Goal: Information Seeking & Learning: Check status

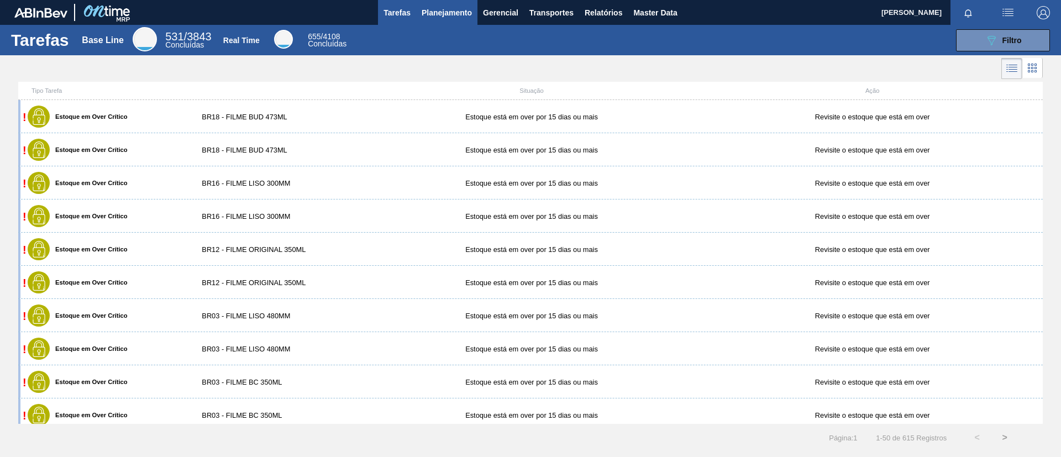
click at [425, 16] on span "Planejamento" at bounding box center [447, 12] width 50 height 13
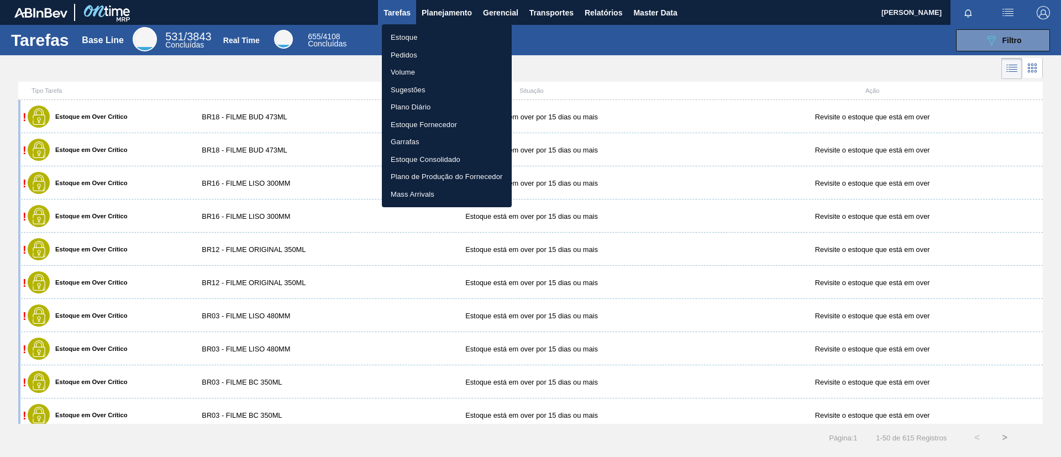
click at [425, 52] on li "Pedidos" at bounding box center [447, 55] width 130 height 18
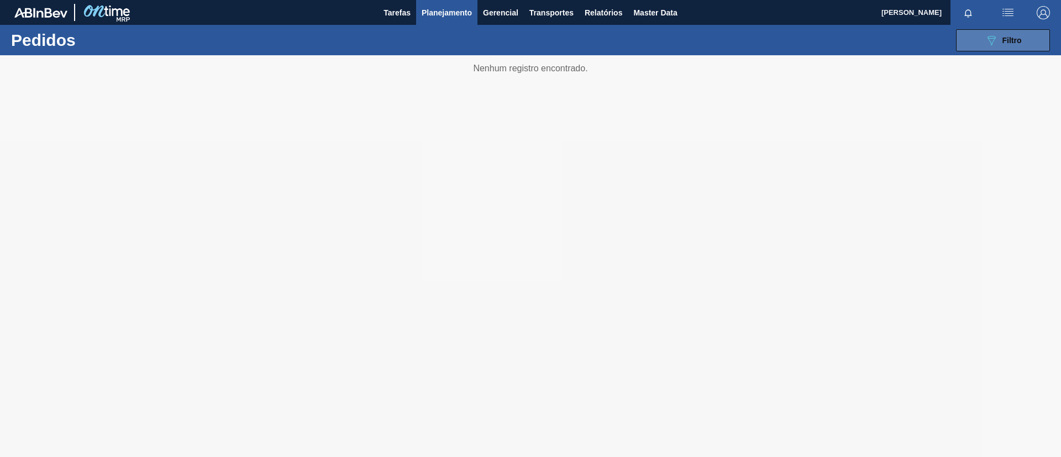
click at [1033, 34] on button "089F7B8B-B2A5-4AFE-B5C0-19BA573D28AC Filtro" at bounding box center [1003, 40] width 94 height 22
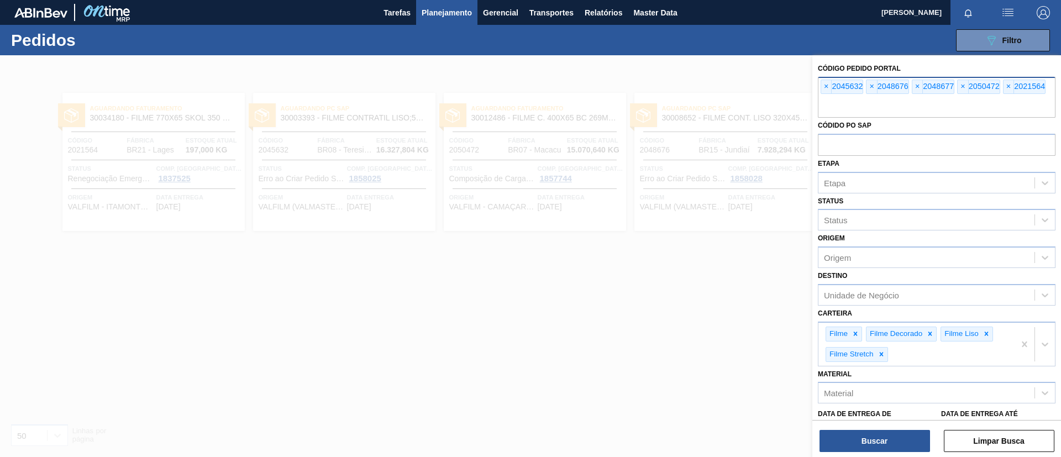
click at [841, 107] on input "text" at bounding box center [937, 107] width 238 height 21
paste input "2049009"
type input "2049009"
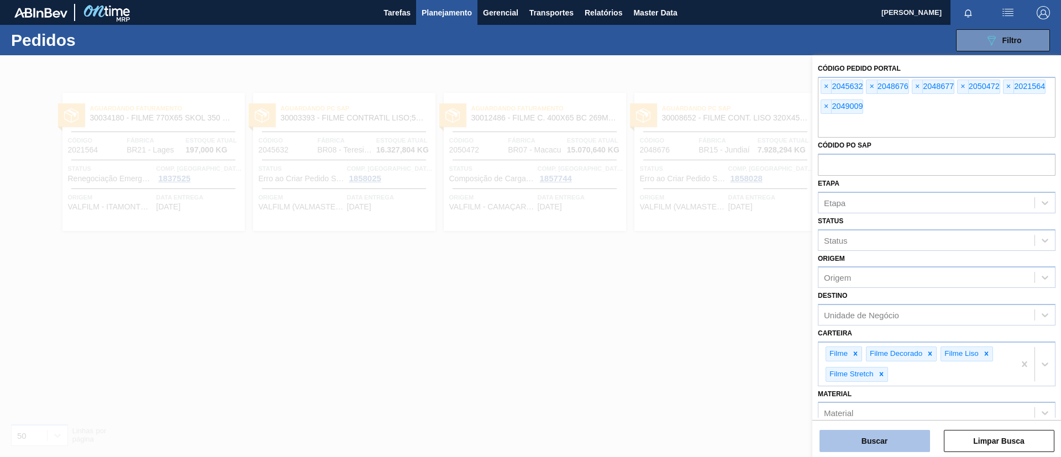
click at [905, 443] on button "Buscar" at bounding box center [875, 441] width 111 height 22
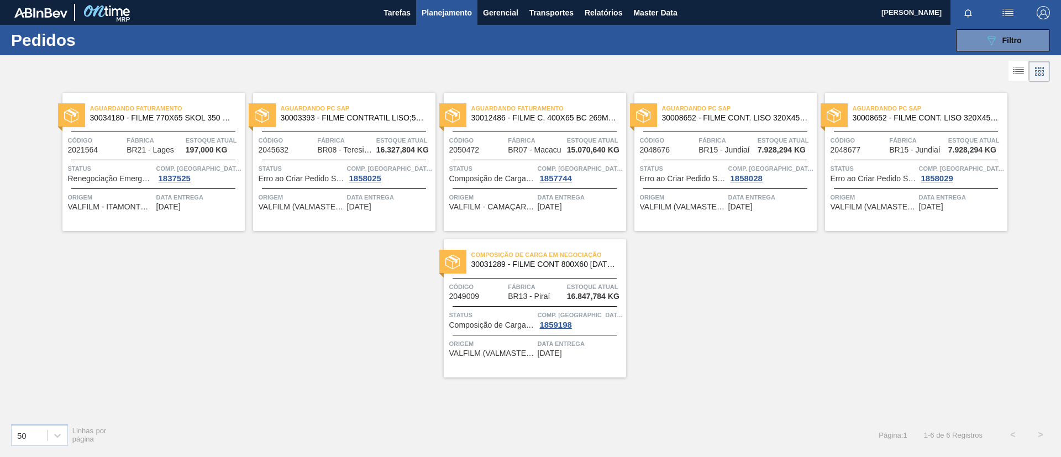
click at [583, 264] on span "30031289 - FILME CONT 800X60 [DATE] MP C12 429" at bounding box center [545, 264] width 146 height 8
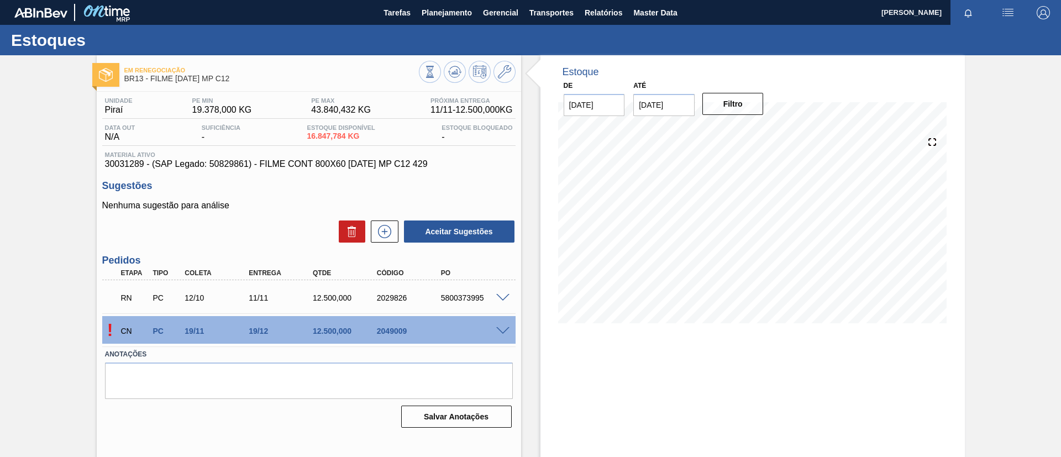
click at [498, 292] on div "RN PC 12/10 11/11 12.500,000 2029826 5800373995" at bounding box center [308, 297] width 413 height 28
click at [501, 295] on span at bounding box center [502, 298] width 13 height 8
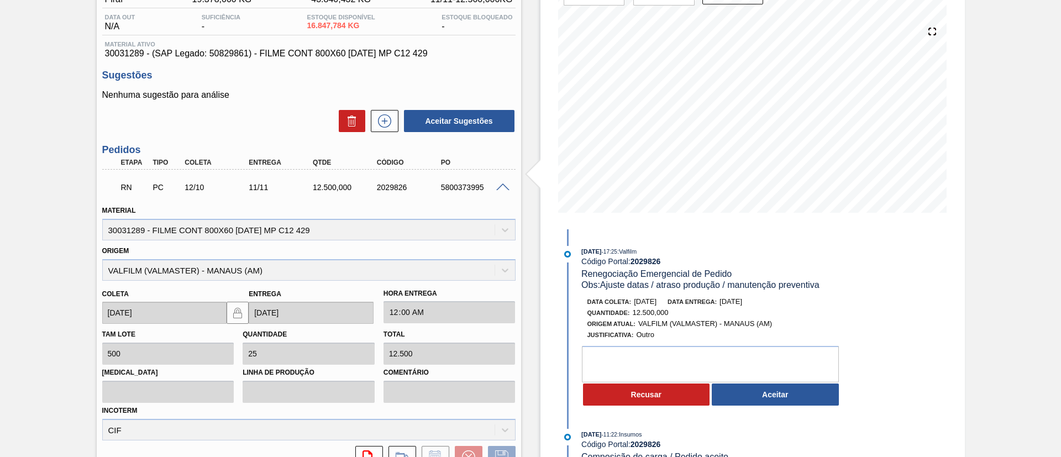
scroll to position [166, 0]
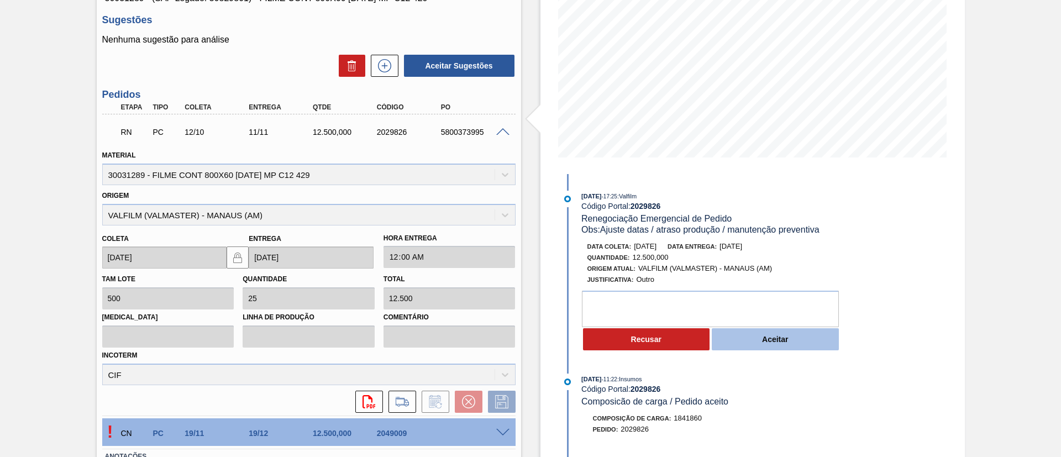
click at [769, 342] on button "Aceitar" at bounding box center [775, 339] width 127 height 22
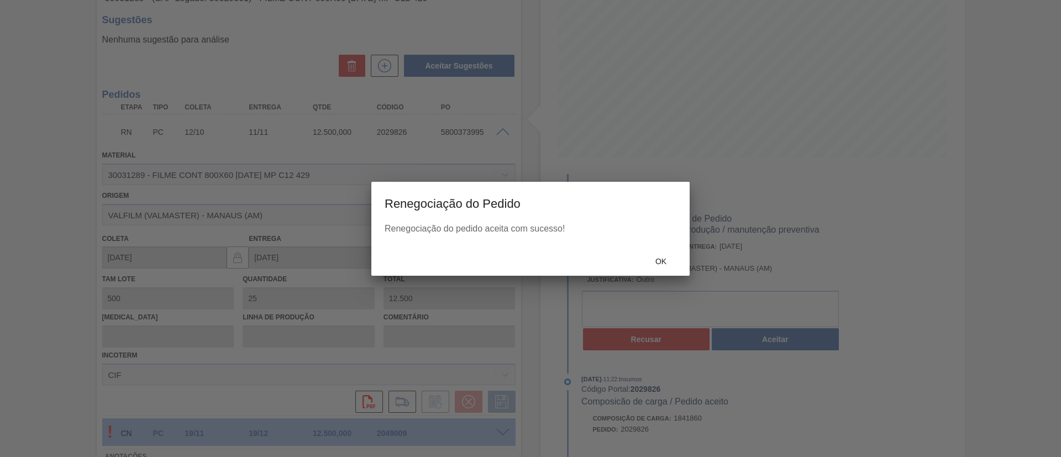
click at [661, 248] on div "Ok" at bounding box center [530, 261] width 318 height 29
click at [662, 259] on span "Ok" at bounding box center [661, 261] width 29 height 9
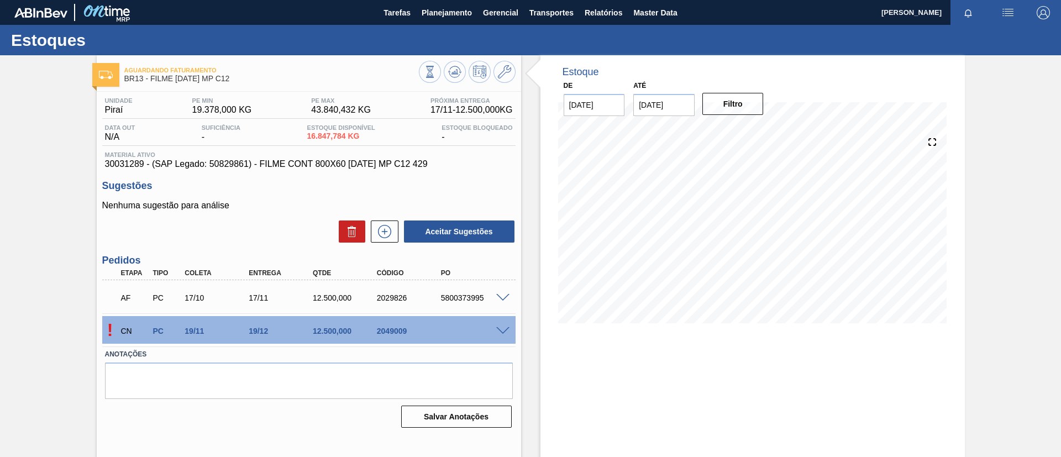
click at [503, 326] on div at bounding box center [505, 330] width 22 height 8
click at [504, 327] on span at bounding box center [502, 331] width 13 height 8
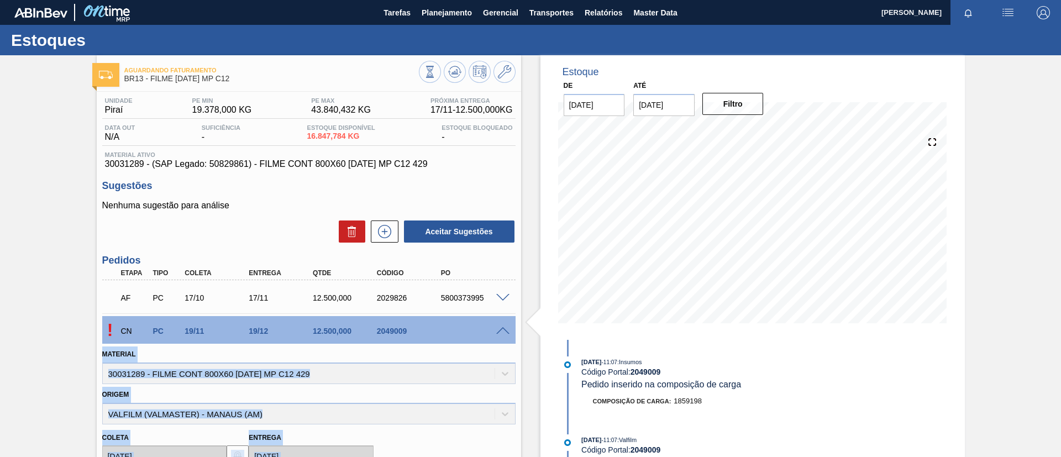
click at [440, 345] on div "Material 30031289 - FILME CONT 800X60 BC 473 MP C12 429" at bounding box center [309, 364] width 422 height 40
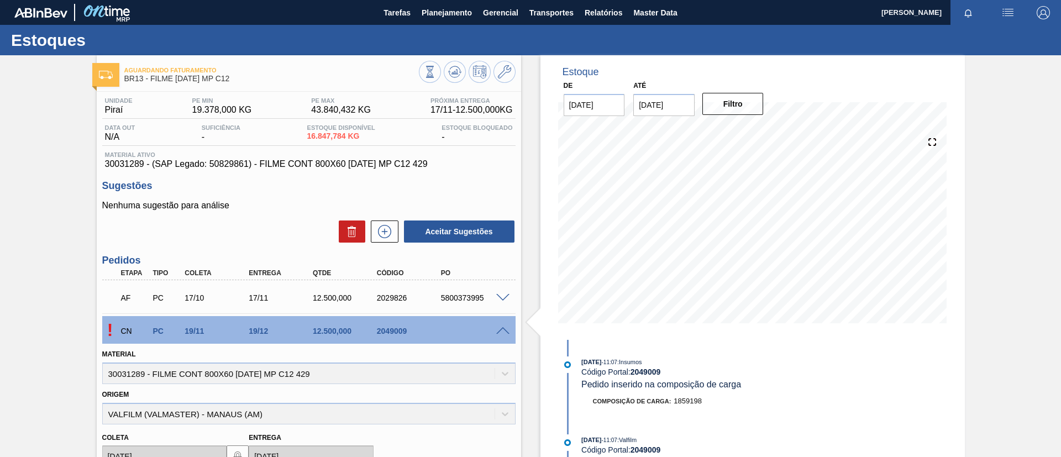
click at [439, 334] on div "2049009" at bounding box center [410, 331] width 72 height 9
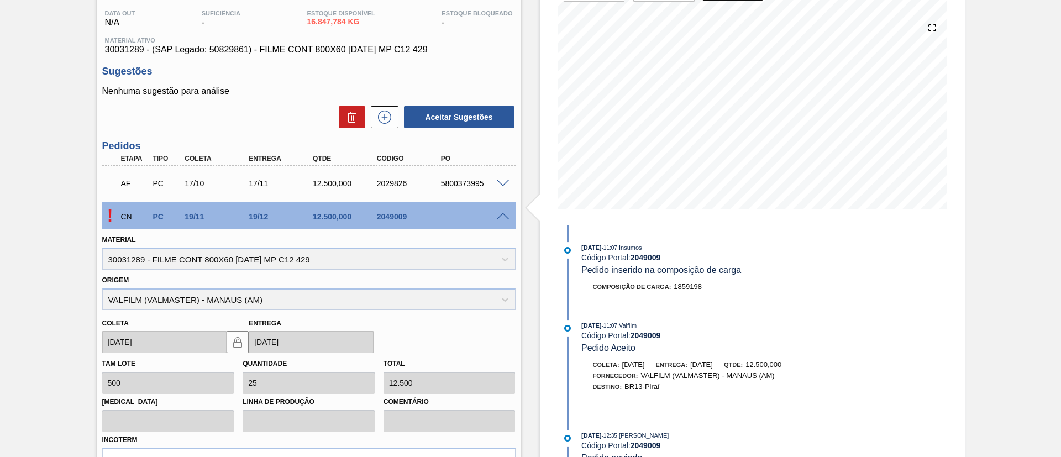
scroll to position [248, 0]
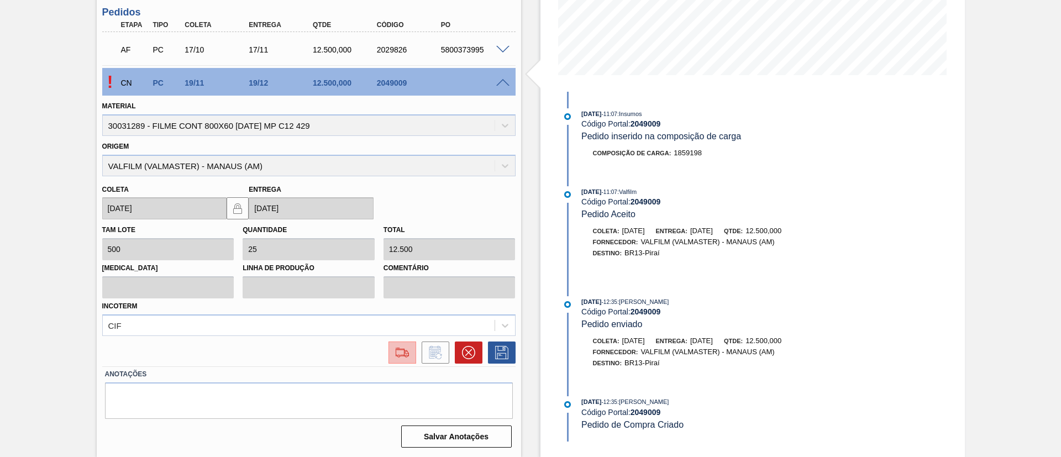
click at [402, 355] on img at bounding box center [403, 352] width 18 height 13
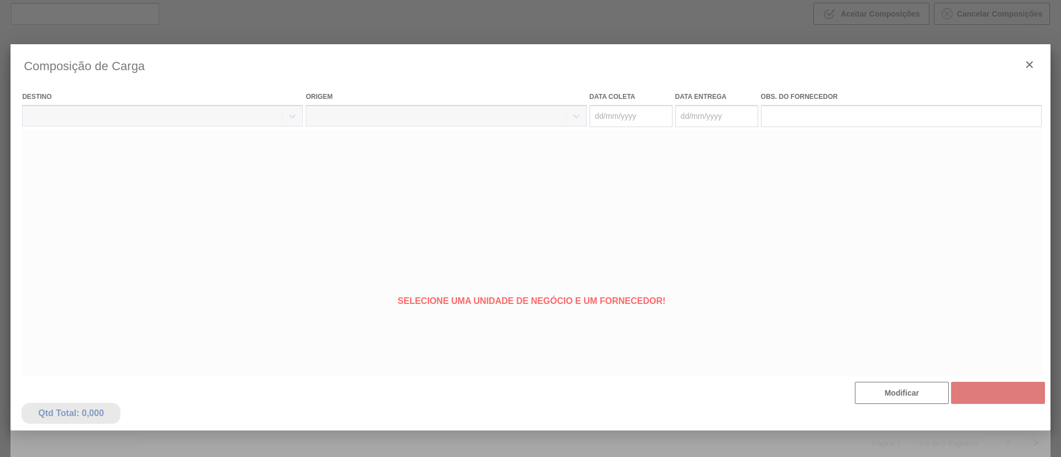
type coleta "19/11/2025"
type Entrega "19/12/2025"
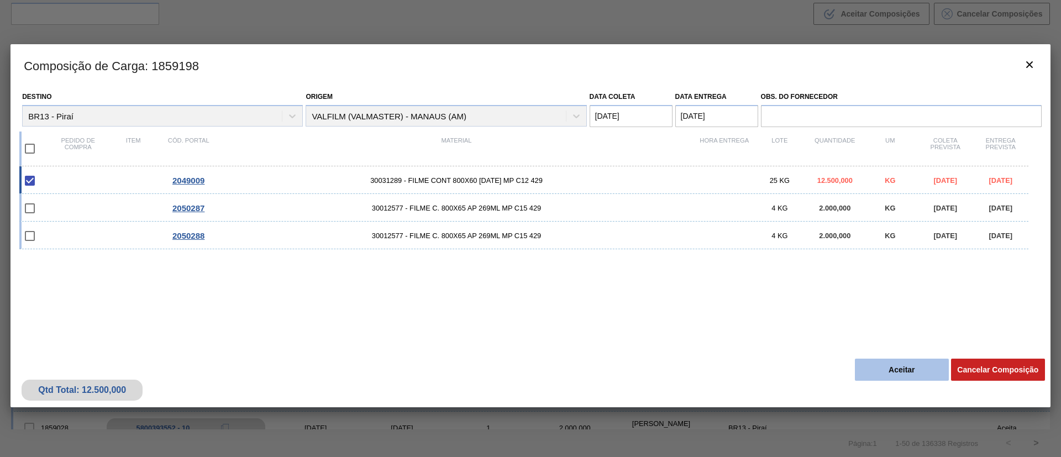
click at [882, 376] on button "Aceitar" at bounding box center [902, 370] width 94 height 22
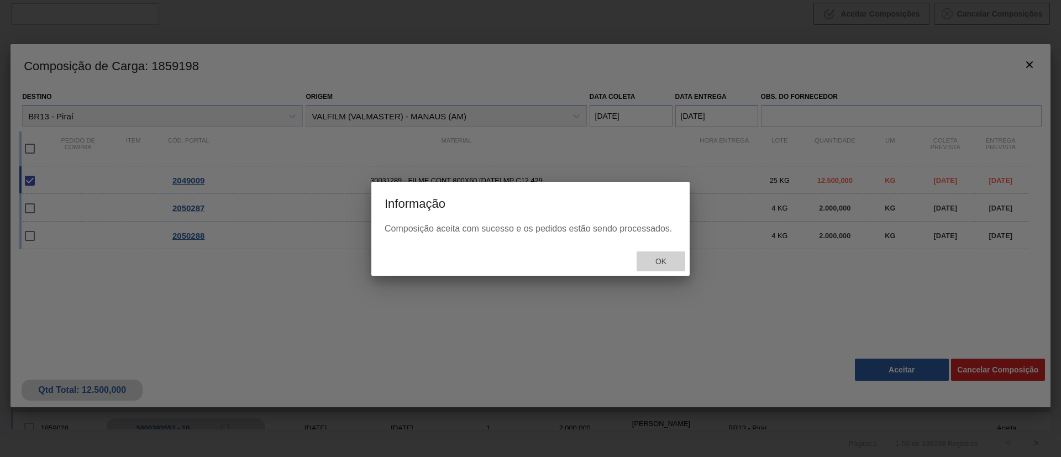
click at [666, 252] on div "Ok" at bounding box center [661, 262] width 49 height 20
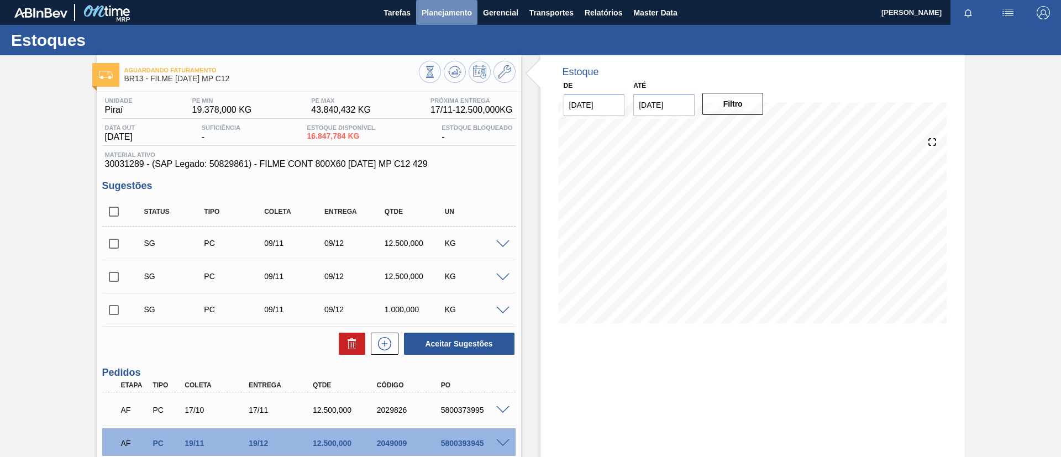
click at [442, 20] on button "Planejamento" at bounding box center [446, 12] width 61 height 25
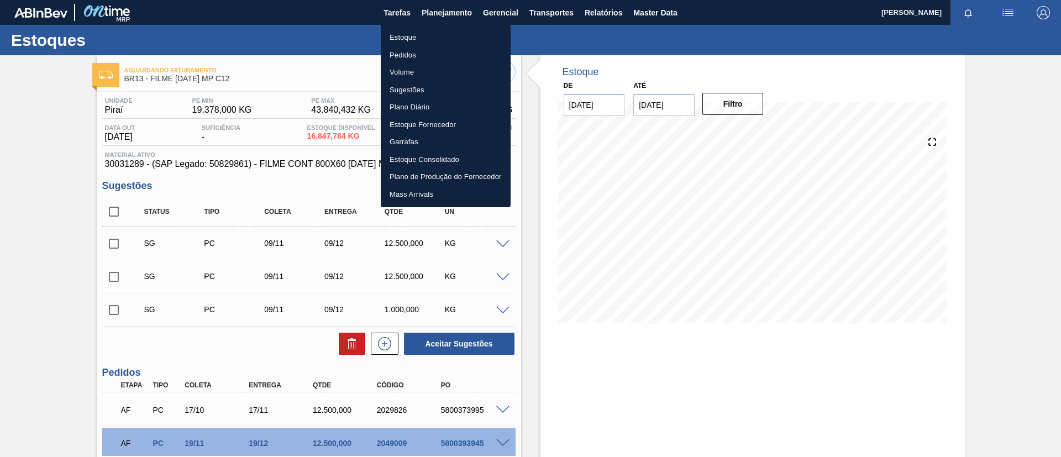
click at [432, 37] on li "Estoque" at bounding box center [446, 38] width 130 height 18
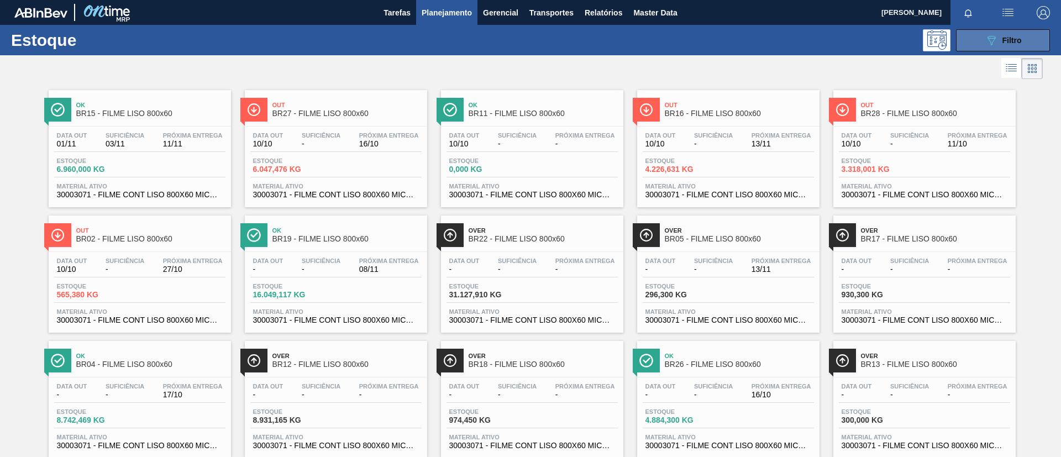
drag, startPoint x: 996, startPoint y: 44, endPoint x: 990, endPoint y: 50, distance: 8.2
click at [996, 44] on icon "089F7B8B-B2A5-4AFE-B5C0-19BA573D28AC" at bounding box center [991, 40] width 13 height 13
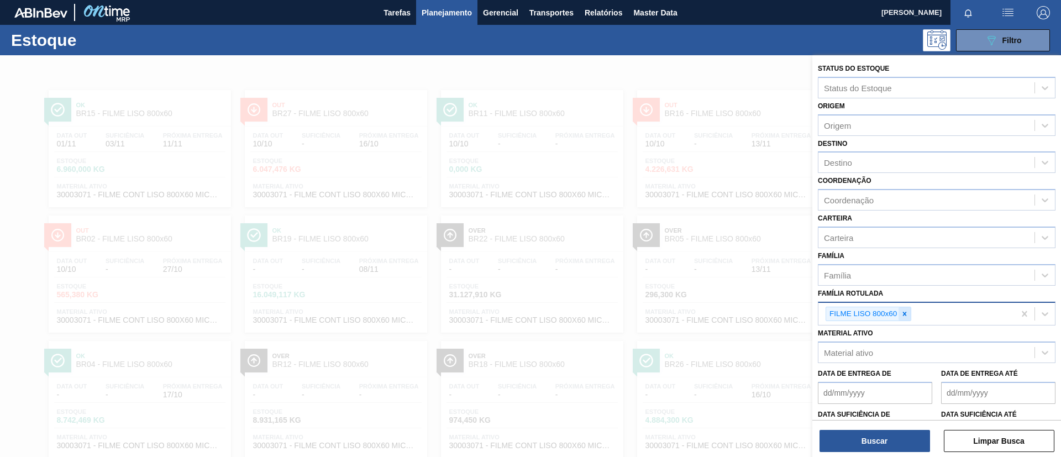
click at [907, 310] on icon at bounding box center [905, 314] width 8 height 8
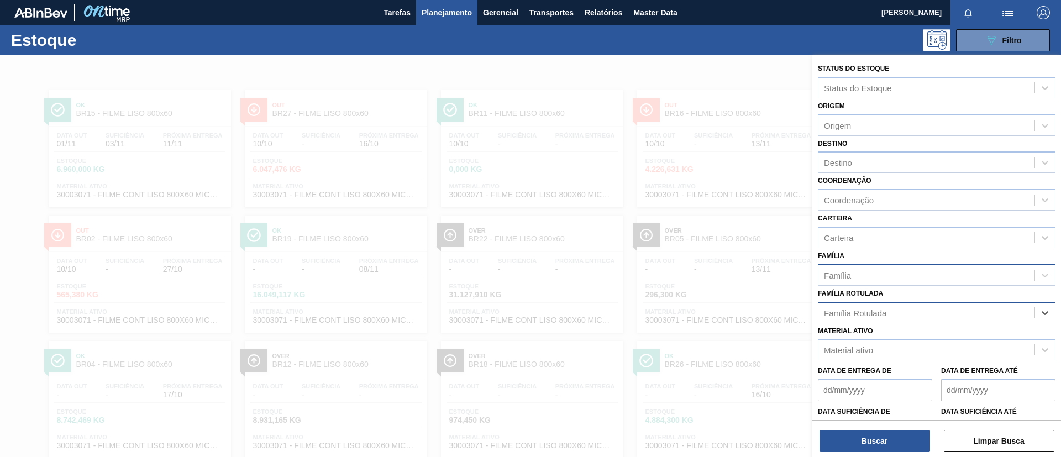
click at [902, 275] on div "Família" at bounding box center [927, 275] width 216 height 16
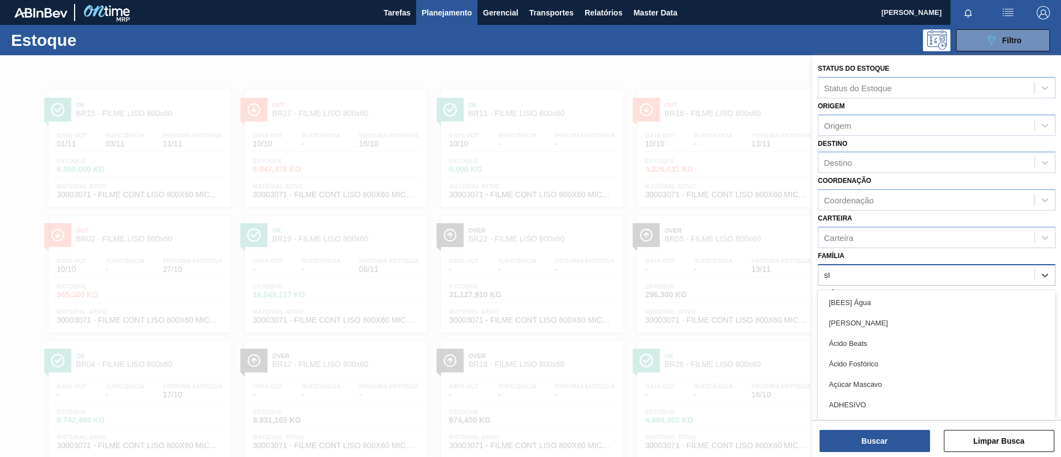
type input "str"
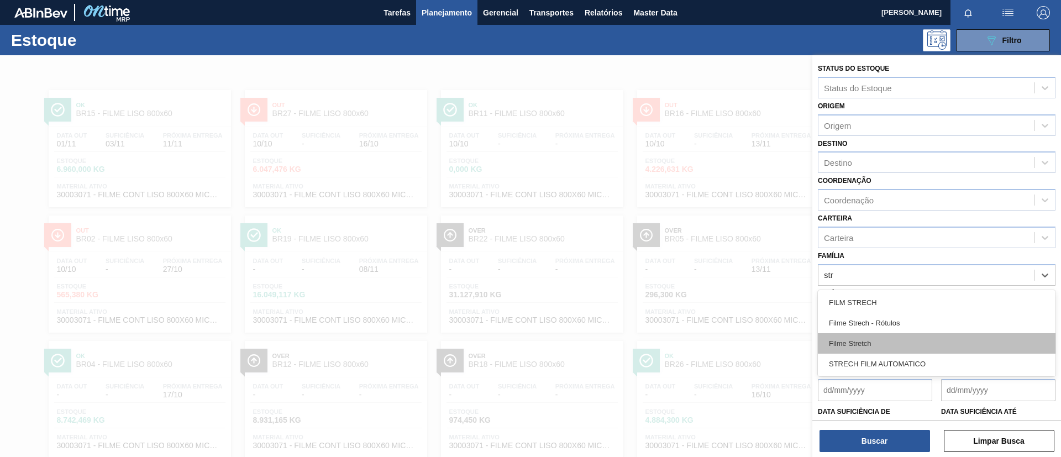
click at [872, 342] on div "Filme Stretch" at bounding box center [937, 343] width 238 height 20
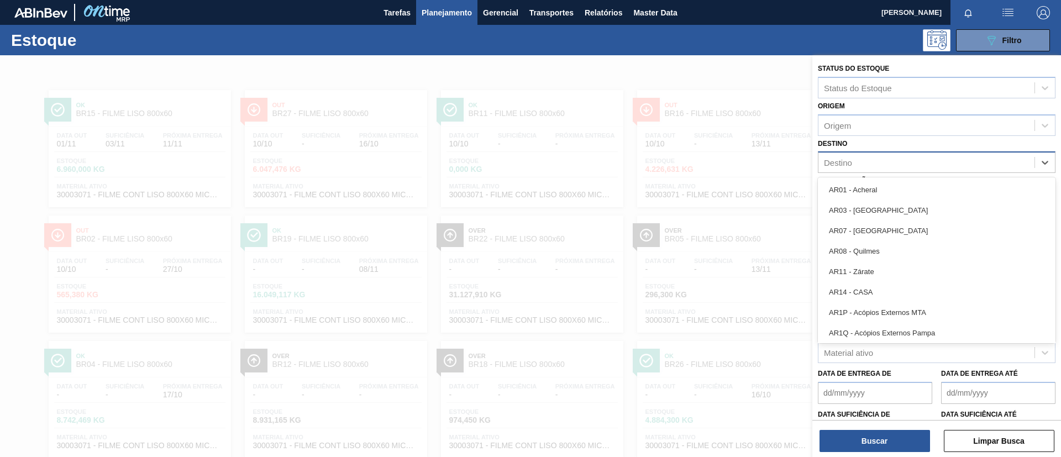
click at [875, 162] on div "Destino" at bounding box center [927, 163] width 216 height 16
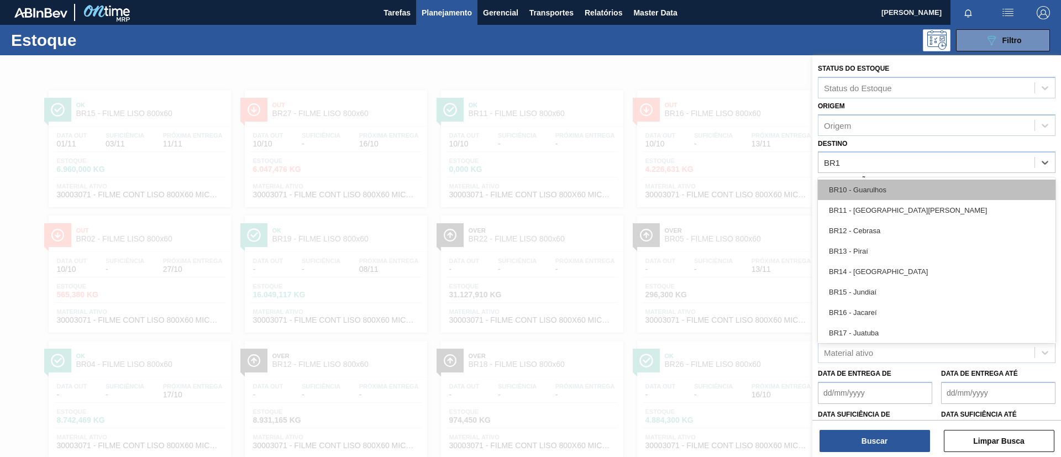
type input "BR19"
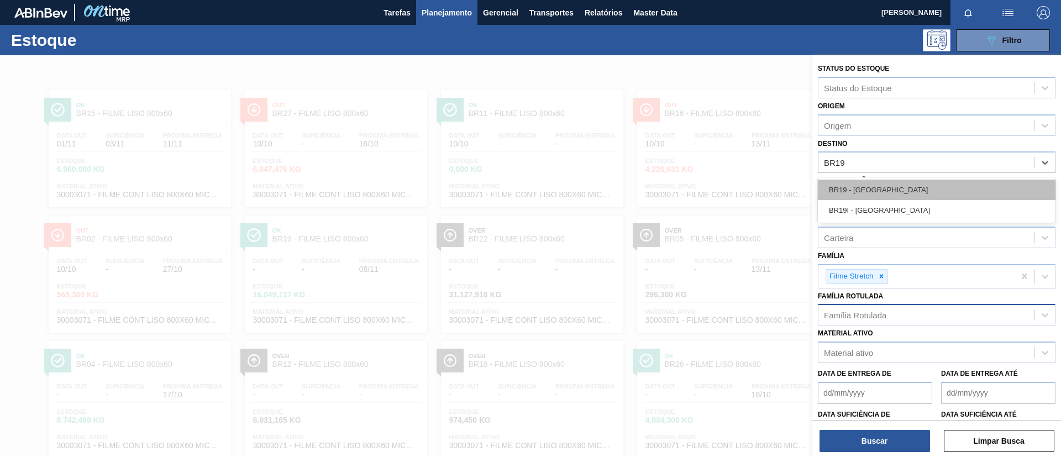
click at [880, 193] on div "BR19 - Nova Rio" at bounding box center [937, 190] width 238 height 20
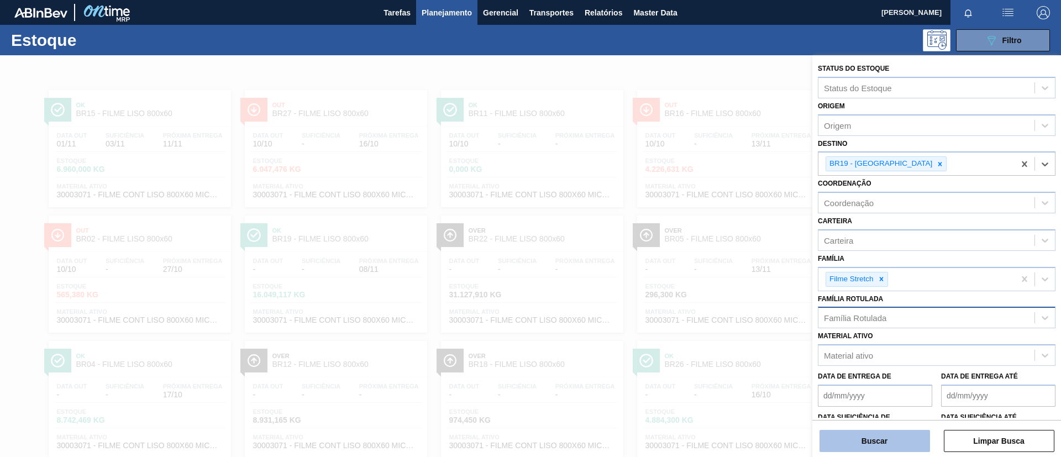
click at [886, 443] on button "Buscar" at bounding box center [875, 441] width 111 height 22
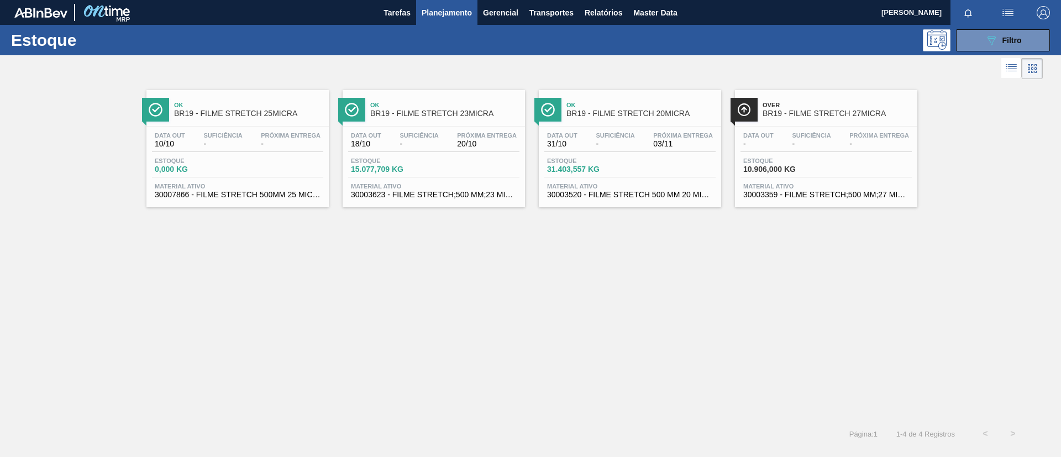
click at [386, 144] on div "Data out 18/10 Suficiência - Próxima Entrega 20/10" at bounding box center [433, 142] width 171 height 20
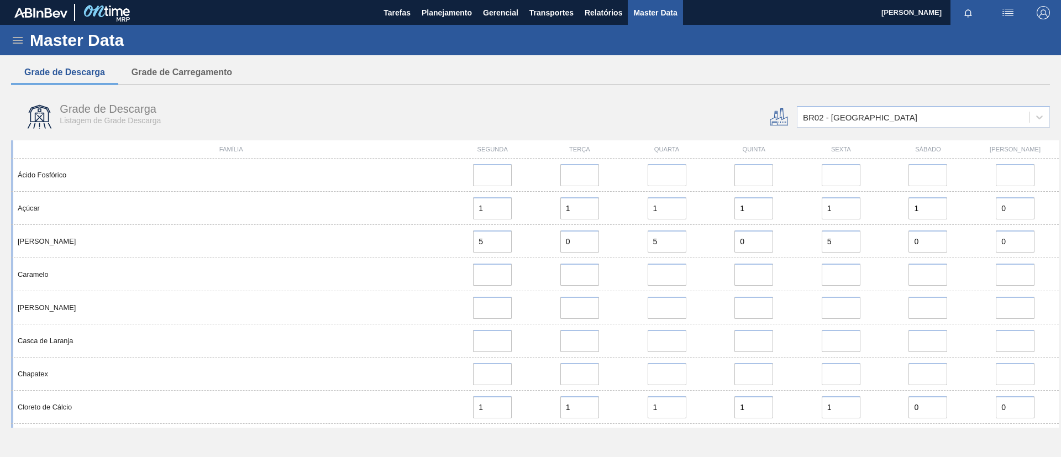
scroll to position [249, 0]
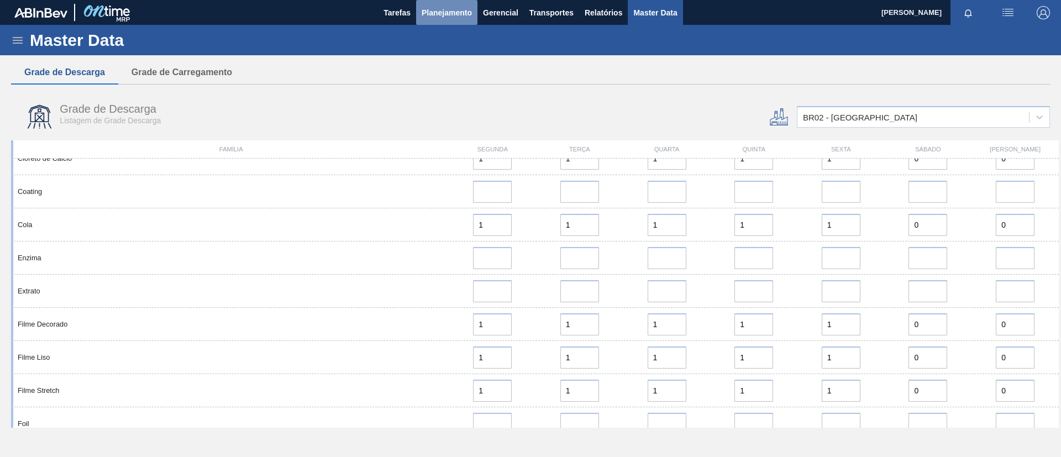
click at [454, 18] on span "Planejamento" at bounding box center [447, 12] width 50 height 13
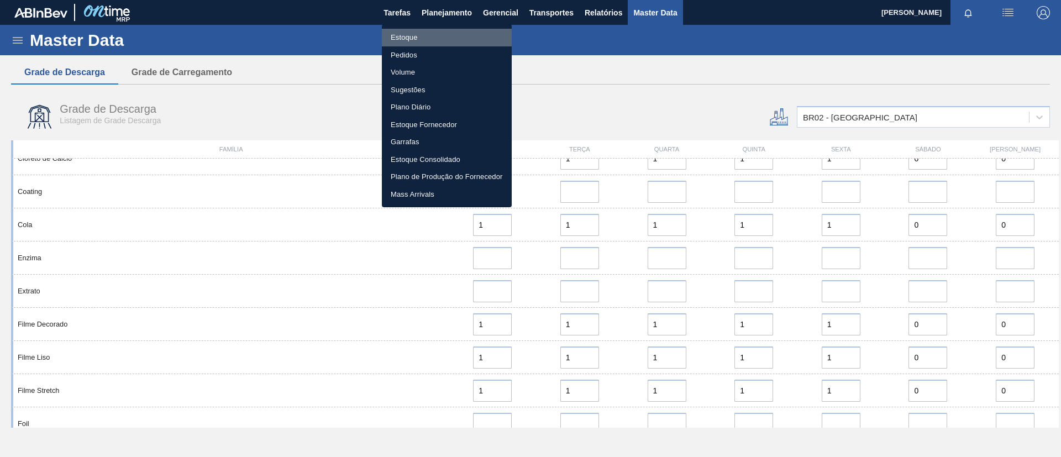
click at [446, 40] on li "Estoque" at bounding box center [447, 38] width 130 height 18
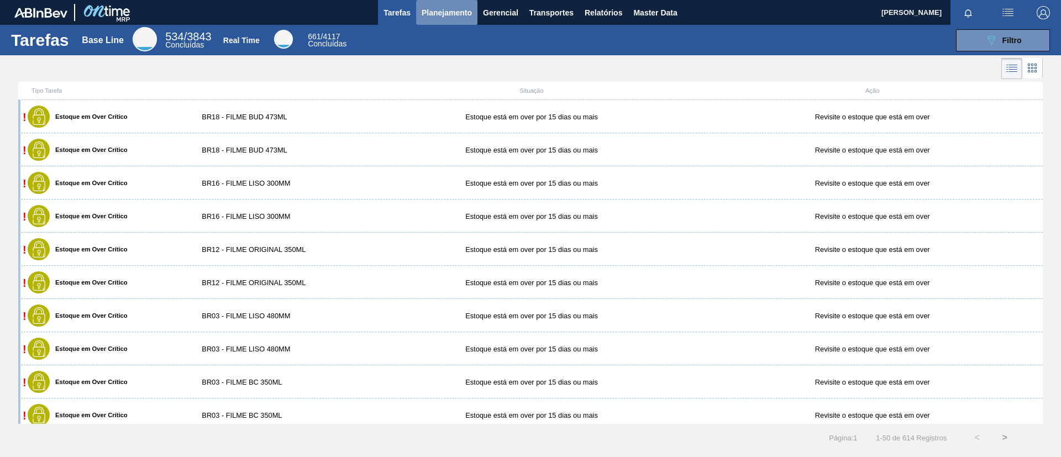
click at [473, 18] on button "Planejamento" at bounding box center [446, 12] width 61 height 25
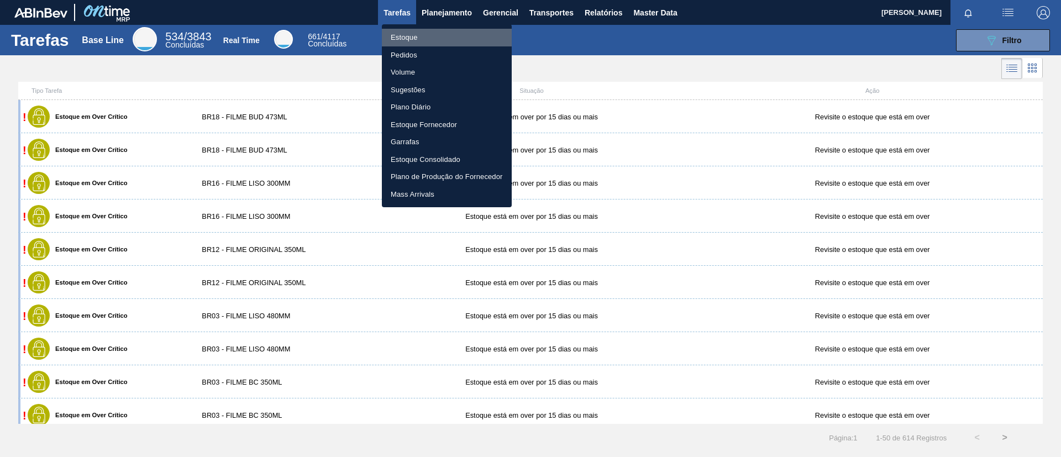
click at [442, 35] on li "Estoque" at bounding box center [447, 38] width 130 height 18
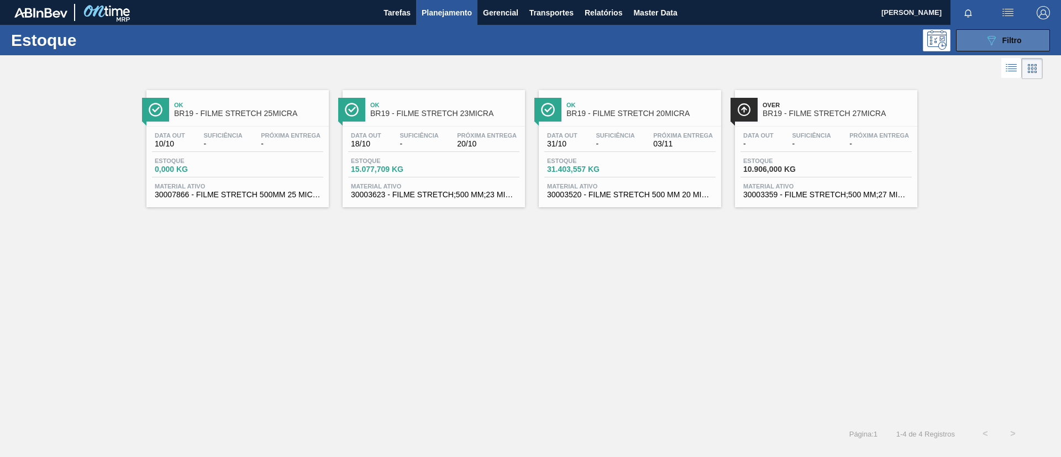
click at [1014, 46] on div "089F7B8B-B2A5-4AFE-B5C0-19BA573D28AC Filtro" at bounding box center [1003, 40] width 37 height 13
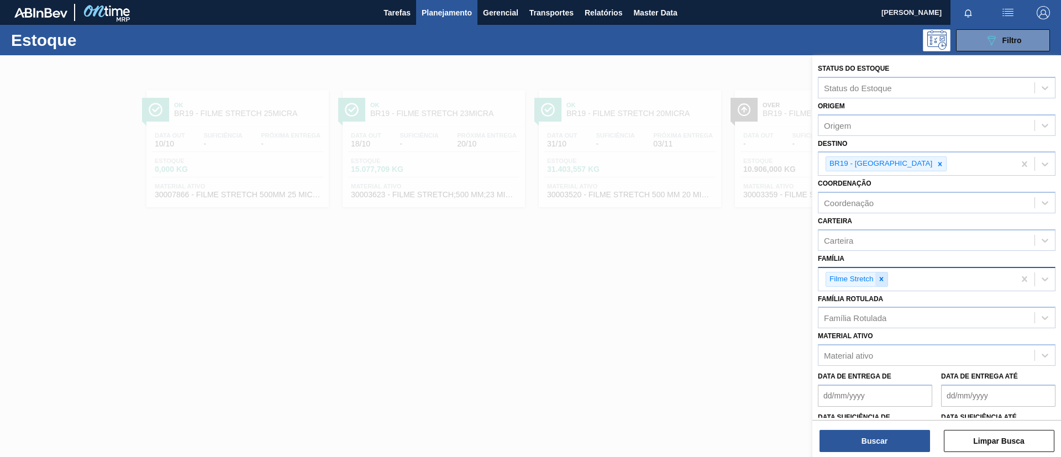
click at [879, 274] on div at bounding box center [882, 280] width 12 height 14
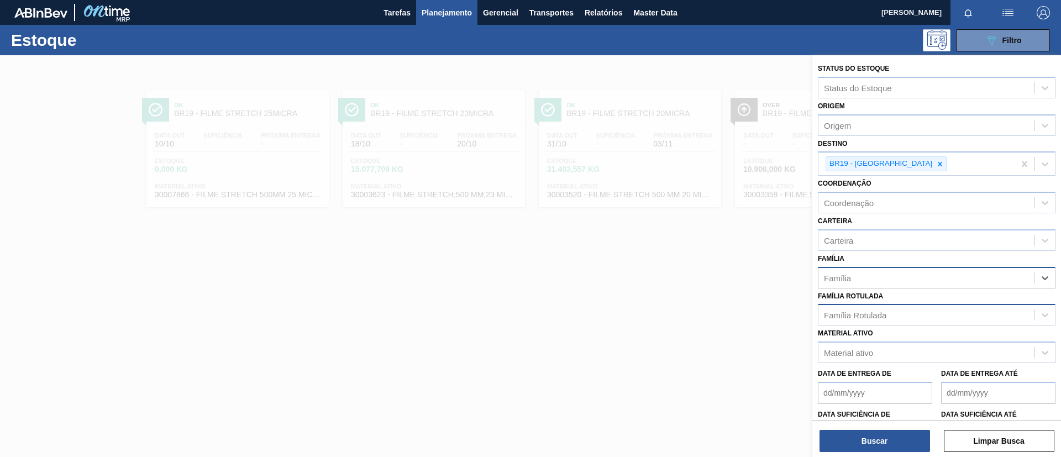
click at [877, 305] on div "Família Rotulada" at bounding box center [937, 315] width 238 height 22
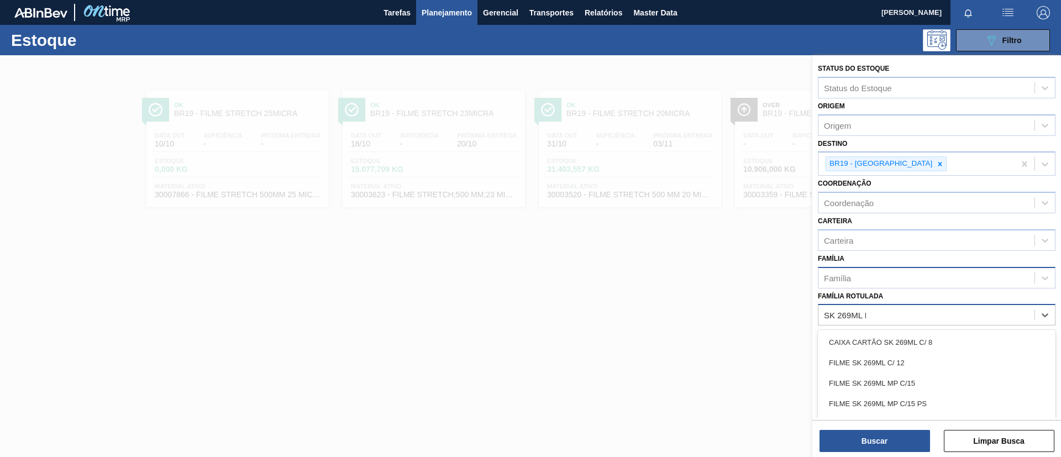
type Rotulada "SK 269ML MP"
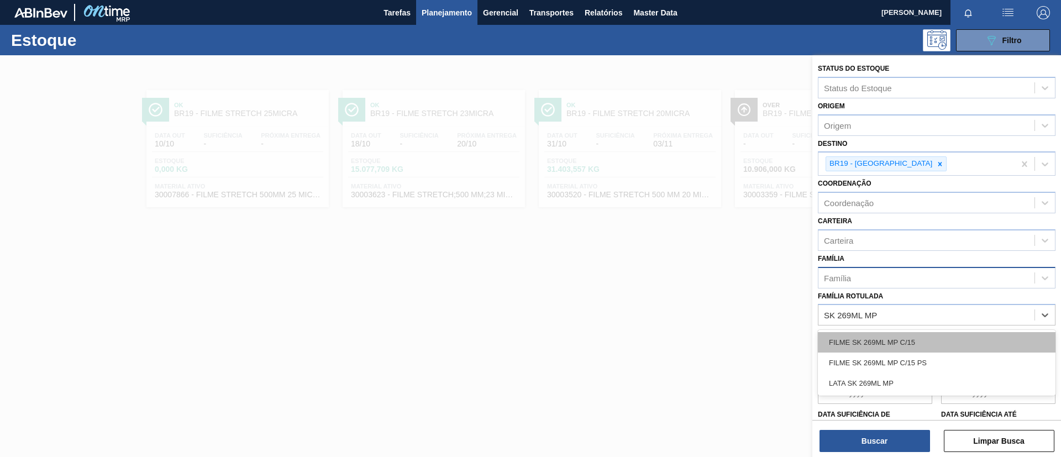
click at [896, 339] on div "FILME SK 269ML MP C/15" at bounding box center [937, 342] width 238 height 20
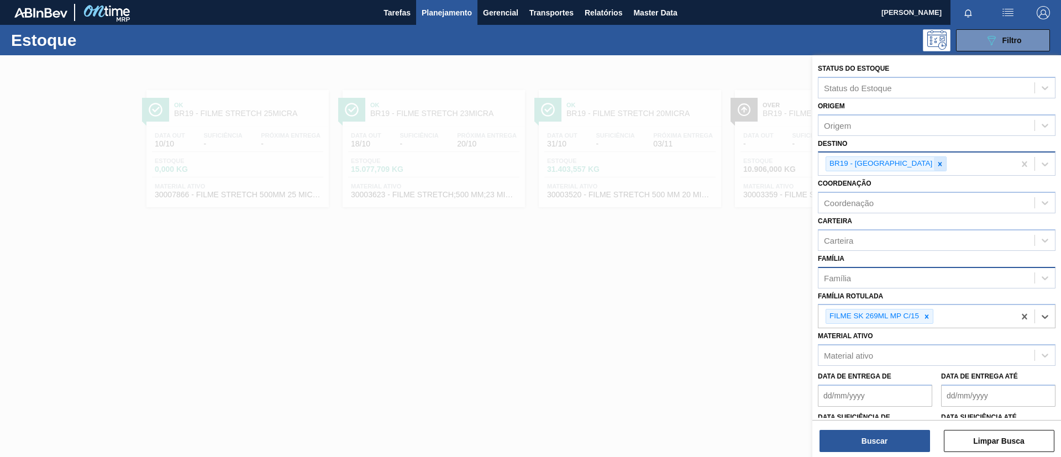
click at [934, 168] on div at bounding box center [940, 164] width 12 height 14
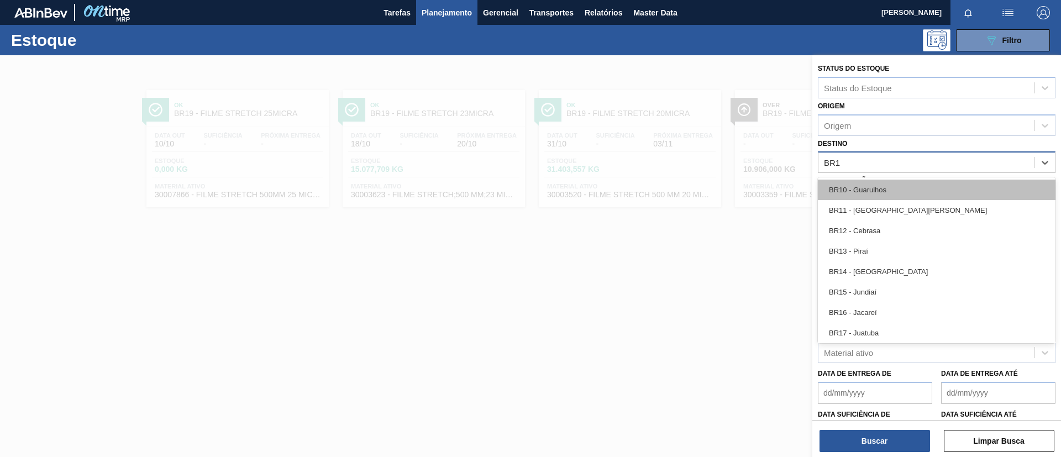
type input "BR11"
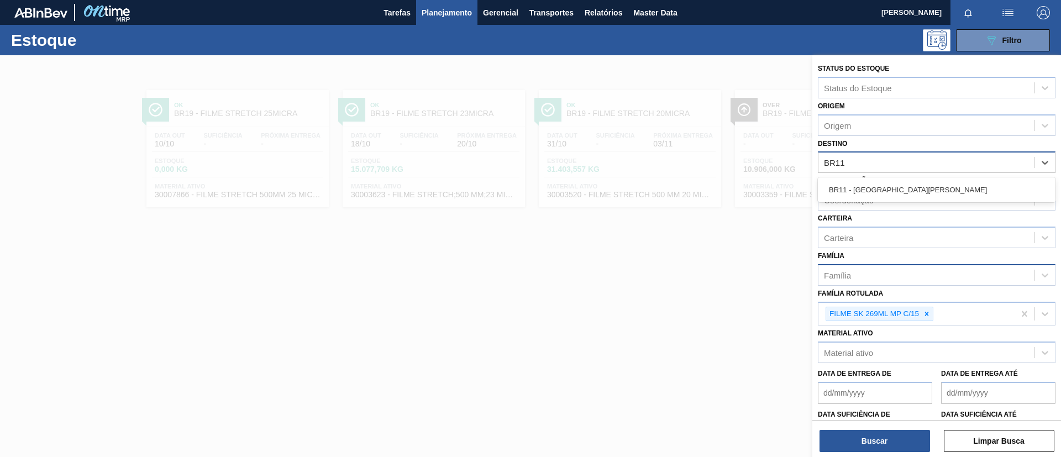
click at [892, 191] on div "BR11 - São Luís" at bounding box center [937, 190] width 238 height 20
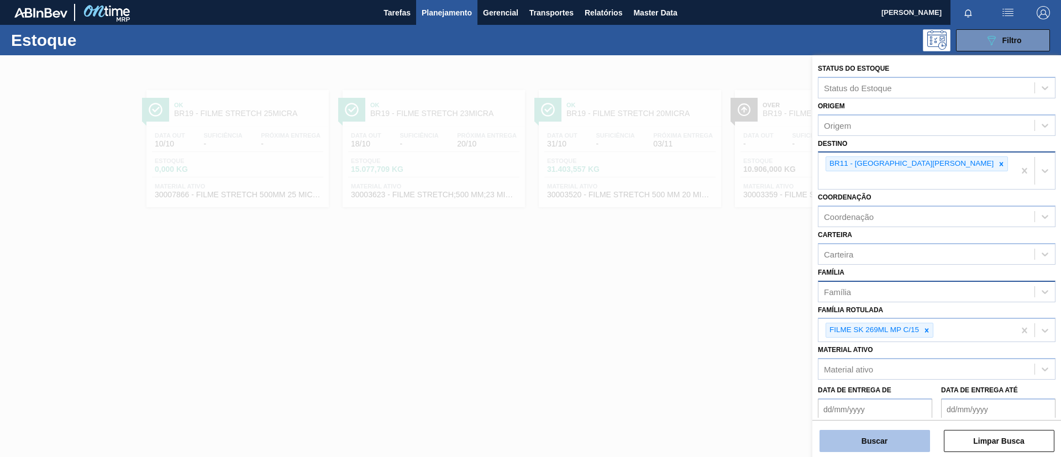
click at [857, 434] on button "Buscar" at bounding box center [875, 441] width 111 height 22
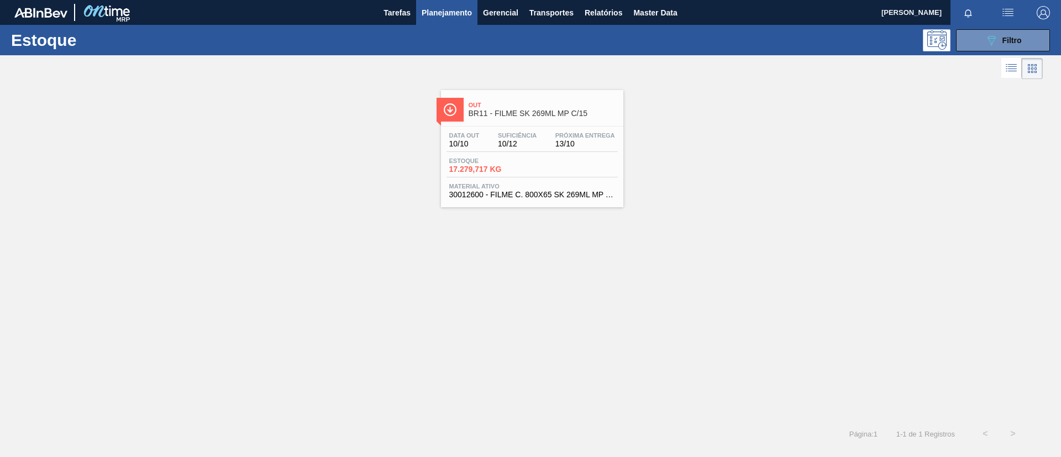
click at [582, 147] on span "13/10" at bounding box center [586, 144] width 60 height 8
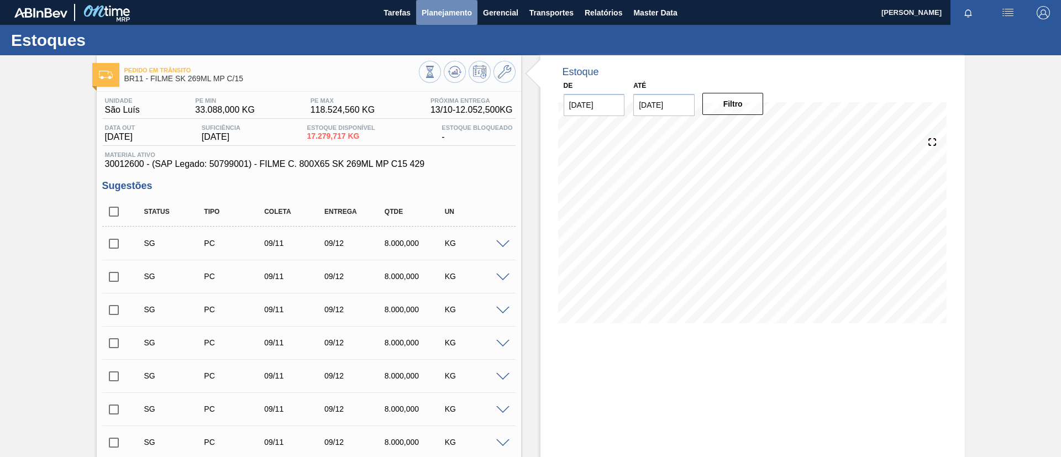
click at [465, 18] on span "Planejamento" at bounding box center [447, 12] width 50 height 13
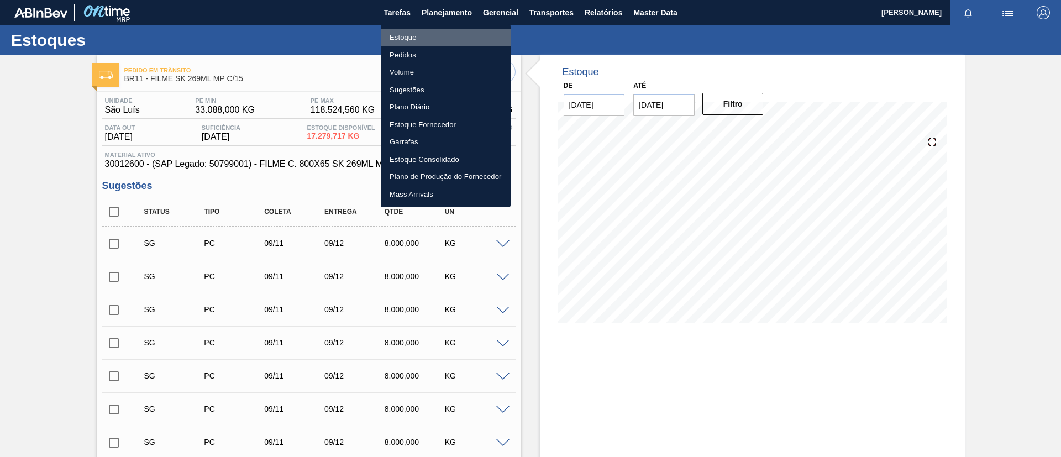
click at [459, 32] on li "Estoque" at bounding box center [446, 38] width 130 height 18
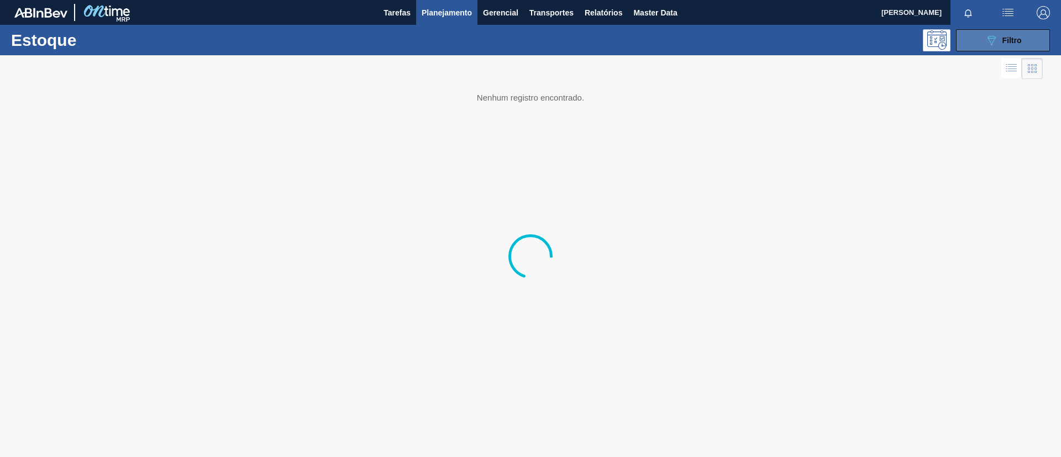
click at [978, 43] on button "089F7B8B-B2A5-4AFE-B5C0-19BA573D28AC Filtro" at bounding box center [1003, 40] width 94 height 22
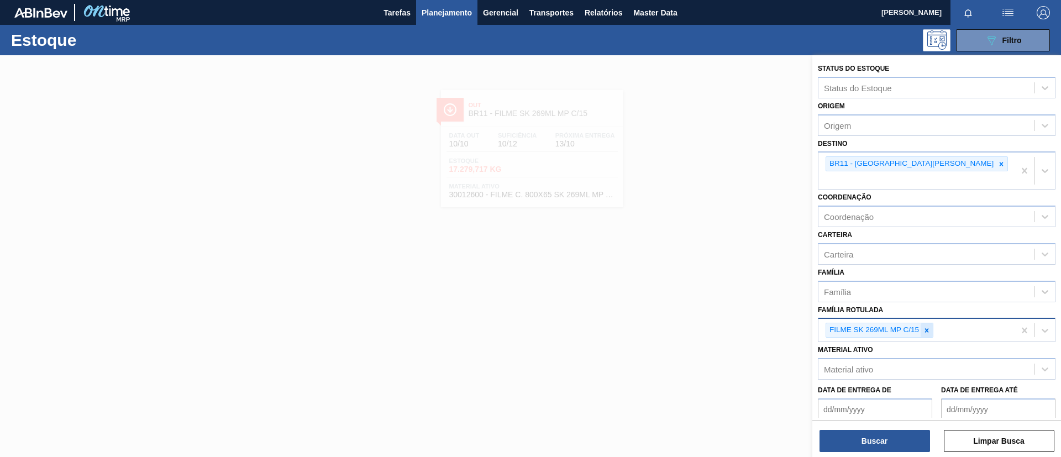
click at [931, 323] on div at bounding box center [927, 330] width 12 height 14
type Rotulada "BC 473ML"
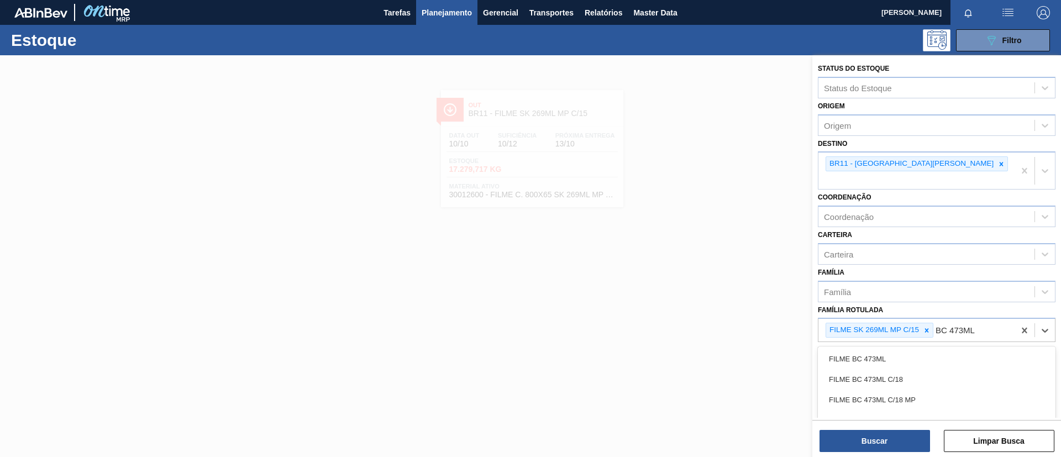
click at [899, 369] on div "FILME BC 473ML C/18" at bounding box center [937, 379] width 238 height 20
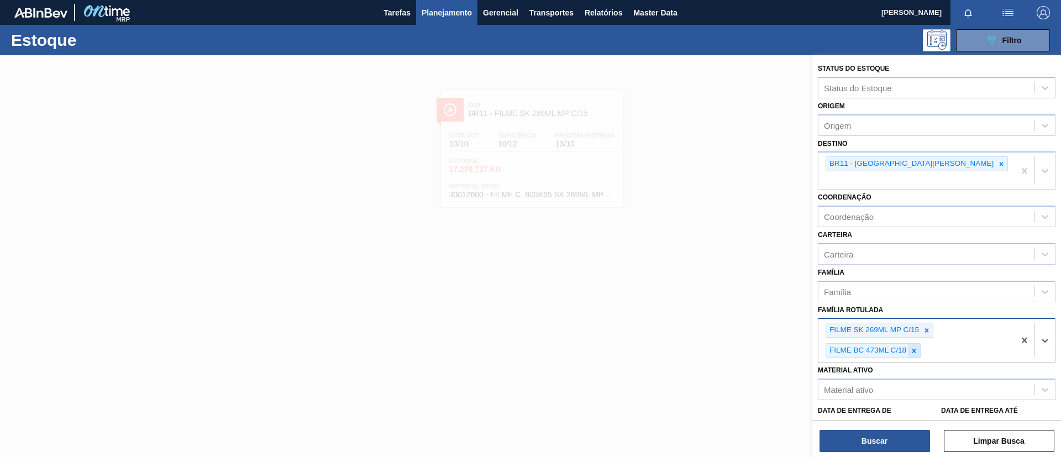
click at [918, 344] on div at bounding box center [914, 351] width 12 height 14
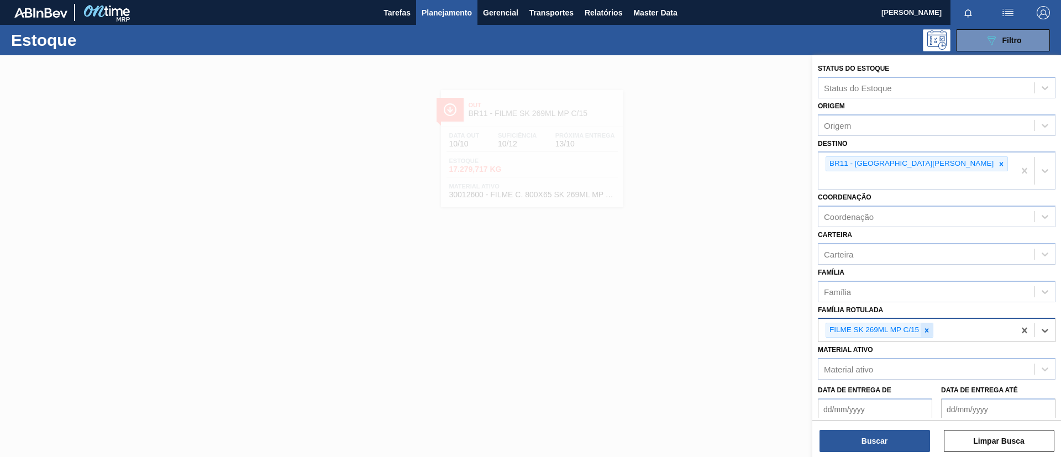
click at [925, 327] on icon at bounding box center [927, 331] width 8 height 8
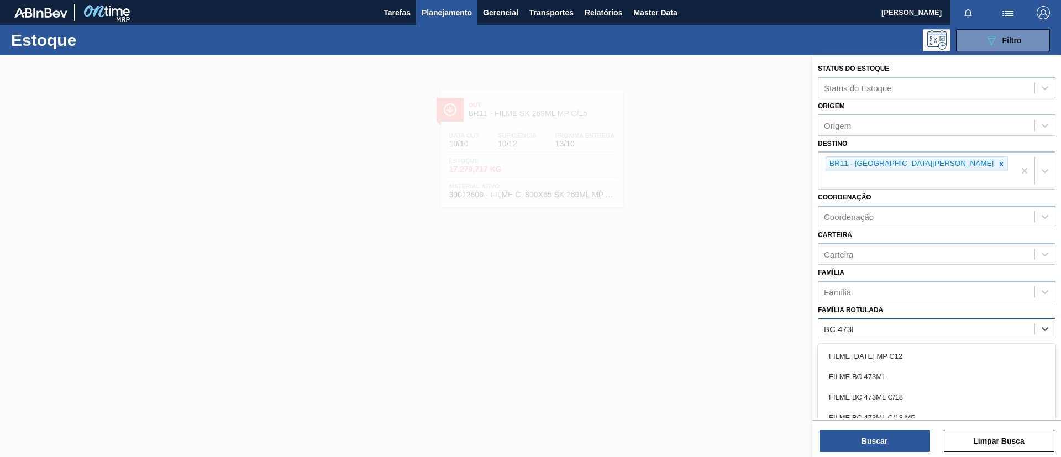
type Rotulada "BC 473ML"
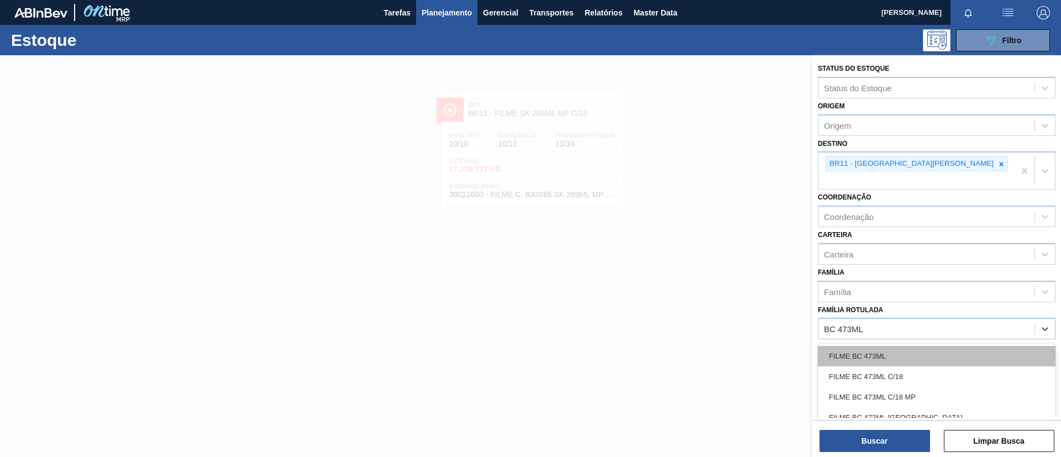
click at [924, 346] on div "FILME BC 473ML" at bounding box center [937, 356] width 238 height 20
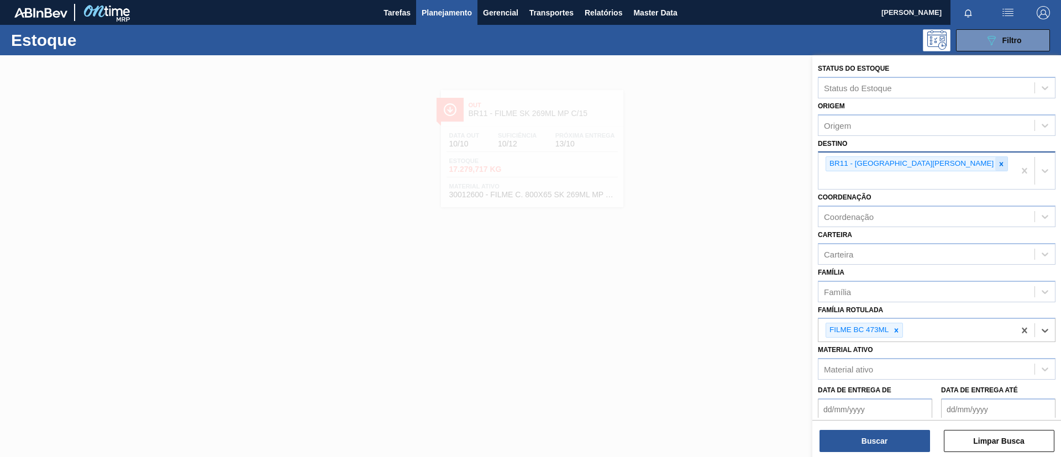
click at [996, 158] on div at bounding box center [1002, 164] width 12 height 14
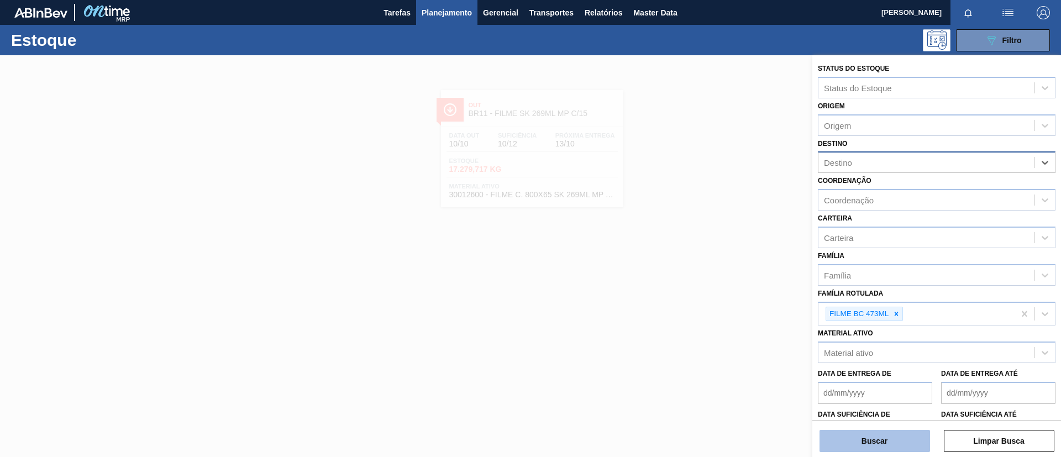
click at [884, 432] on button "Buscar" at bounding box center [875, 441] width 111 height 22
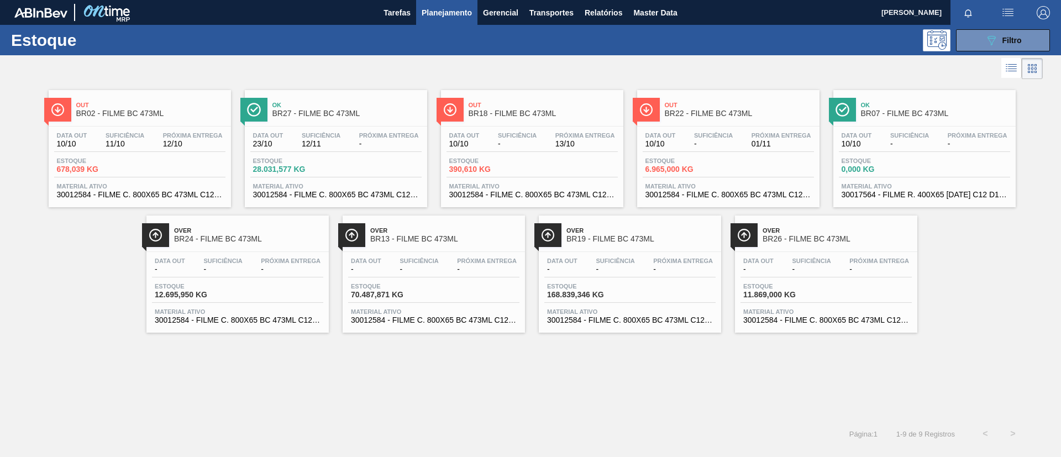
click at [115, 111] on span "BR02 - FILME BC 473ML" at bounding box center [150, 113] width 149 height 8
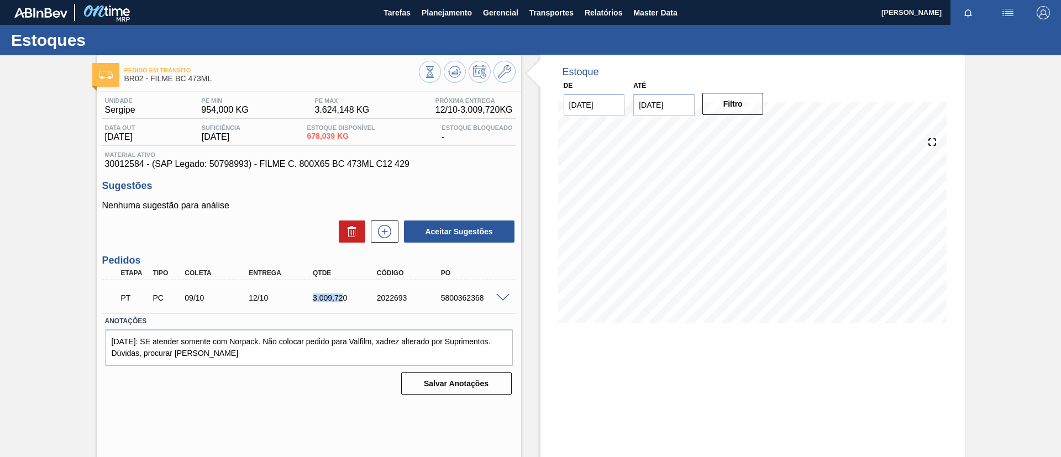
drag, startPoint x: 310, startPoint y: 301, endPoint x: 342, endPoint y: 297, distance: 32.3
click at [342, 297] on div "3.009,720" at bounding box center [346, 298] width 72 height 9
copy div "3.009,72"
click at [443, 25] on div "Estoques" at bounding box center [530, 40] width 1061 height 30
click at [436, 20] on button "Planejamento" at bounding box center [446, 12] width 61 height 25
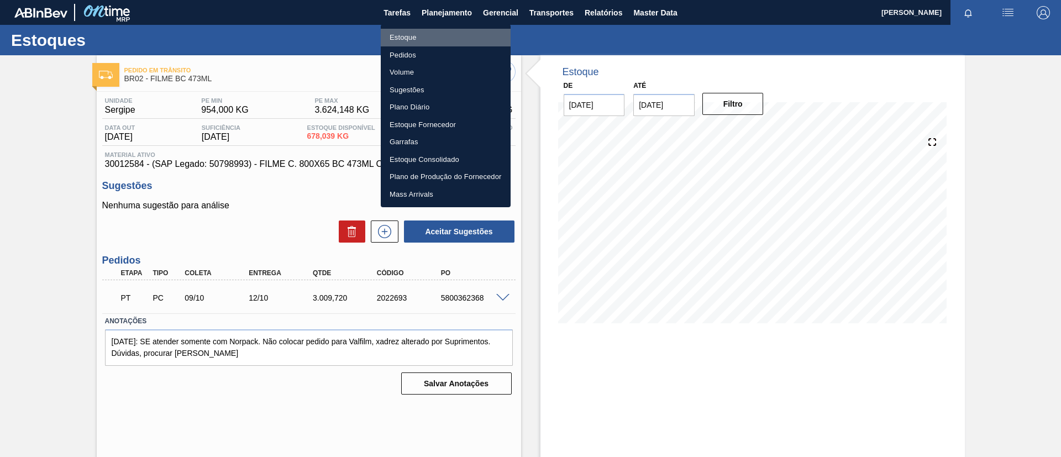
click at [439, 38] on li "Estoque" at bounding box center [446, 38] width 130 height 18
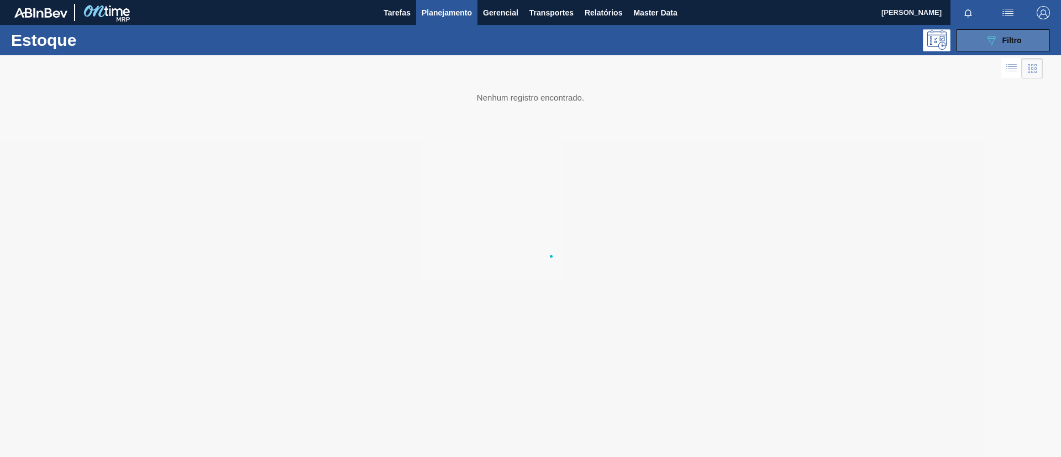
click at [982, 46] on button "089F7B8B-B2A5-4AFE-B5C0-19BA573D28AC Filtro" at bounding box center [1003, 40] width 94 height 22
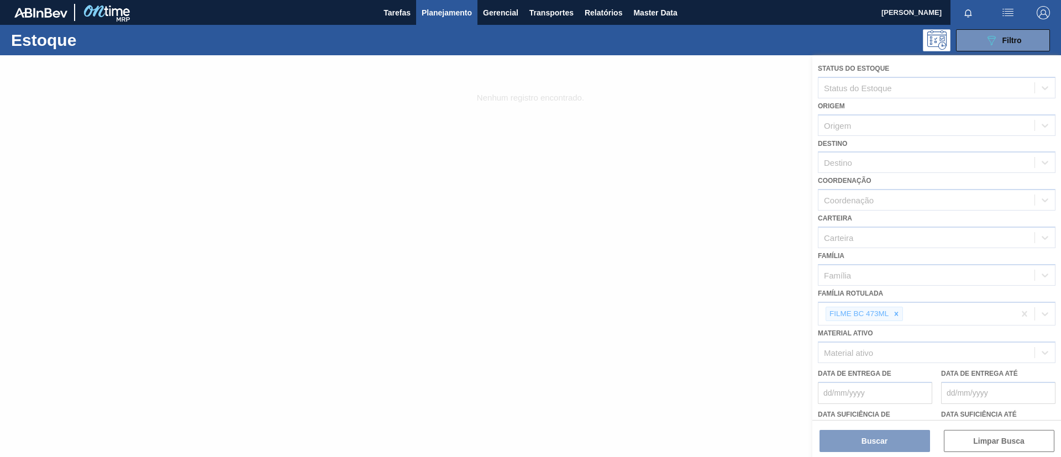
drag, startPoint x: 886, startPoint y: 311, endPoint x: 892, endPoint y: 315, distance: 7.5
click at [886, 311] on div at bounding box center [530, 256] width 1061 height 402
click at [893, 316] on div at bounding box center [530, 256] width 1061 height 402
click at [896, 317] on div at bounding box center [530, 256] width 1061 height 402
click at [897, 316] on div at bounding box center [530, 256] width 1061 height 402
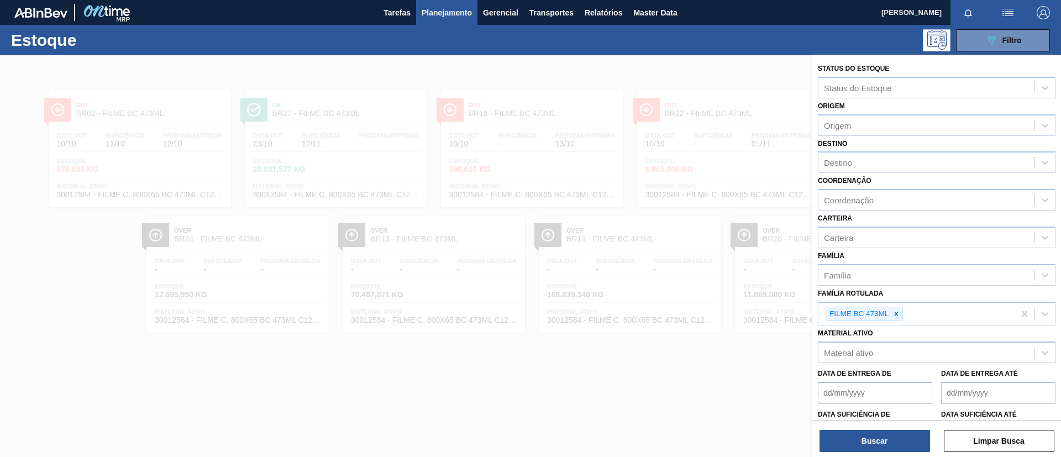
click at [897, 316] on icon at bounding box center [897, 314] width 8 height 8
click at [898, 316] on div "Família Rotulada" at bounding box center [927, 313] width 216 height 16
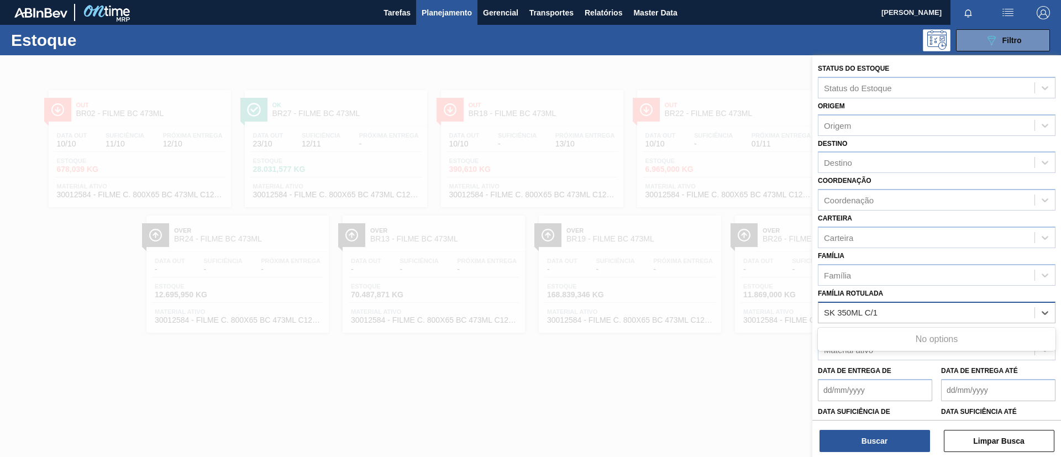
type Rotulada "SK 350ML C/"
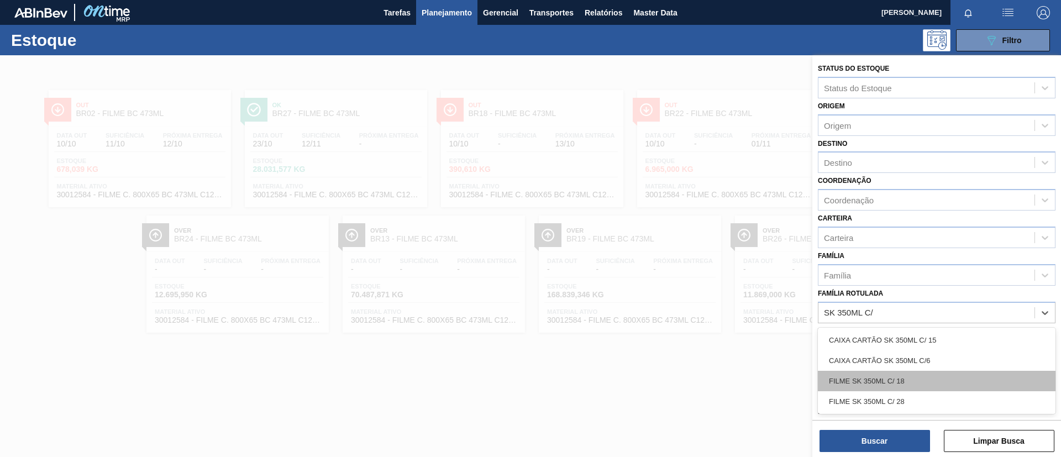
click at [914, 378] on div "FILME SK 350ML C/ 18" at bounding box center [937, 381] width 238 height 20
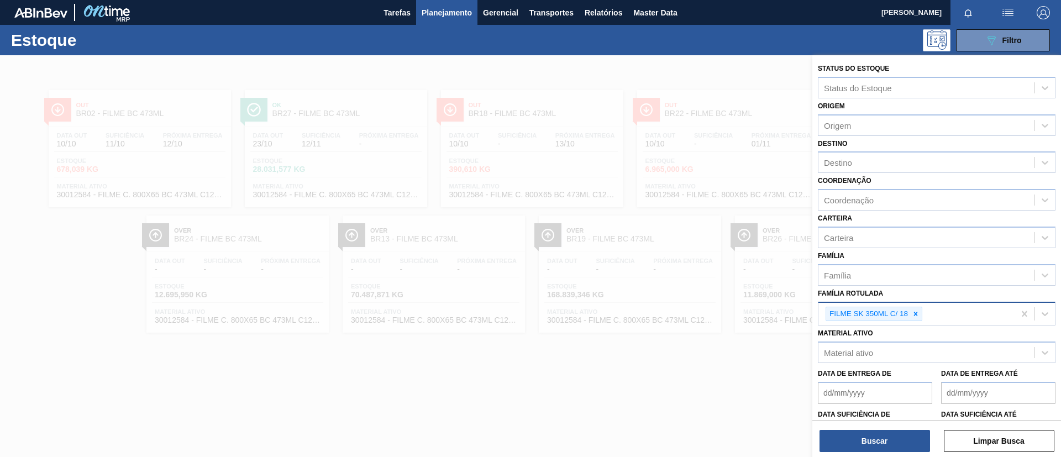
click at [944, 321] on div "FILME SK 350ML C/ 18" at bounding box center [917, 314] width 196 height 23
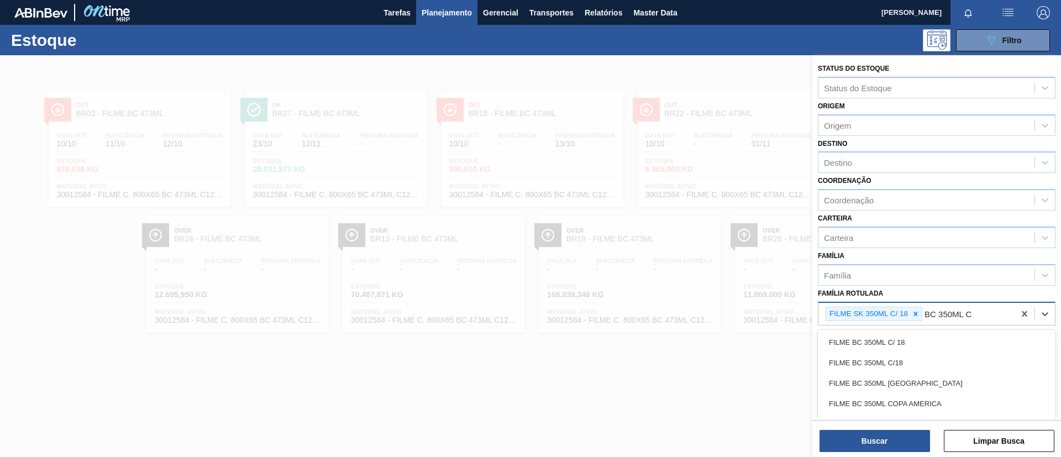
type Rotulada "BC 350ML C/"
click at [842, 349] on div "FILME BC 350ML C/ 18" at bounding box center [937, 342] width 238 height 20
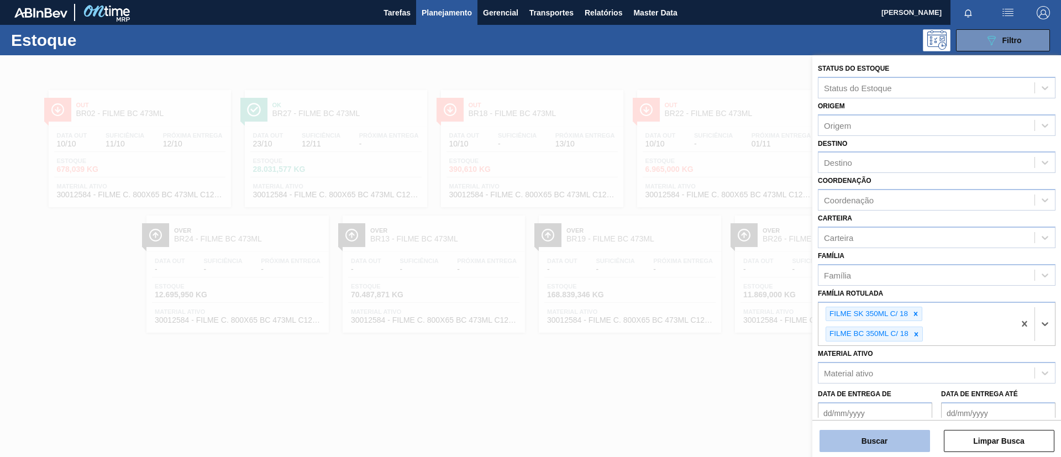
click at [874, 441] on button "Buscar" at bounding box center [875, 441] width 111 height 22
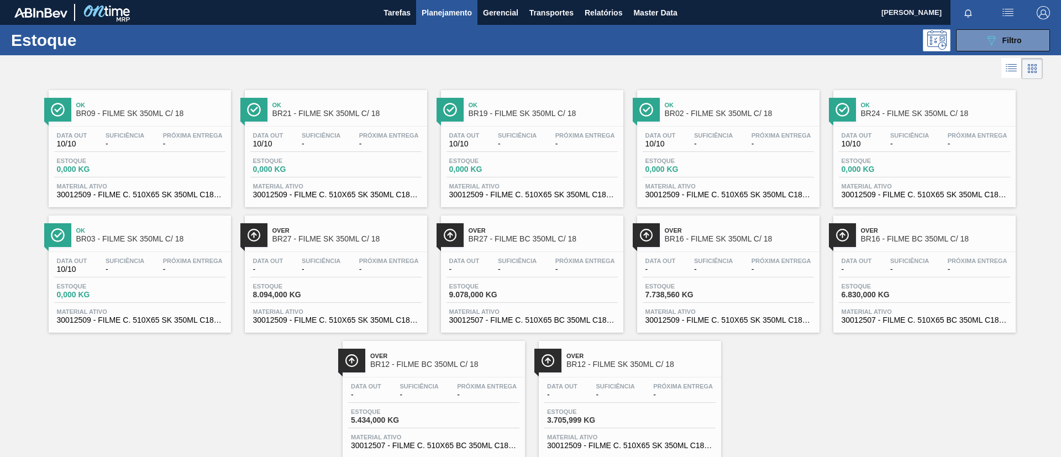
click at [850, 385] on div "Ok BR09 - FILME SK 350ML C/ 18 Data out 10/10 Suficiência - Próxima Entrega - E…" at bounding box center [530, 270] width 1061 height 376
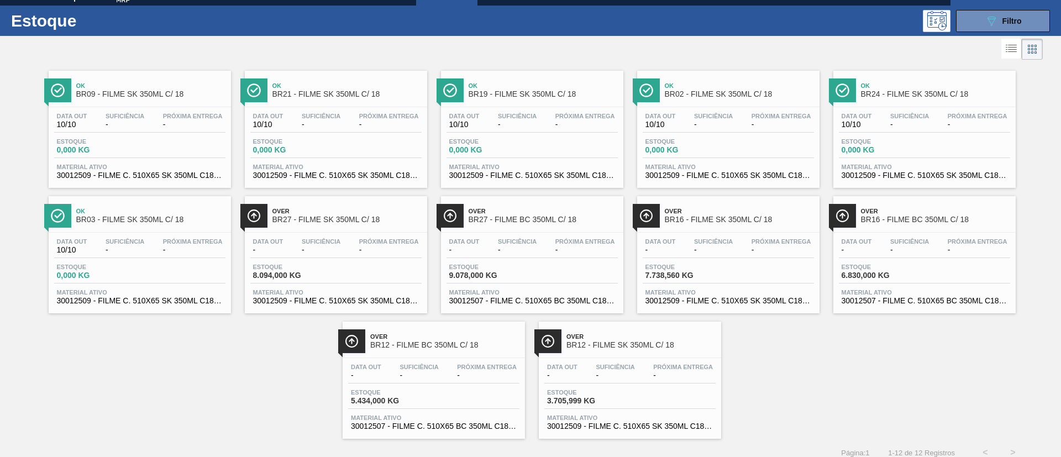
scroll to position [29, 0]
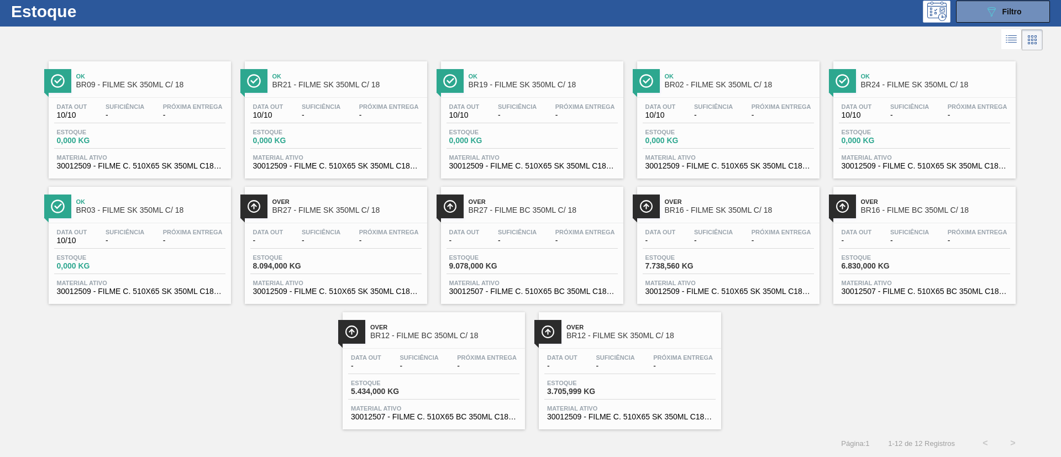
click at [998, 23] on div "Estoque 089F7B8B-B2A5-4AFE-B5C0-19BA573D28AC Filtro" at bounding box center [530, 11] width 1061 height 30
click at [989, 17] on icon "089F7B8B-B2A5-4AFE-B5C0-19BA573D28AC" at bounding box center [991, 11] width 13 height 13
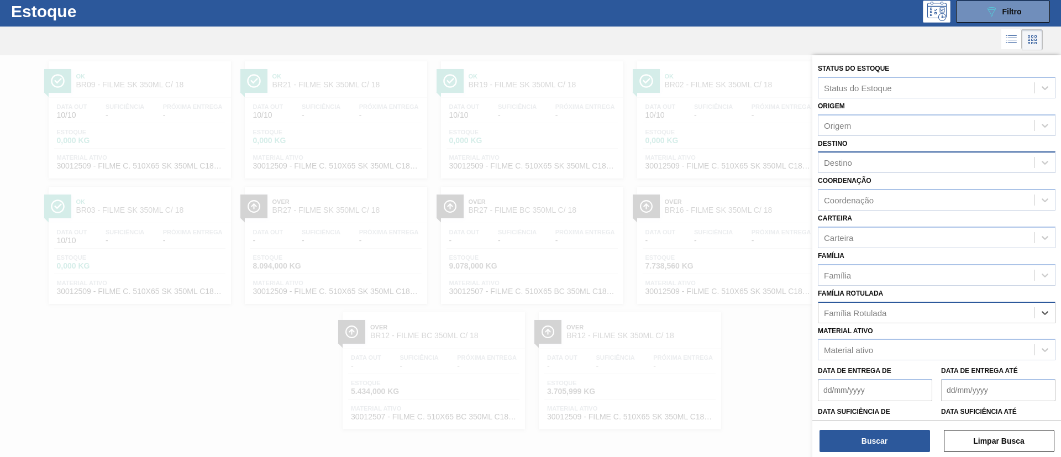
click at [860, 161] on div "Destino" at bounding box center [927, 163] width 216 height 16
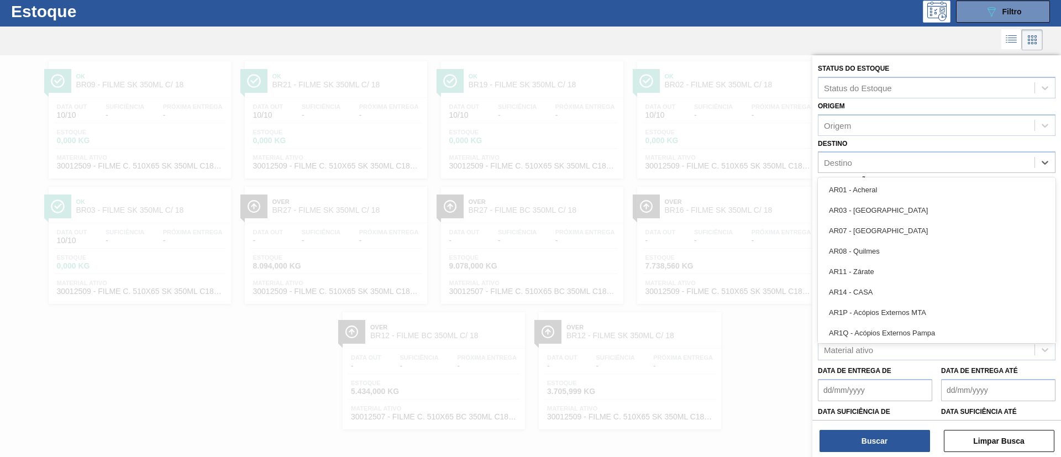
click at [866, 143] on div "Destino option AR01 - Acheral focused, 1 of 93. 93 results available. Use Up an…" at bounding box center [937, 155] width 238 height 38
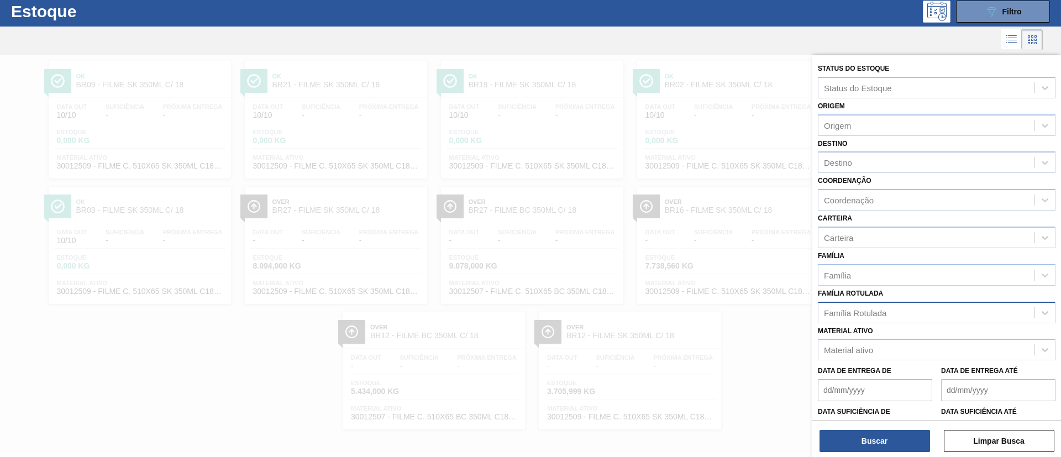
click at [888, 308] on div "Família Rotulada" at bounding box center [927, 313] width 216 height 16
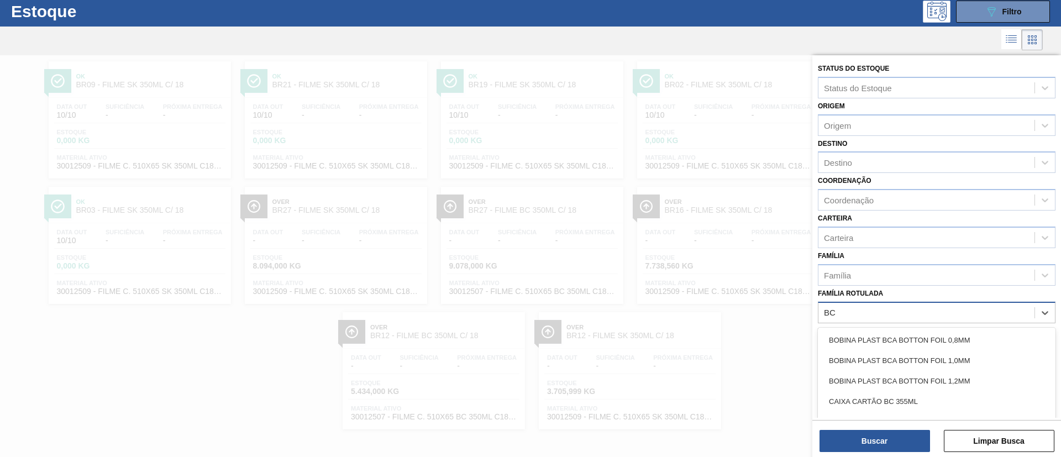
type Rotulada "B"
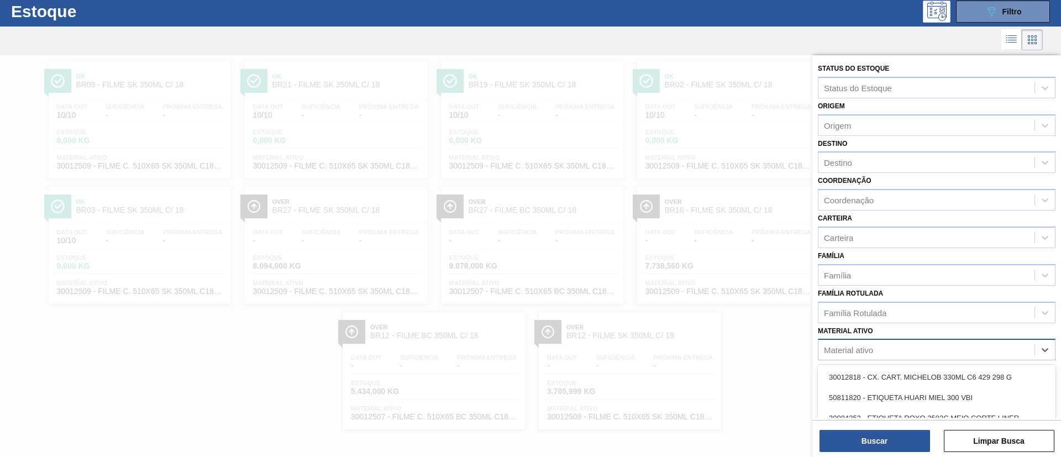
click at [887, 347] on div "Material ativo" at bounding box center [927, 350] width 216 height 16
type ativo "30012565"
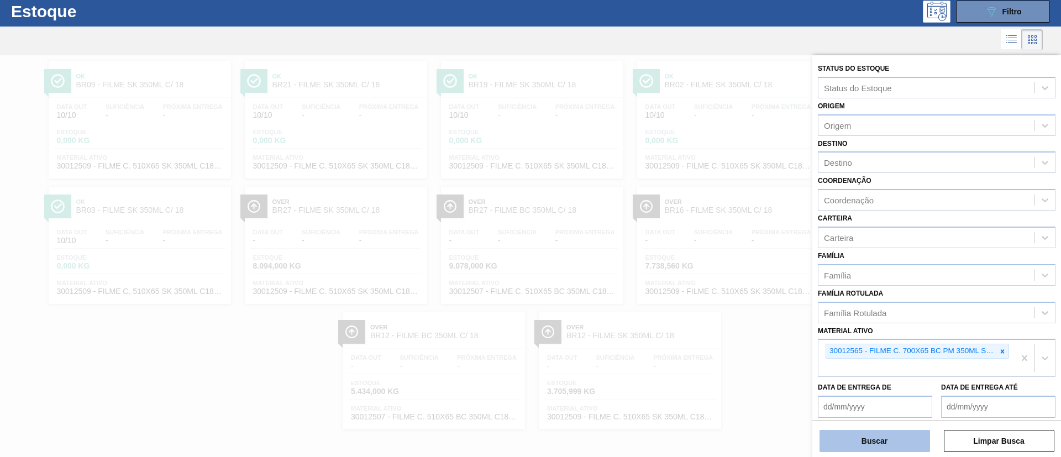
click at [885, 441] on button "Buscar" at bounding box center [875, 441] width 111 height 22
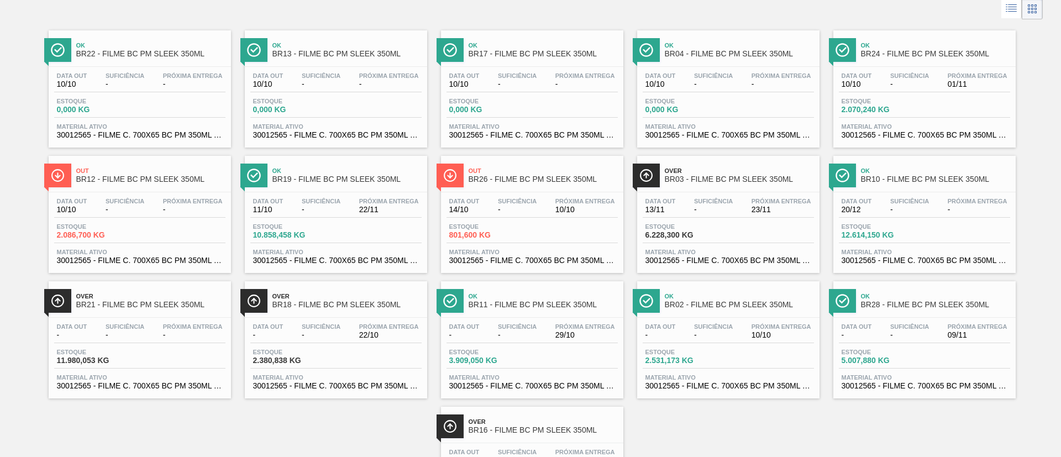
scroll to position [83, 0]
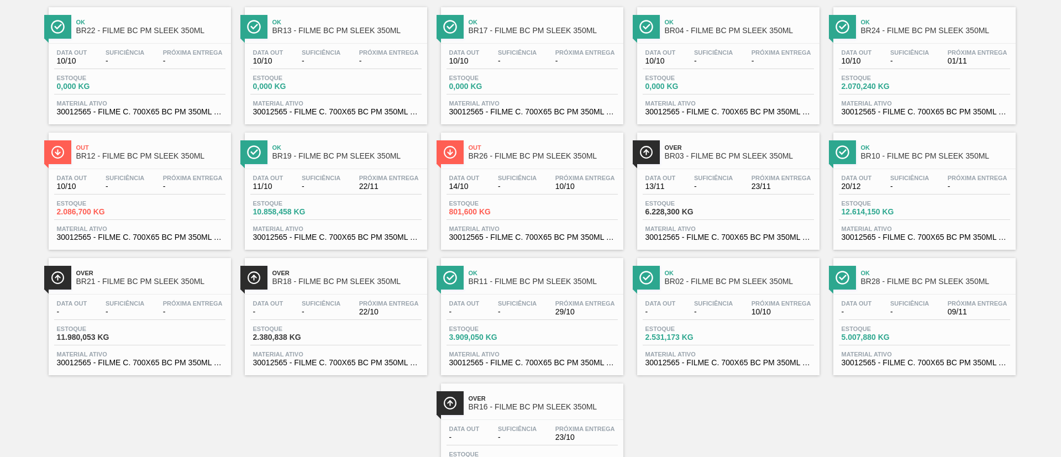
click at [710, 418] on div "Ok BR22 - FILME BC PM SLEEK 350ML Data out 10/10 Suficiência - Próxima Entrega …" at bounding box center [530, 250] width 1061 height 502
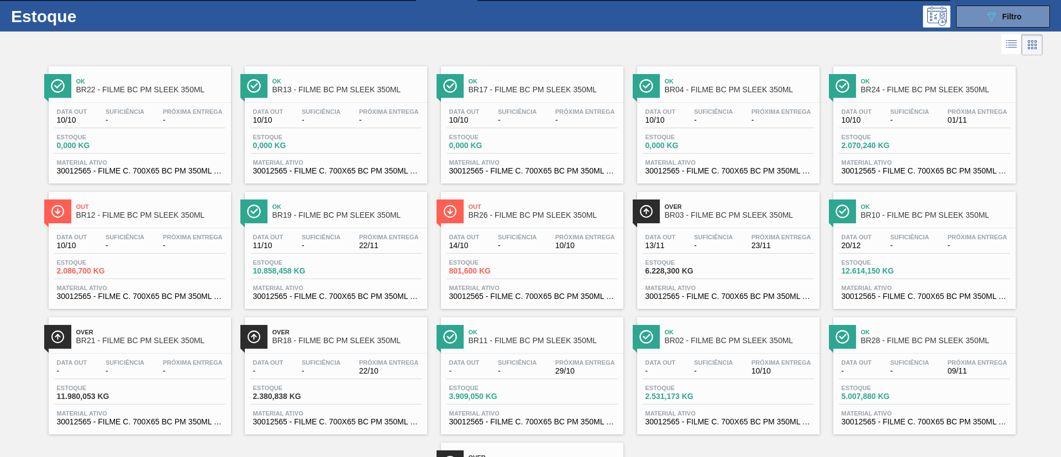
scroll to position [0, 0]
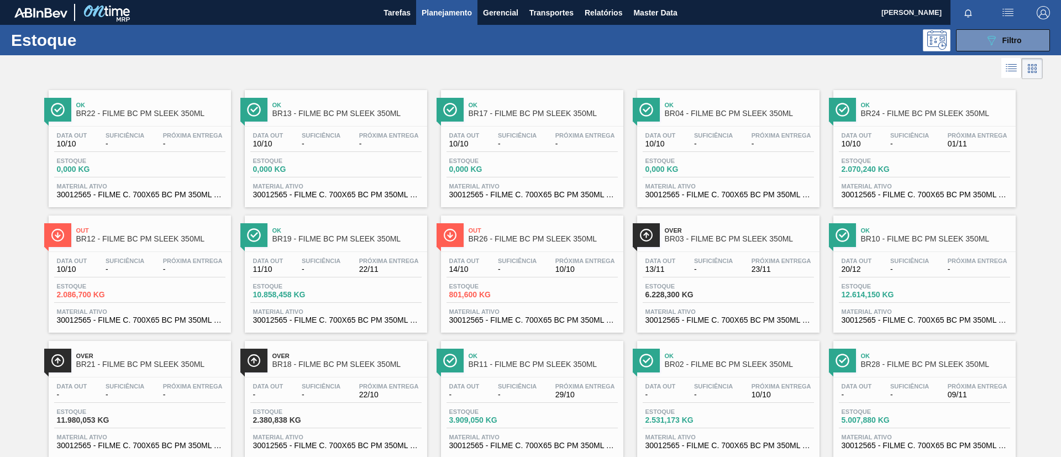
click at [918, 263] on span "Suficiência" at bounding box center [910, 261] width 39 height 7
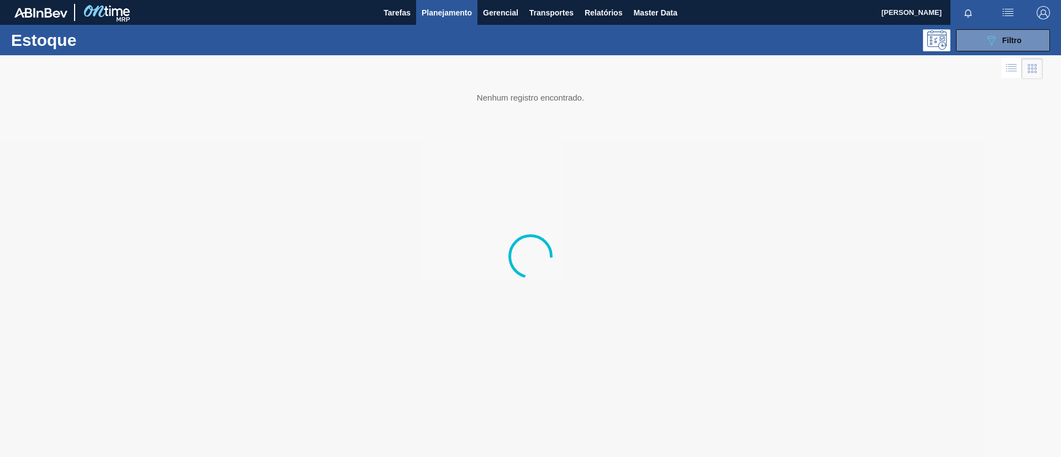
click at [975, 53] on div "Estoque 089F7B8B-B2A5-4AFE-B5C0-19BA573D28AC Filtro" at bounding box center [530, 40] width 1061 height 30
drag, startPoint x: 977, startPoint y: 39, endPoint x: 969, endPoint y: 46, distance: 10.2
click at [977, 39] on button "089F7B8B-B2A5-4AFE-B5C0-19BA573D28AC Filtro" at bounding box center [1003, 40] width 94 height 22
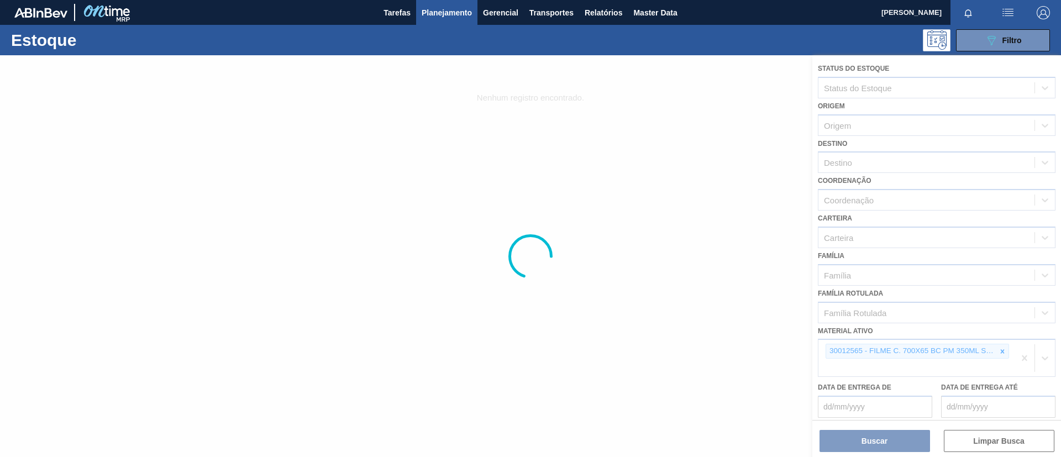
drag, startPoint x: 1023, startPoint y: 364, endPoint x: 998, endPoint y: 361, distance: 25.0
click at [1001, 378] on div at bounding box center [530, 256] width 1061 height 402
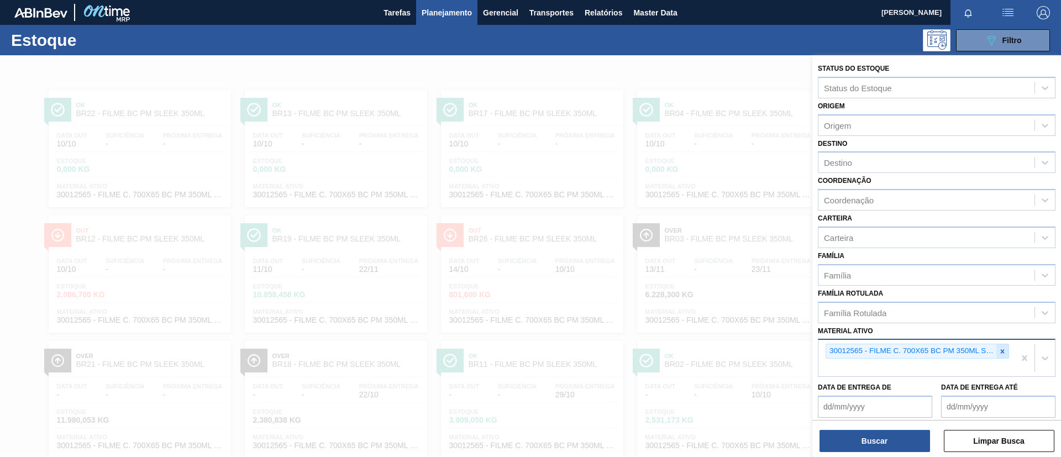
click at [999, 352] on icon at bounding box center [1003, 352] width 8 height 8
type ativo "30012506"
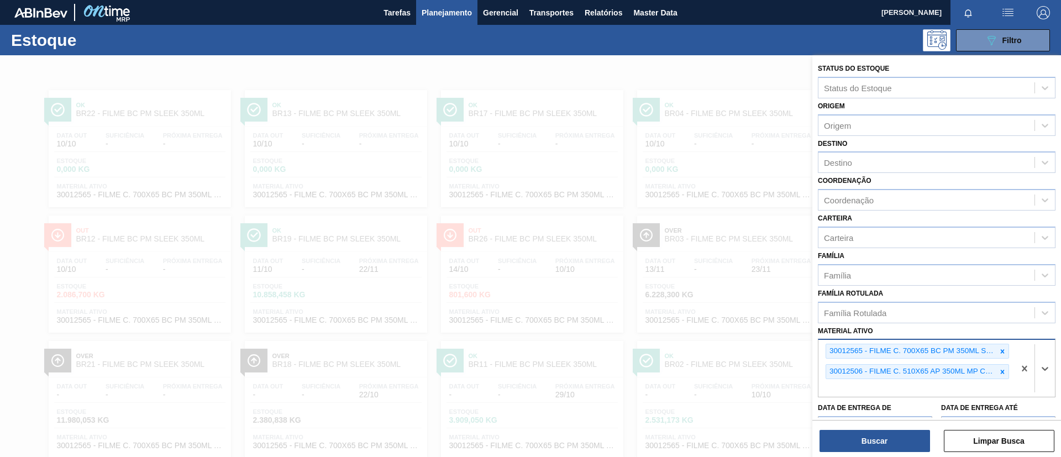
click at [999, 352] on icon at bounding box center [1003, 352] width 8 height 8
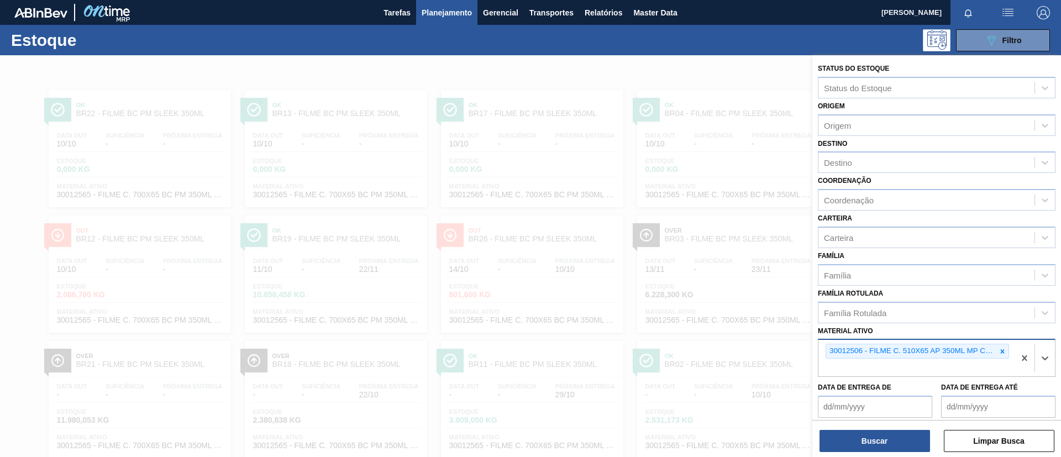
click at [999, 352] on icon at bounding box center [1003, 352] width 8 height 8
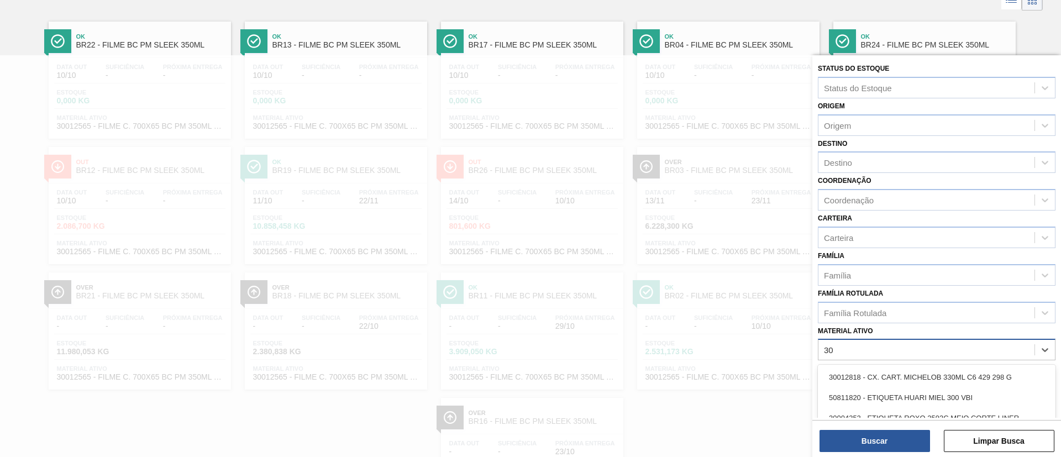
scroll to position [78, 0]
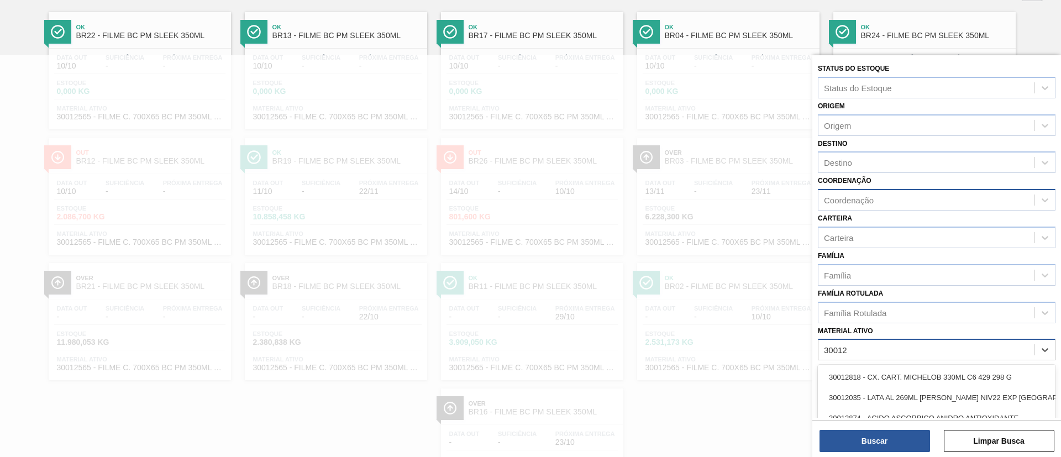
type ativo "30012"
click at [898, 344] on div "Material ativo" at bounding box center [927, 350] width 216 height 16
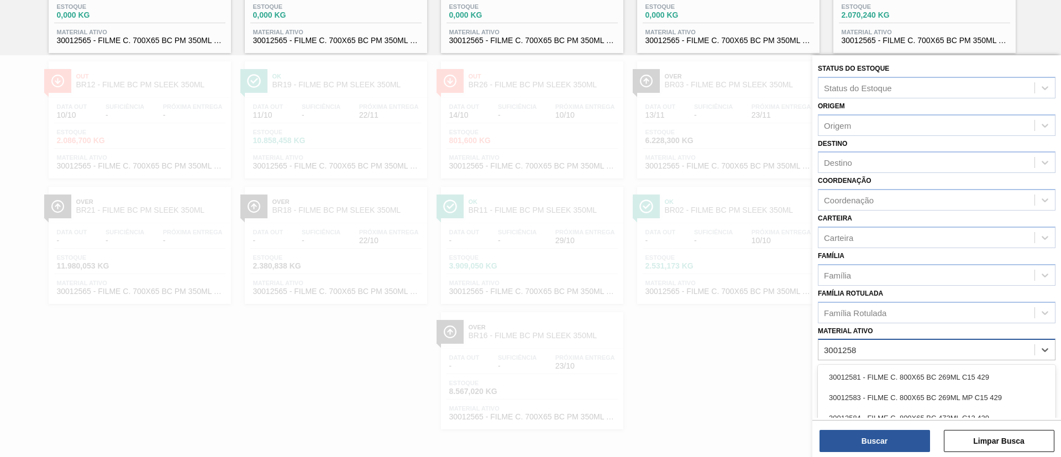
type ativo "30012586"
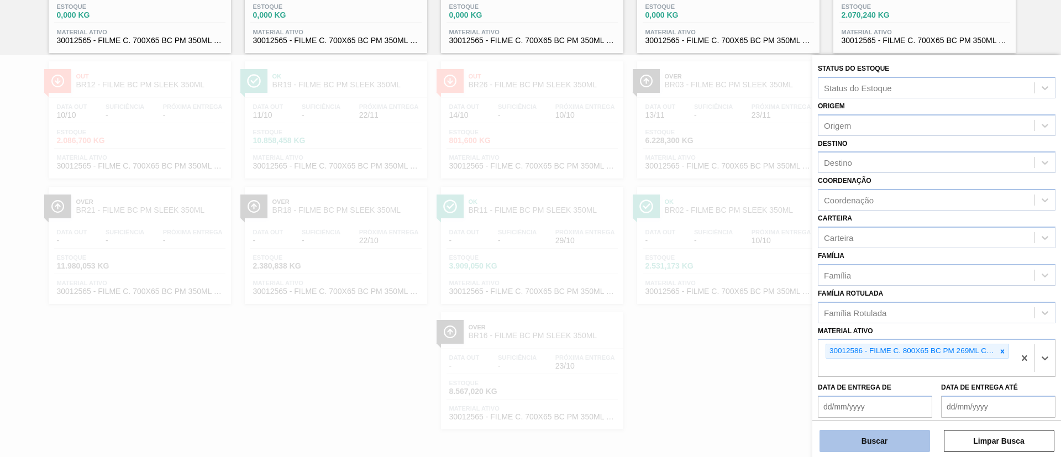
click at [905, 441] on button "Buscar" at bounding box center [875, 441] width 111 height 22
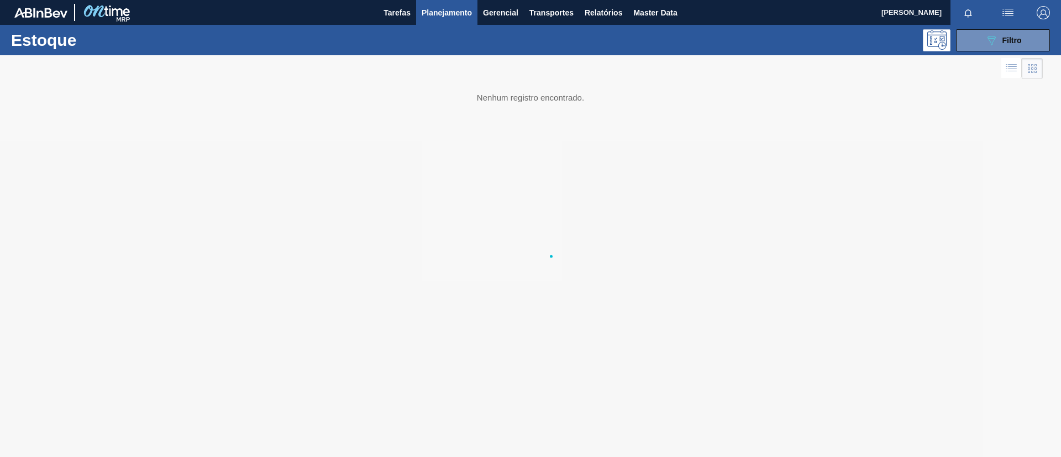
scroll to position [0, 0]
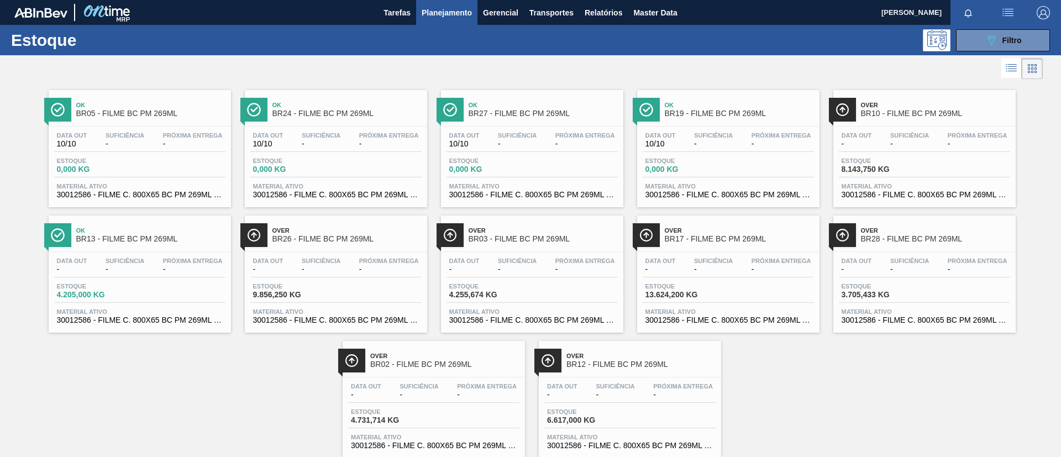
click at [758, 254] on div "Data out - Suficiência - Próxima Entrega - Estoque 13.624,200 KG Material ativo…" at bounding box center [728, 289] width 182 height 75
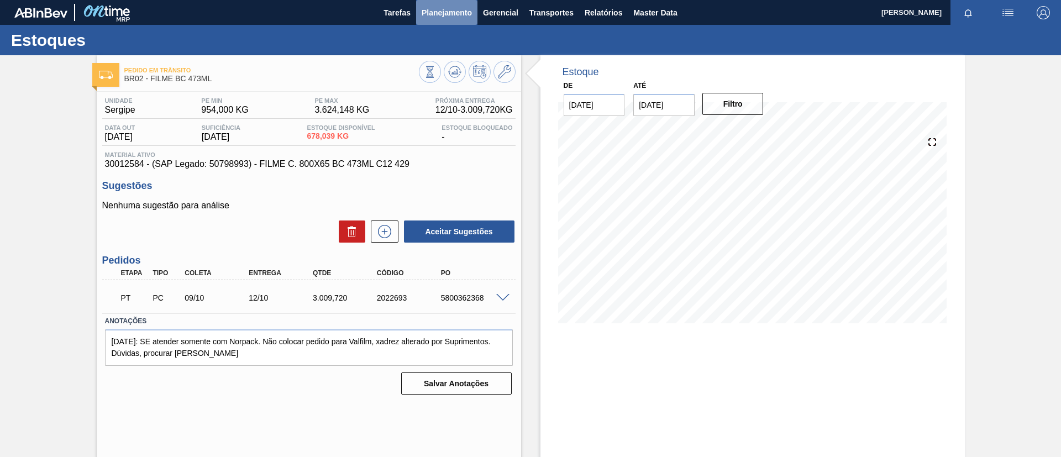
click at [441, 13] on span "Planejamento" at bounding box center [447, 12] width 50 height 13
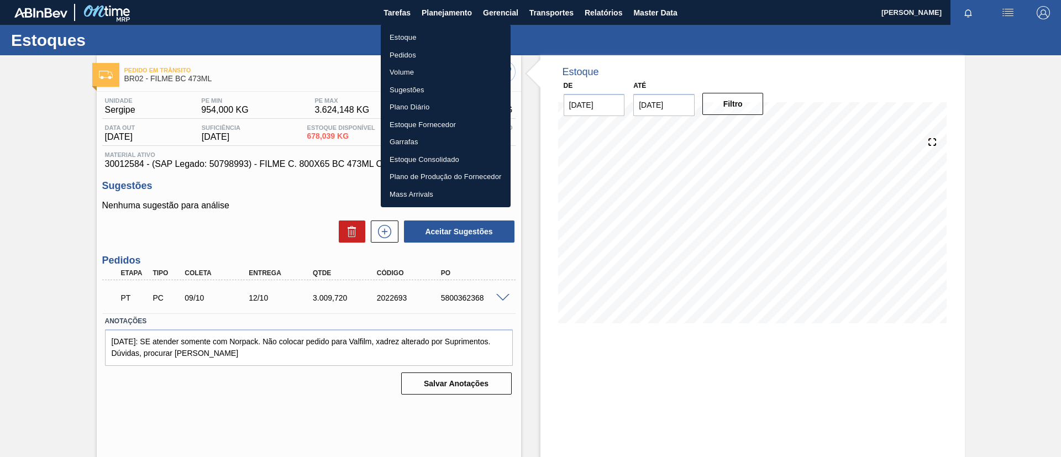
click at [442, 32] on li "Estoque" at bounding box center [446, 38] width 130 height 18
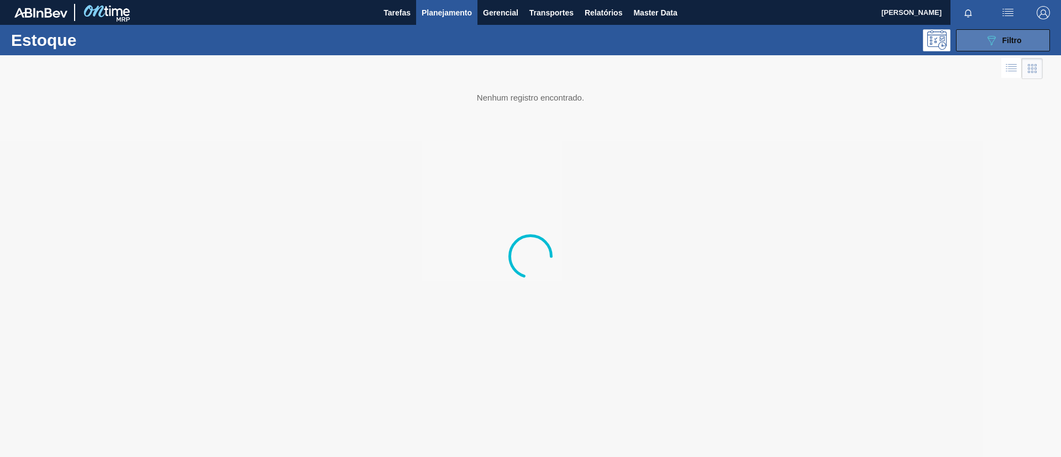
click at [974, 41] on button "089F7B8B-B2A5-4AFE-B5C0-19BA573D28AC Filtro" at bounding box center [1003, 40] width 94 height 22
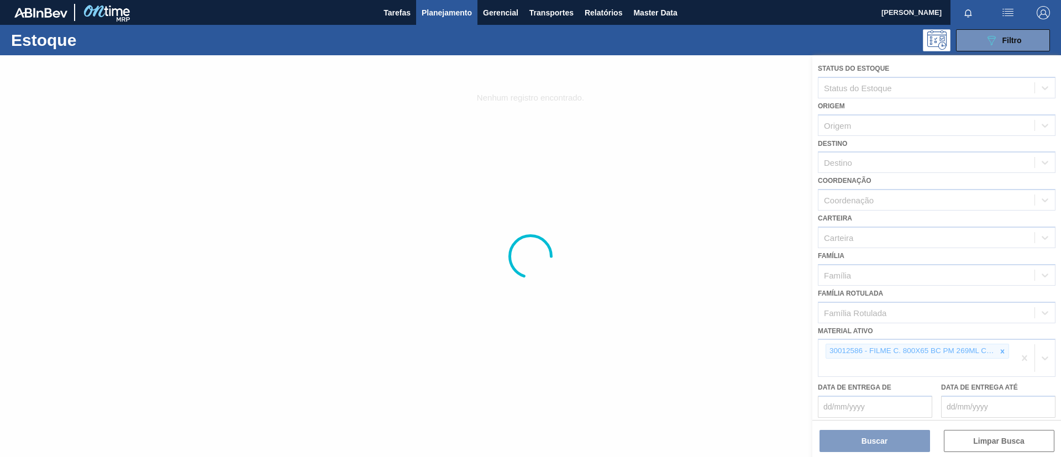
drag, startPoint x: 1013, startPoint y: 354, endPoint x: 1002, endPoint y: 348, distance: 12.6
click at [1005, 352] on div at bounding box center [530, 256] width 1061 height 402
click at [1002, 347] on div at bounding box center [530, 256] width 1061 height 402
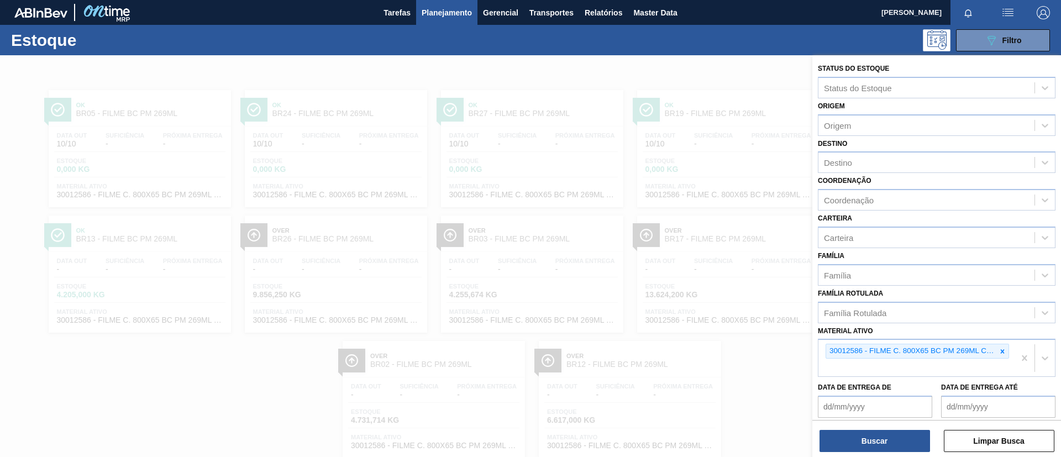
click at [1002, 348] on icon at bounding box center [1003, 352] width 8 height 8
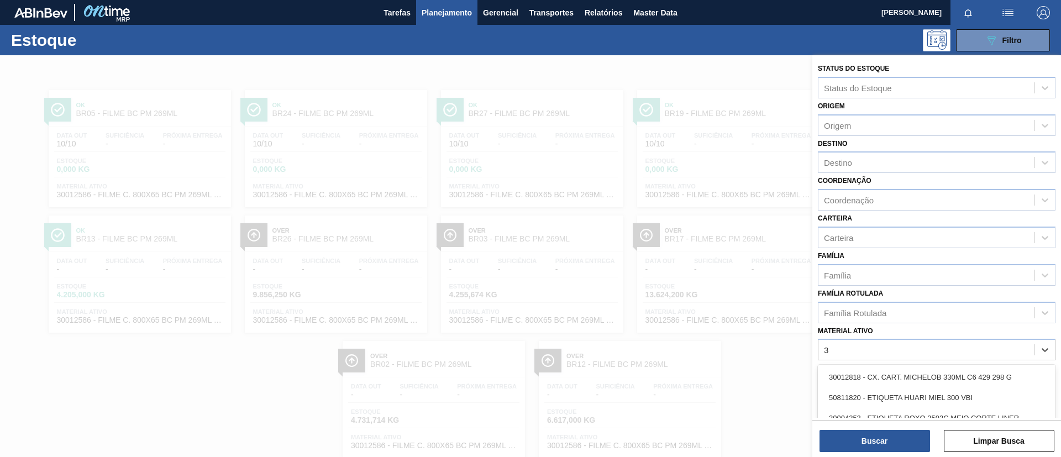
scroll to position [29, 0]
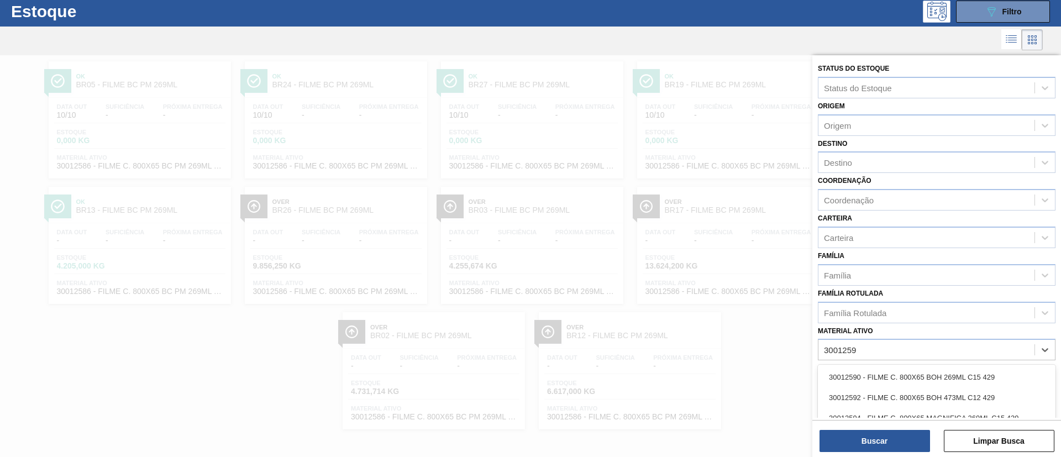
type ativo "30012598"
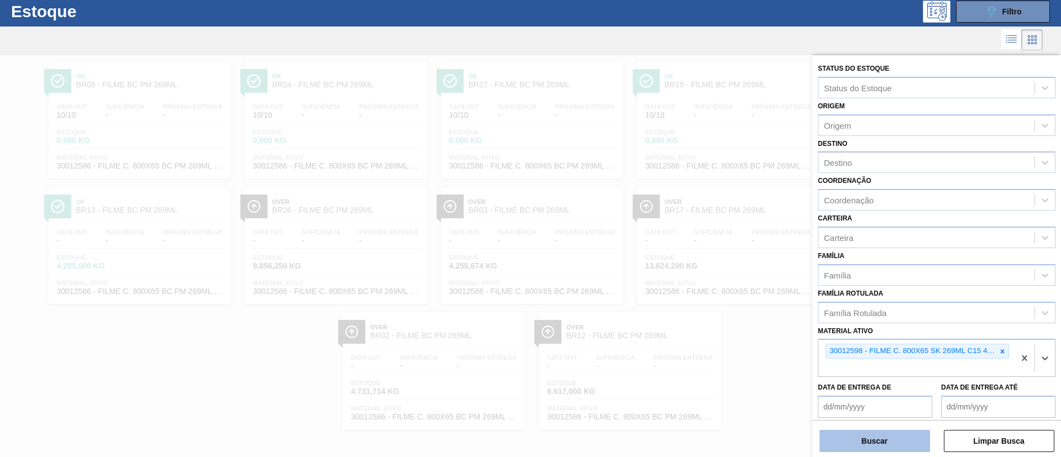
click at [869, 448] on button "Buscar" at bounding box center [875, 441] width 111 height 22
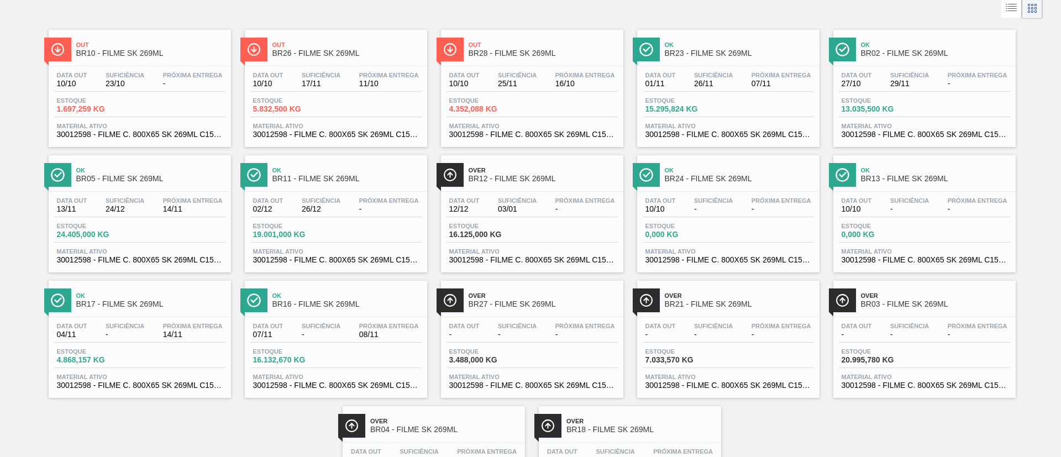
scroll to position [0, 0]
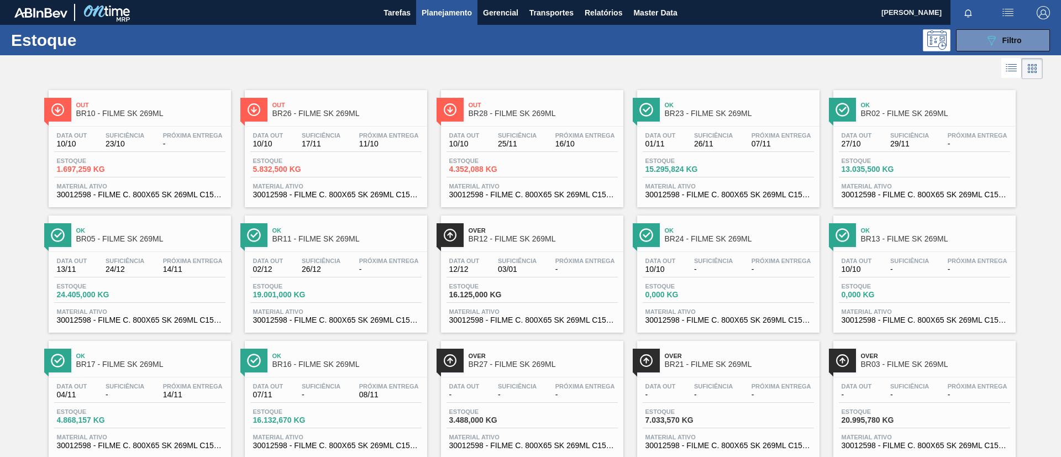
click at [276, 100] on div "Out BR26 - FILME SK 269ML" at bounding box center [347, 109] width 149 height 25
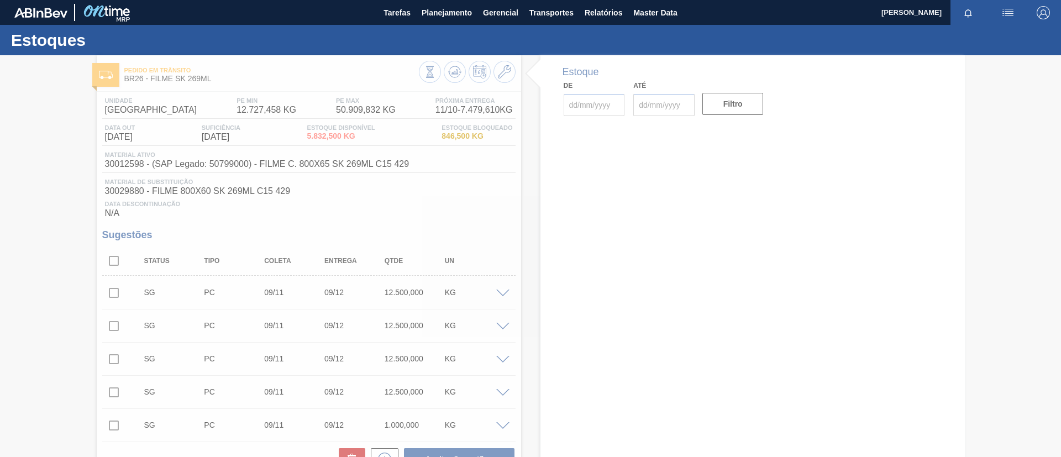
type input "10/10/2025"
type input "25/02/2026"
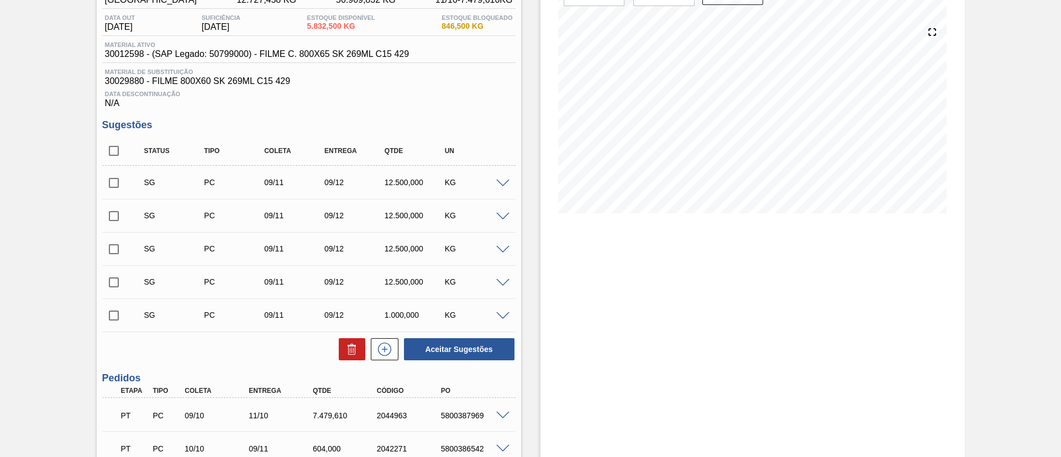
scroll to position [208, 0]
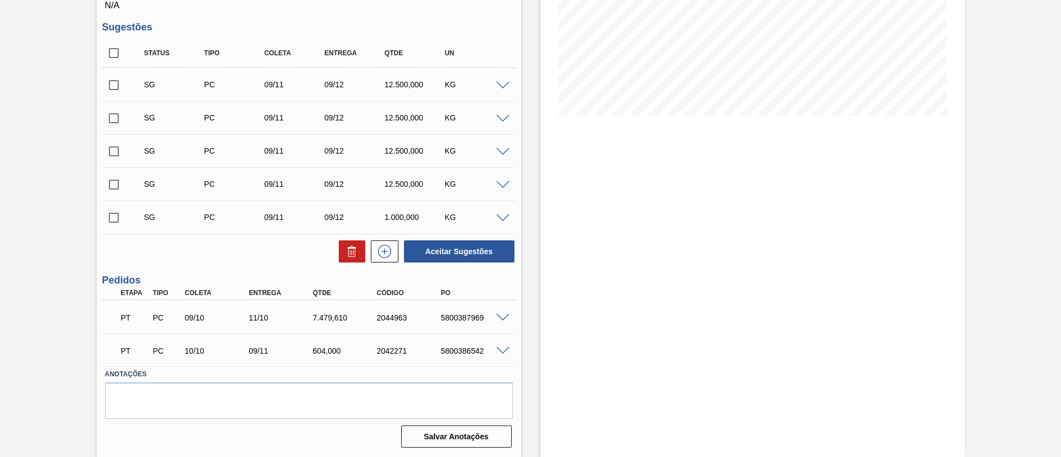
click at [500, 315] on span at bounding box center [502, 318] width 13 height 8
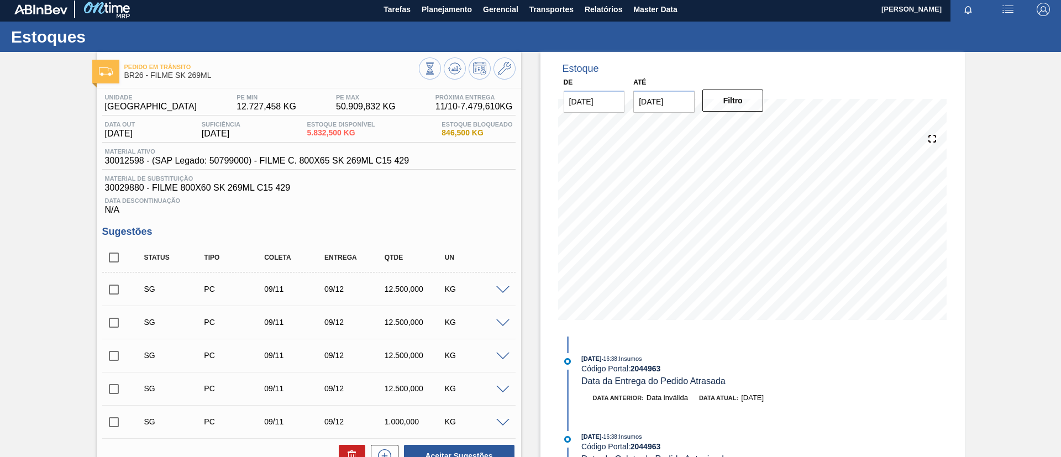
scroll to position [0, 0]
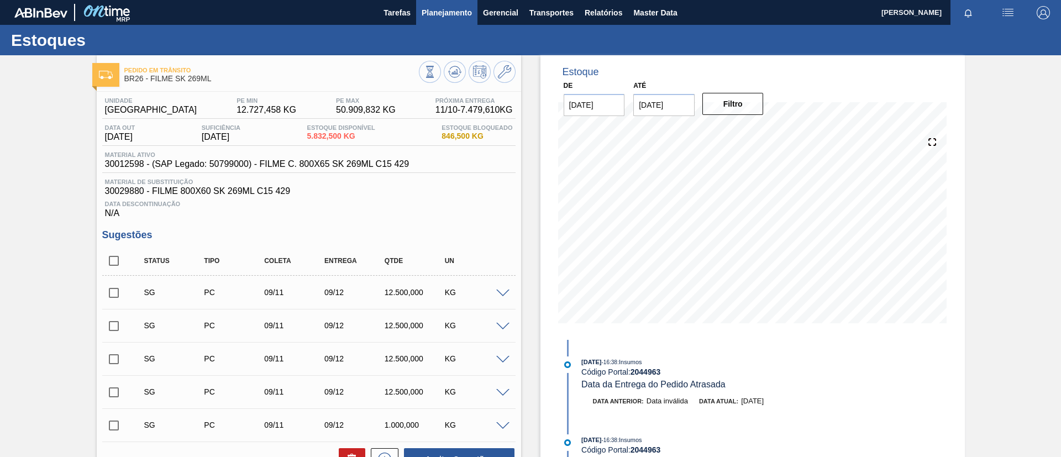
click at [444, 17] on span "Planejamento" at bounding box center [447, 12] width 50 height 13
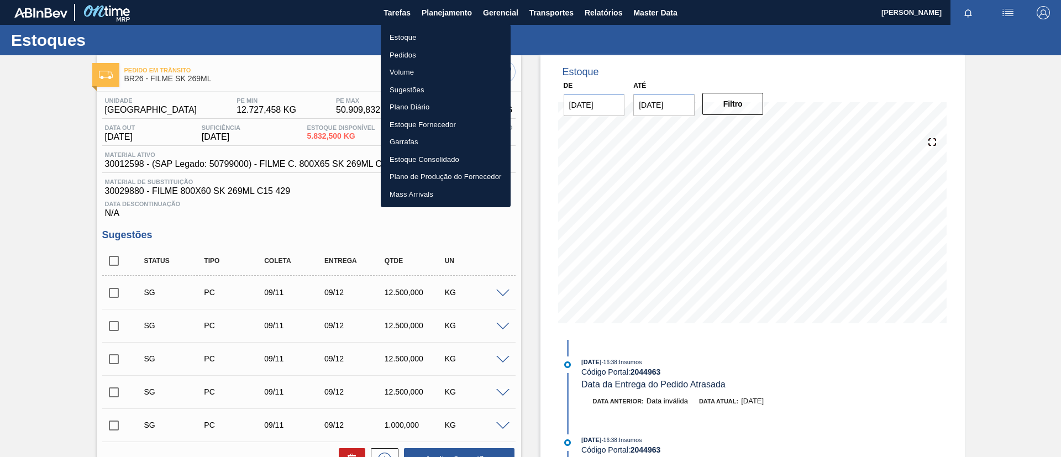
click at [434, 33] on li "Estoque" at bounding box center [446, 38] width 130 height 18
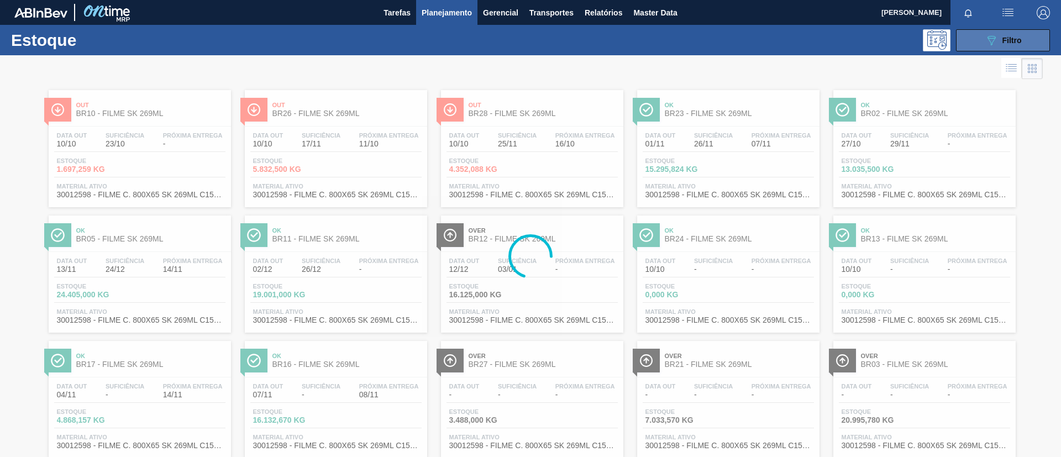
click at [982, 42] on button "089F7B8B-B2A5-4AFE-B5C0-19BA573D28AC Filtro" at bounding box center [1003, 40] width 94 height 22
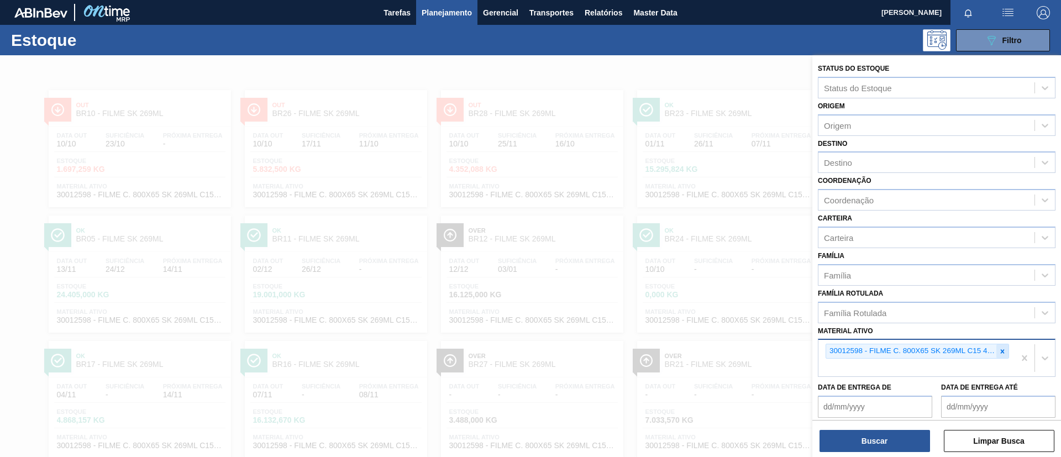
click at [1002, 350] on icon at bounding box center [1003, 351] width 4 height 4
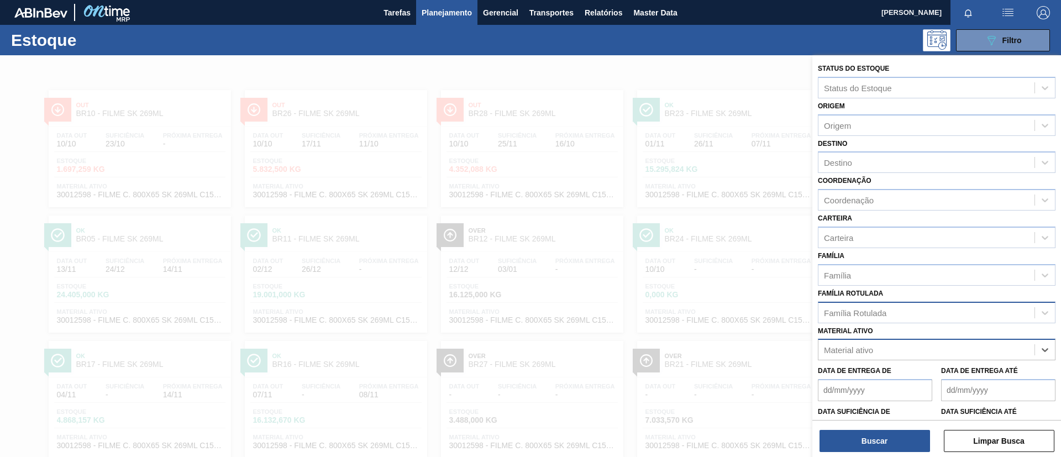
click at [894, 315] on div "Família Rotulada" at bounding box center [927, 313] width 216 height 16
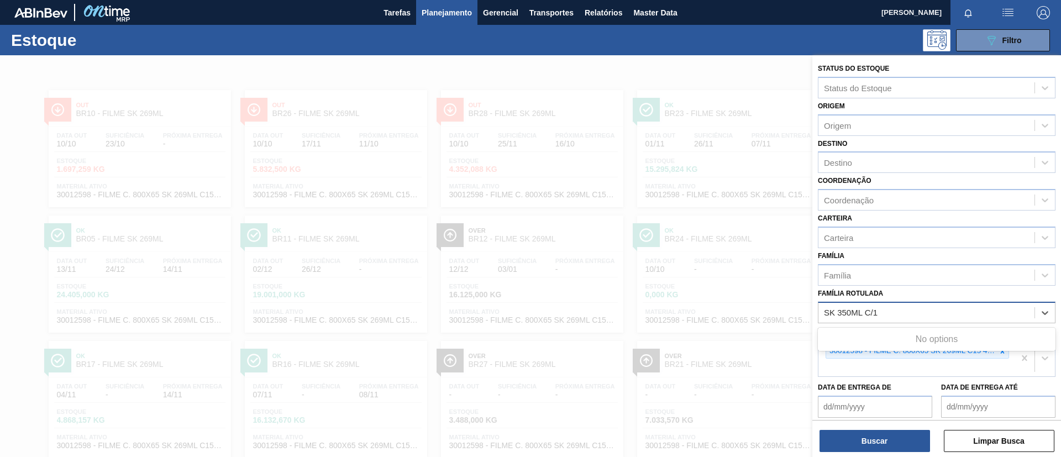
type Rotulada "SK 350ML C/"
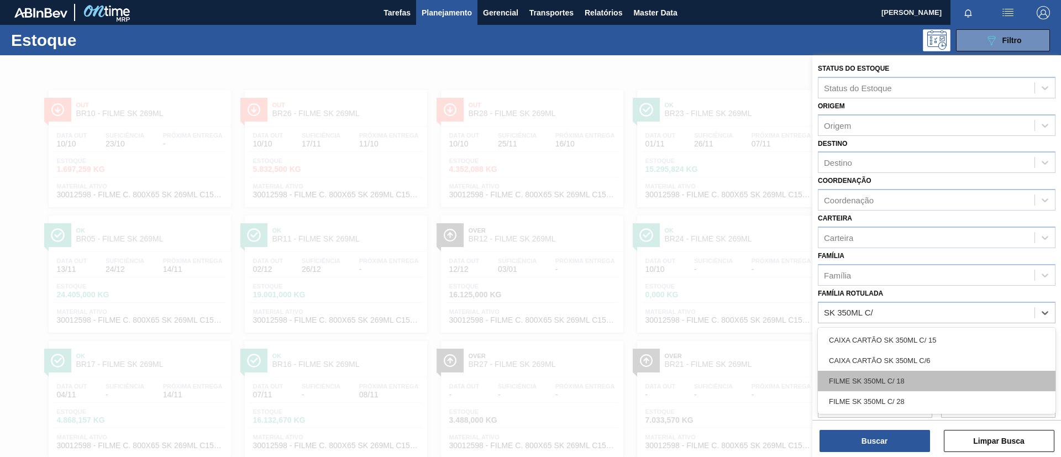
click at [918, 382] on div "FILME SK 350ML C/ 18" at bounding box center [937, 381] width 238 height 20
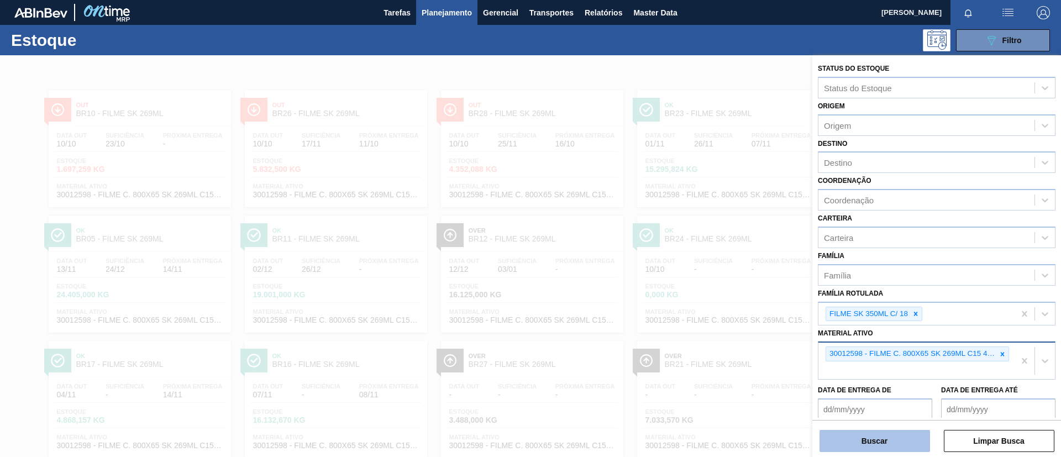
click at [879, 434] on button "Buscar" at bounding box center [875, 441] width 111 height 22
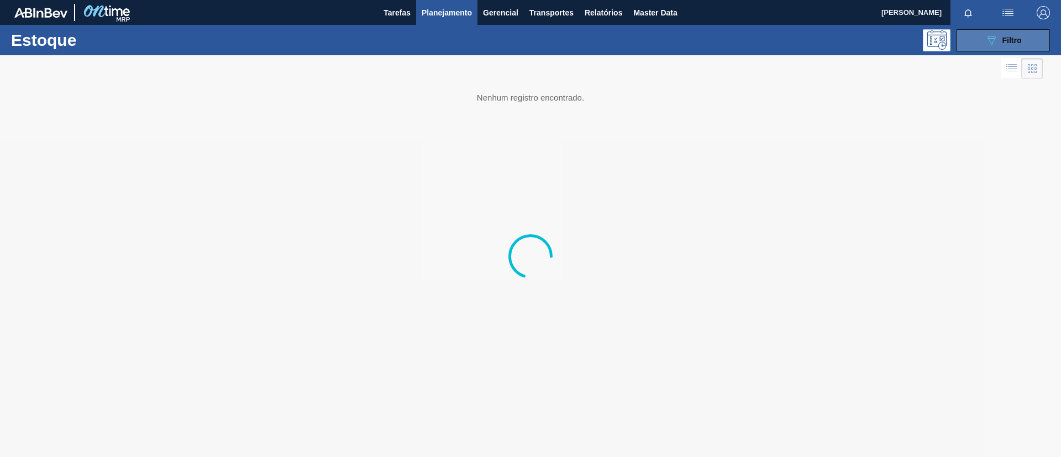
click at [1004, 47] on button "089F7B8B-B2A5-4AFE-B5C0-19BA573D28AC Filtro" at bounding box center [1003, 40] width 94 height 22
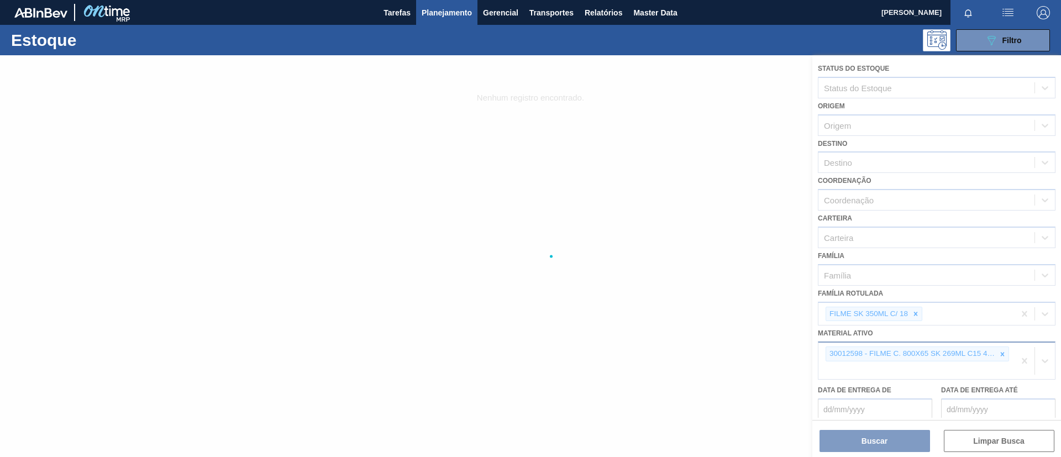
drag, startPoint x: 988, startPoint y: 354, endPoint x: 997, endPoint y: 355, distance: 8.4
click at [996, 355] on div at bounding box center [530, 256] width 1061 height 402
click at [999, 355] on div at bounding box center [530, 256] width 1061 height 402
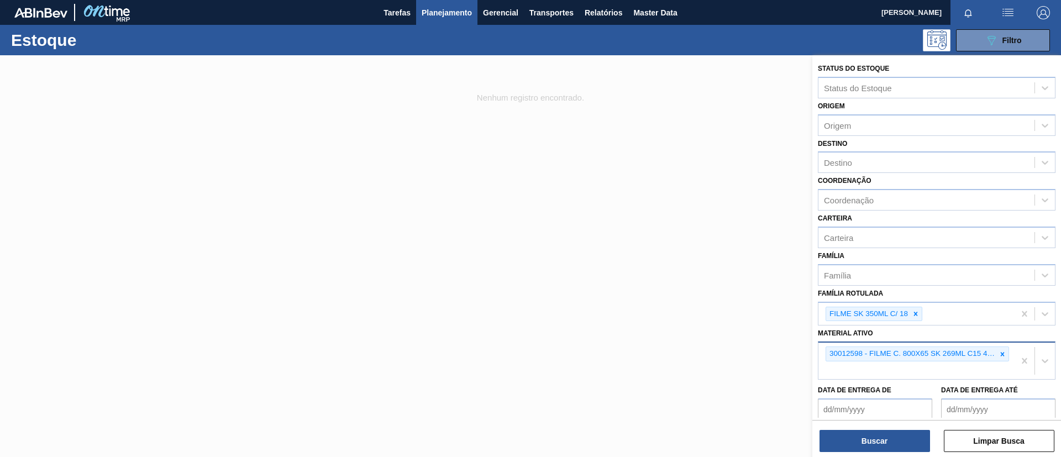
click at [999, 355] on icon at bounding box center [1003, 354] width 8 height 8
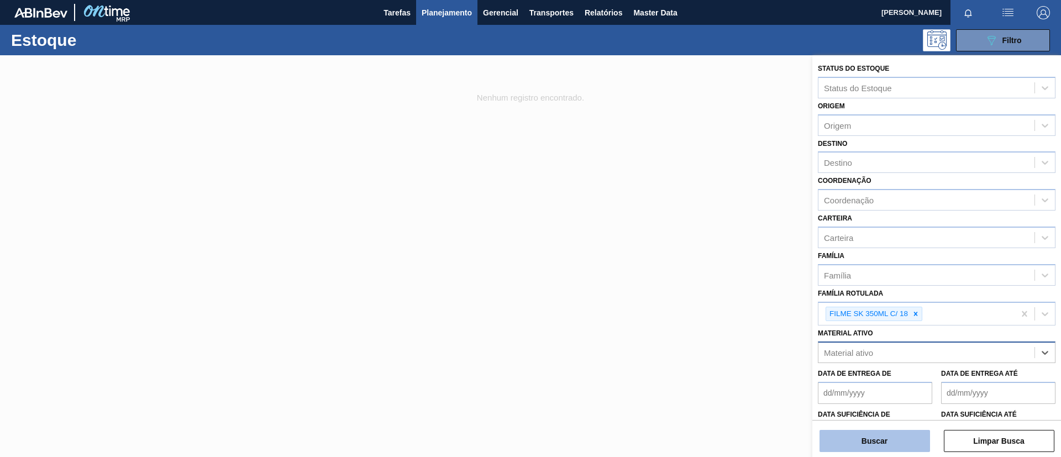
click at [877, 434] on button "Buscar" at bounding box center [875, 441] width 111 height 22
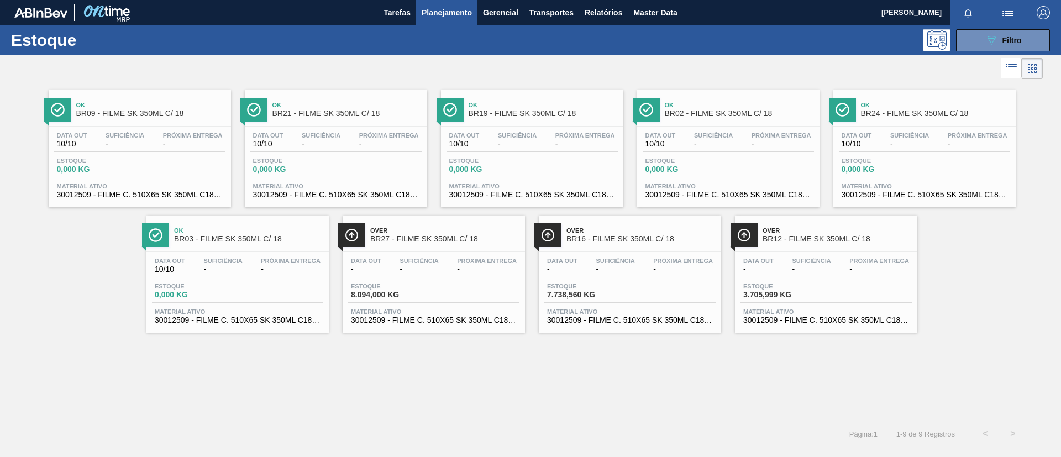
click at [402, 376] on div "Ok BR09 - FILME SK 350ML C/ 18 Data out 10/10 Suficiência - Próxima Entrega - E…" at bounding box center [530, 251] width 1061 height 338
drag, startPoint x: 840, startPoint y: 323, endPoint x: 828, endPoint y: 331, distance: 14.4
drag, startPoint x: 828, startPoint y: 331, endPoint x: 656, endPoint y: 371, distance: 176.1
click at [656, 371] on div "Ok BR09 - FILME SK 350ML C/ 18 Data out 10/10 Suficiência - Próxima Entrega - E…" at bounding box center [530, 251] width 1061 height 338
click at [434, 25] on div "Estoque 089F7B8B-B2A5-4AFE-B5C0-19BA573D28AC Filtro" at bounding box center [530, 40] width 1061 height 30
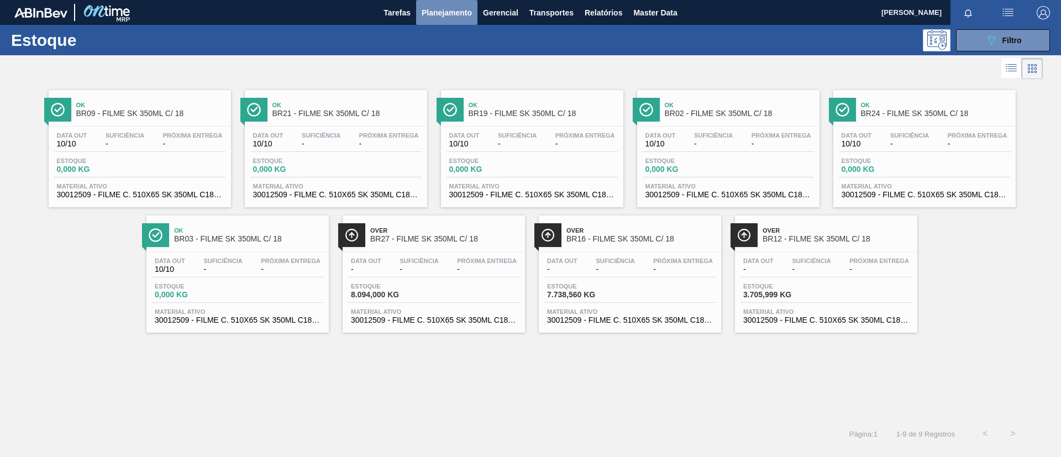
click at [443, 20] on button "Planejamento" at bounding box center [446, 12] width 61 height 25
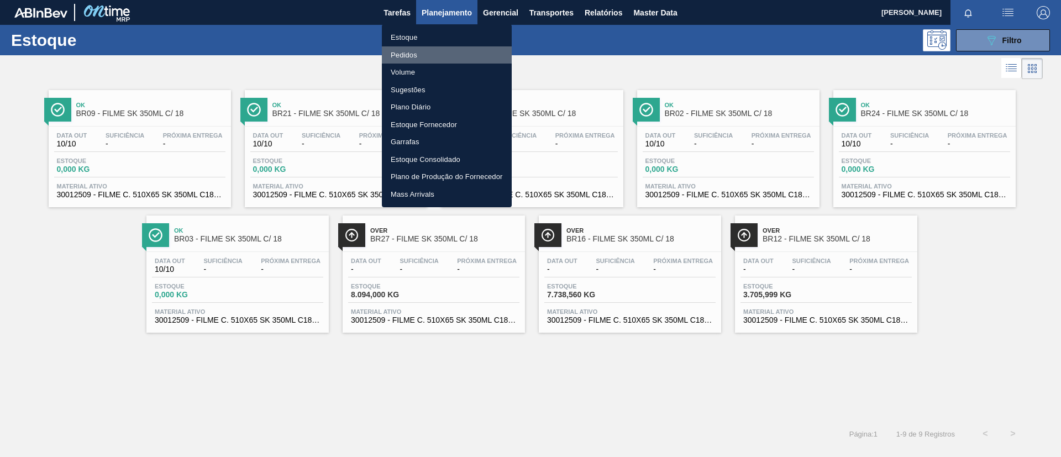
click at [447, 57] on li "Pedidos" at bounding box center [447, 55] width 130 height 18
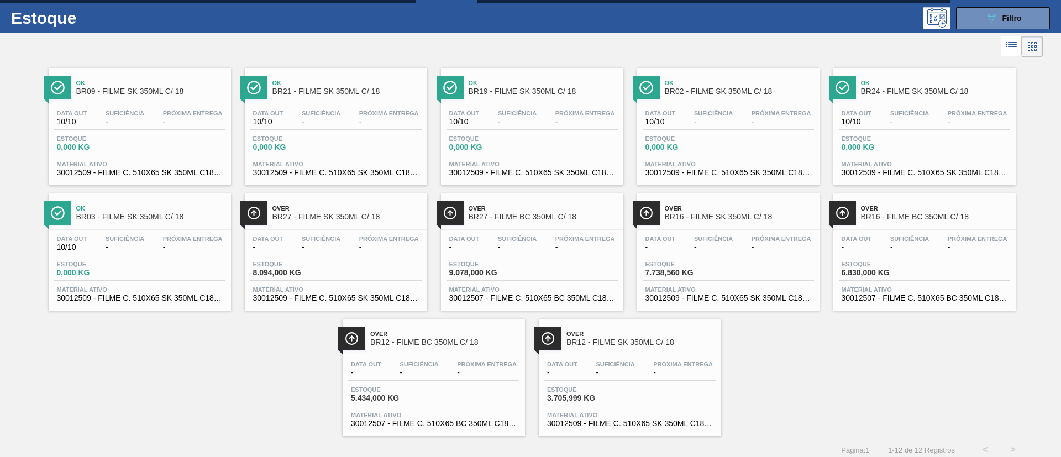
scroll to position [29, 0]
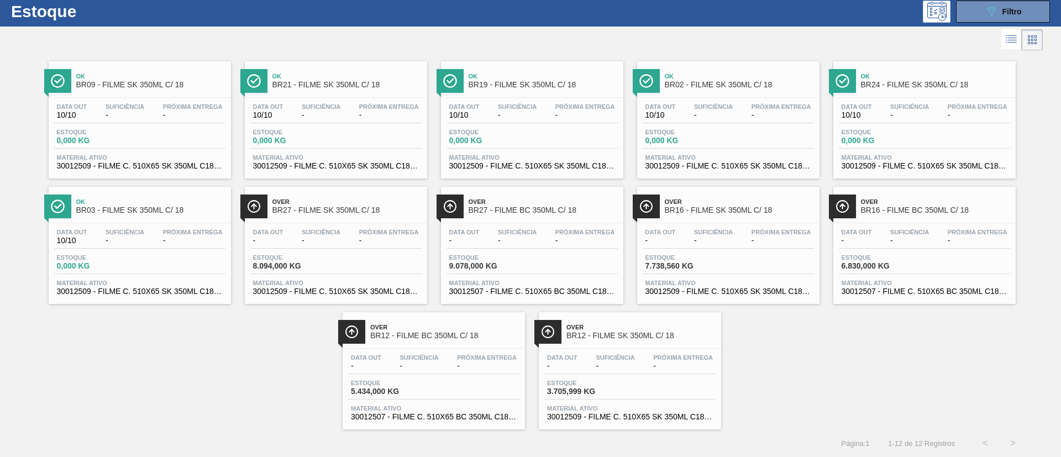
click at [329, 198] on span "Over" at bounding box center [347, 201] width 149 height 7
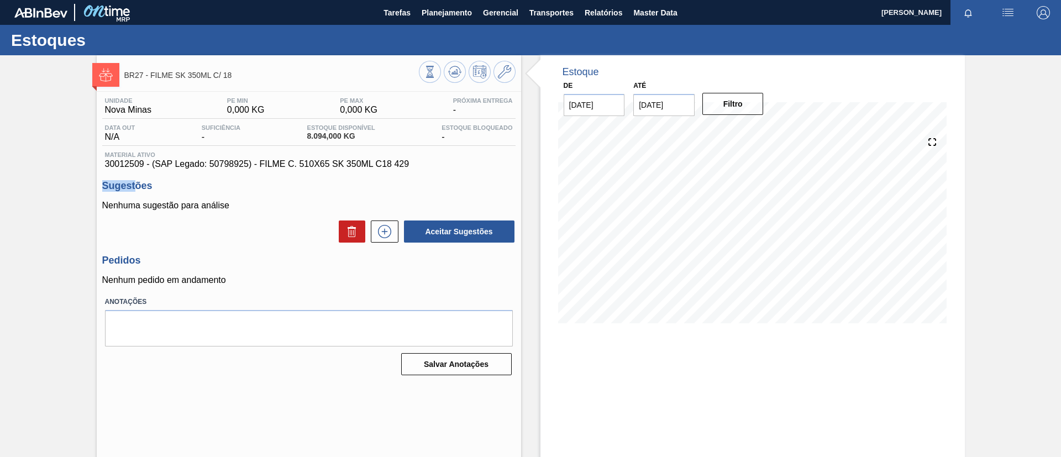
drag, startPoint x: 98, startPoint y: 169, endPoint x: 136, endPoint y: 171, distance: 37.6
click at [136, 171] on div "Unidade Nova Minas PE MIN 0,000 KG PE MAX 0,000 KG Próxima Entrega - Data out N…" at bounding box center [309, 235] width 425 height 287
drag, startPoint x: 107, startPoint y: 168, endPoint x: 140, endPoint y: 170, distance: 32.7
click at [140, 170] on div "Unidade Nova Minas PE MIN 0,000 KG PE MAX 0,000 KG Próxima Entrega - Data out N…" at bounding box center [309, 235] width 425 height 287
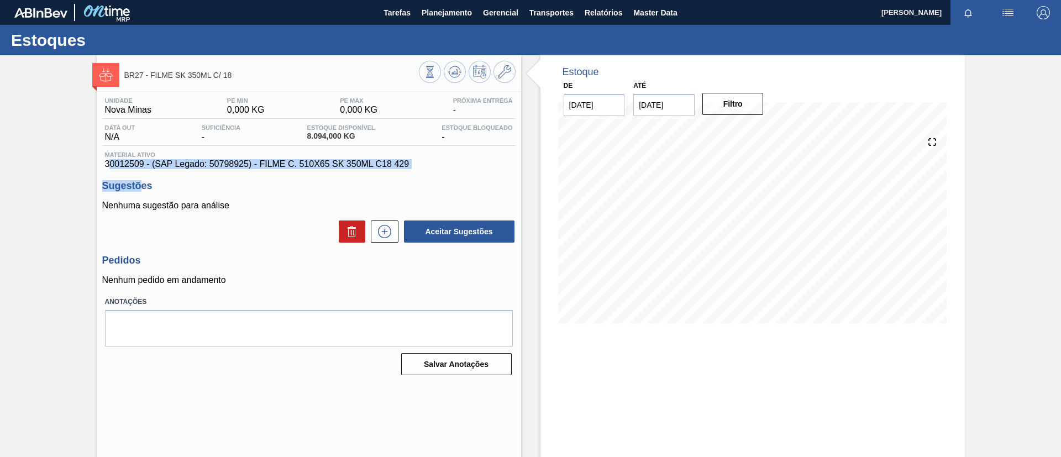
click at [122, 168] on span "30012509 - (SAP Legado: 50798925) - FILME C. 510X65 SK 350ML C18 429" at bounding box center [309, 164] width 408 height 10
drag, startPoint x: 103, startPoint y: 166, endPoint x: 143, endPoint y: 169, distance: 39.3
click at [143, 169] on div "Material ativo 30012509 - (SAP Legado: 50798925) - FILME C. 510X65 SK 350ML C18…" at bounding box center [308, 160] width 413 height 18
copy span "30012509"
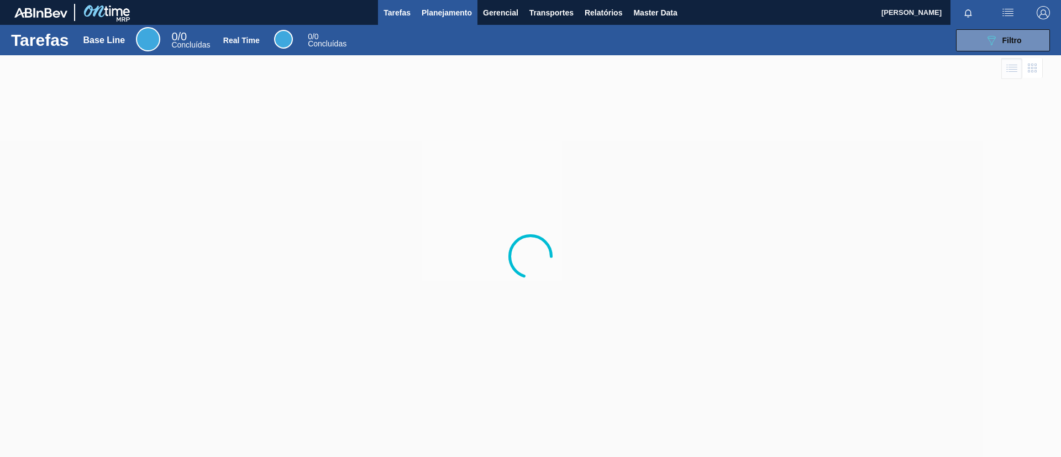
click at [440, 12] on span "Planejamento" at bounding box center [447, 12] width 50 height 13
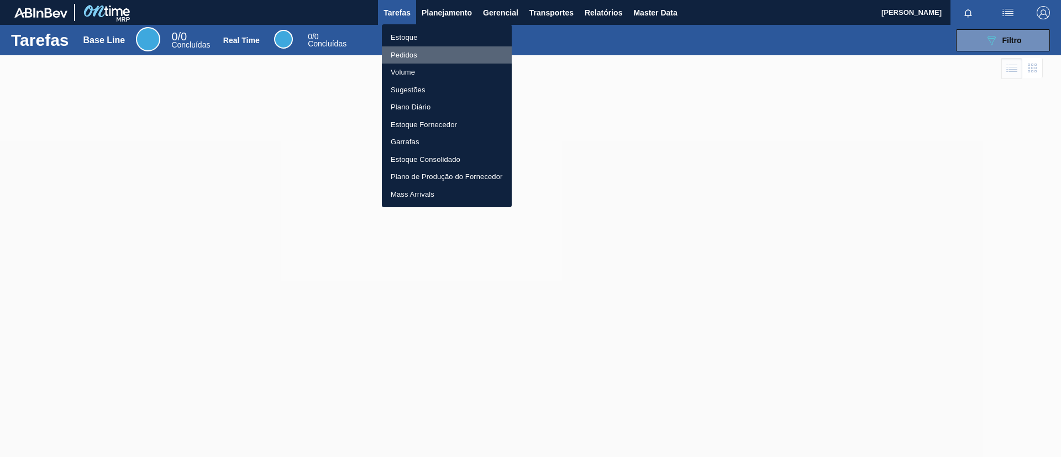
click at [431, 51] on li "Pedidos" at bounding box center [447, 55] width 130 height 18
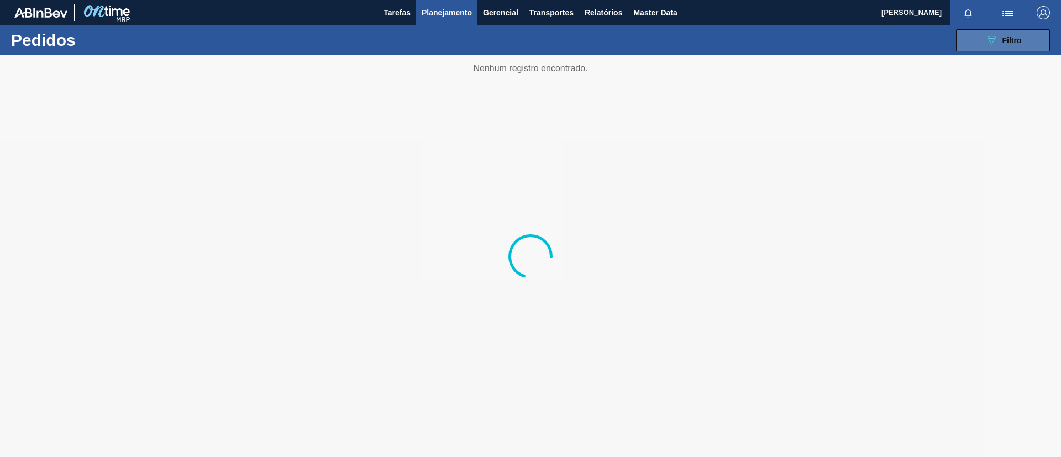
click at [997, 45] on icon "089F7B8B-B2A5-4AFE-B5C0-19BA573D28AC" at bounding box center [991, 40] width 13 height 13
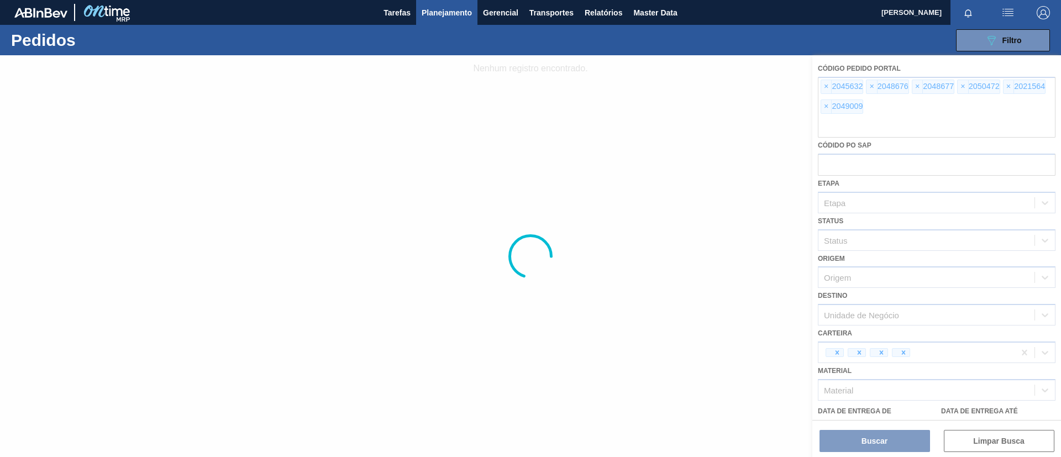
click at [824, 86] on div at bounding box center [530, 256] width 1061 height 402
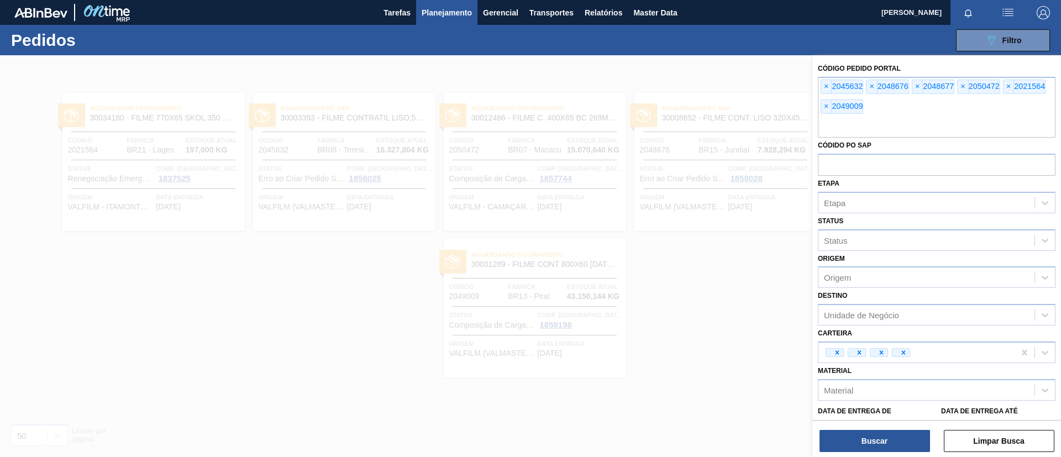
click at [824, 86] on span "×" at bounding box center [826, 86] width 11 height 13
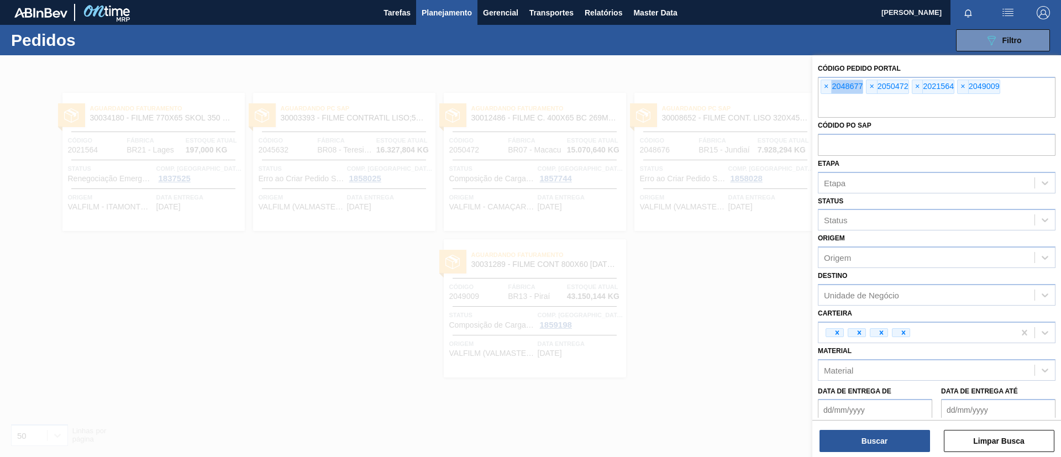
click at [824, 86] on span "×" at bounding box center [826, 86] width 11 height 13
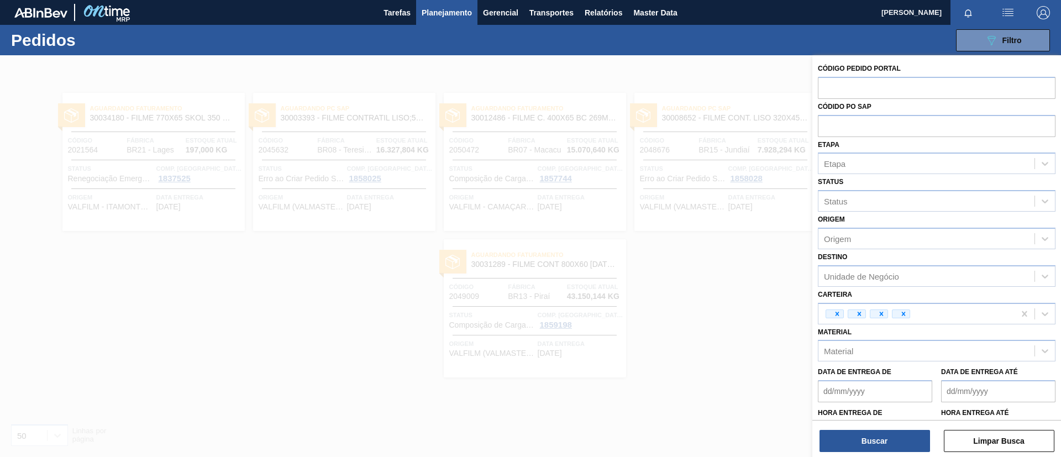
click at [824, 86] on input "text" at bounding box center [937, 87] width 238 height 21
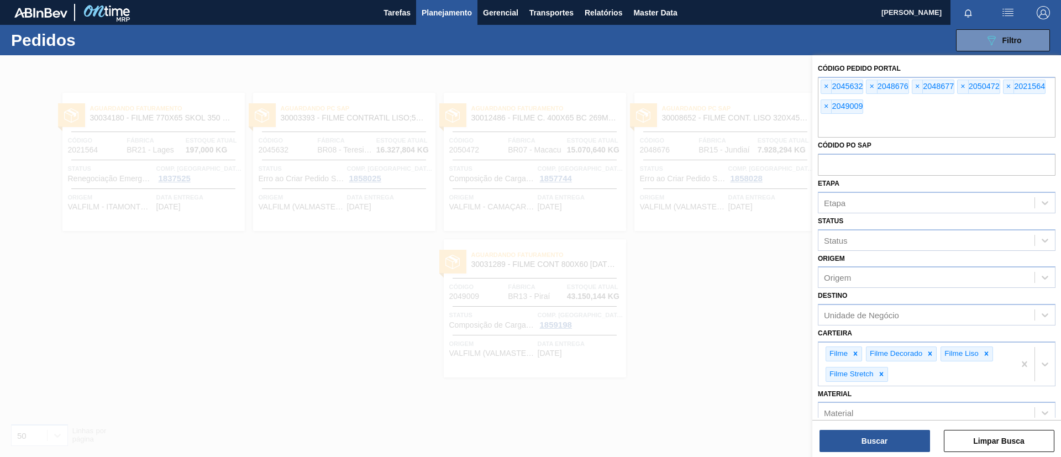
paste input "text"
click at [828, 85] on span "×" at bounding box center [826, 86] width 11 height 13
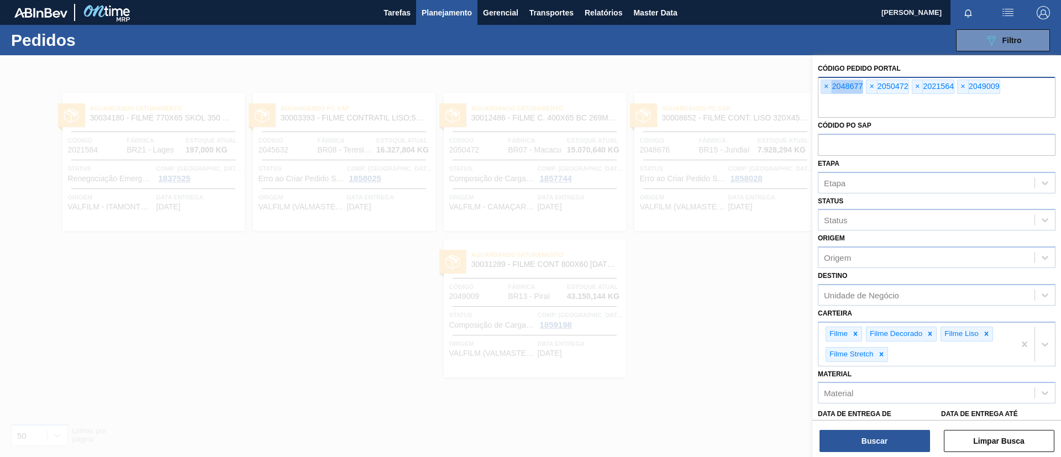
click at [828, 85] on span "×" at bounding box center [826, 86] width 11 height 13
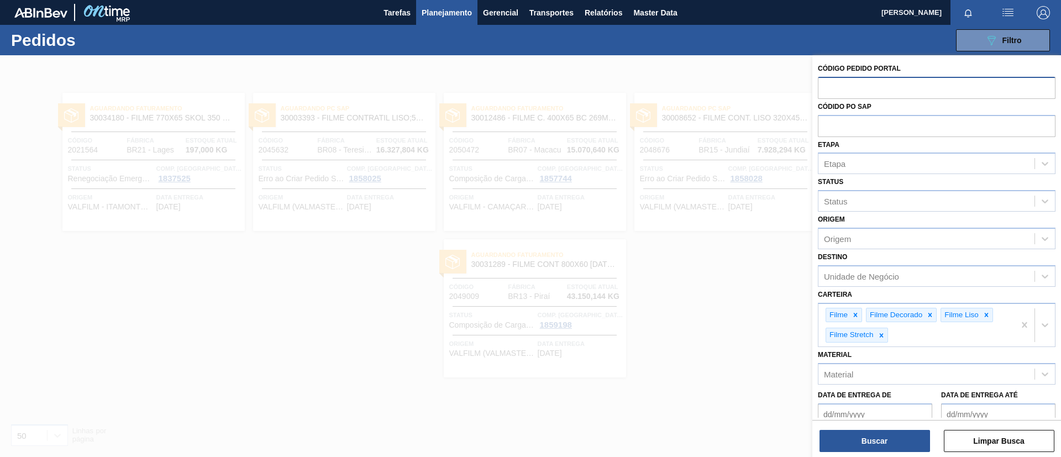
paste input "text"
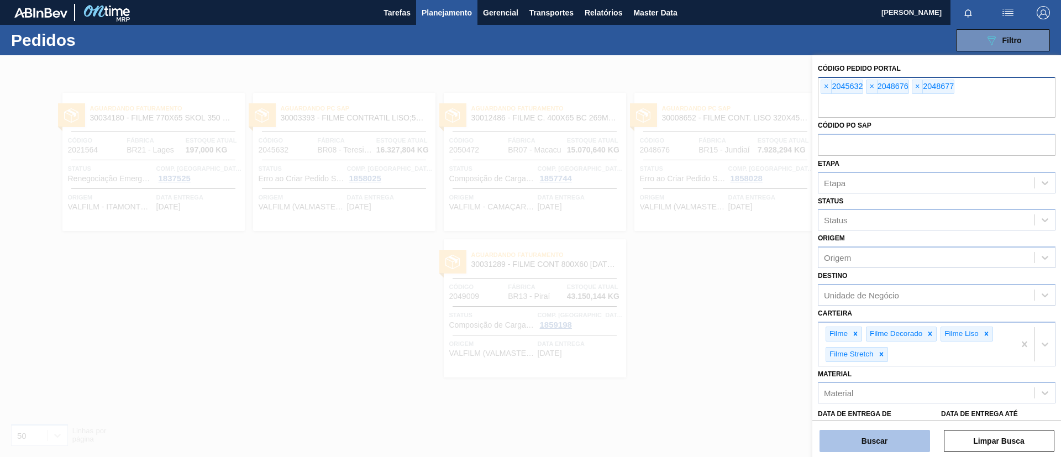
click at [883, 441] on button "Buscar" at bounding box center [875, 441] width 111 height 22
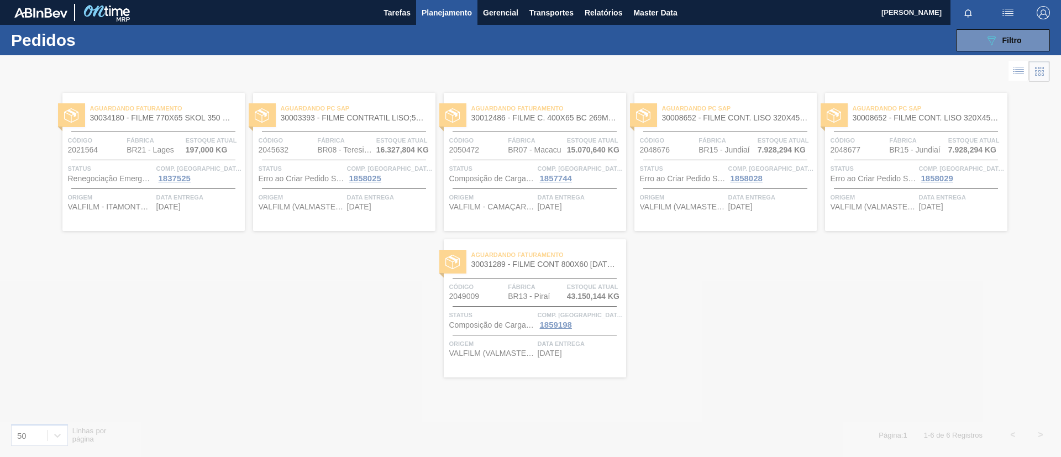
drag, startPoint x: 883, startPoint y: 441, endPoint x: 256, endPoint y: 311, distance: 639.8
click at [256, 311] on div at bounding box center [530, 256] width 1061 height 402
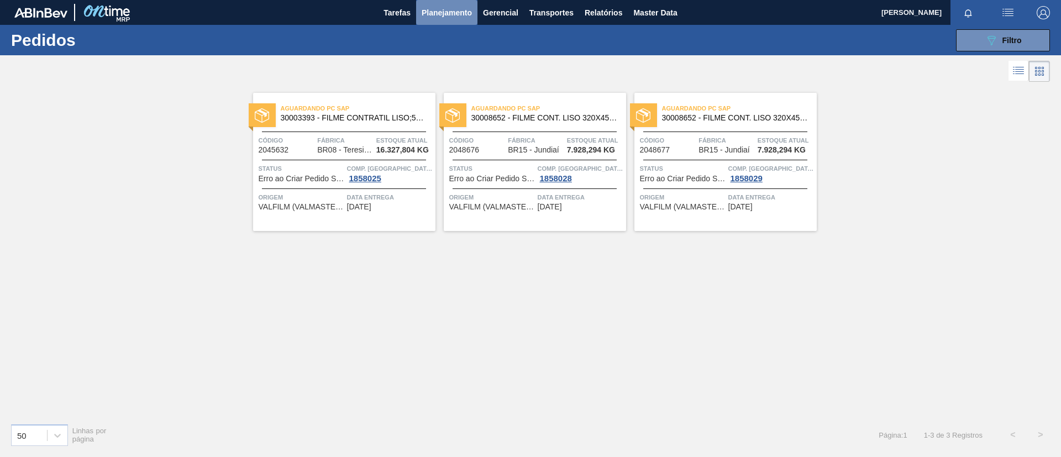
click at [448, 12] on span "Planejamento" at bounding box center [447, 12] width 50 height 13
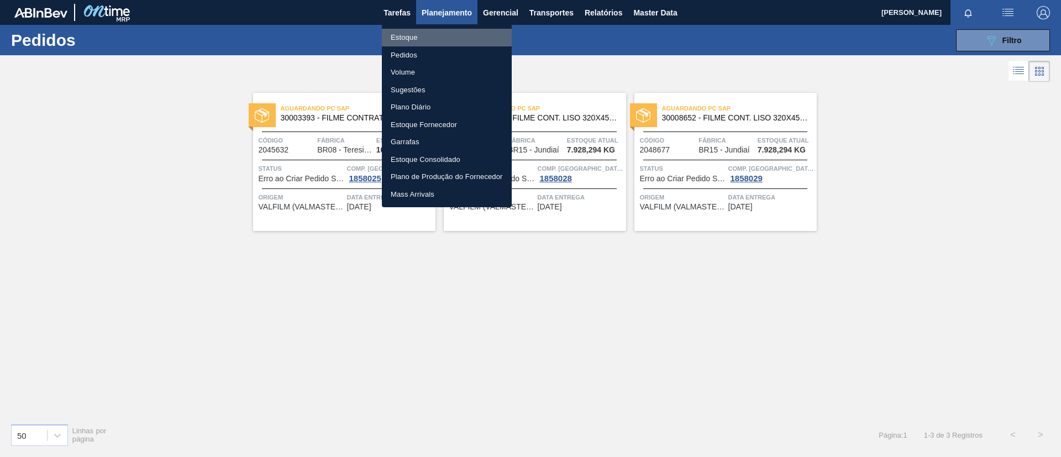
click at [447, 42] on li "Estoque" at bounding box center [447, 38] width 130 height 18
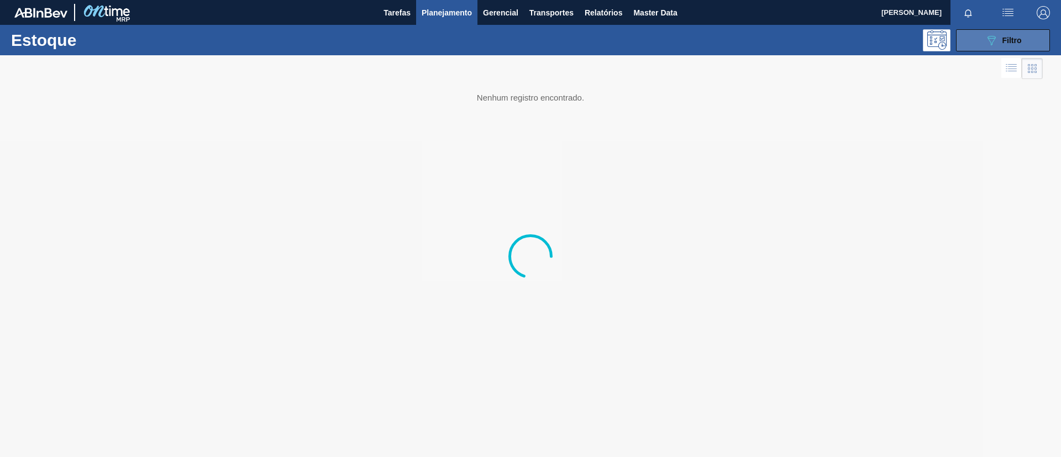
click at [959, 50] on button "089F7B8B-B2A5-4AFE-B5C0-19BA573D28AC Filtro" at bounding box center [1003, 40] width 94 height 22
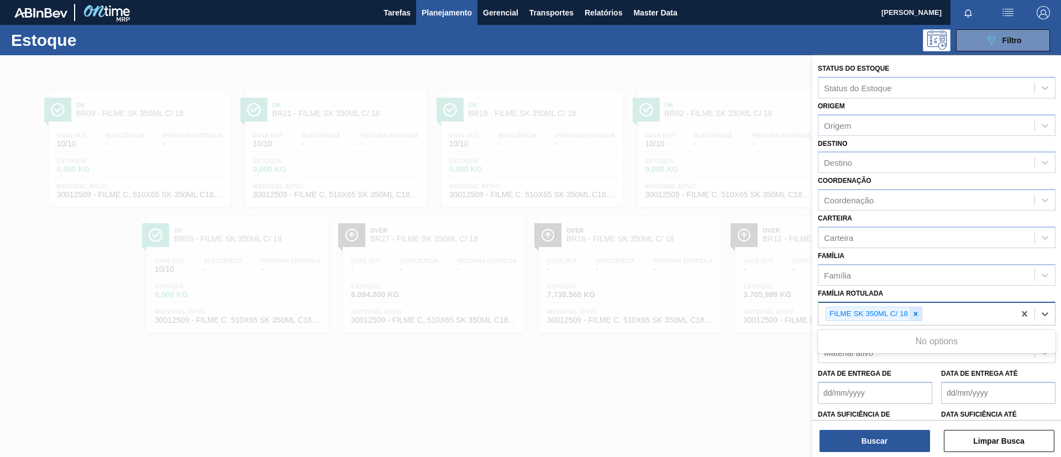
drag, startPoint x: 926, startPoint y: 313, endPoint x: 919, endPoint y: 316, distance: 8.2
click at [919, 316] on icon at bounding box center [916, 314] width 8 height 8
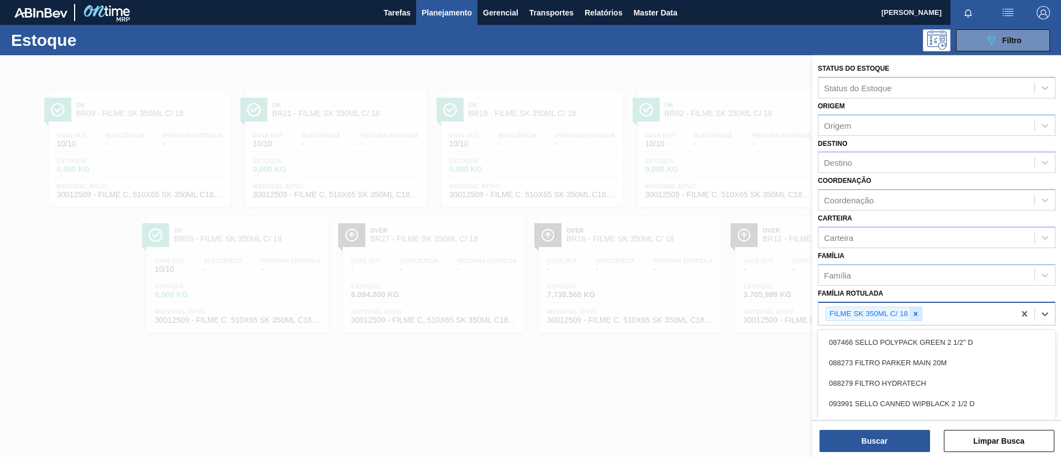
click at [918, 316] on icon at bounding box center [916, 314] width 8 height 8
type Rotulada "620MM"
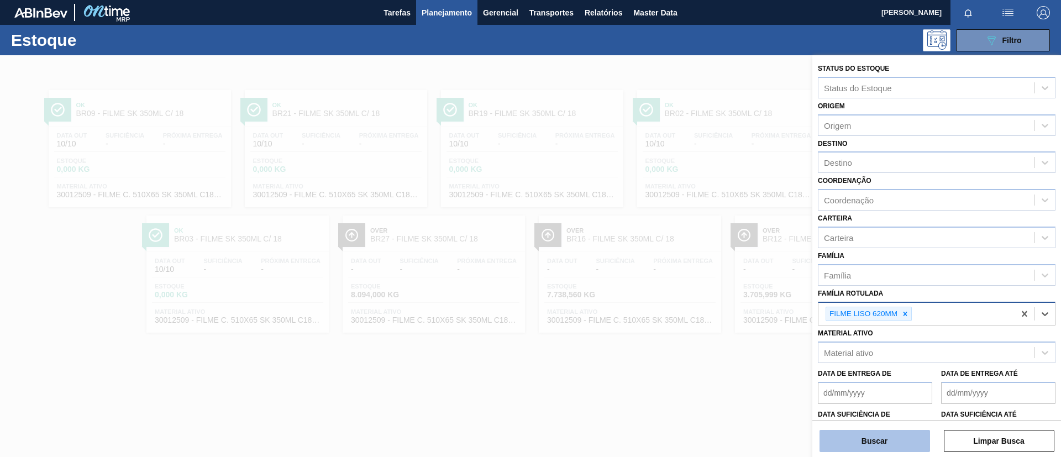
click at [851, 448] on button "Buscar" at bounding box center [875, 441] width 111 height 22
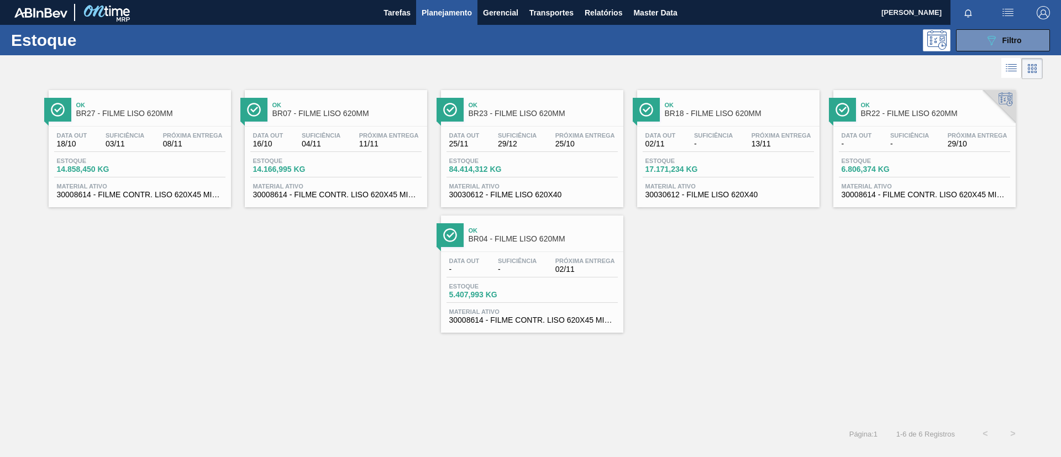
click at [588, 118] on div "Ok BR23 - FILME LISO 620MM" at bounding box center [543, 109] width 149 height 25
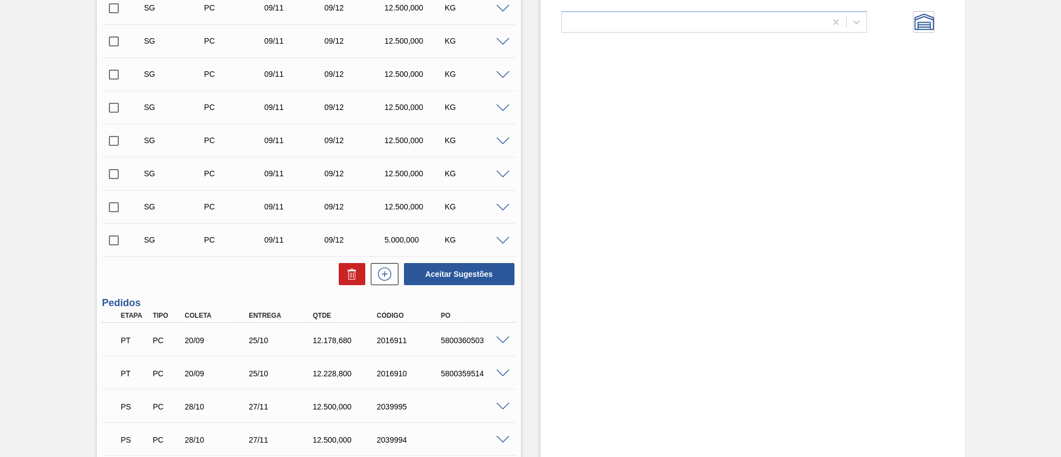
scroll to position [467, 0]
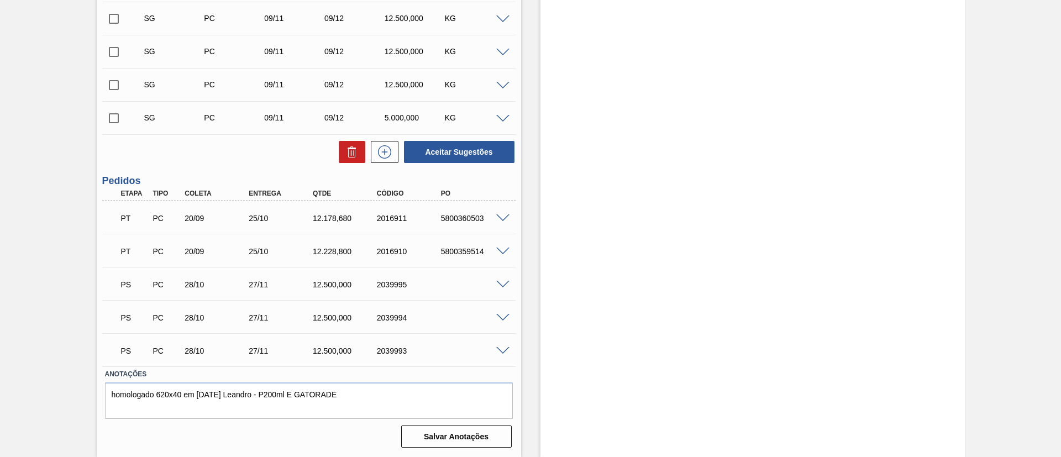
click at [503, 284] on span at bounding box center [502, 285] width 13 height 8
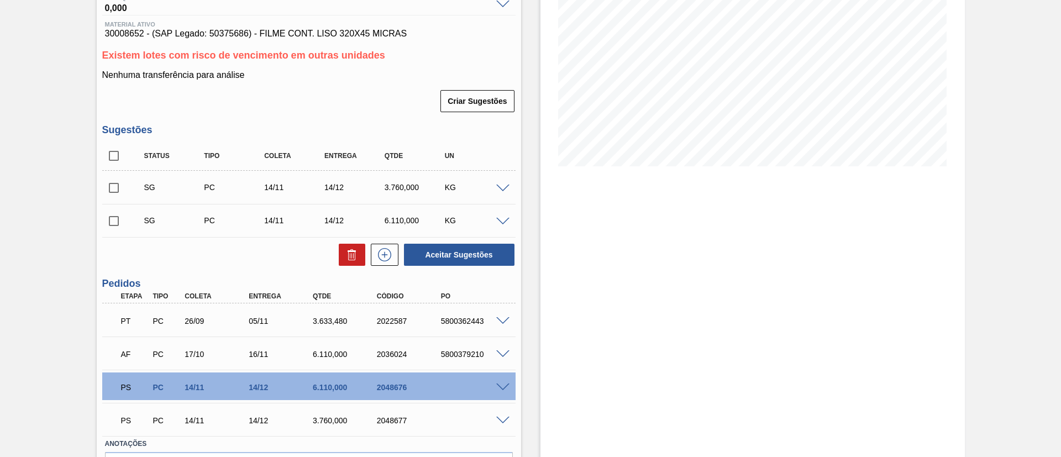
scroll to position [227, 0]
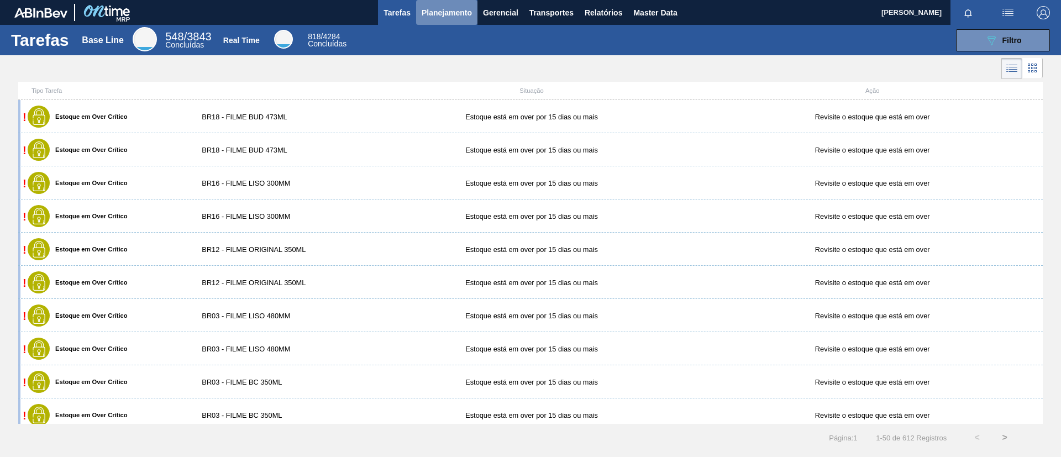
click at [425, 19] on button "Planejamento" at bounding box center [446, 12] width 61 height 25
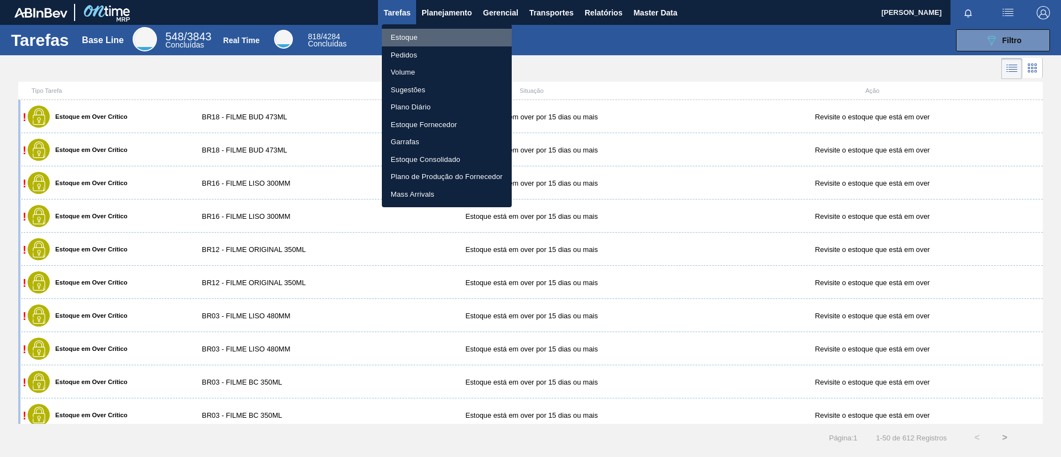
click at [425, 31] on li "Estoque" at bounding box center [447, 38] width 130 height 18
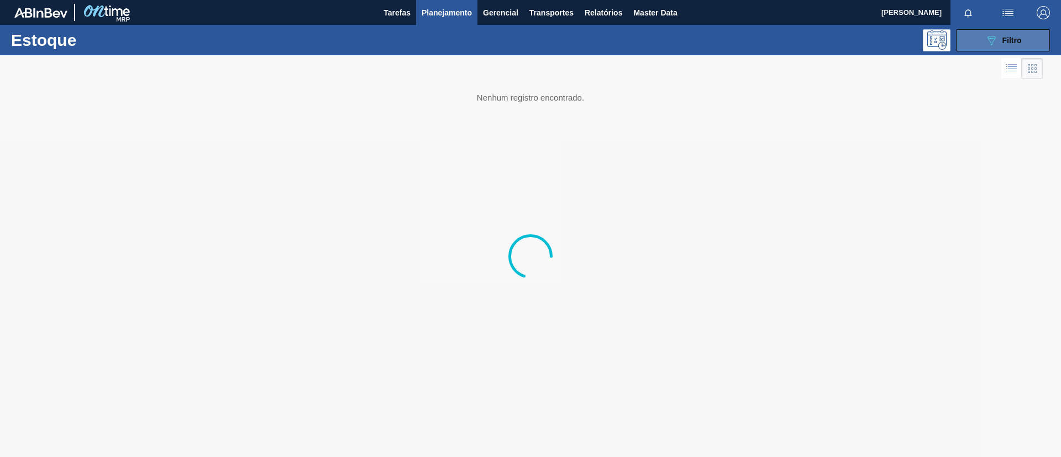
click at [1024, 45] on button "089F7B8B-B2A5-4AFE-B5C0-19BA573D28AC Filtro" at bounding box center [1003, 40] width 94 height 22
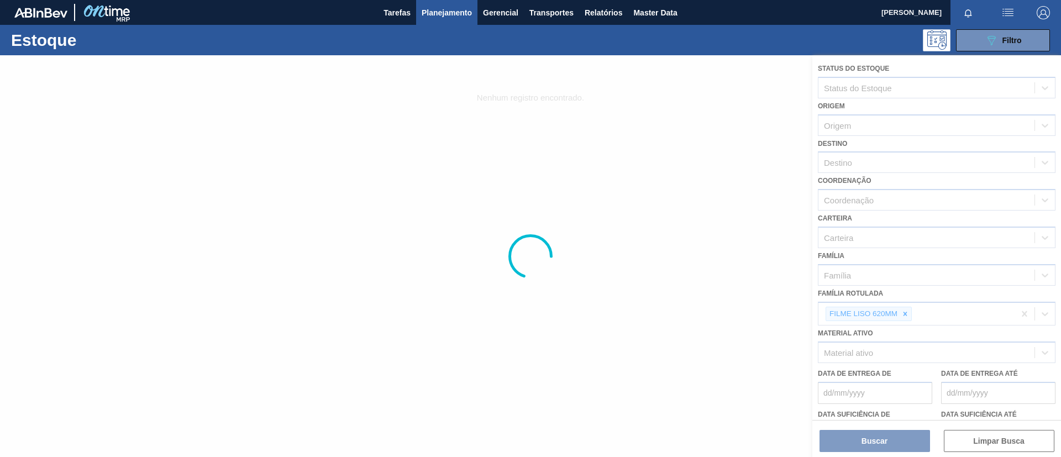
click at [897, 319] on div at bounding box center [530, 256] width 1061 height 402
click at [900, 315] on div at bounding box center [530, 256] width 1061 height 402
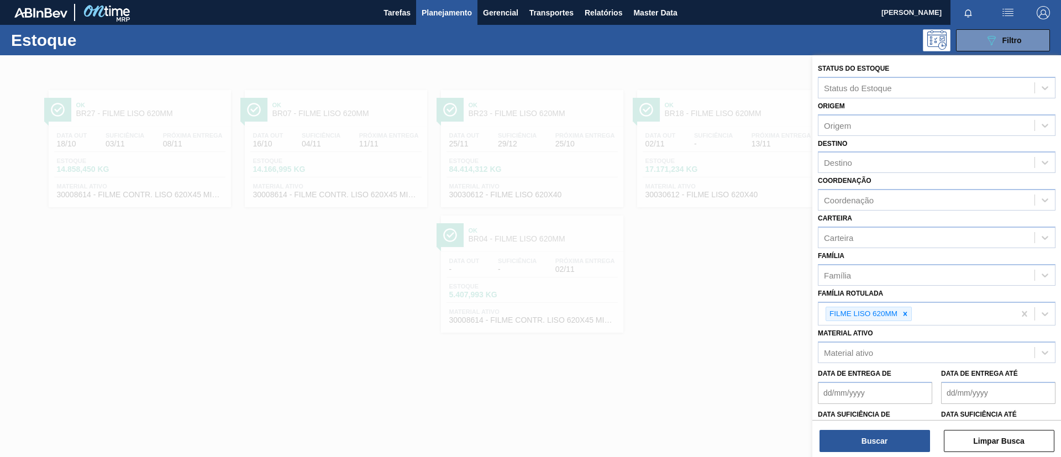
click at [900, 315] on div at bounding box center [905, 314] width 12 height 14
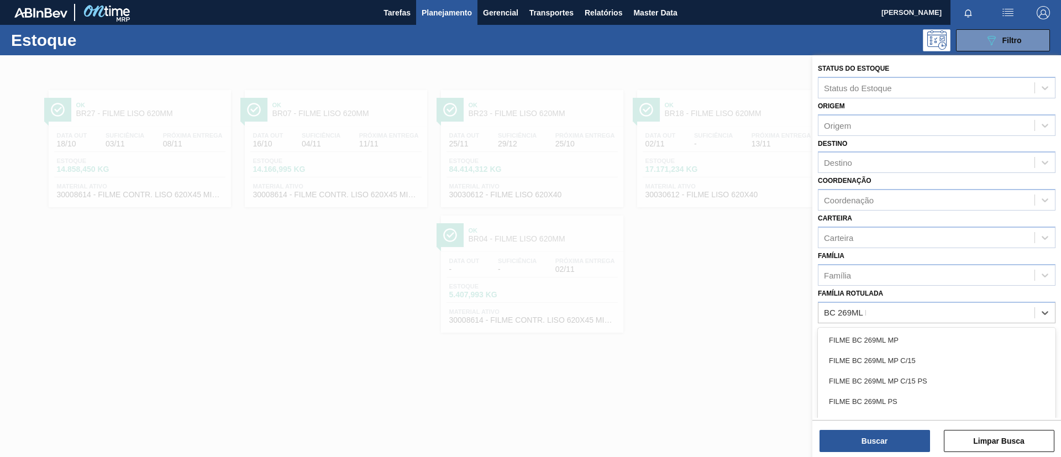
type Rotulada "BC 269ML MP"
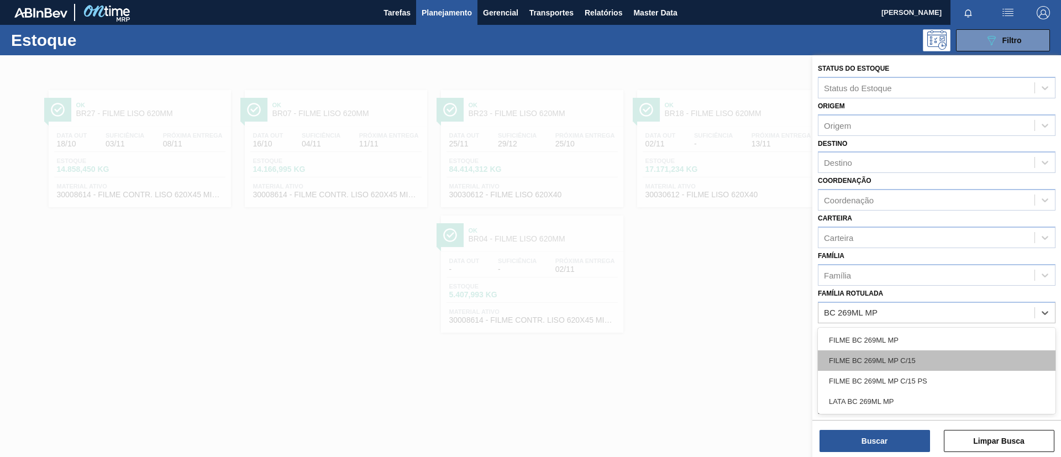
click at [915, 360] on div "FILME BC 269ML MP C/15" at bounding box center [937, 360] width 238 height 20
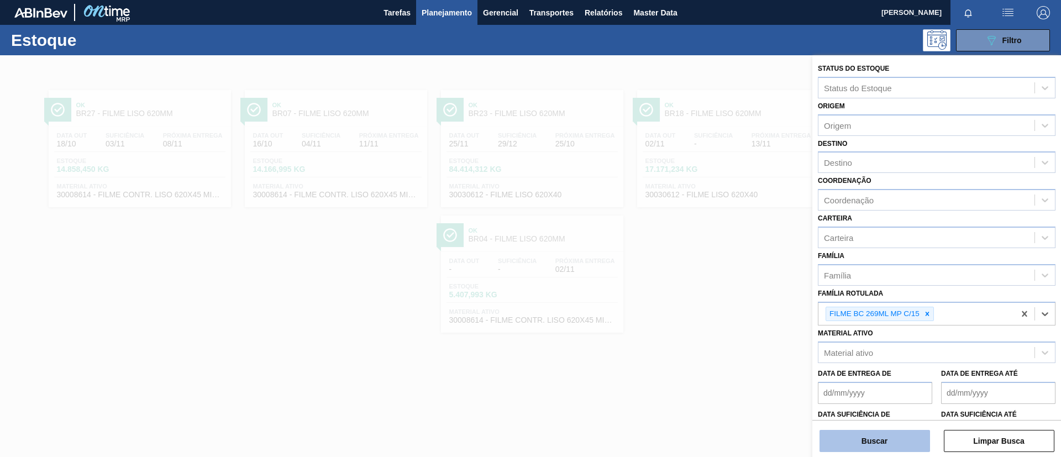
click at [890, 431] on button "Buscar" at bounding box center [875, 441] width 111 height 22
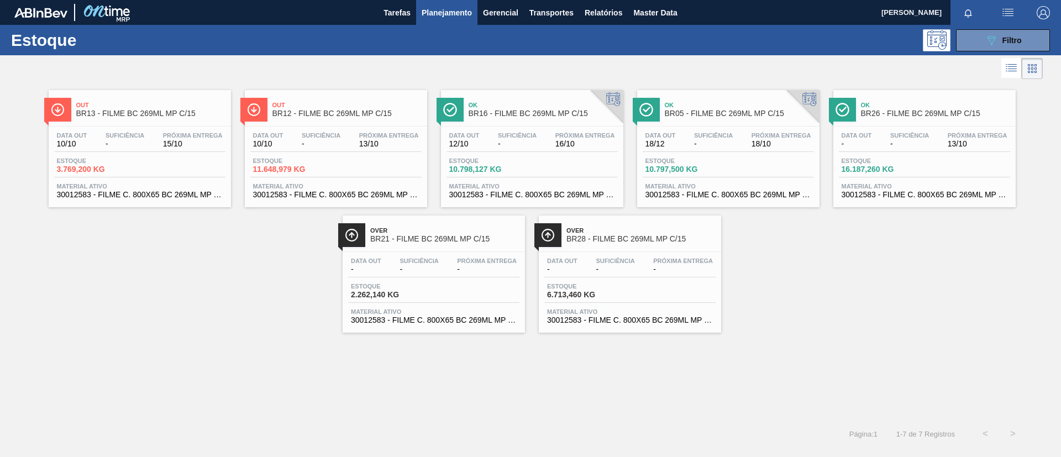
click at [328, 111] on span "BR12 - FILME BC 269ML MP C/15" at bounding box center [347, 113] width 149 height 8
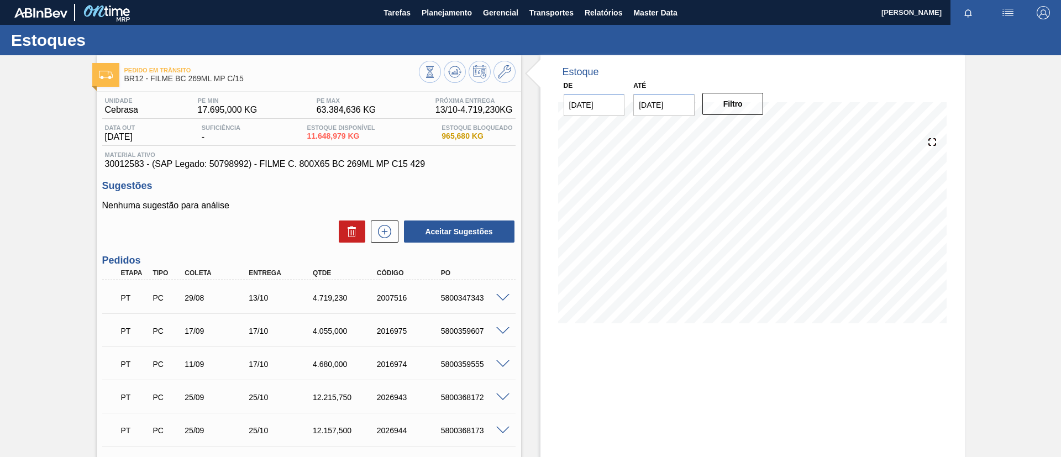
click at [502, 334] on div "5800359607" at bounding box center [474, 331] width 72 height 9
click at [499, 332] on span at bounding box center [502, 331] width 13 height 8
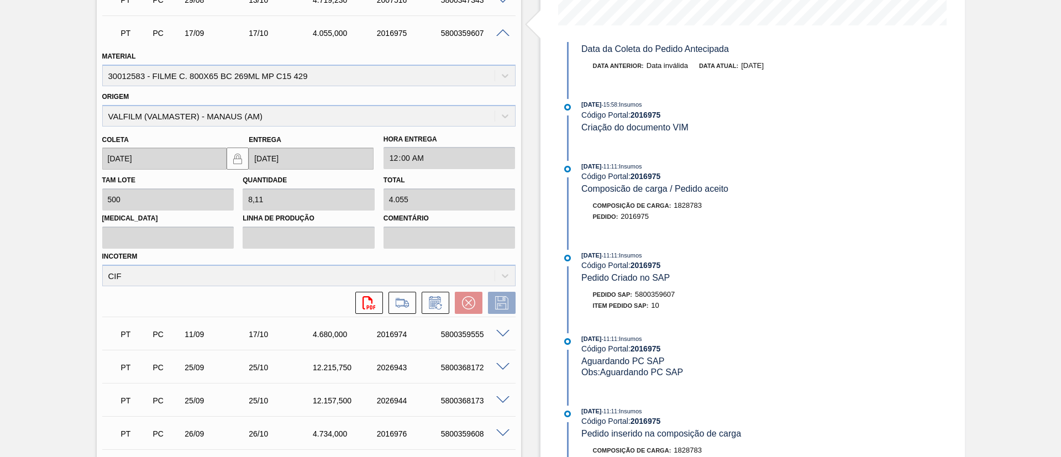
scroll to position [248, 0]
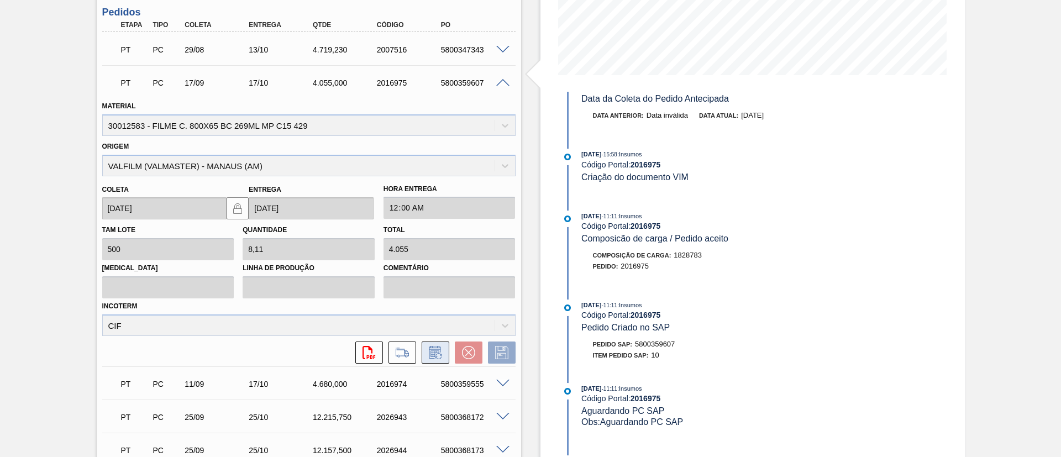
click at [439, 351] on icon at bounding box center [436, 352] width 18 height 13
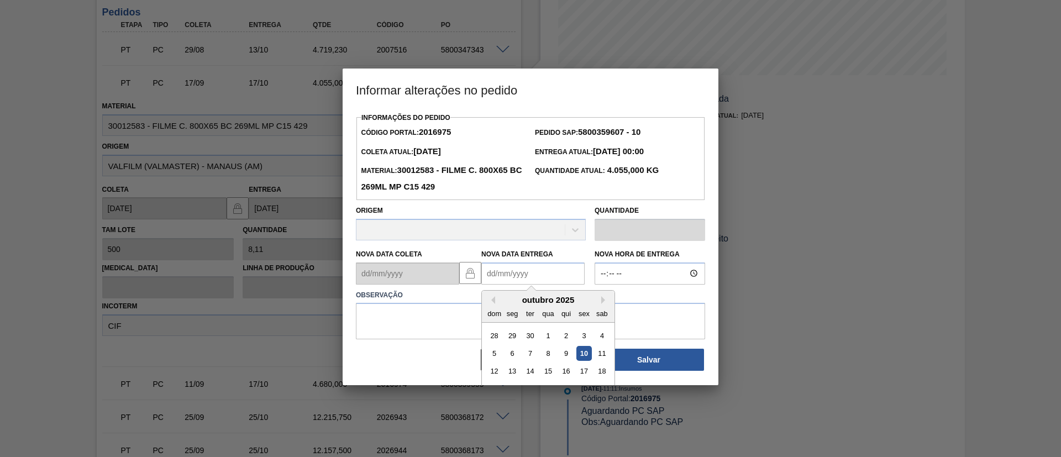
click at [503, 270] on Entrega2016975 "Nova Data Entrega" at bounding box center [532, 274] width 103 height 22
click at [601, 304] on button "Next Month" at bounding box center [605, 300] width 8 height 8
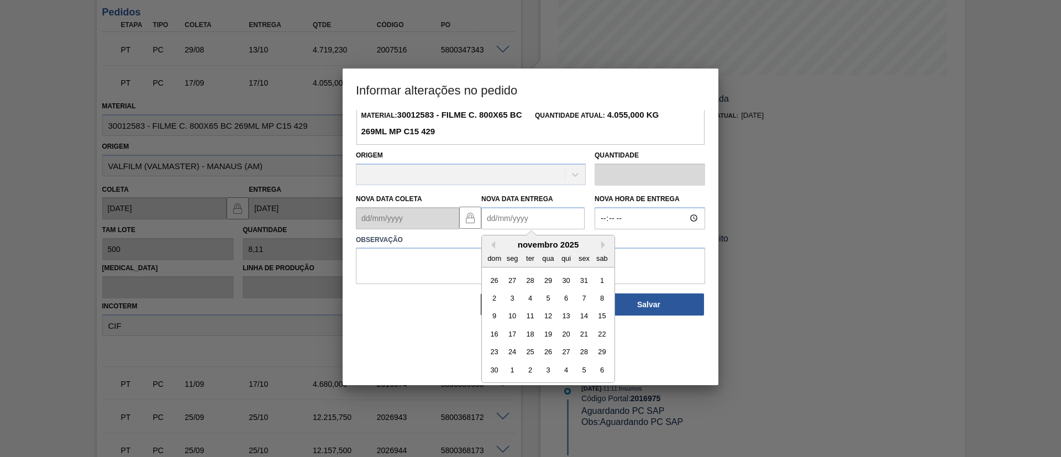
drag, startPoint x: 568, startPoint y: 334, endPoint x: 560, endPoint y: 301, distance: 33.7
click at [568, 334] on div "20" at bounding box center [566, 334] width 15 height 15
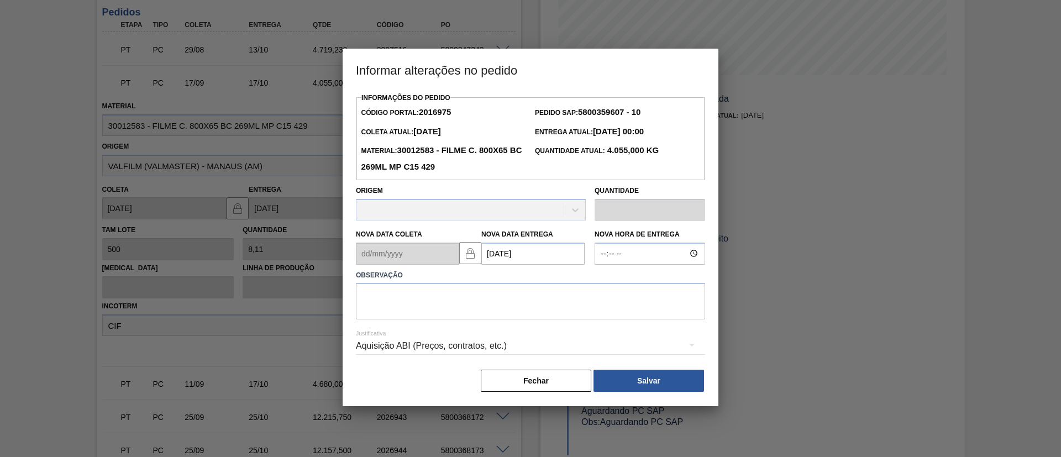
click at [532, 253] on Entrega2016975 "20/11/2025" at bounding box center [532, 254] width 103 height 22
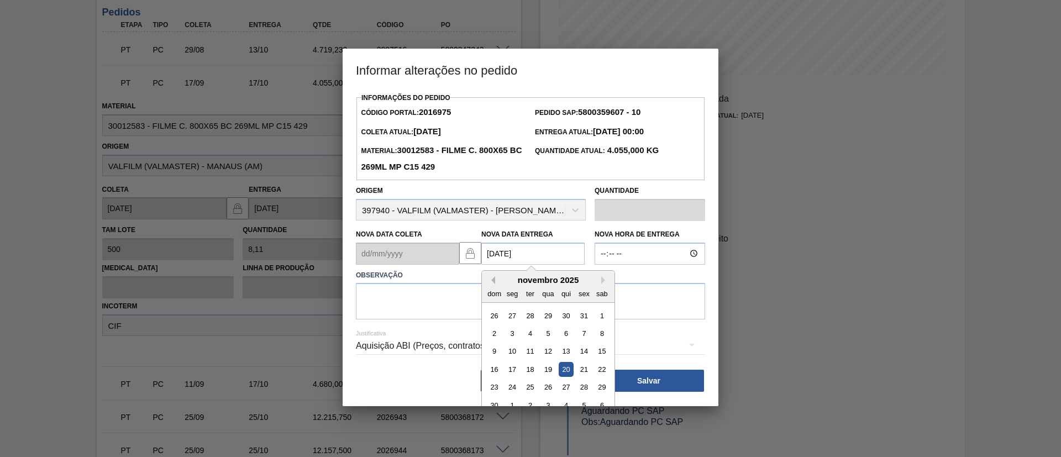
click at [490, 282] on button "Previous Month" at bounding box center [492, 280] width 8 height 8
click at [507, 369] on div "20" at bounding box center [512, 369] width 15 height 15
type Entrega2016975 "20/10/2025"
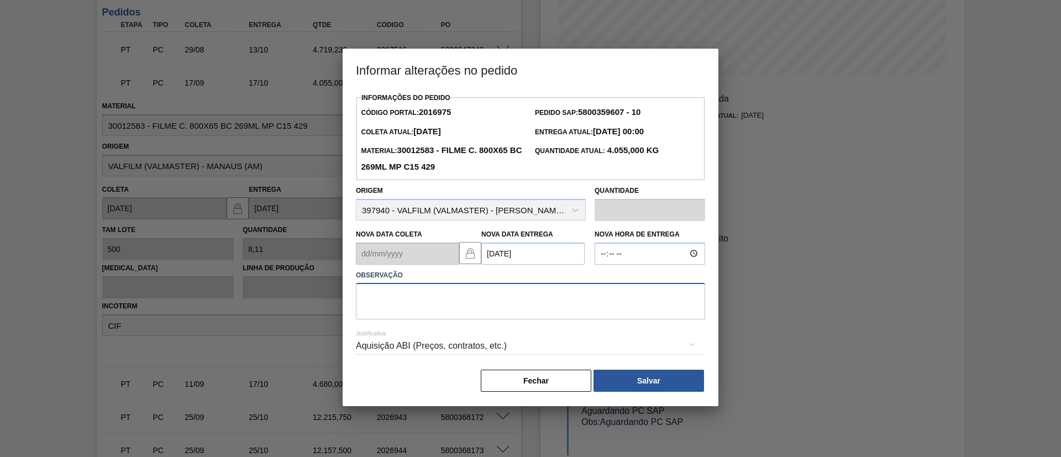
click at [511, 312] on textarea at bounding box center [530, 301] width 349 height 36
type textarea "Data Original"
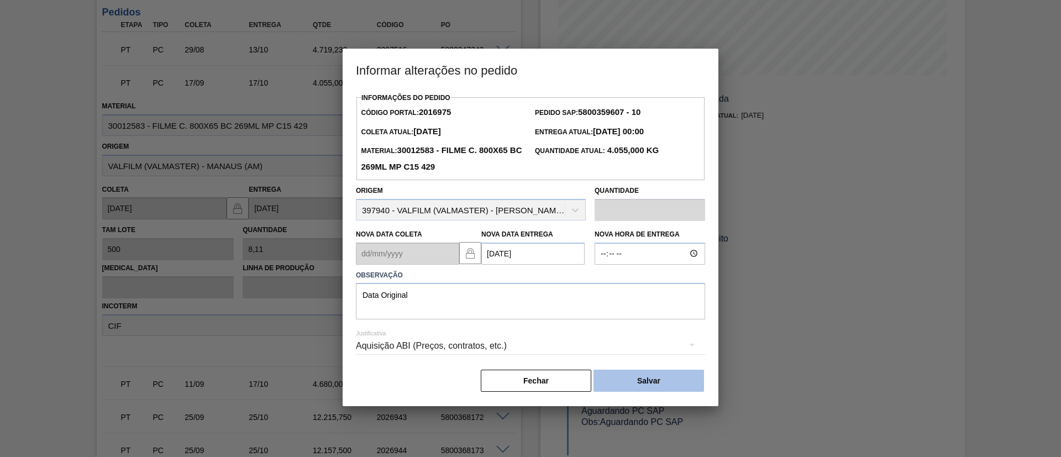
click at [611, 383] on button "Salvar" at bounding box center [649, 381] width 111 height 22
click at [680, 378] on button "Salvar" at bounding box center [649, 381] width 111 height 22
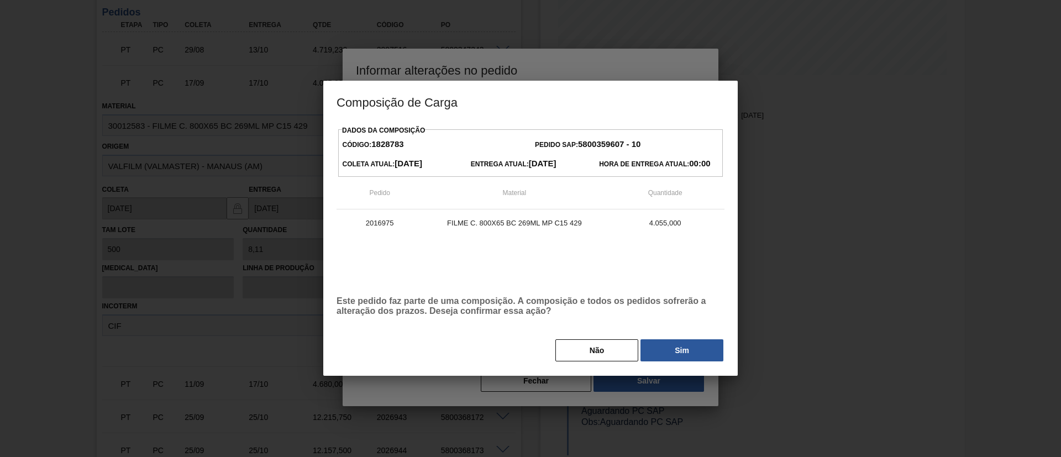
click at [676, 368] on div "Dados da Composição Código: 1828783 Pedido SAP: 5800359607 - 10 Coleta Atual: 1…" at bounding box center [530, 249] width 415 height 253
click at [685, 357] on button "Sim" at bounding box center [682, 350] width 83 height 22
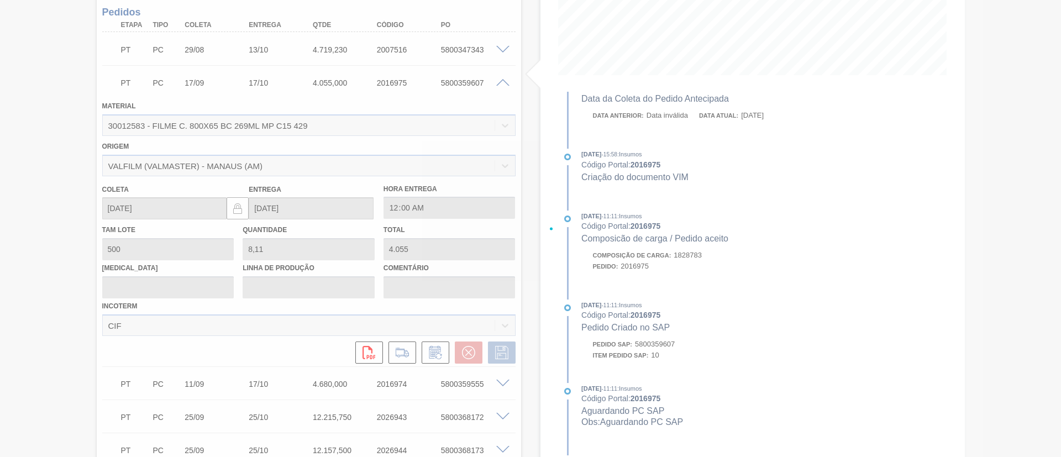
scroll to position [294, 0]
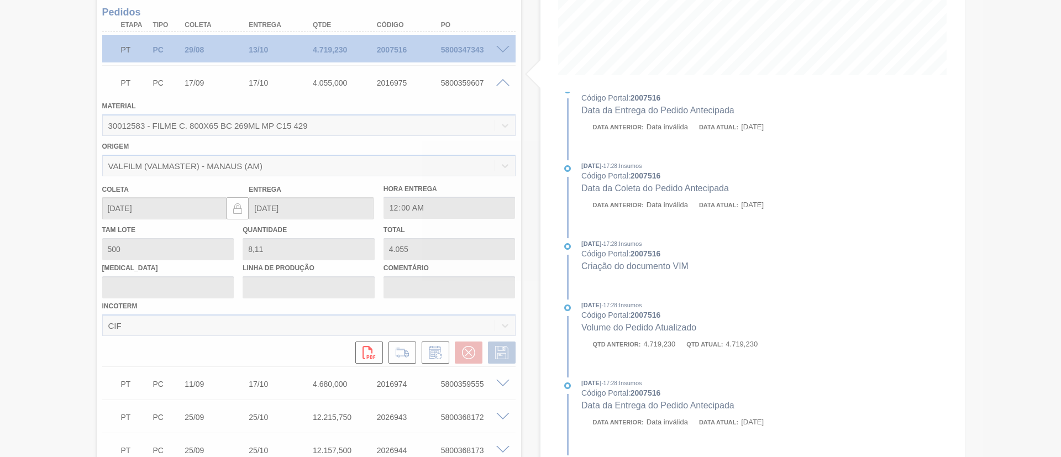
drag, startPoint x: 390, startPoint y: 160, endPoint x: 394, endPoint y: 155, distance: 6.0
drag, startPoint x: 394, startPoint y: 155, endPoint x: 231, endPoint y: 175, distance: 163.7
click at [231, 176] on div at bounding box center [530, 228] width 1061 height 457
type input "Data Original"
type input "20/10/2025"
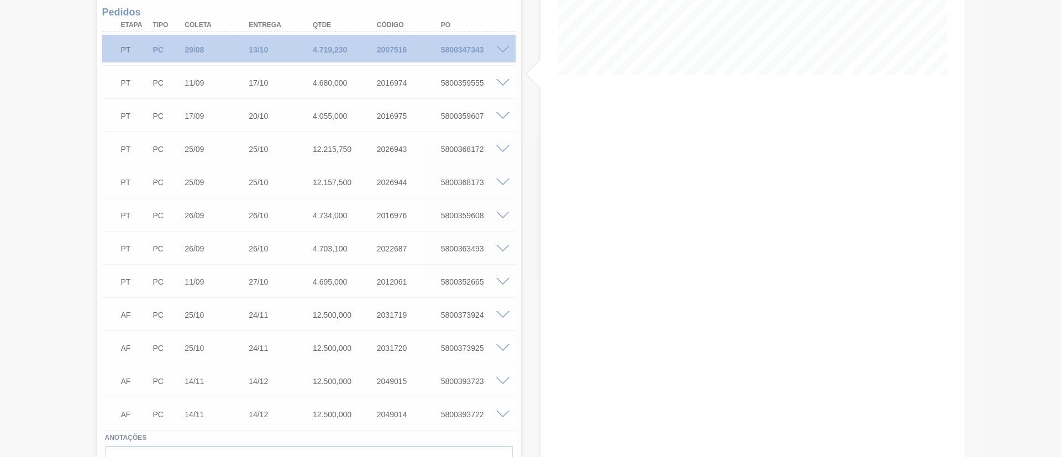
drag, startPoint x: 243, startPoint y: 184, endPoint x: 57, endPoint y: 138, distance: 191.3
click at [57, 138] on div at bounding box center [530, 228] width 1061 height 457
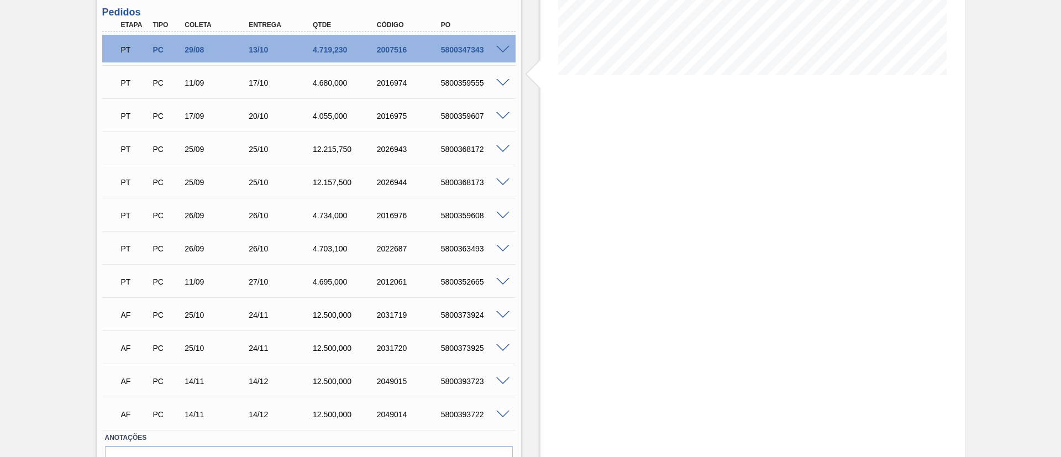
click at [503, 150] on span at bounding box center [502, 149] width 13 height 8
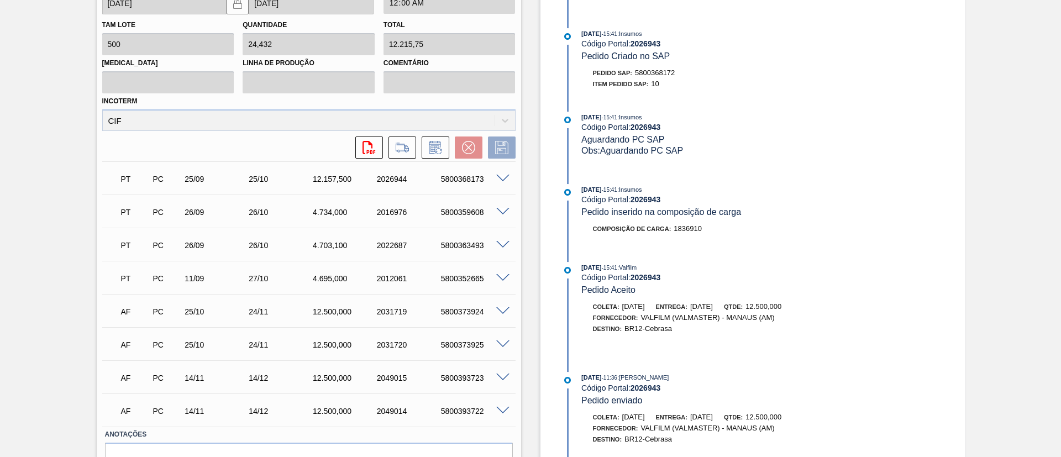
scroll to position [497, 0]
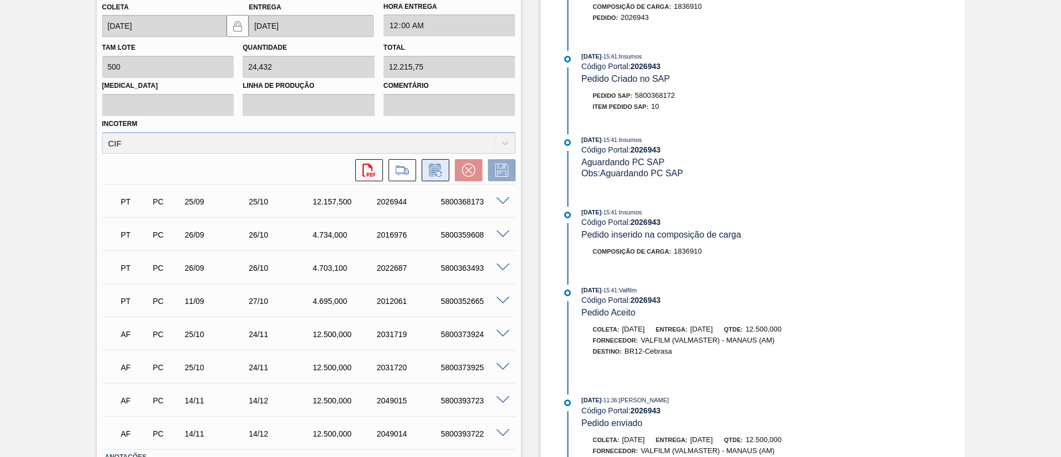
click at [444, 171] on button at bounding box center [436, 170] width 28 height 22
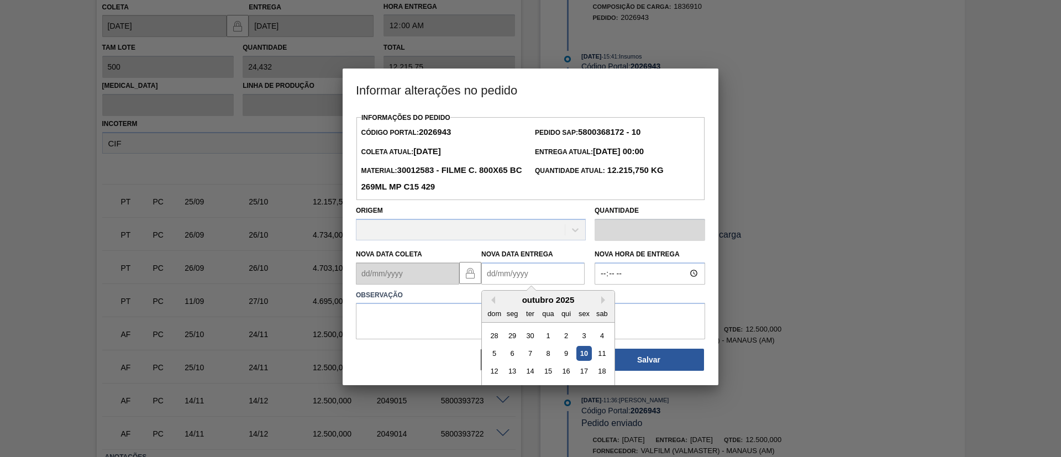
click at [563, 272] on Entrega2026943 "Nova Data Entrega" at bounding box center [532, 274] width 103 height 22
click at [603, 301] on button "Next Month" at bounding box center [605, 300] width 8 height 8
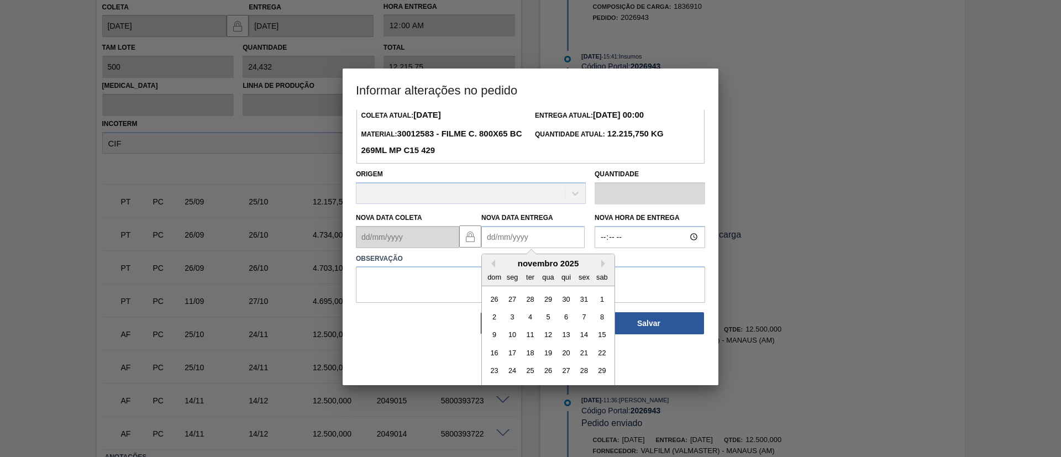
scroll to position [55, 0]
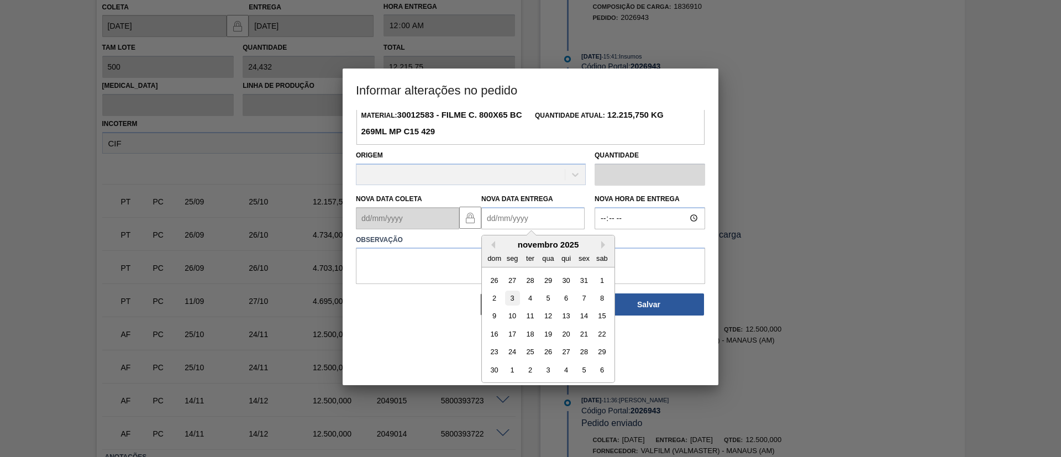
click at [510, 301] on div "3" at bounding box center [512, 298] width 15 height 15
type Entrega2026943 "[DATE]"
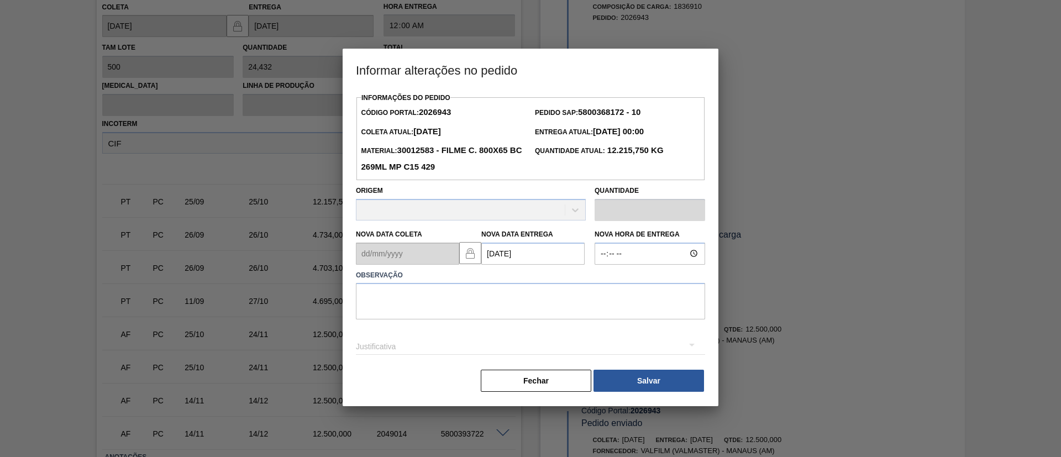
scroll to position [0, 0]
click at [507, 285] on textarea at bounding box center [530, 301] width 349 height 36
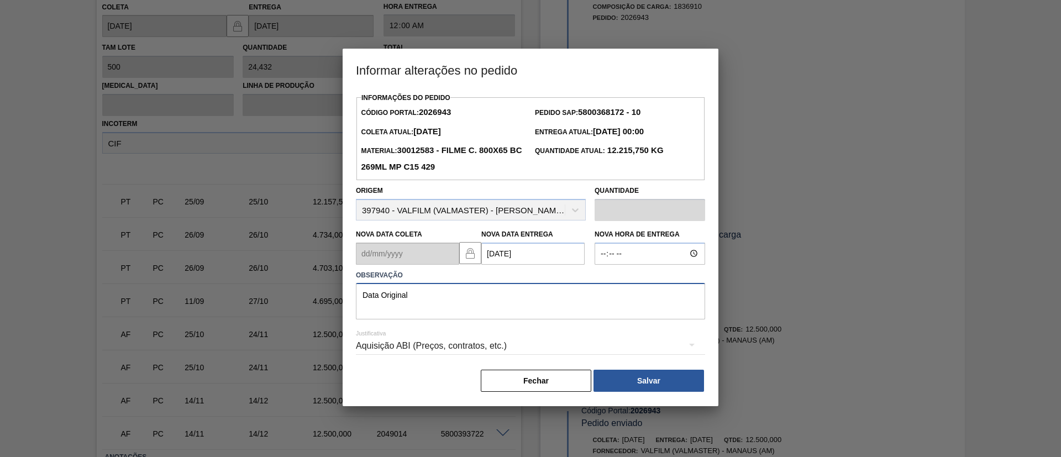
drag, startPoint x: 513, startPoint y: 294, endPoint x: 261, endPoint y: 317, distance: 253.2
click at [234, 296] on div "Informar alterações no pedido Informações do Pedido Código Portal: 2026943 Pedi…" at bounding box center [530, 228] width 1061 height 457
type textarea "Data Original"
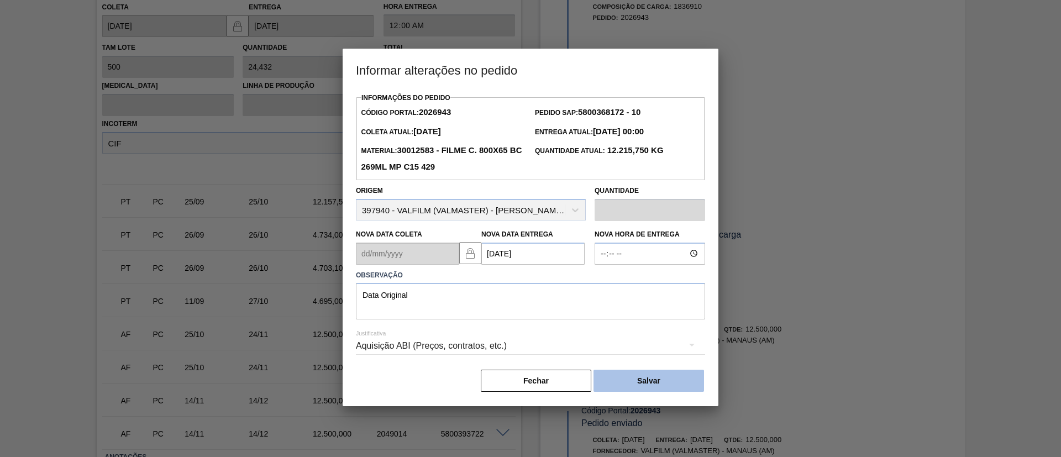
click at [650, 376] on button "Salvar" at bounding box center [649, 381] width 111 height 22
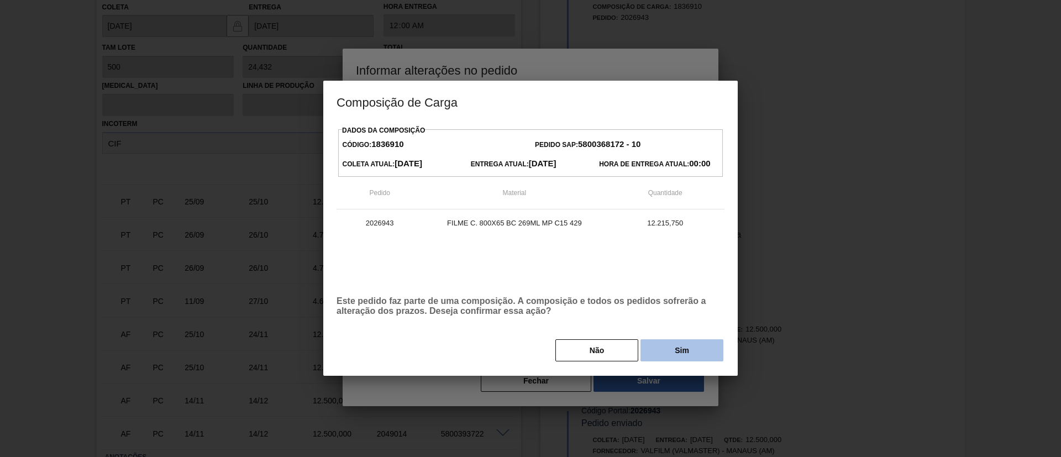
click at [677, 349] on button "Sim" at bounding box center [682, 350] width 83 height 22
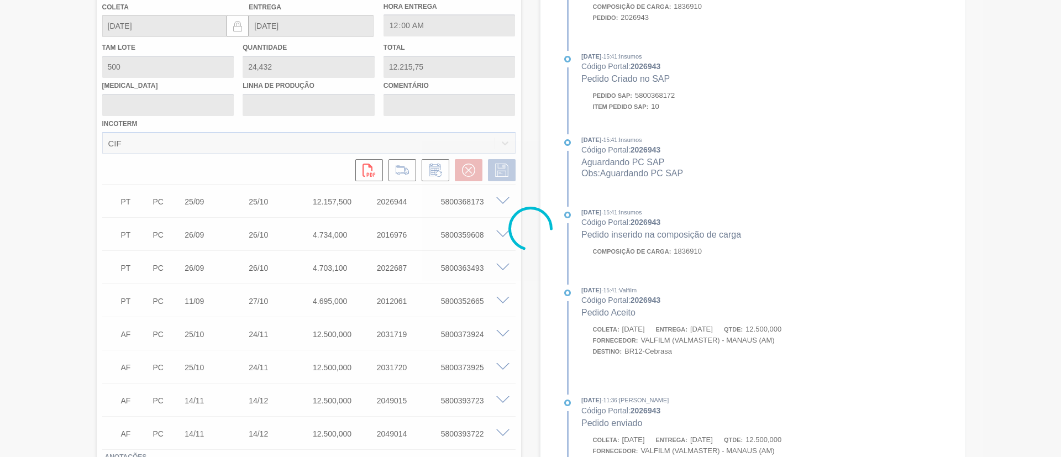
scroll to position [589, 0]
type input "Data Original"
type input "[DATE]"
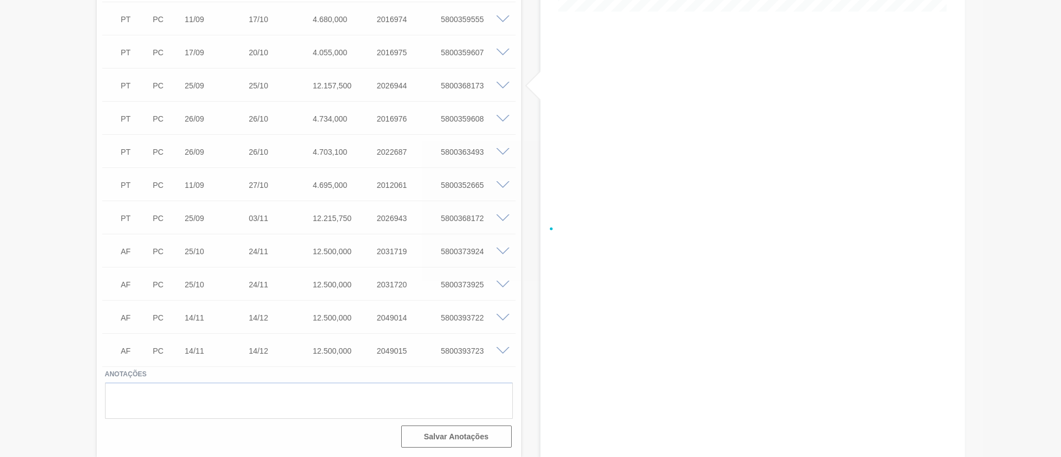
scroll to position [196, 0]
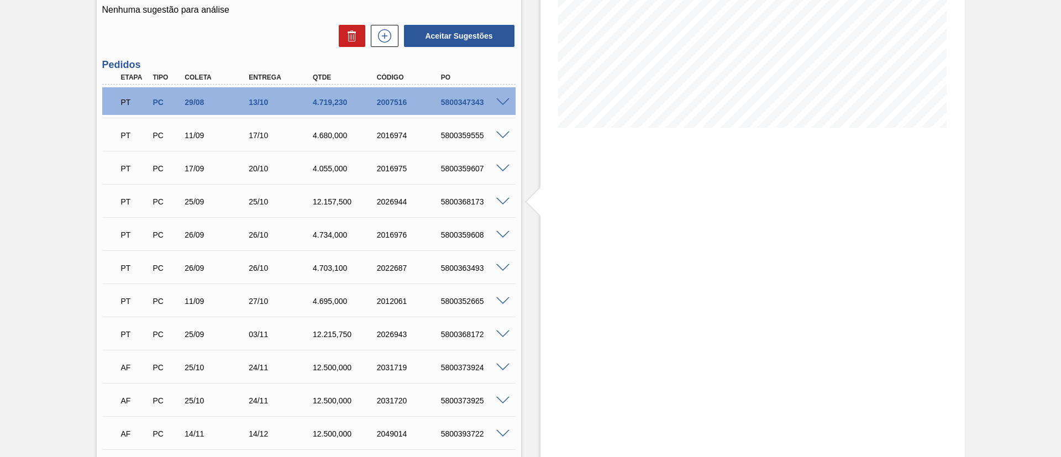
click at [501, 205] on div "5800368173" at bounding box center [474, 201] width 72 height 9
click at [501, 202] on span at bounding box center [502, 202] width 13 height 8
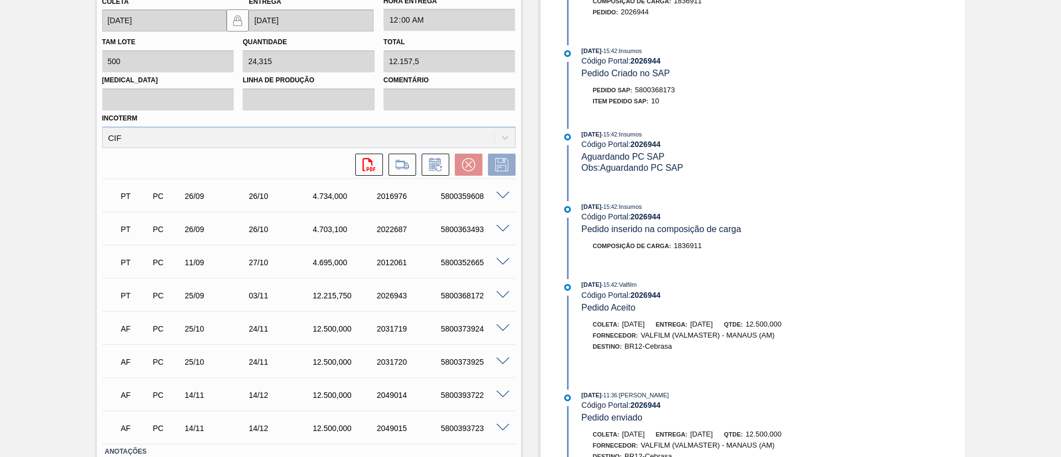
scroll to position [414, 0]
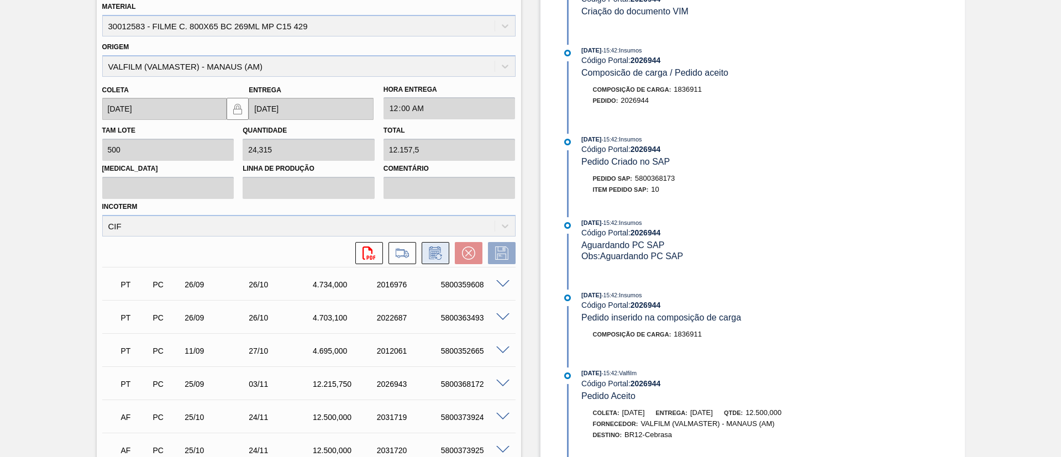
click at [425, 257] on button at bounding box center [436, 253] width 28 height 22
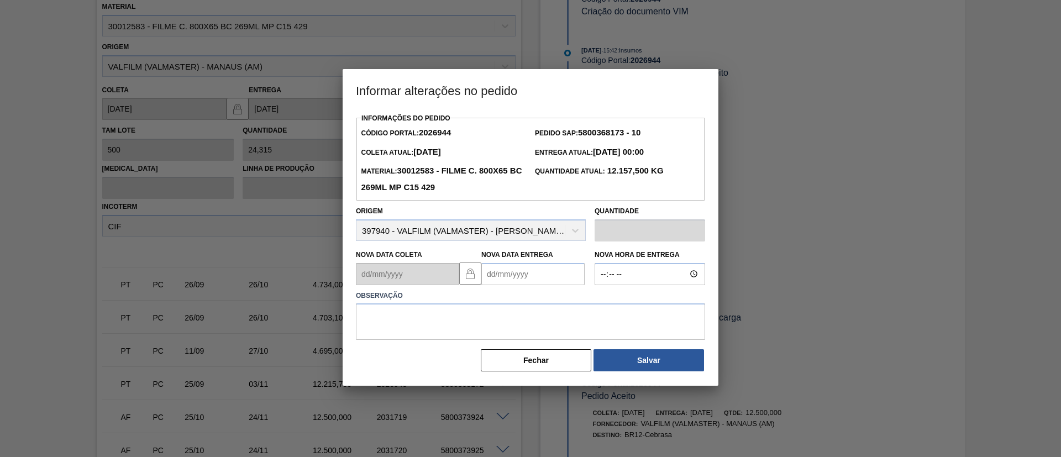
click at [553, 279] on Entrega2026944 "Nova Data Entrega" at bounding box center [532, 274] width 103 height 22
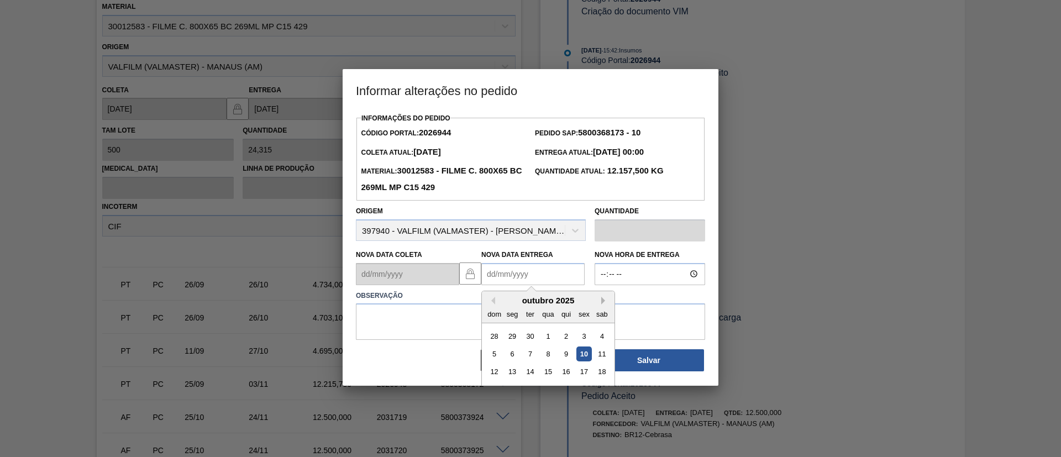
click at [603, 300] on button "Next Month" at bounding box center [605, 301] width 8 height 8
click at [518, 354] on div "3" at bounding box center [512, 354] width 15 height 15
type Entrega2026944 "[DATE]"
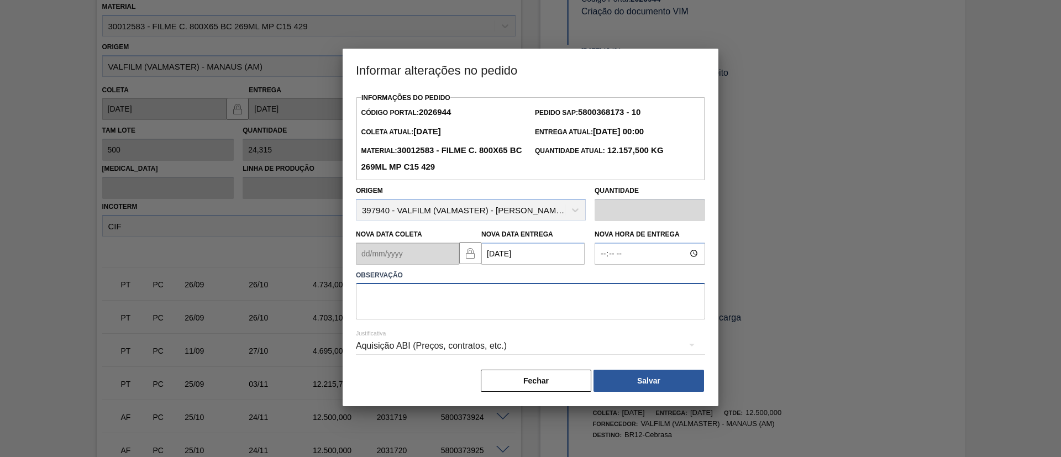
click at [540, 301] on textarea at bounding box center [530, 301] width 349 height 36
paste textarea "Data Original"
type textarea "Data Original"
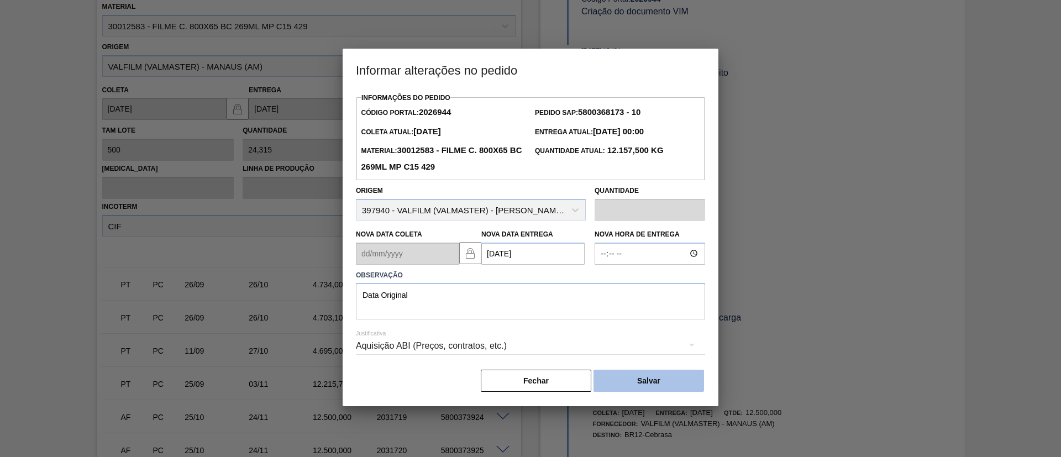
click at [631, 379] on button "Salvar" at bounding box center [649, 381] width 111 height 22
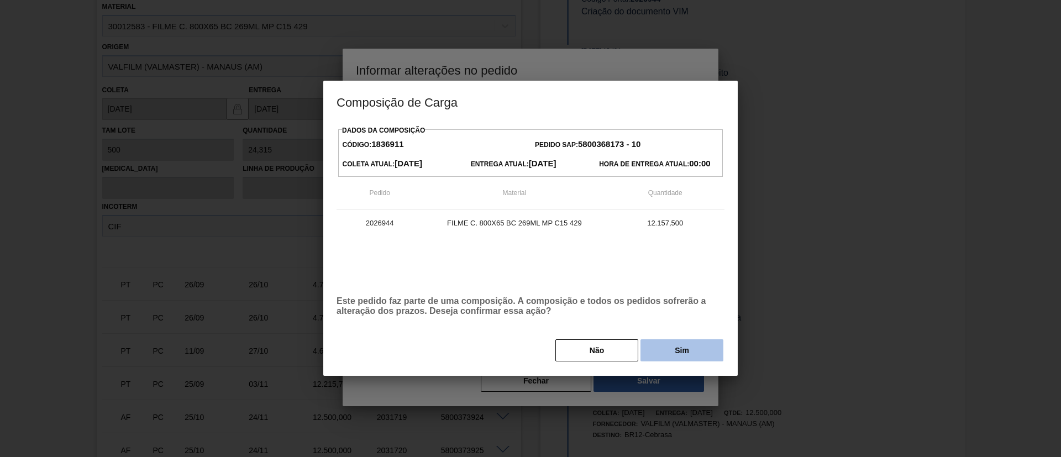
click at [667, 360] on button "Sim" at bounding box center [682, 350] width 83 height 22
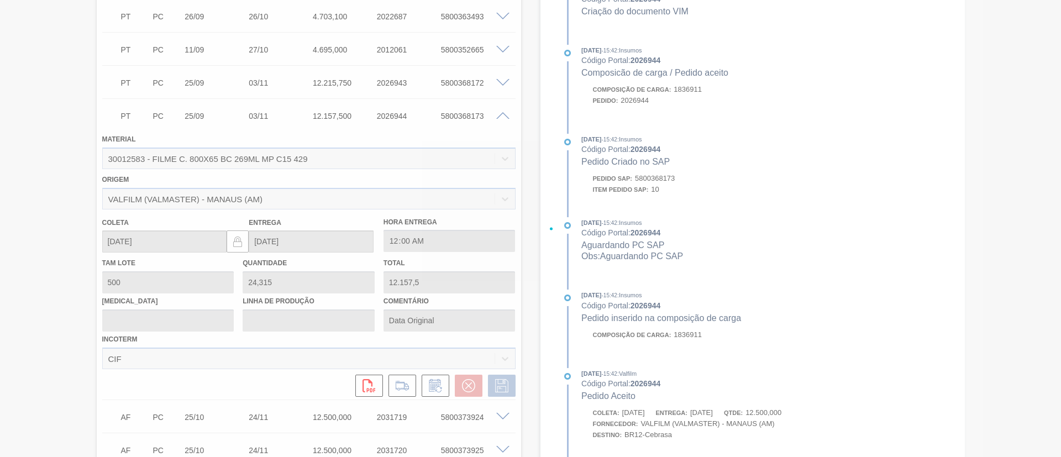
scroll to position [113, 0]
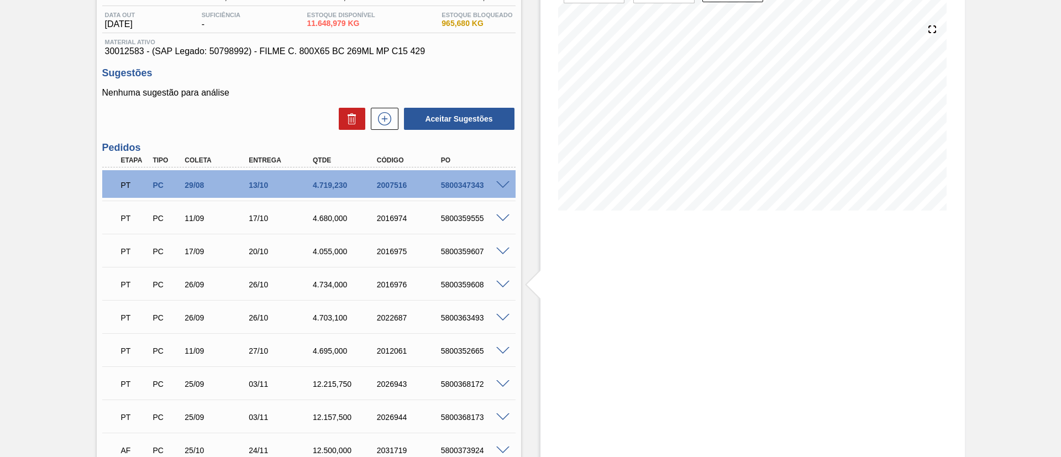
click at [506, 282] on span at bounding box center [502, 285] width 13 height 8
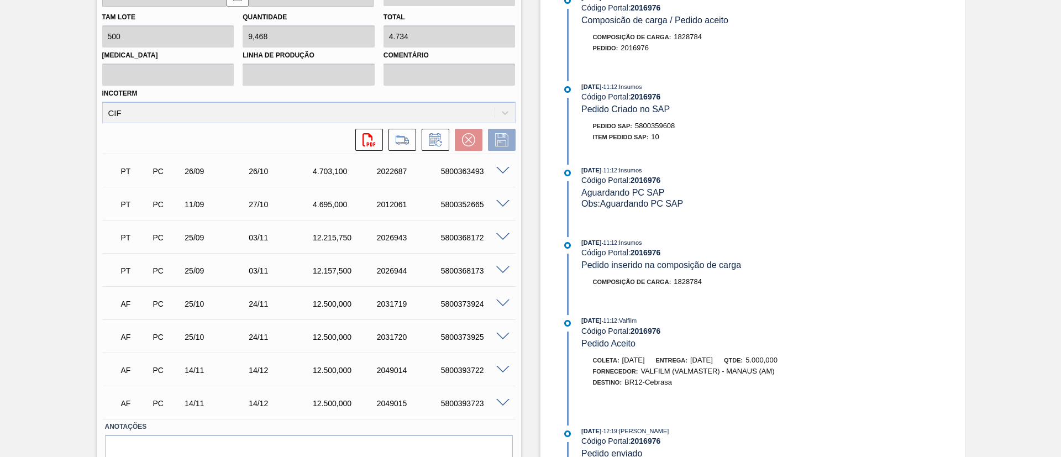
scroll to position [193, 0]
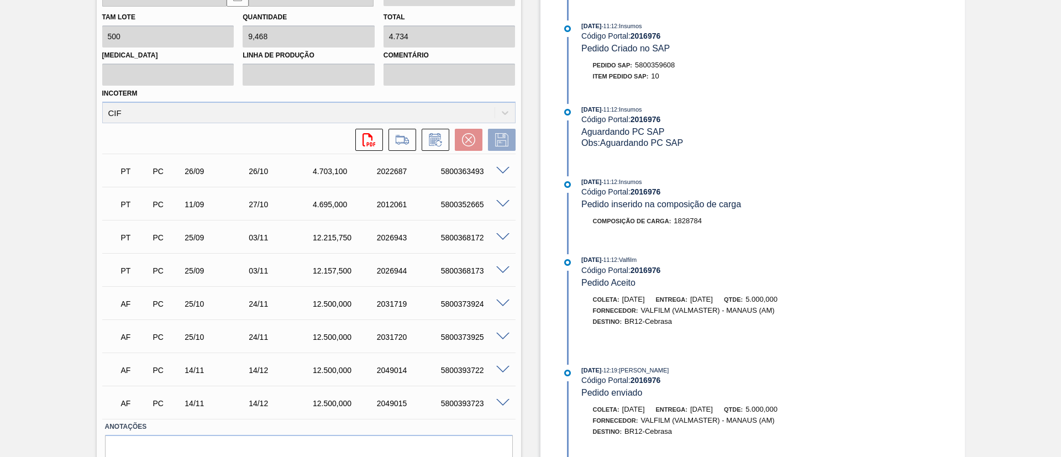
click at [432, 151] on div "PT PC 26/09 26/10 4.734,000 2016976 5800359608 Material 30012583 - FILME C. 800…" at bounding box center [308, 2] width 413 height 301
click at [441, 144] on icon at bounding box center [436, 139] width 18 height 13
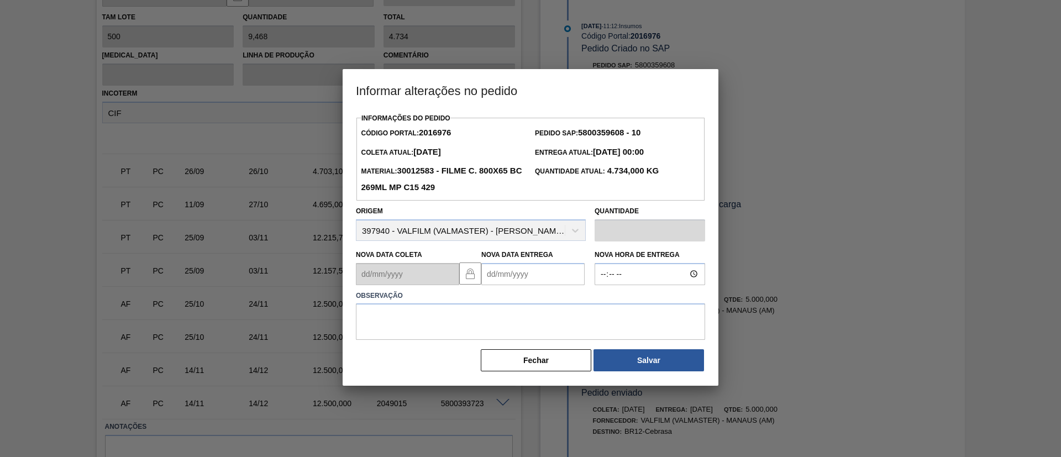
click at [532, 274] on Entrega2016976 "Nova Data Entrega" at bounding box center [532, 274] width 103 height 22
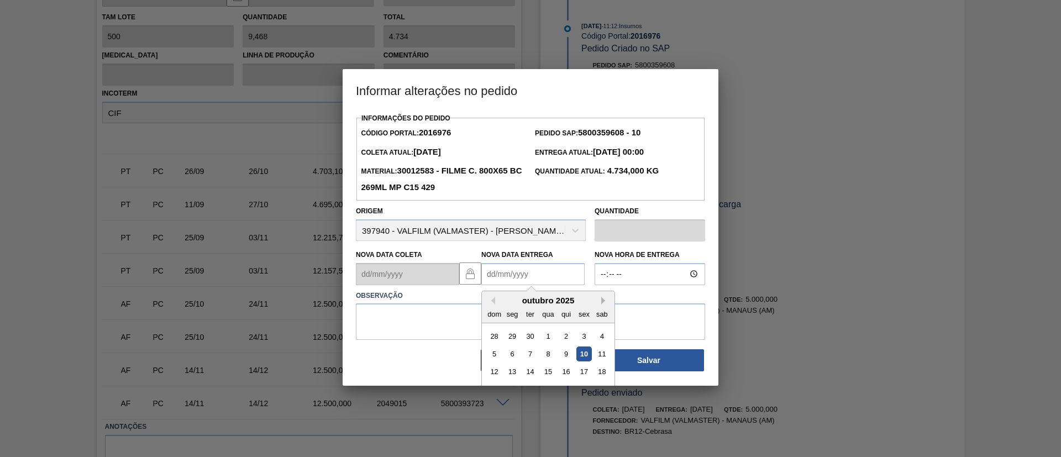
click at [603, 305] on button "Next Month" at bounding box center [605, 301] width 8 height 8
click at [509, 352] on div "3" at bounding box center [512, 354] width 15 height 15
type Entrega2016976 "[DATE]"
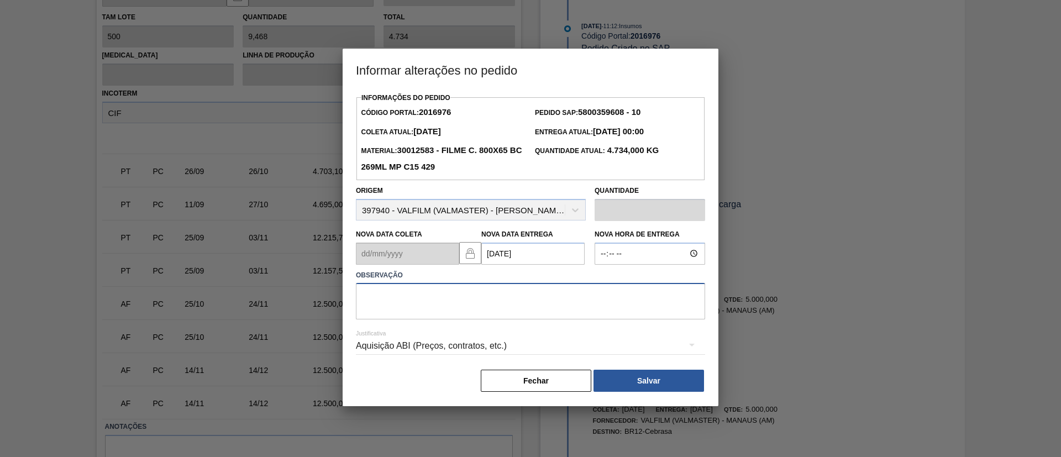
click at [516, 317] on textarea at bounding box center [530, 301] width 349 height 36
paste textarea "Data Original"
type textarea "Data Original"
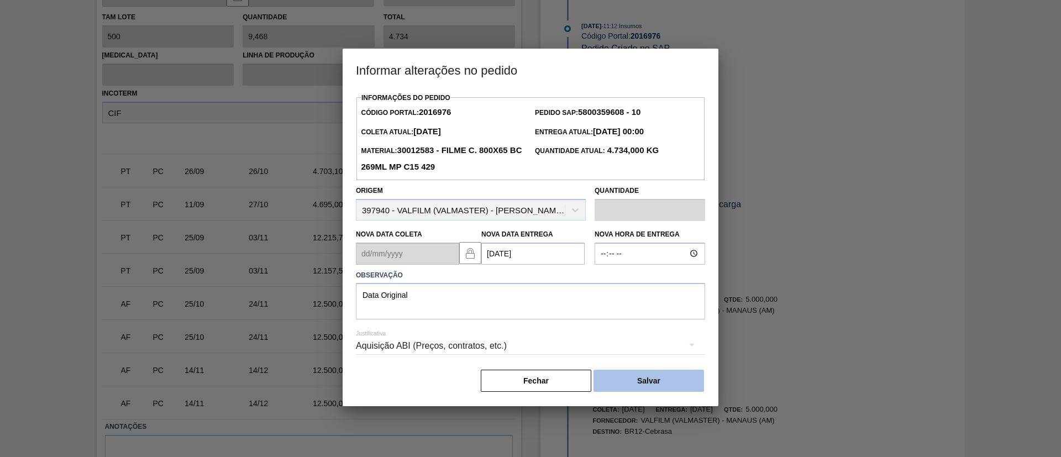
click at [621, 381] on button "Salvar" at bounding box center [649, 381] width 111 height 22
click at [659, 383] on button "Salvar" at bounding box center [649, 381] width 111 height 22
click at [676, 387] on button "Salvar" at bounding box center [649, 381] width 111 height 22
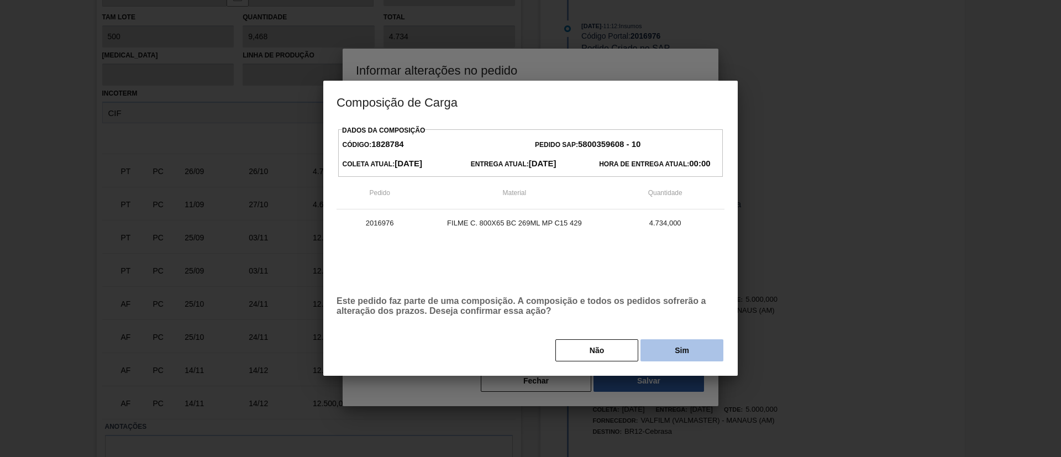
click at [675, 360] on button "Sim" at bounding box center [682, 350] width 83 height 22
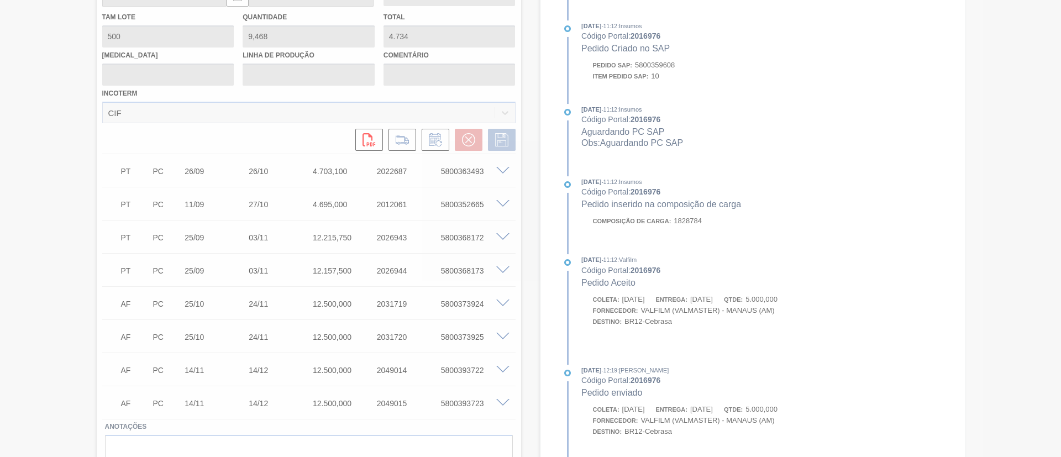
scroll to position [294, 0]
type input "Data Original"
type input "[DATE]"
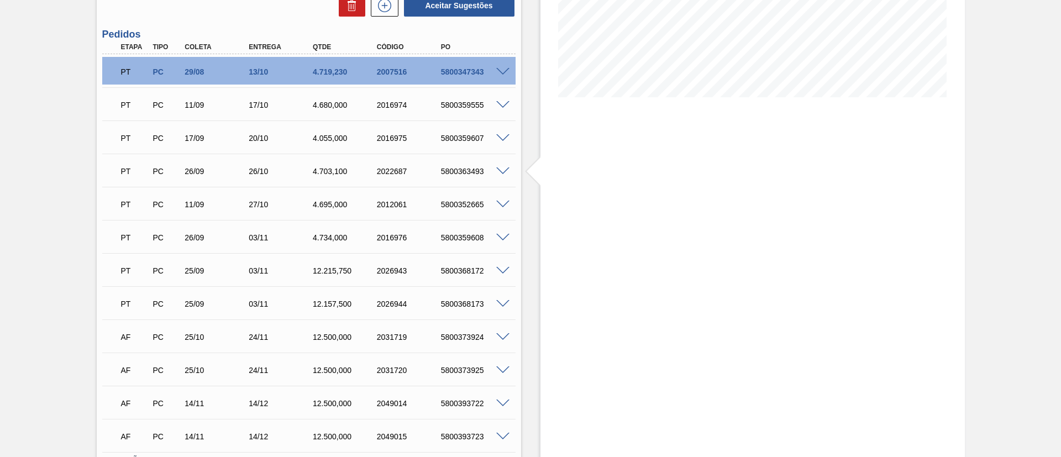
click at [507, 174] on div "5800363493" at bounding box center [474, 171] width 72 height 9
click at [507, 169] on span at bounding box center [502, 171] width 13 height 8
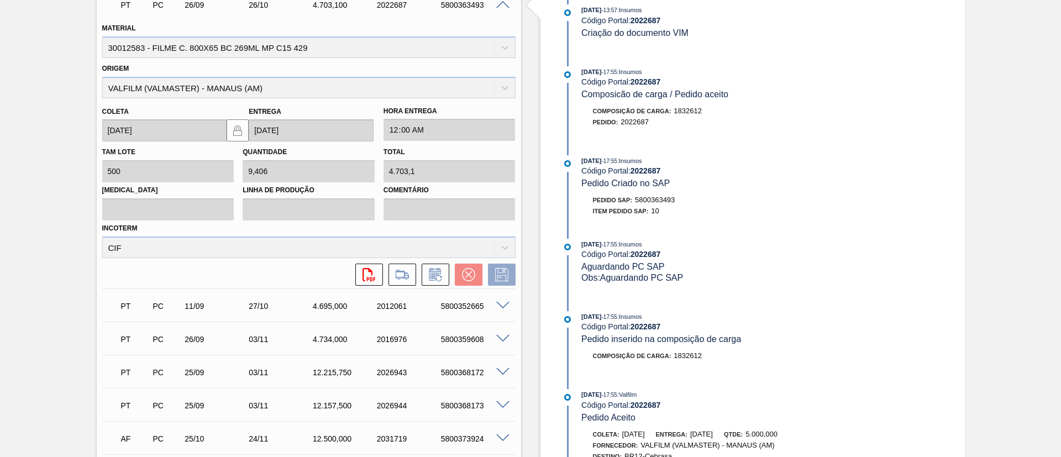
scroll to position [392, 0]
click at [436, 285] on button at bounding box center [436, 275] width 28 height 22
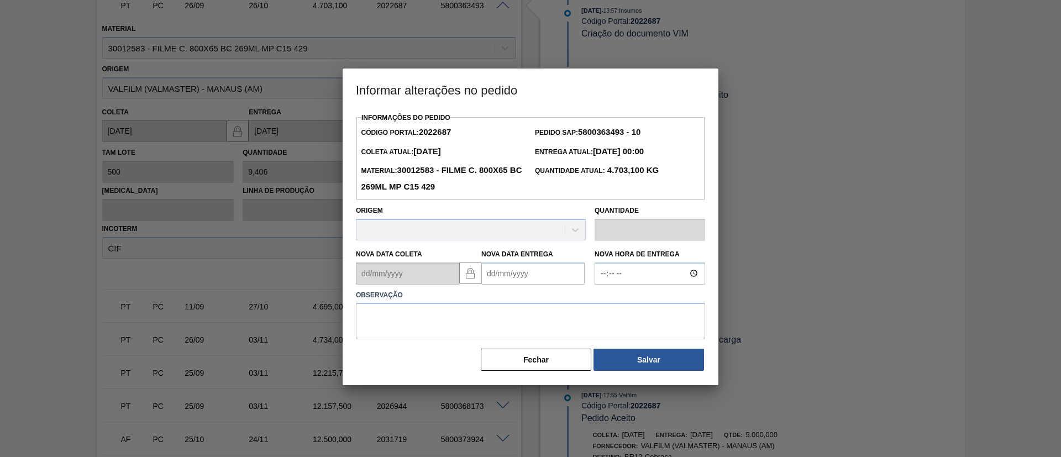
click at [516, 272] on Entrega2022687 "Nova Data Entrega" at bounding box center [532, 274] width 103 height 22
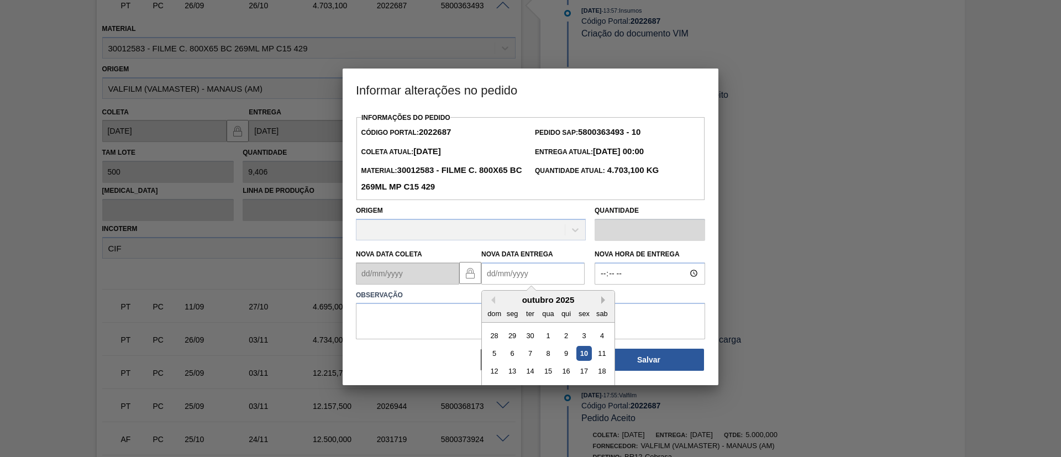
click at [601, 300] on button "Next Month" at bounding box center [605, 300] width 8 height 8
click at [601, 358] on div "8" at bounding box center [602, 354] width 15 height 15
type Entrega2022687 "[DATE]"
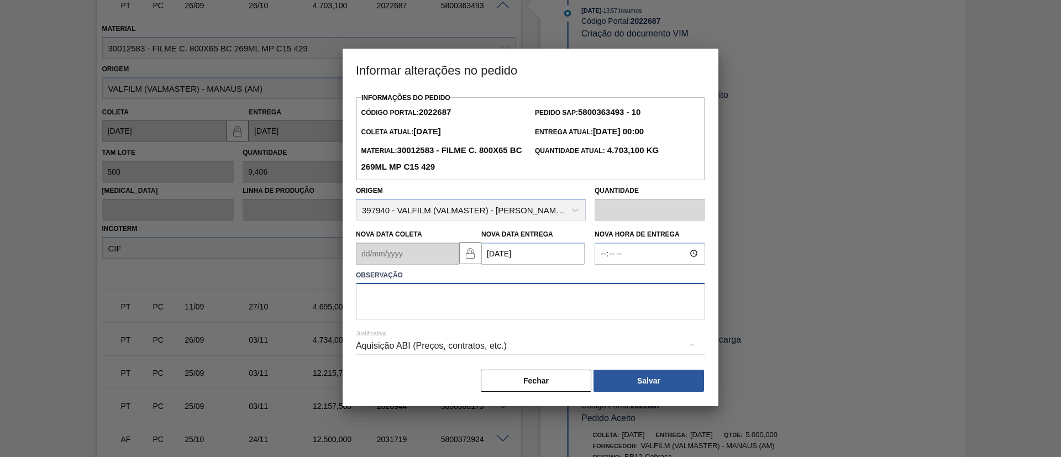
click at [574, 302] on textarea at bounding box center [530, 301] width 349 height 36
paste textarea "Data Original"
type textarea "Data Original"
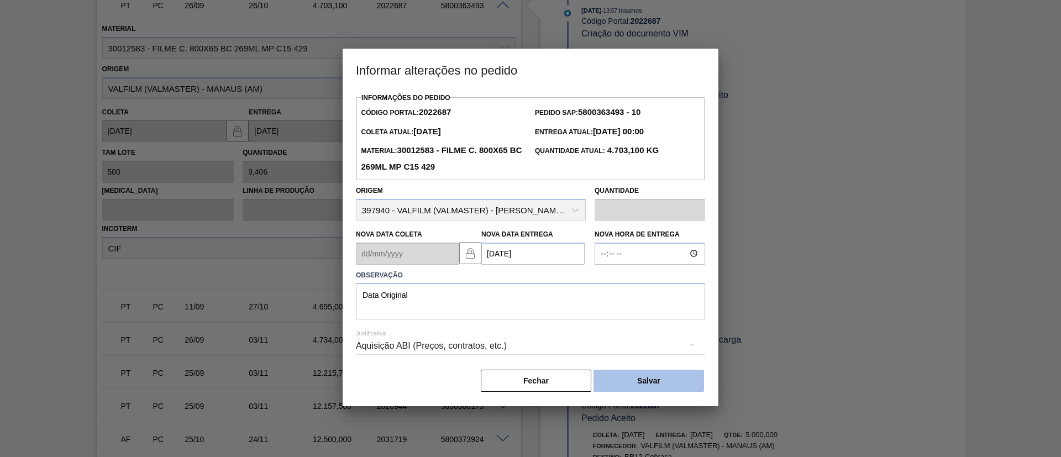
click at [626, 375] on button "Salvar" at bounding box center [649, 381] width 111 height 22
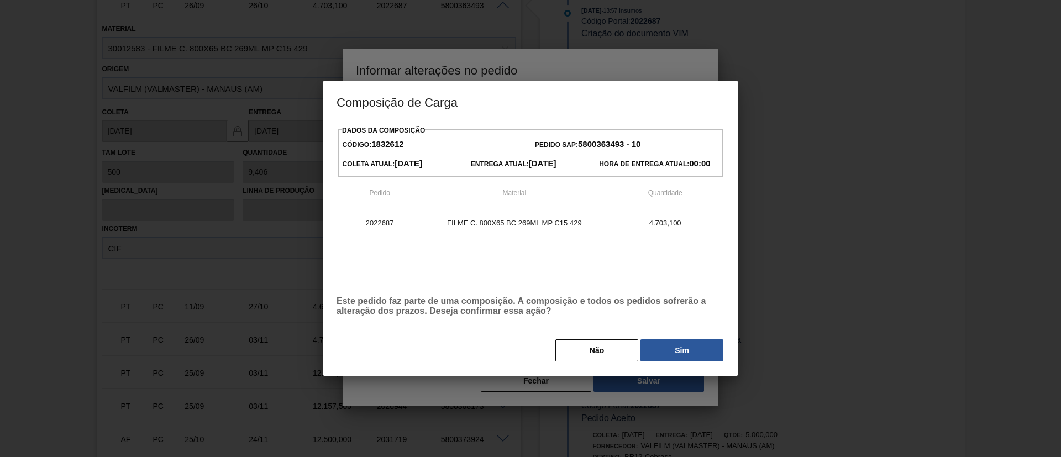
click at [654, 334] on div "Dados da Composição Código: 1832612 Pedido SAP: 5800363493 - 10 Coleta Atual: 0…" at bounding box center [531, 243] width 388 height 240
click at [670, 345] on button "Sim" at bounding box center [682, 350] width 83 height 22
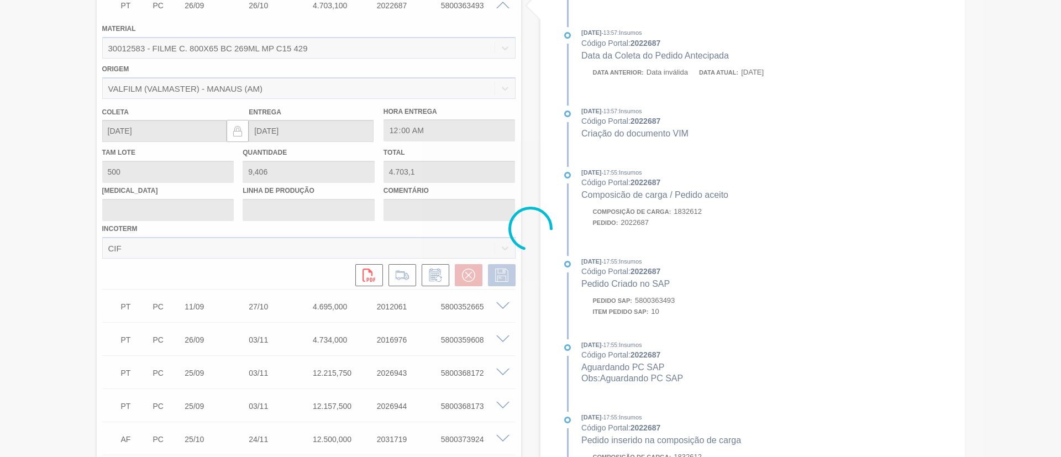
scroll to position [294, 0]
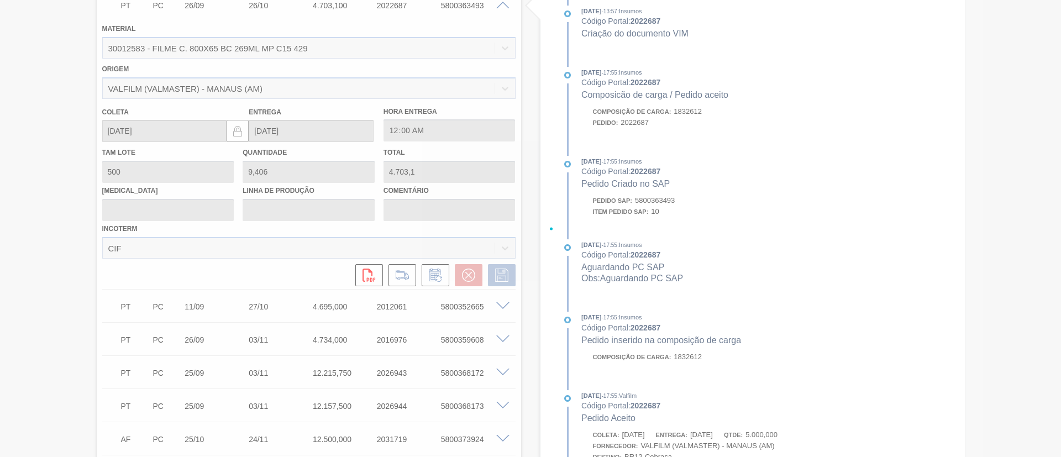
type input "Data Original"
type input "[DATE]"
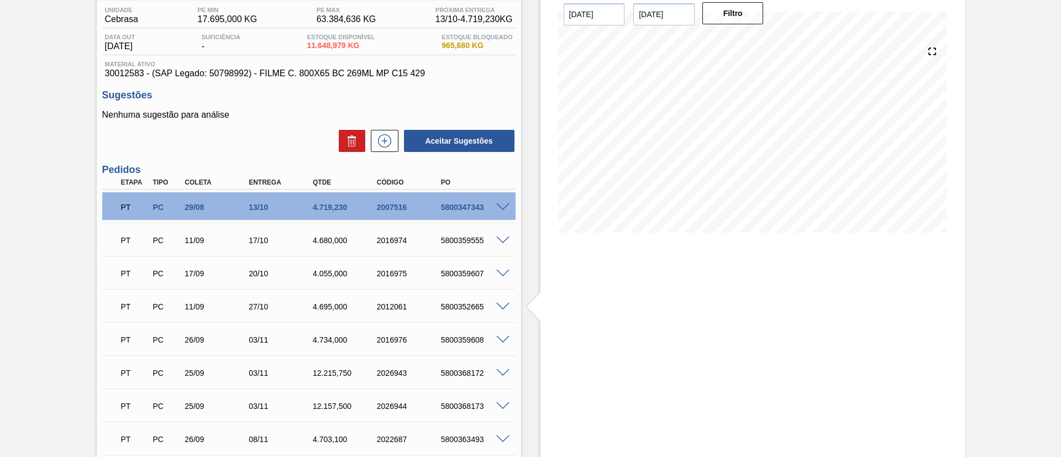
scroll to position [8, 0]
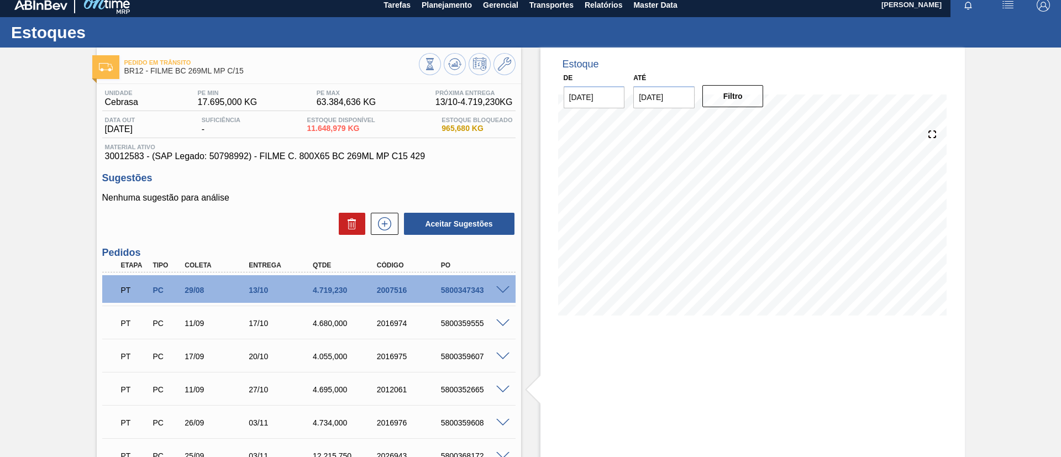
click at [0, 278] on div "Pedido em Trânsito BR12 - FILME BC 269ML MP C/15 Unidade Cebrasa PE MIN 17.695,…" at bounding box center [530, 405] width 1061 height 714
click at [440, 6] on span "Planejamento" at bounding box center [447, 4] width 50 height 13
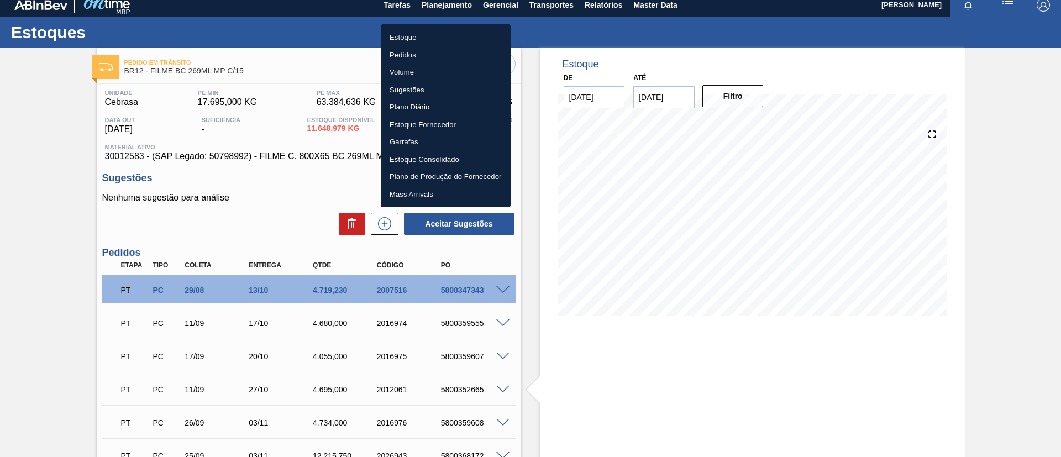
click at [442, 32] on li "Estoque" at bounding box center [446, 38] width 130 height 18
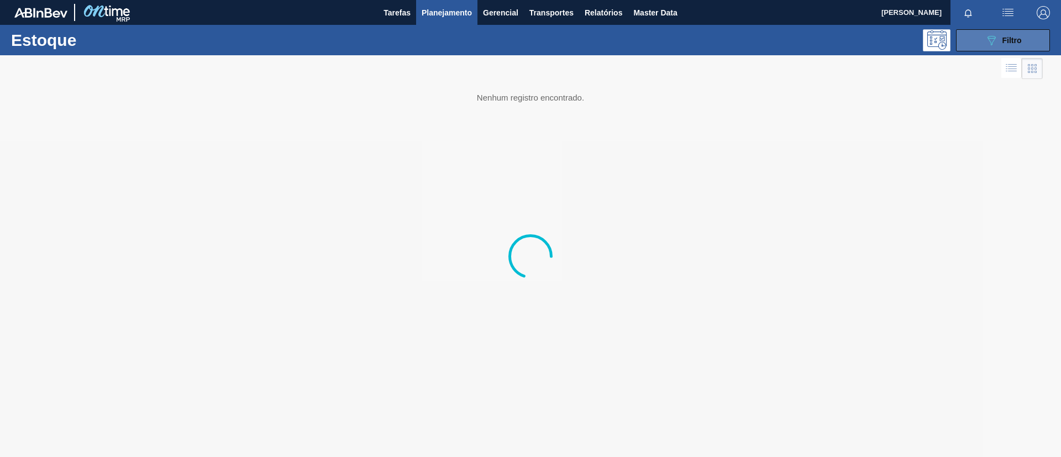
click at [979, 42] on button "089F7B8B-B2A5-4AFE-B5C0-19BA573D28AC Filtro" at bounding box center [1003, 40] width 94 height 22
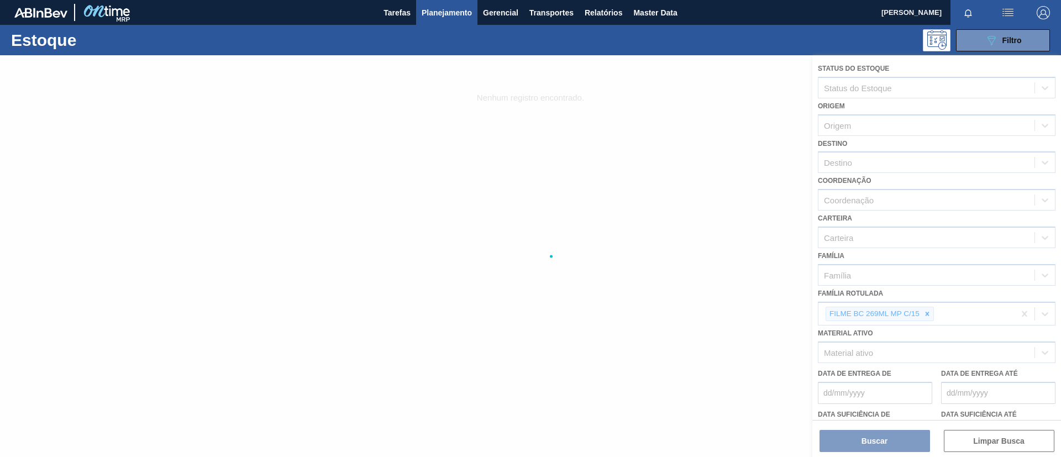
click at [933, 318] on div at bounding box center [530, 256] width 1061 height 402
click at [929, 316] on div at bounding box center [530, 256] width 1061 height 402
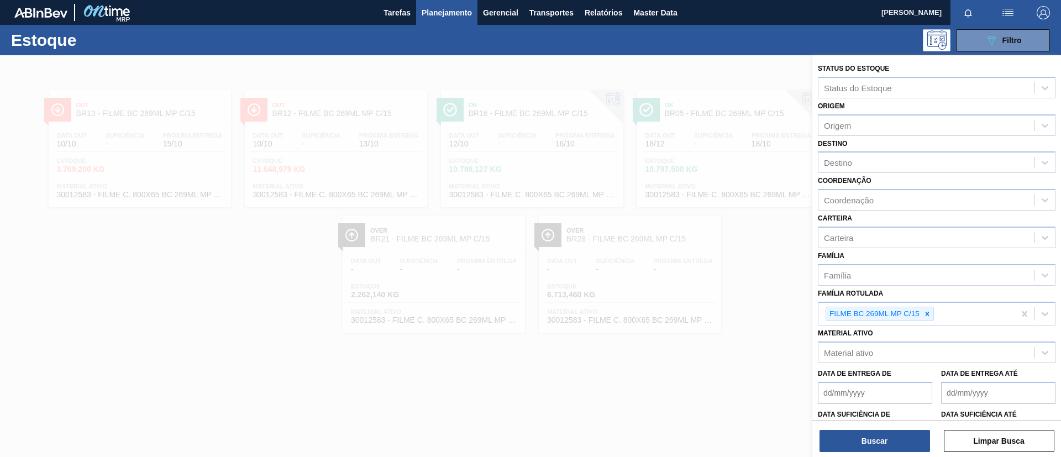
click at [929, 316] on icon at bounding box center [928, 314] width 8 height 8
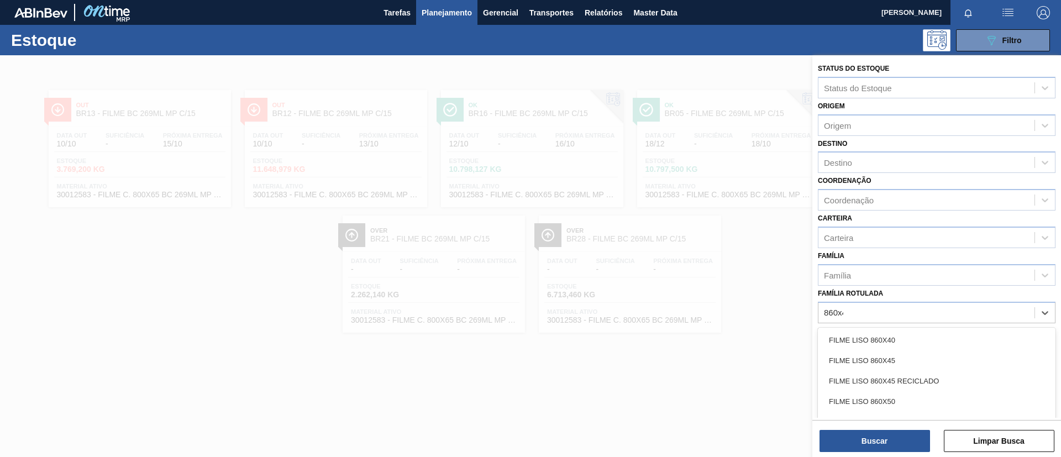
type Rotulada "860x45"
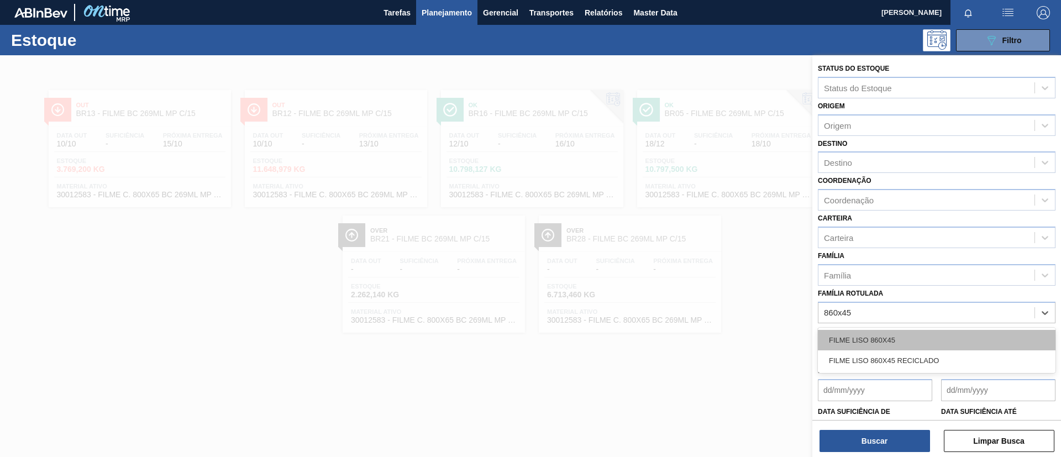
click at [947, 330] on div "FILME LISO 860X45" at bounding box center [937, 340] width 238 height 20
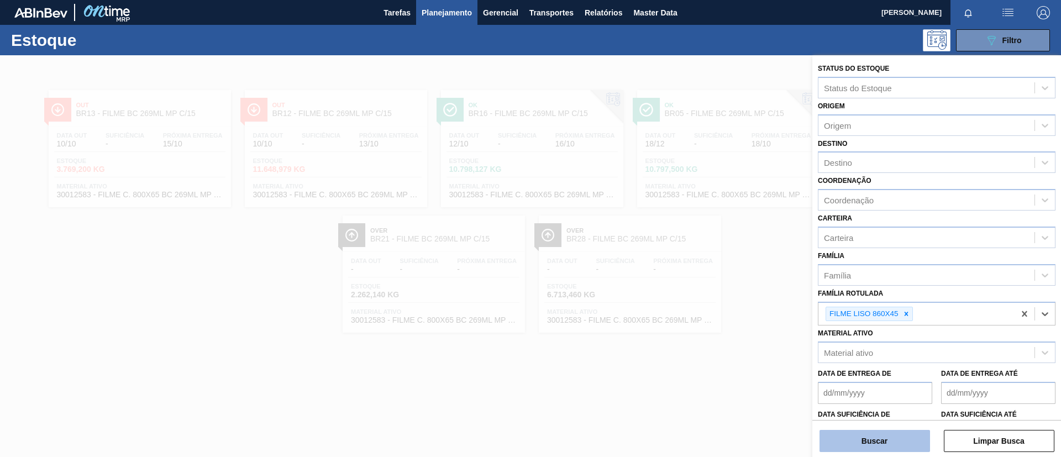
click at [897, 433] on button "Buscar" at bounding box center [875, 441] width 111 height 22
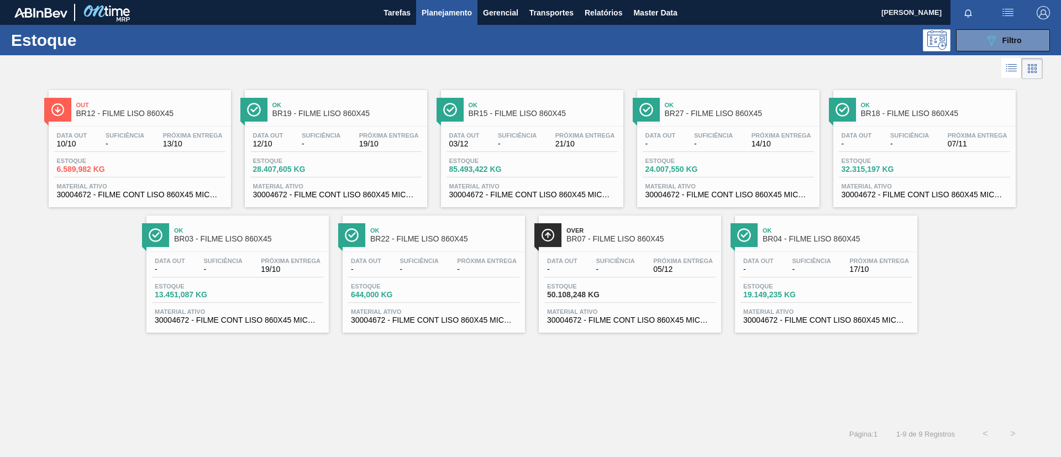
click at [104, 123] on div "Out BR12 - FILME LISO 860X45 Data out 10/10 Suficiência - Próxima Entrega 13/10…" at bounding box center [140, 148] width 182 height 117
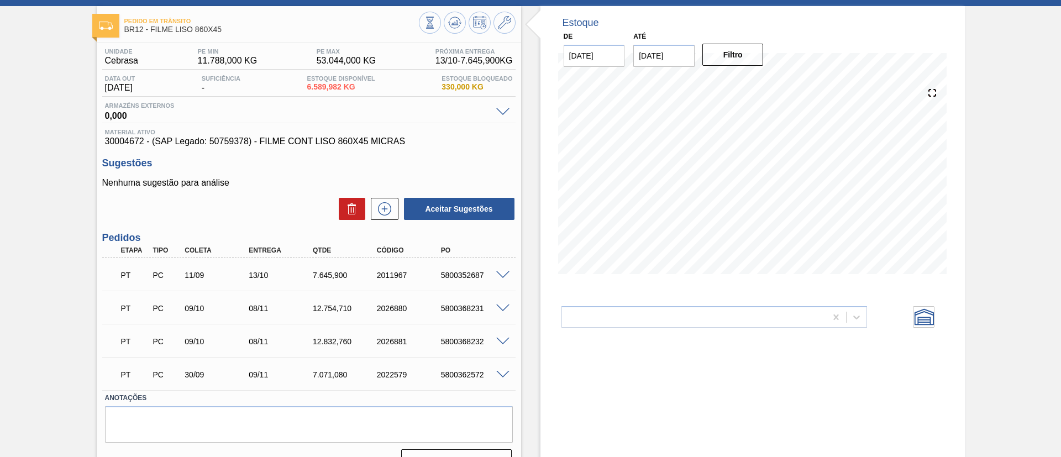
scroll to position [73, 0]
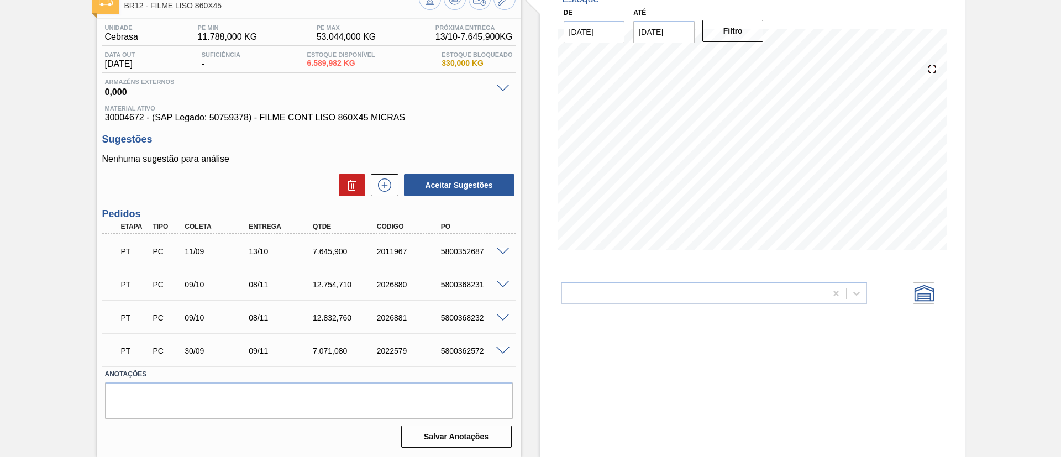
click at [494, 286] on div at bounding box center [505, 284] width 22 height 8
click at [500, 281] on span at bounding box center [502, 285] width 13 height 8
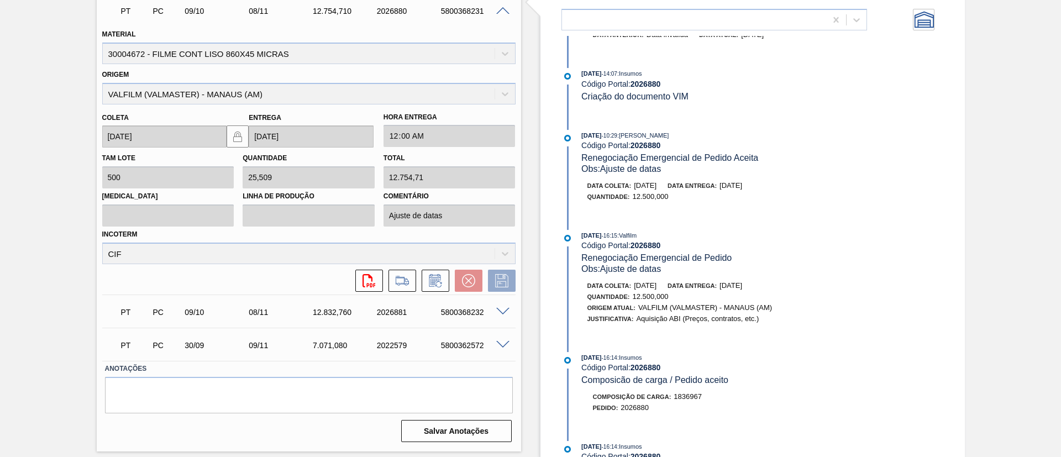
scroll to position [580, 0]
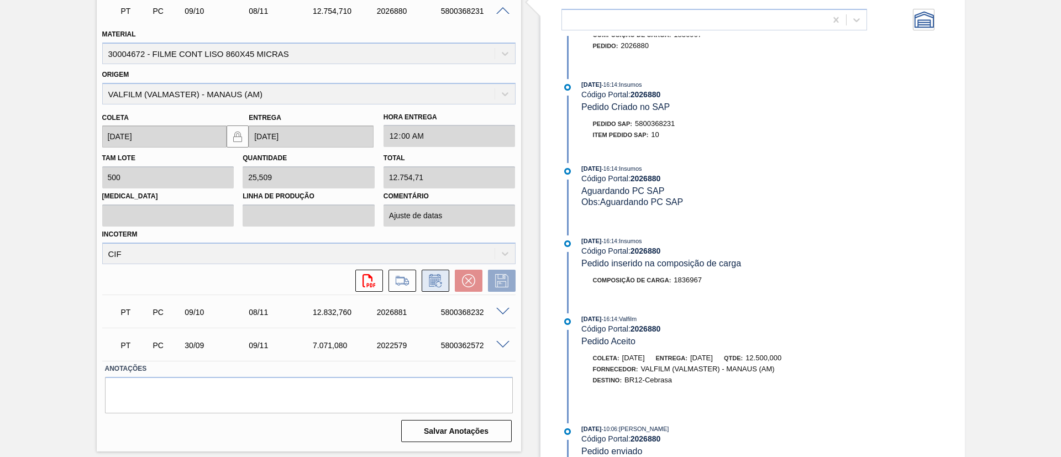
click at [434, 279] on icon at bounding box center [436, 280] width 18 height 13
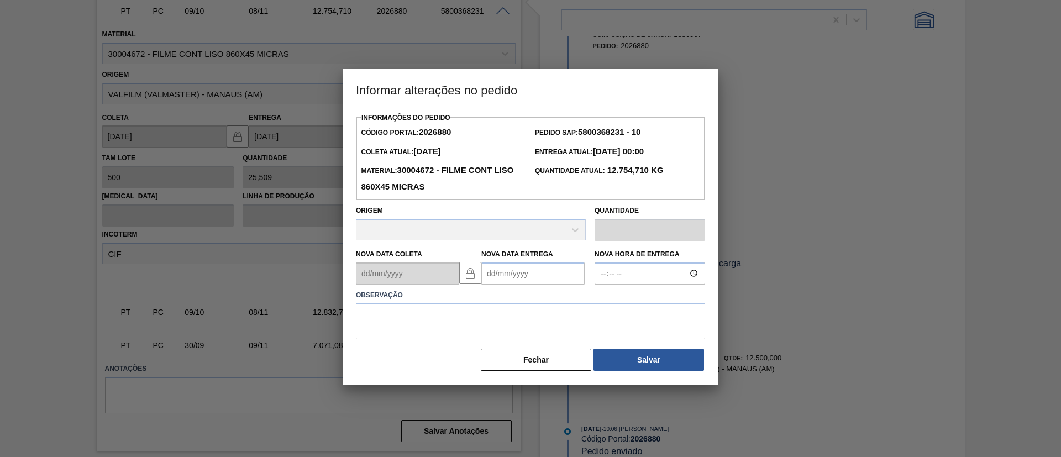
click at [528, 279] on Entrega2026880 "Nova Data Entrega" at bounding box center [532, 274] width 103 height 22
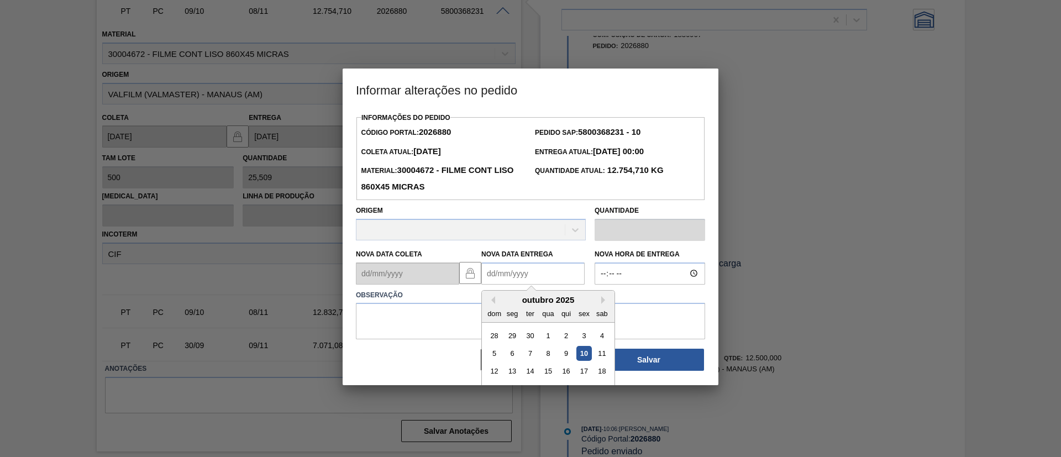
drag, startPoint x: 412, startPoint y: 362, endPoint x: 491, endPoint y: 383, distance: 81.1
click at [413, 364] on div "Fechar Salvar" at bounding box center [530, 360] width 349 height 24
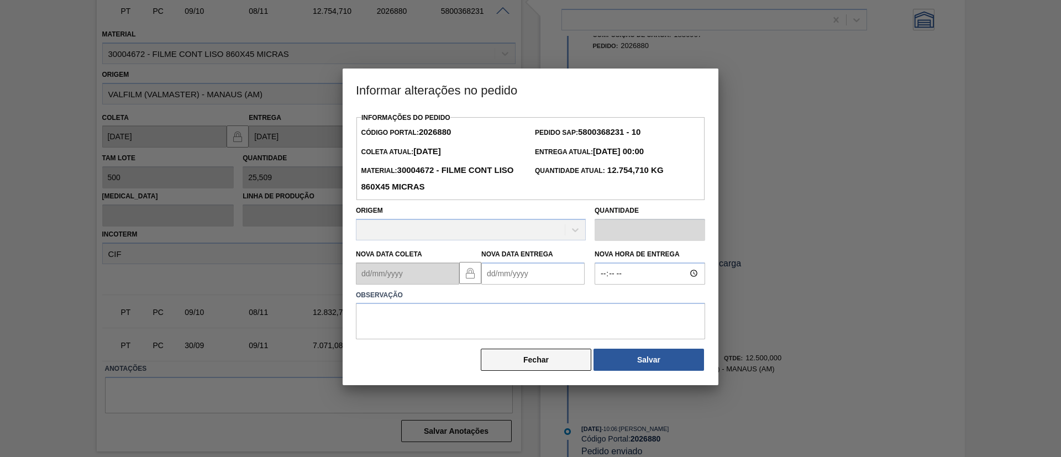
click at [526, 355] on button "Fechar" at bounding box center [536, 360] width 111 height 22
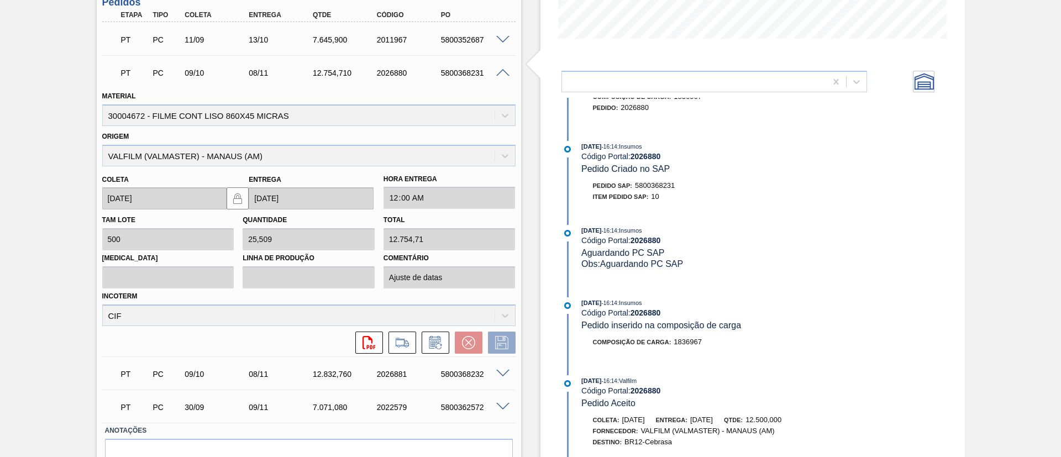
scroll to position [264, 0]
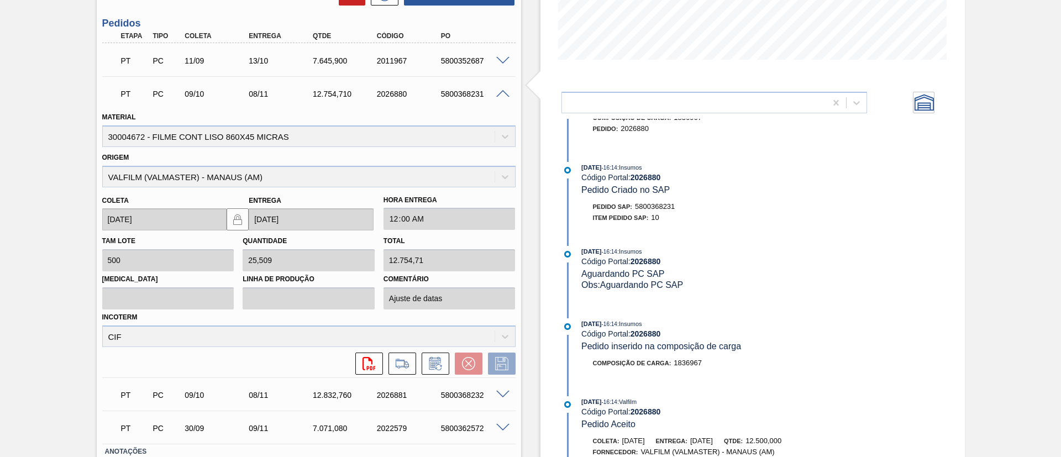
click at [504, 93] on span at bounding box center [502, 94] width 13 height 8
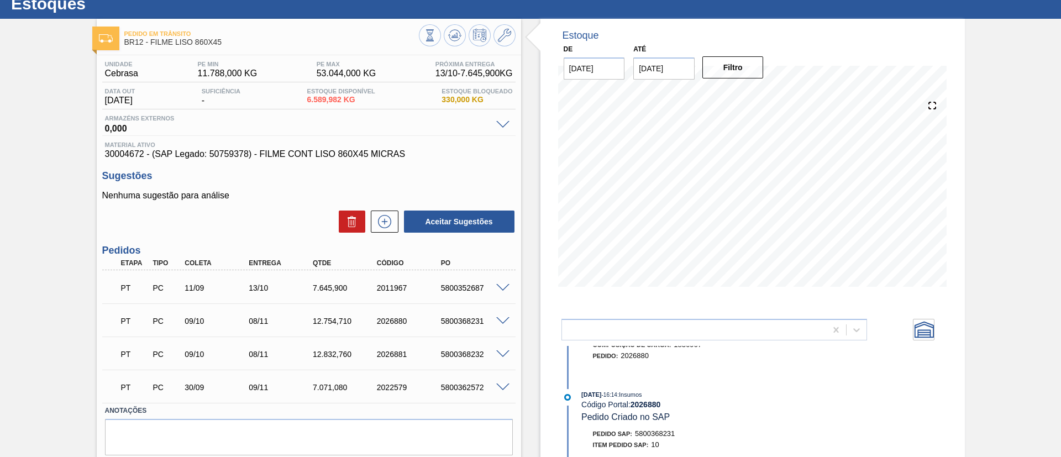
scroll to position [0, 0]
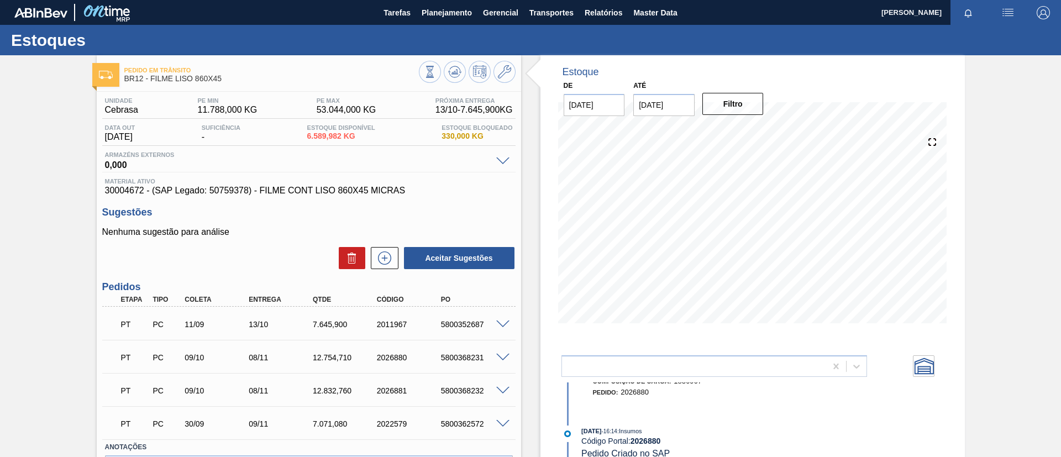
click at [38, 213] on div "Pedido em Trânsito BR12 - FILME LISO 860X45 Unidade Cebrasa PE MIN 11.788,000 K…" at bounding box center [530, 295] width 1061 height 480
click at [437, 15] on span "Planejamento" at bounding box center [447, 12] width 50 height 13
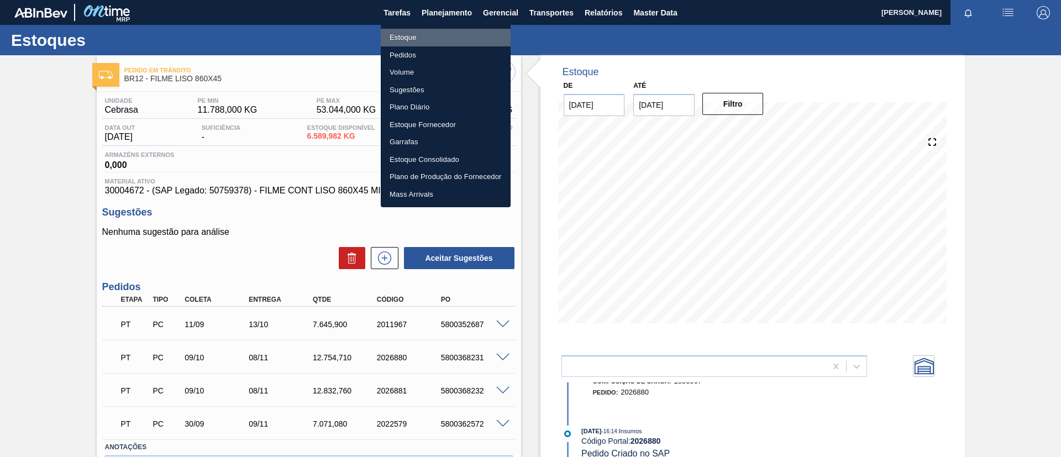
click at [429, 35] on li "Estoque" at bounding box center [446, 38] width 130 height 18
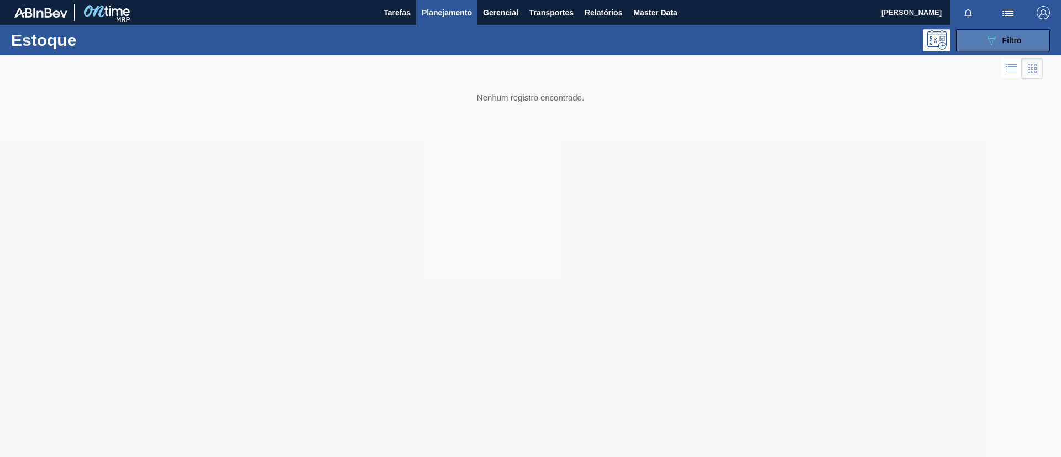
click at [981, 48] on button "089F7B8B-B2A5-4AFE-B5C0-19BA573D28AC Filtro" at bounding box center [1003, 40] width 94 height 22
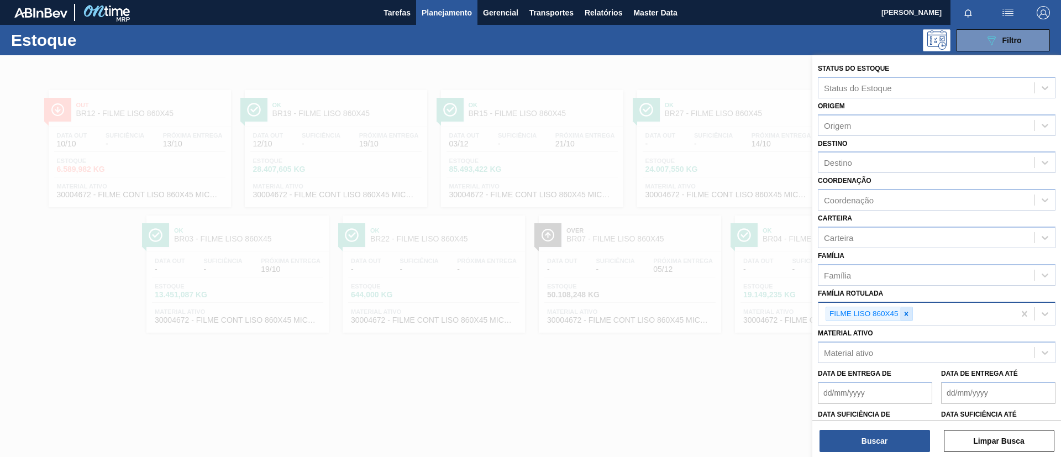
click at [904, 315] on icon at bounding box center [907, 314] width 8 height 8
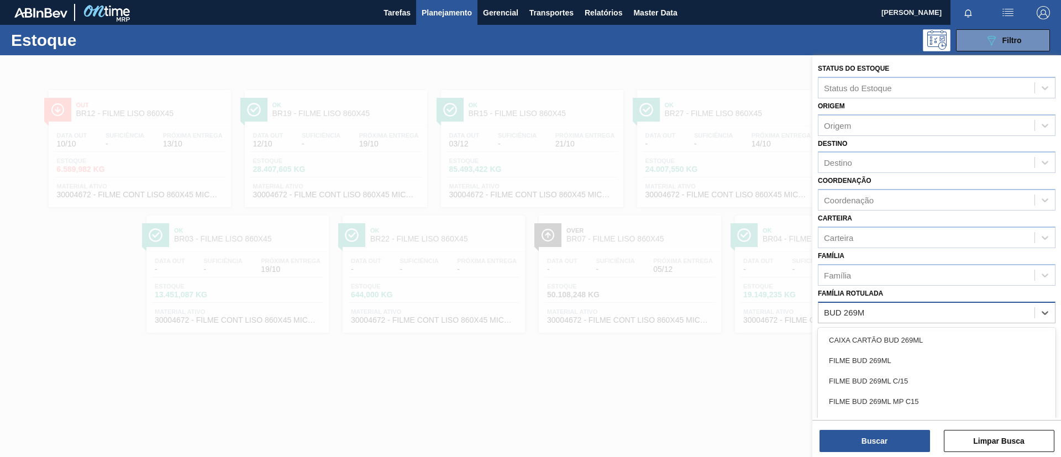
type Rotulada "BUD 269ML"
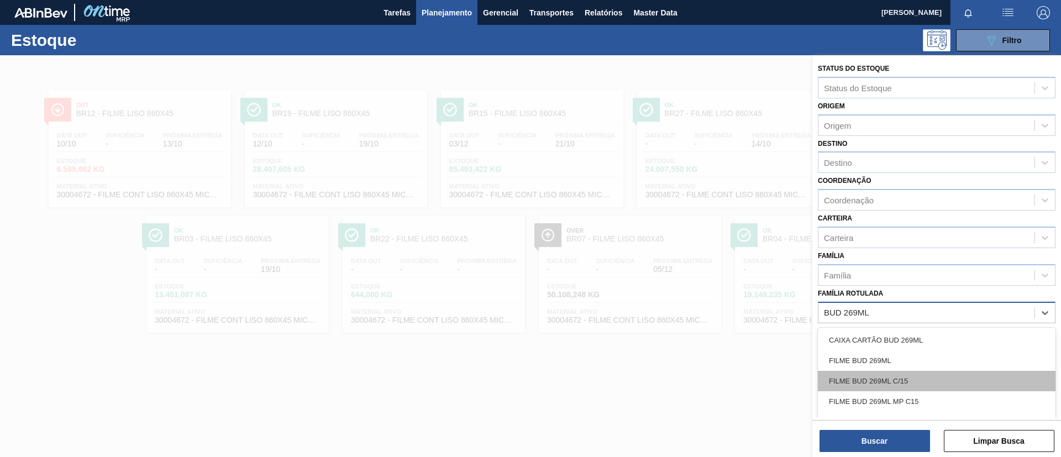
click at [919, 381] on div "FILME BUD 269ML C/15" at bounding box center [937, 381] width 238 height 20
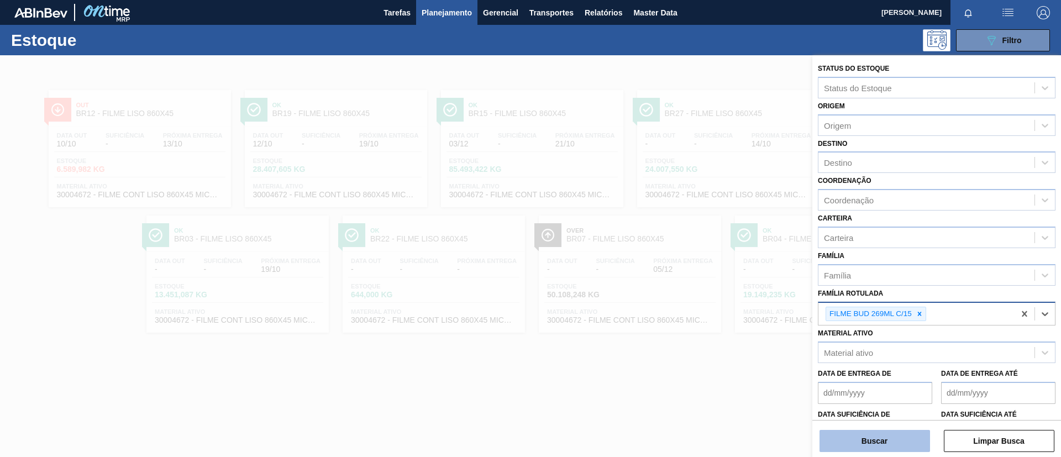
click at [889, 438] on button "Buscar" at bounding box center [875, 441] width 111 height 22
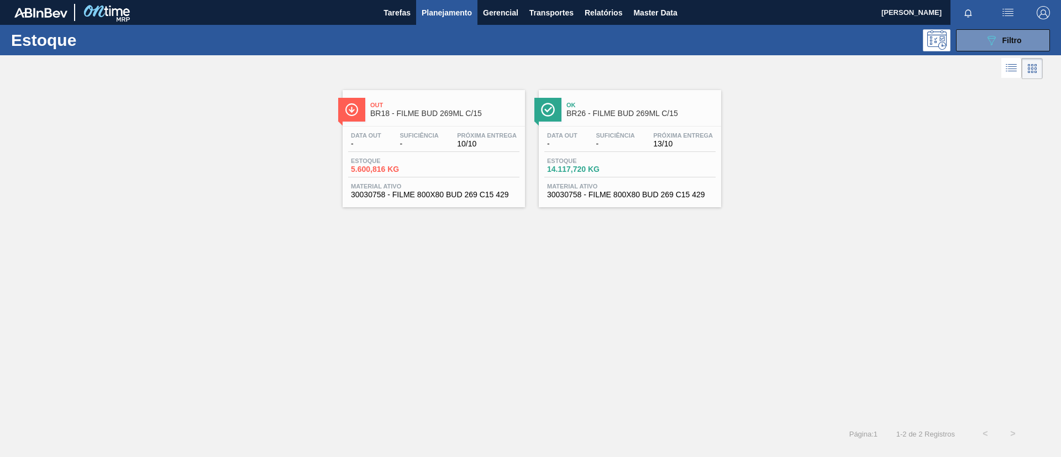
click at [473, 118] on div "Out BR18 - FILME BUD 269ML C/15" at bounding box center [444, 109] width 149 height 25
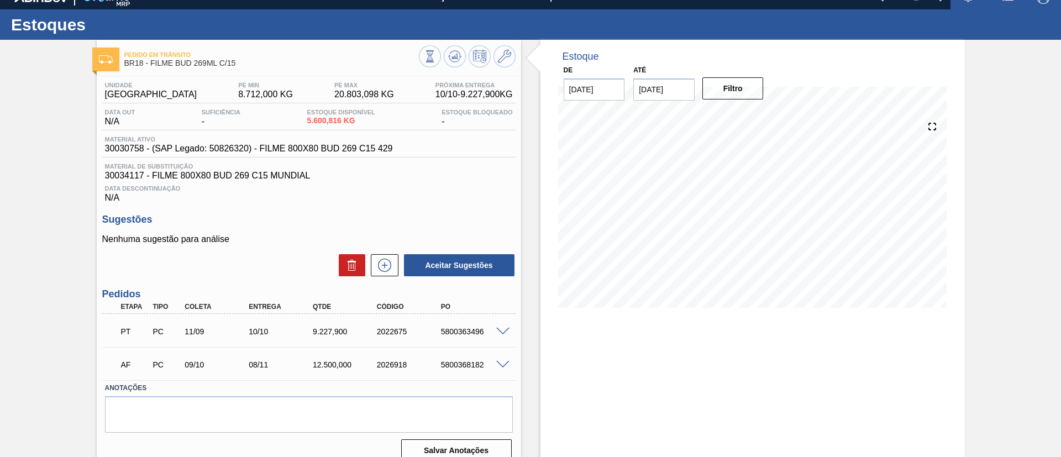
scroll to position [29, 0]
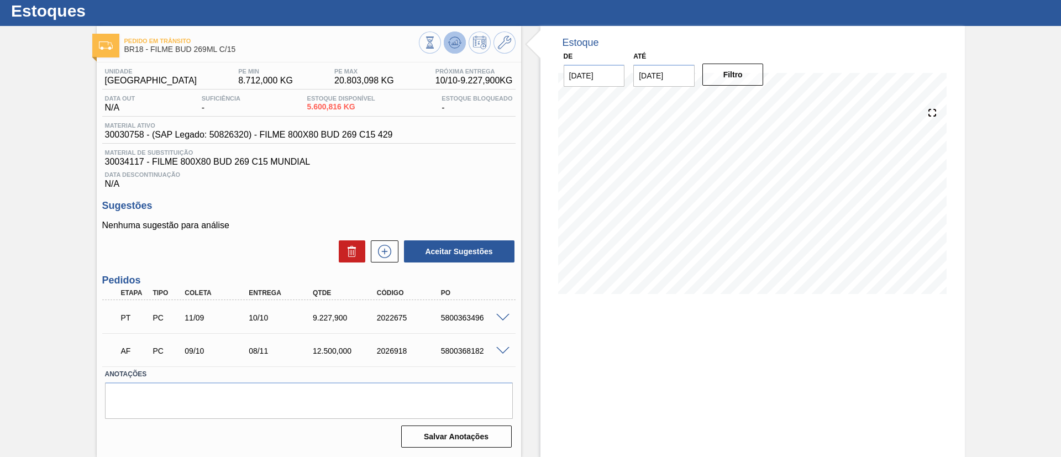
click at [449, 44] on icon at bounding box center [454, 42] width 13 height 13
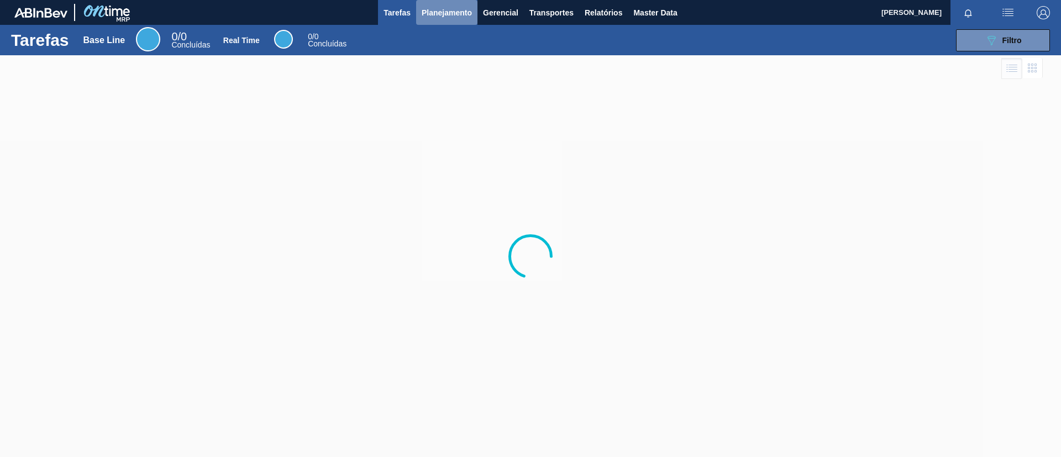
click at [446, 11] on span "Planejamento" at bounding box center [447, 12] width 50 height 13
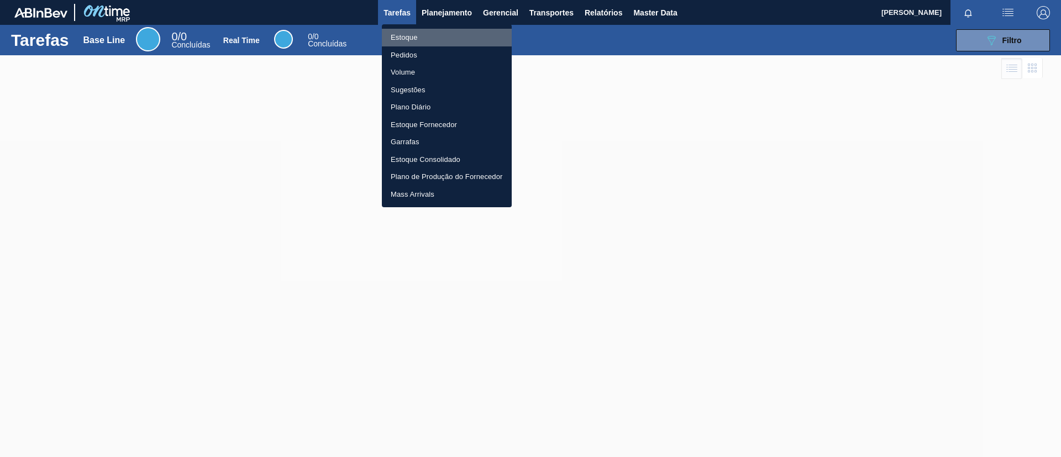
click at [436, 32] on li "Estoque" at bounding box center [447, 38] width 130 height 18
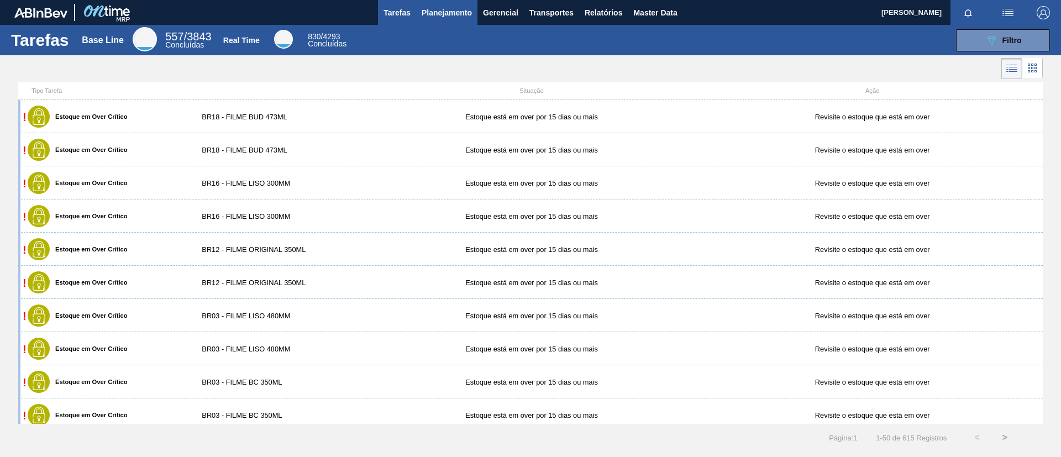
click at [434, 15] on span "Planejamento" at bounding box center [447, 12] width 50 height 13
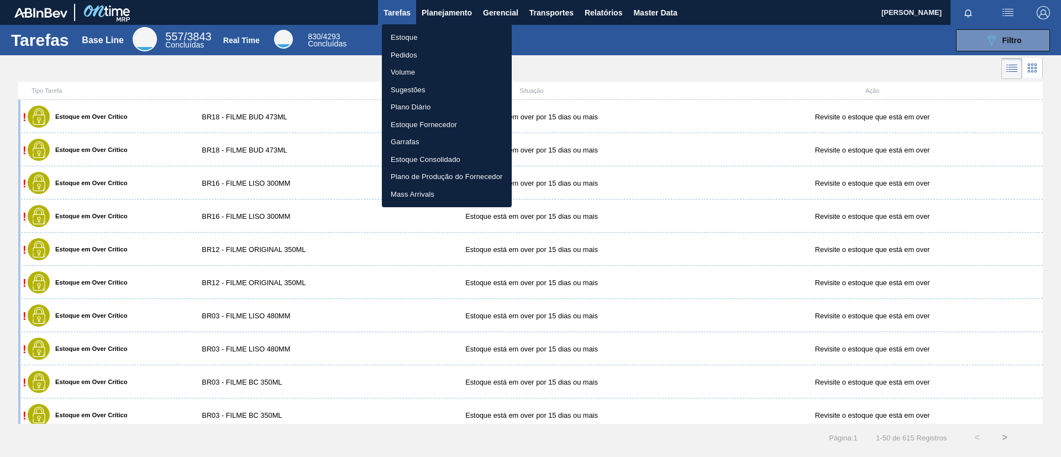
click at [426, 33] on li "Estoque" at bounding box center [447, 38] width 130 height 18
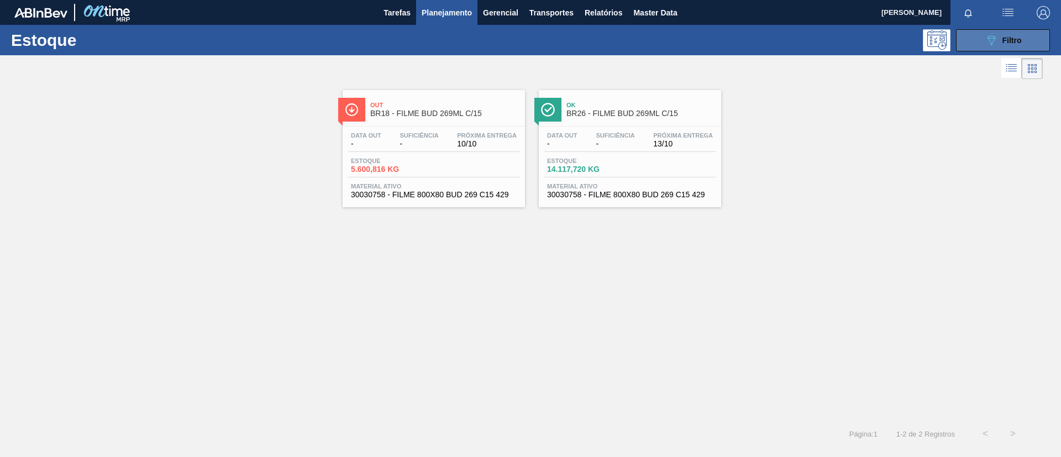
click at [1016, 32] on button "089F7B8B-B2A5-4AFE-B5C0-19BA573D28AC Filtro" at bounding box center [1003, 40] width 94 height 22
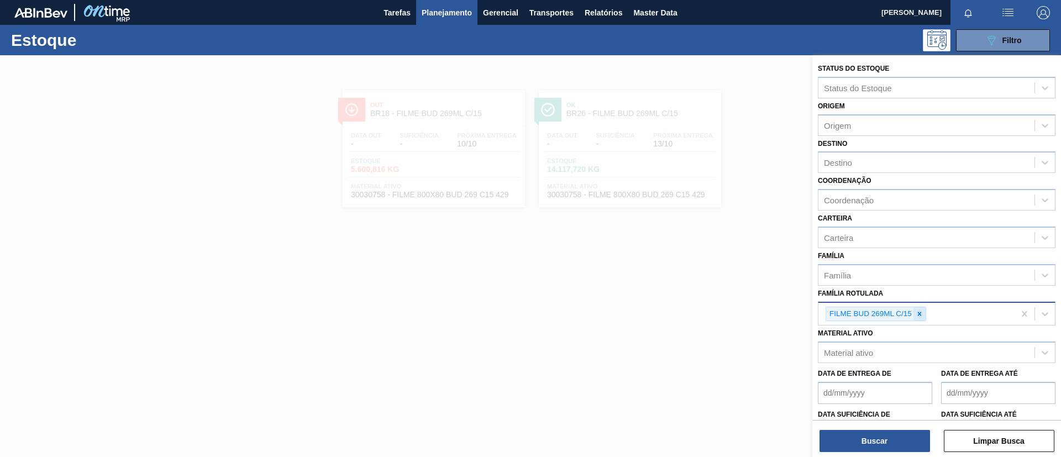
click at [922, 312] on icon at bounding box center [920, 314] width 8 height 8
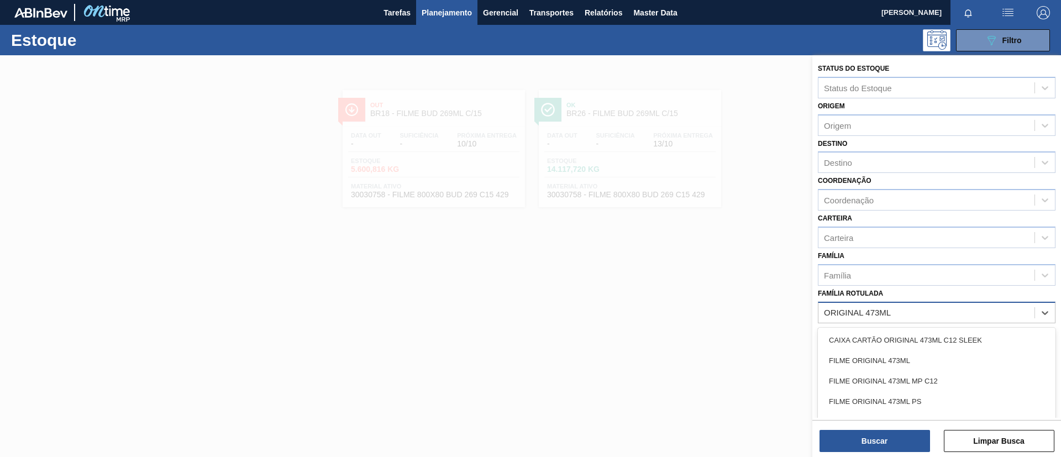
type Rotulada "ORIGINAL 473ML MP"
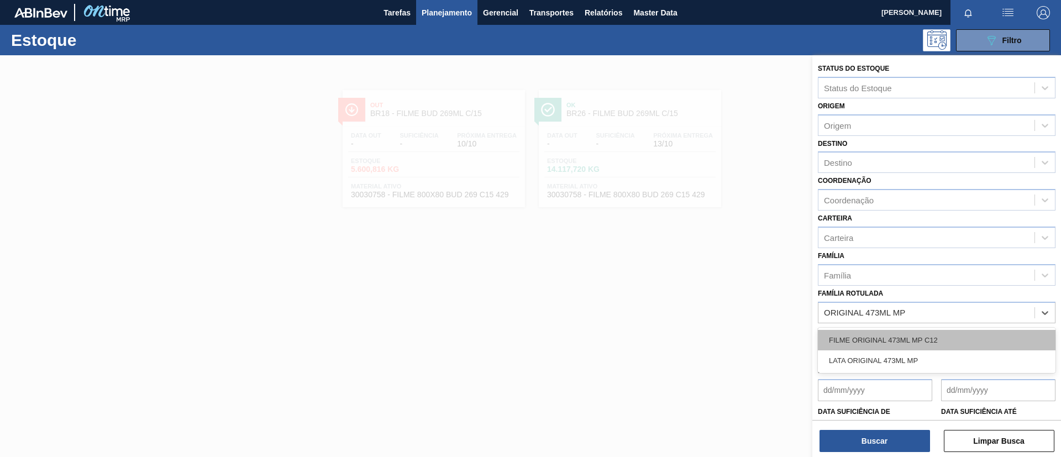
click at [940, 330] on div "FILME ORIGINAL 473ML MP C12" at bounding box center [937, 340] width 238 height 20
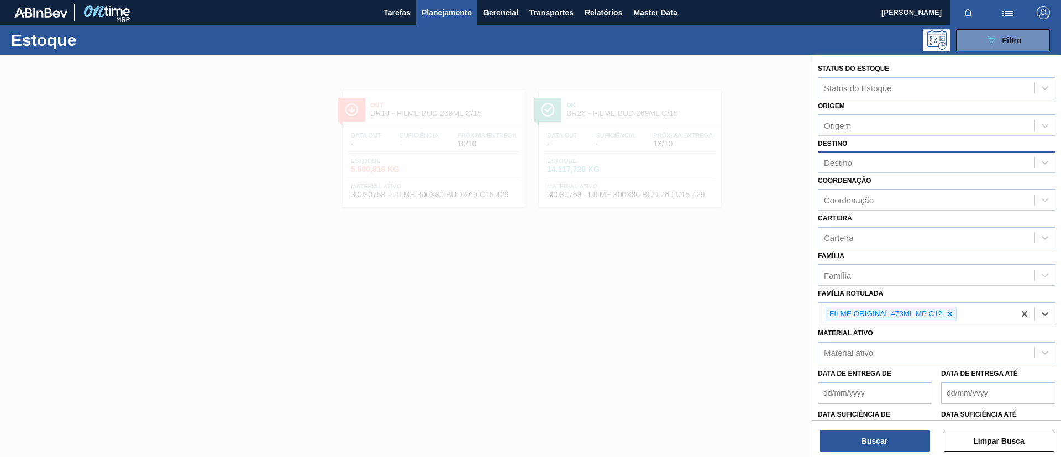
click at [893, 156] on div "Destino" at bounding box center [927, 163] width 216 height 16
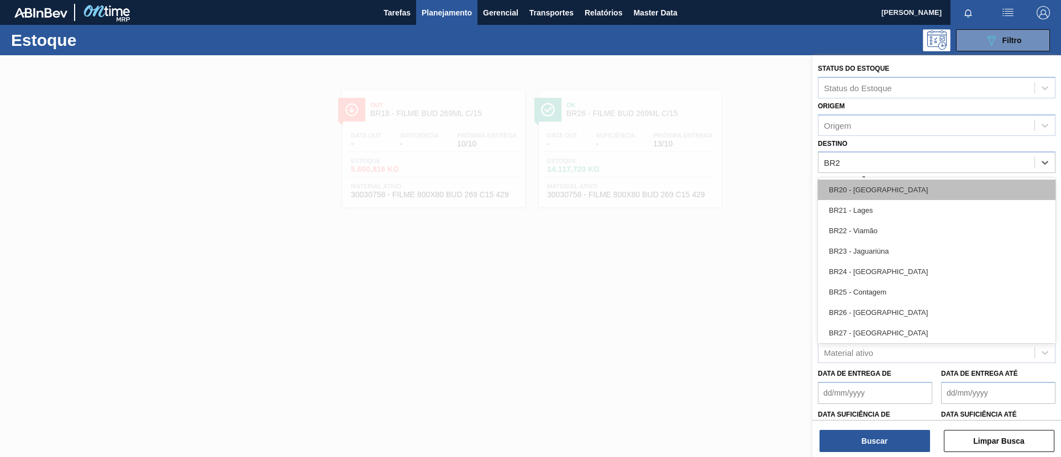
type input "BR27"
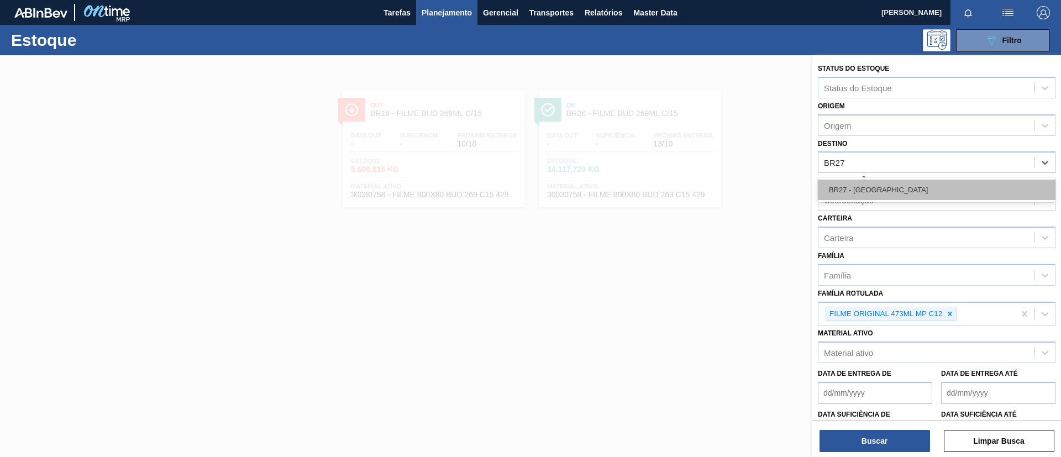
click at [910, 181] on div "BR27 - Nova Minas" at bounding box center [937, 190] width 238 height 20
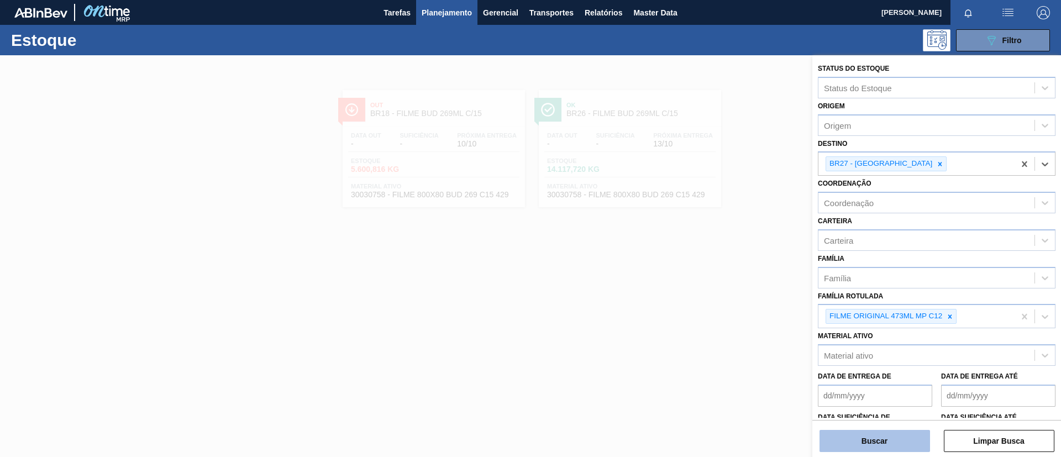
click at [907, 443] on button "Buscar" at bounding box center [875, 441] width 111 height 22
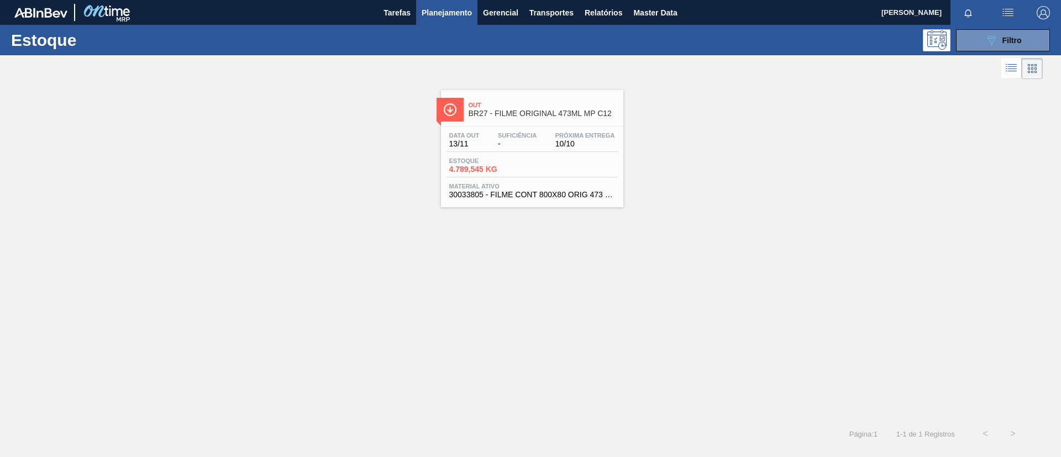
click at [507, 111] on span "BR27 - FILME ORIGINAL 473ML MP C12" at bounding box center [543, 113] width 149 height 8
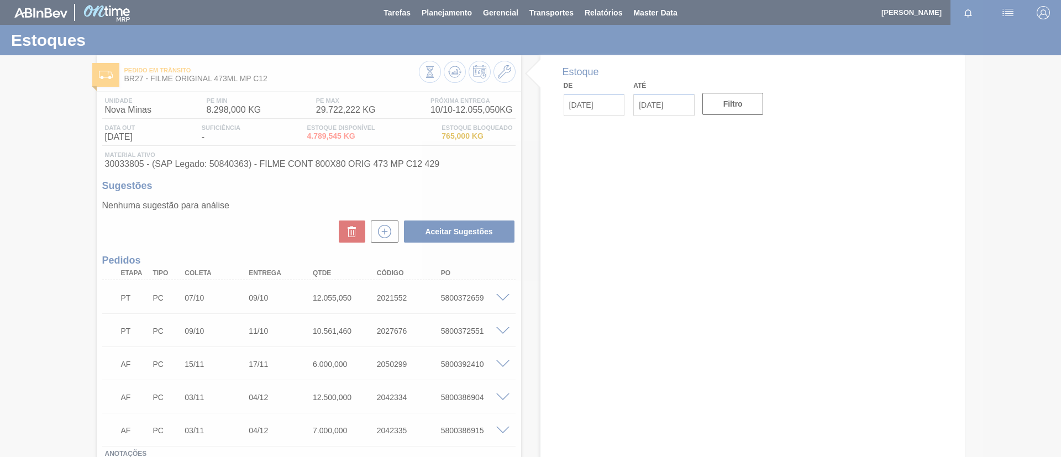
click at [499, 298] on div at bounding box center [530, 228] width 1061 height 457
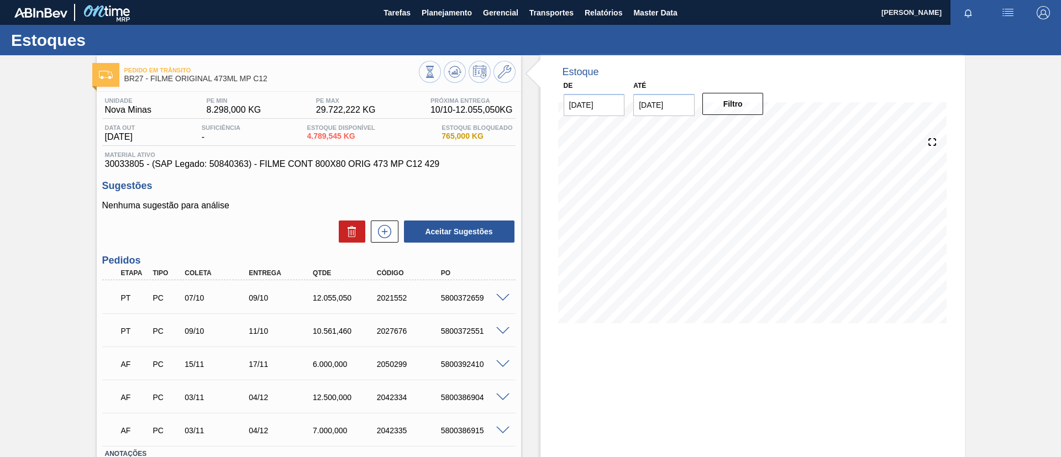
click at [499, 298] on span at bounding box center [502, 298] width 13 height 8
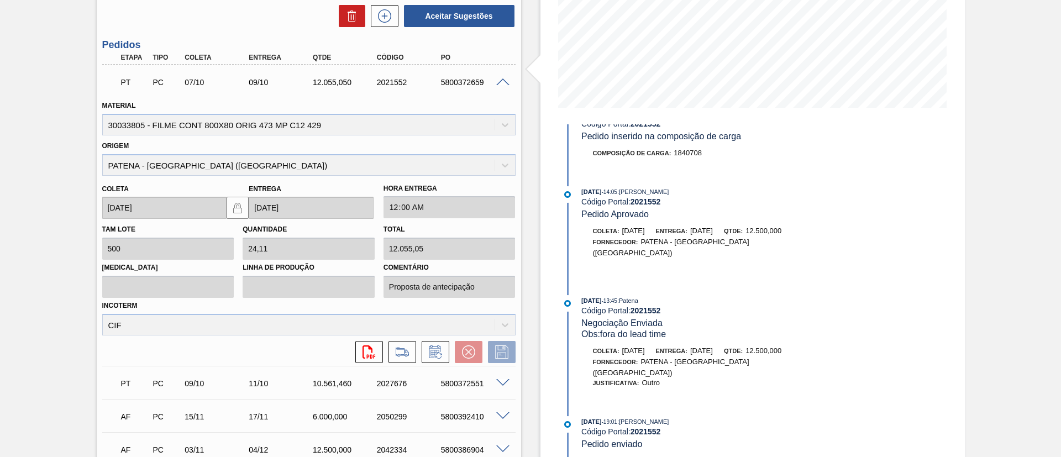
scroll to position [182, 0]
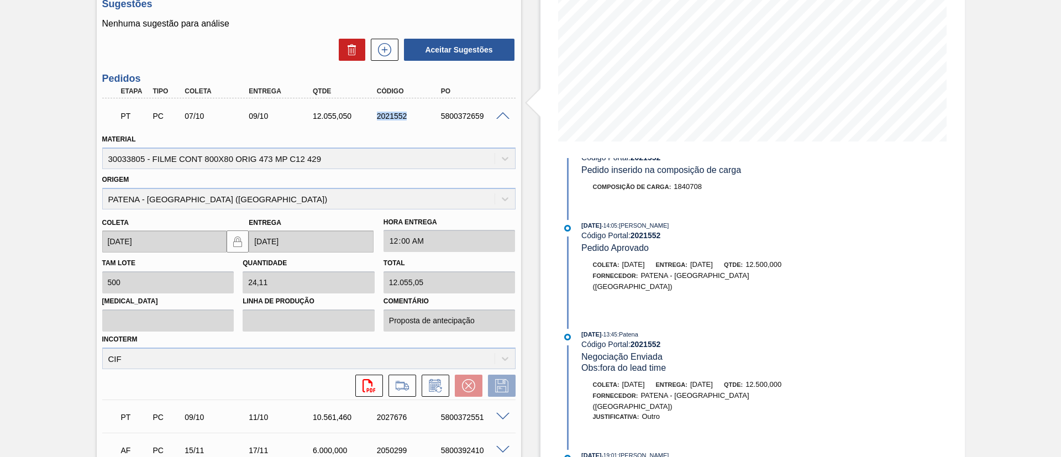
drag, startPoint x: 365, startPoint y: 116, endPoint x: 424, endPoint y: 119, distance: 58.7
click at [424, 119] on div "PT PC 07/10 09/10 12.055,050 2021552 5800372659" at bounding box center [306, 115] width 384 height 22
copy div "2021552"
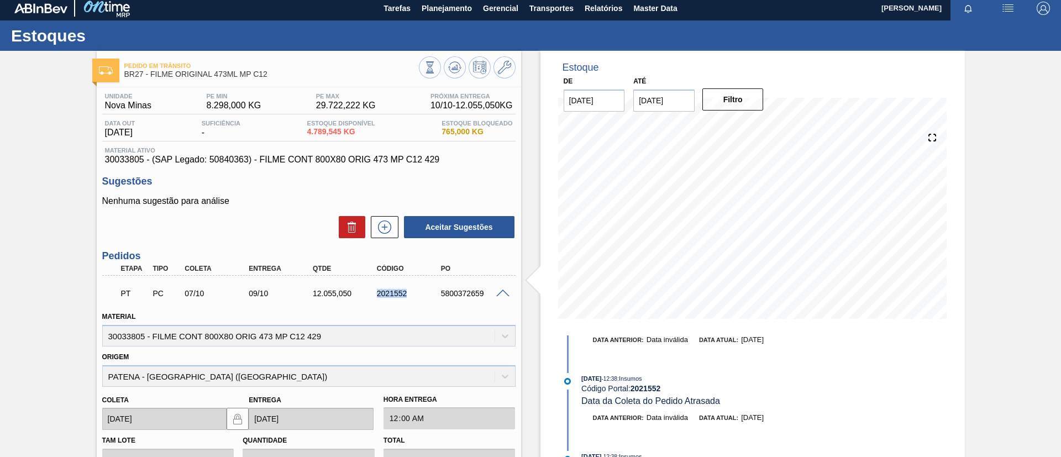
scroll to position [0, 0]
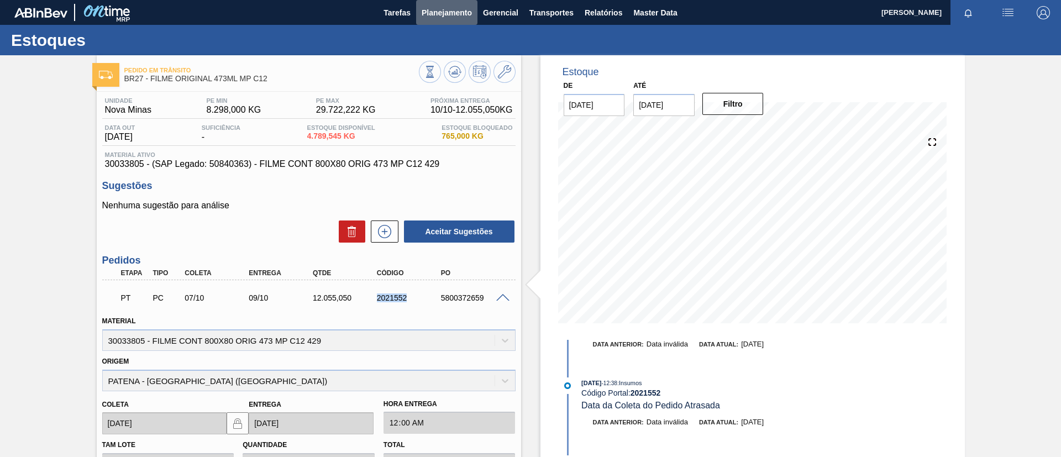
drag, startPoint x: 441, startPoint y: 17, endPoint x: 434, endPoint y: 29, distance: 13.6
click at [439, 20] on button "Planejamento" at bounding box center [446, 12] width 61 height 25
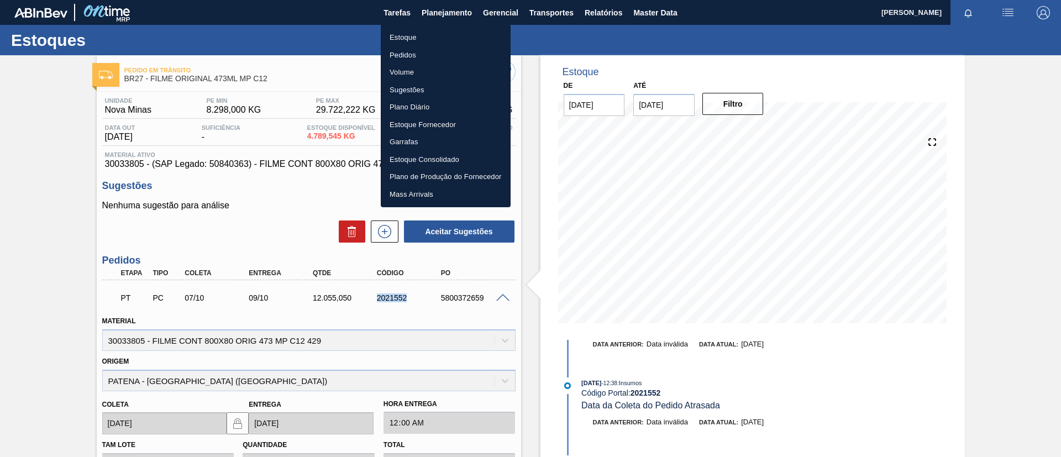
click at [434, 31] on li "Estoque" at bounding box center [446, 38] width 130 height 18
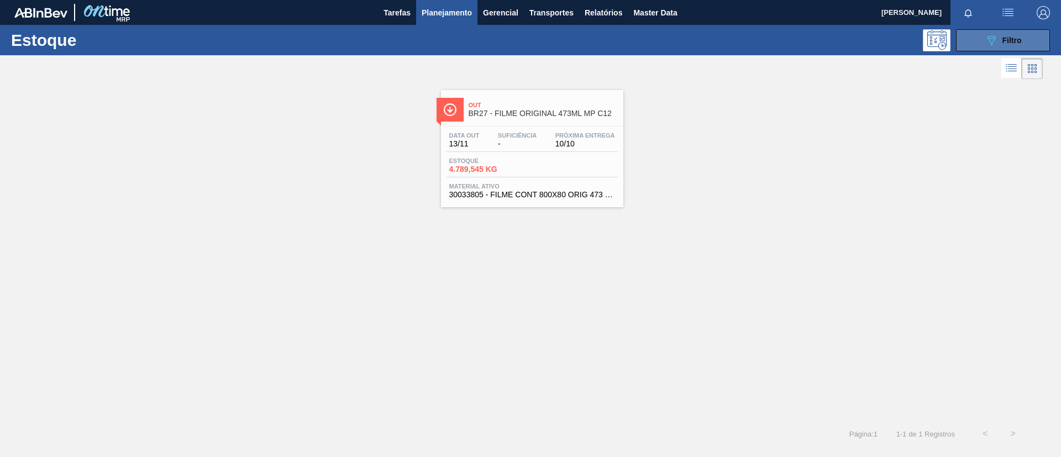
click at [1004, 39] on span "Filtro" at bounding box center [1012, 40] width 19 height 9
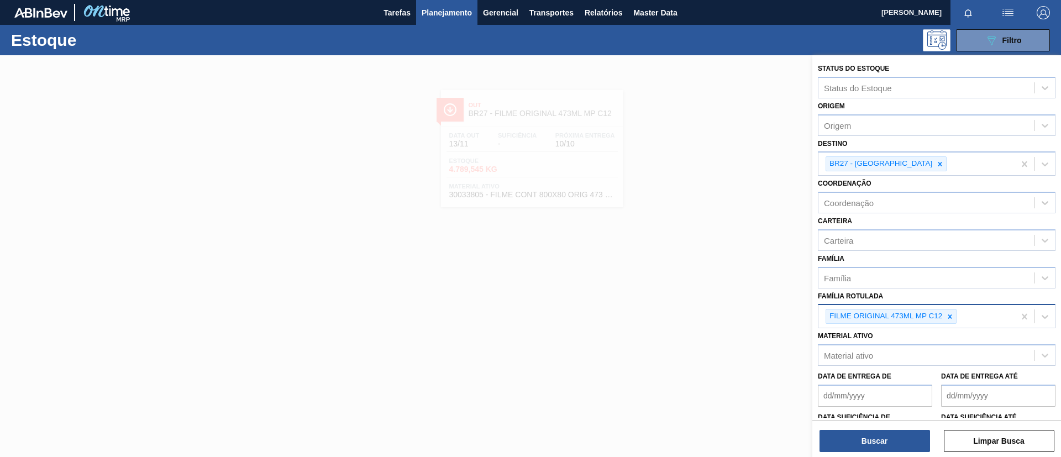
click at [952, 320] on div at bounding box center [950, 317] width 12 height 14
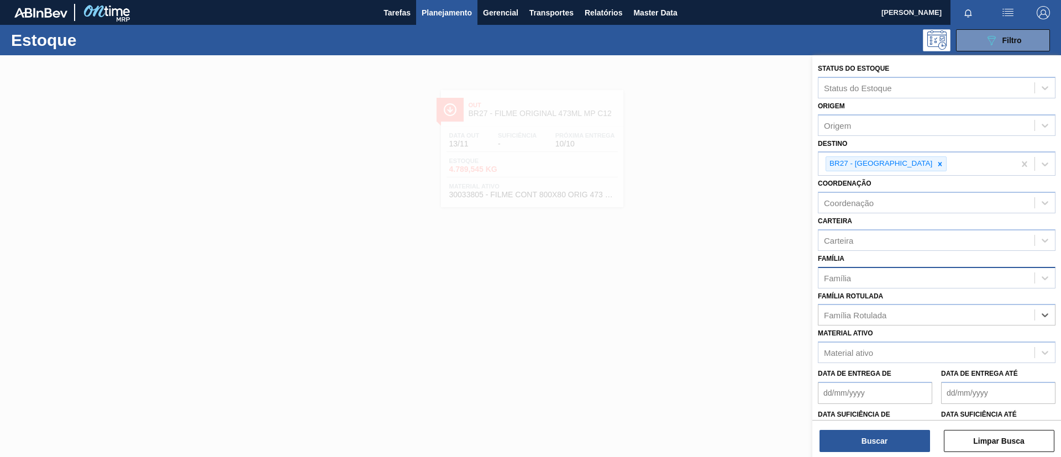
click at [909, 275] on div "Família" at bounding box center [927, 278] width 216 height 16
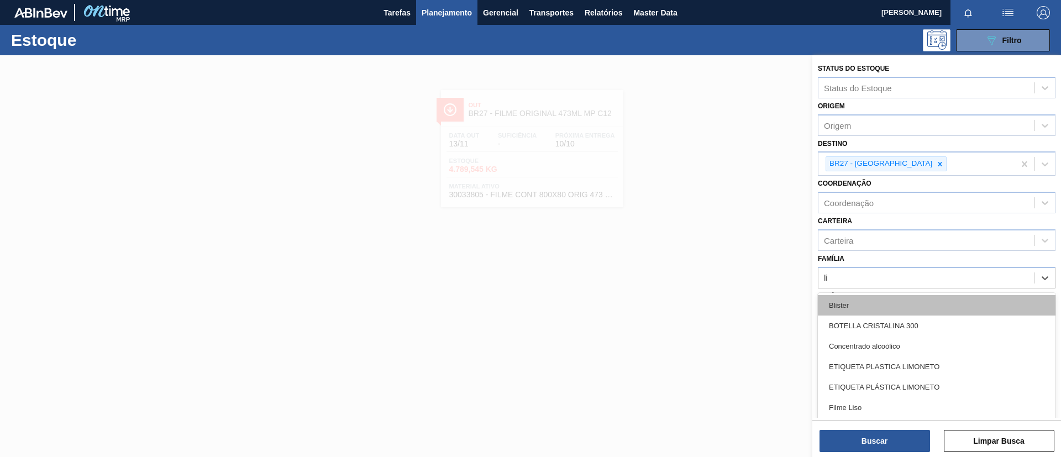
type input "lis"
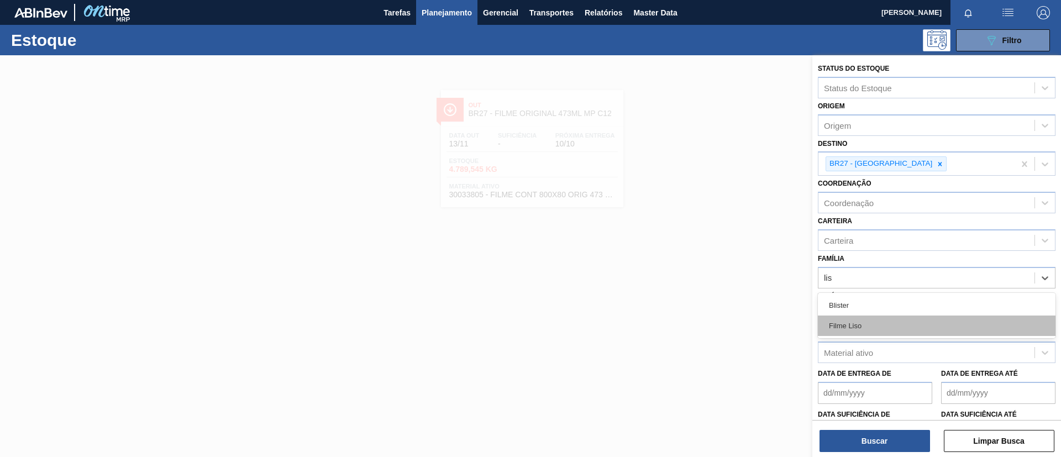
click at [894, 322] on div "Filme Liso" at bounding box center [937, 326] width 238 height 20
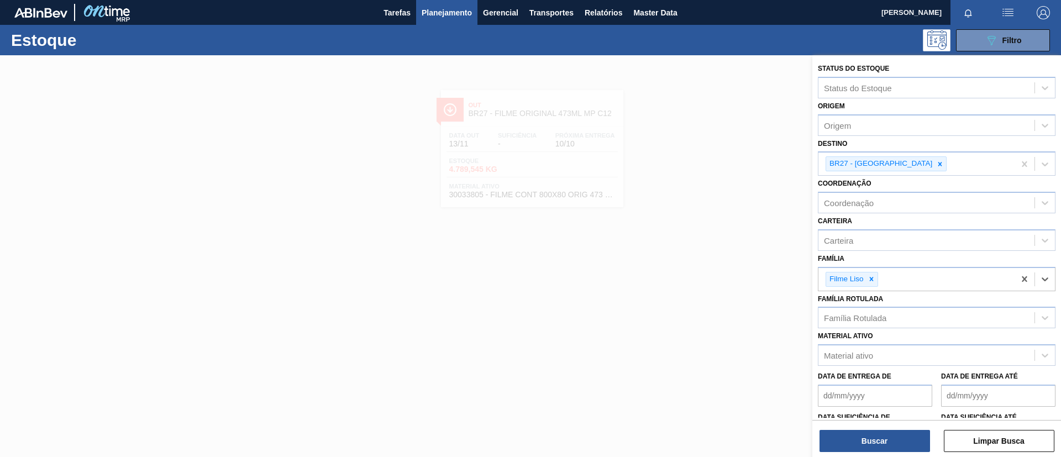
click at [881, 423] on div "Buscar Limpar Busca" at bounding box center [937, 435] width 249 height 31
click at [883, 436] on button "Buscar" at bounding box center [875, 441] width 111 height 22
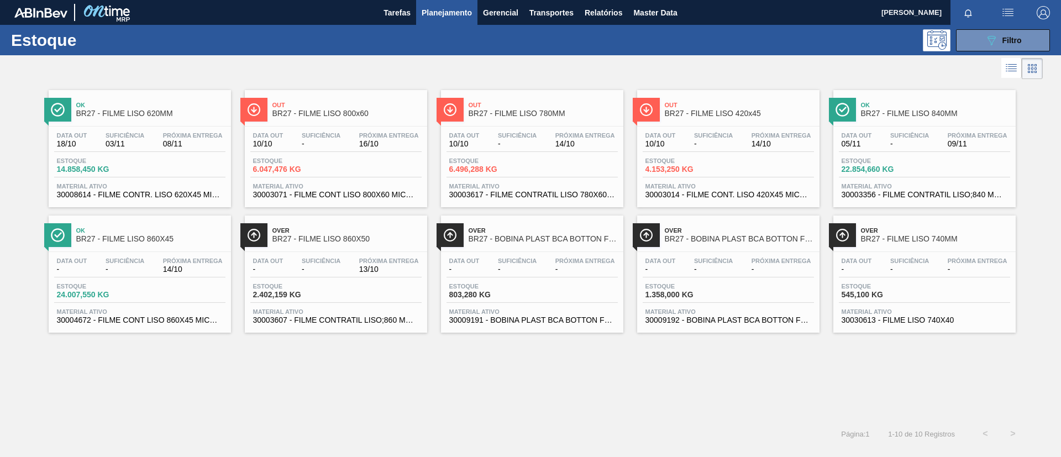
click at [934, 295] on div "Estoque 545,100 KG" at bounding box center [924, 293] width 171 height 20
click at [567, 122] on div "Out BR27 - FILME LISO 780MM Data out 10/10 Suficiência - Próxima Entrega 14/10 …" at bounding box center [532, 148] width 182 height 117
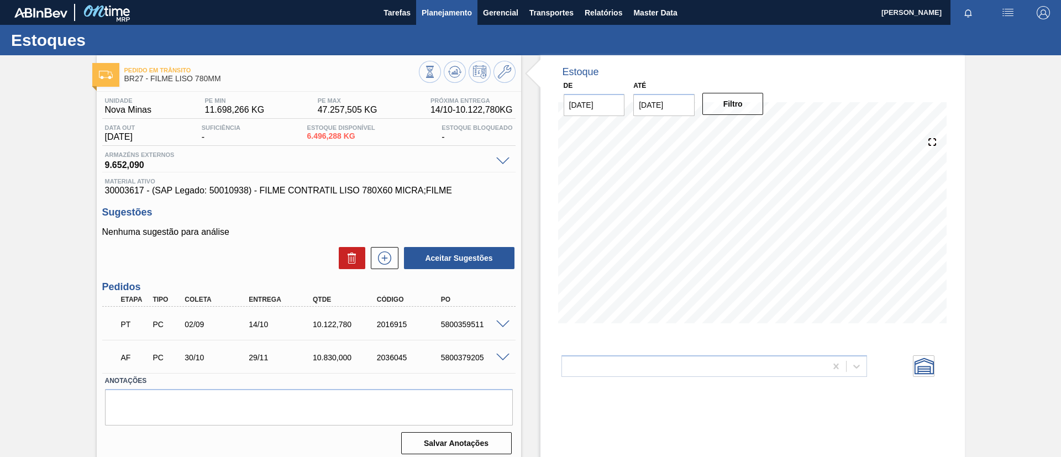
click at [466, 21] on button "Planejamento" at bounding box center [446, 12] width 61 height 25
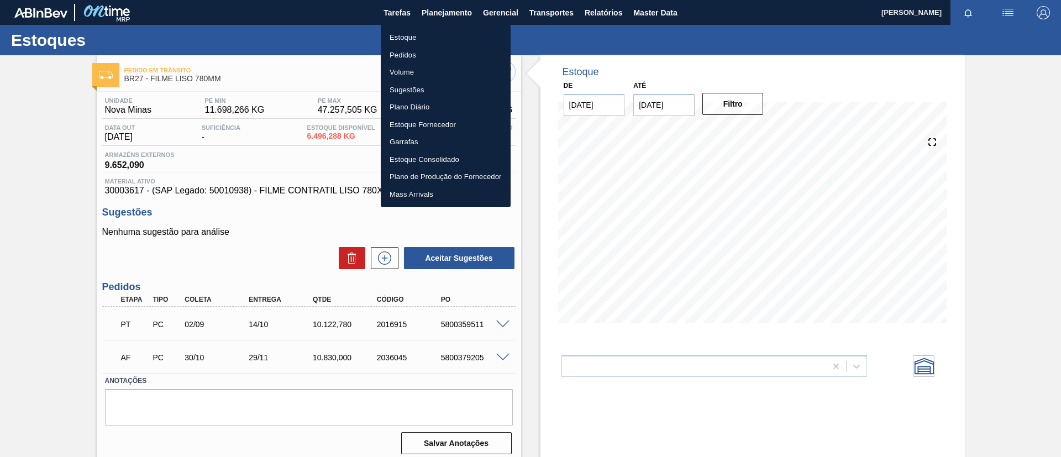
click at [433, 33] on li "Estoque" at bounding box center [446, 38] width 130 height 18
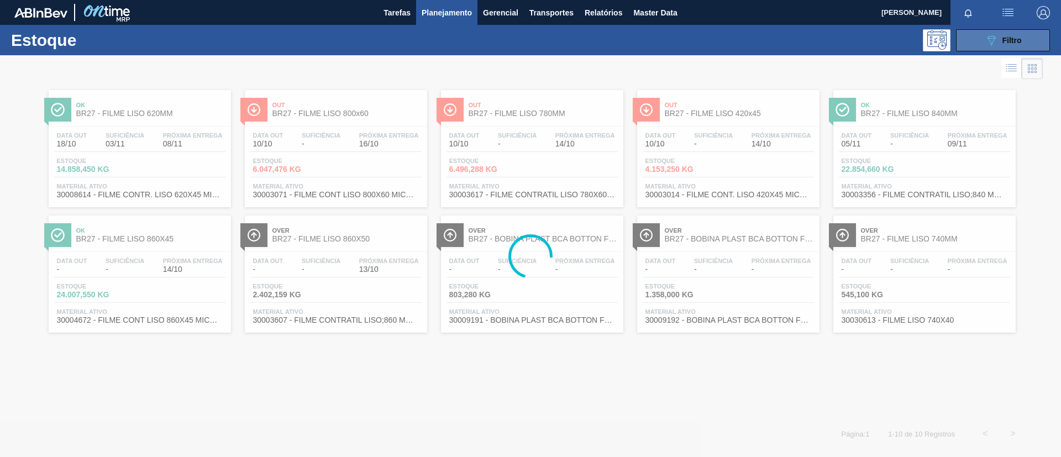
click at [1000, 44] on div "089F7B8B-B2A5-4AFE-B5C0-19BA573D28AC Filtro" at bounding box center [1003, 40] width 37 height 13
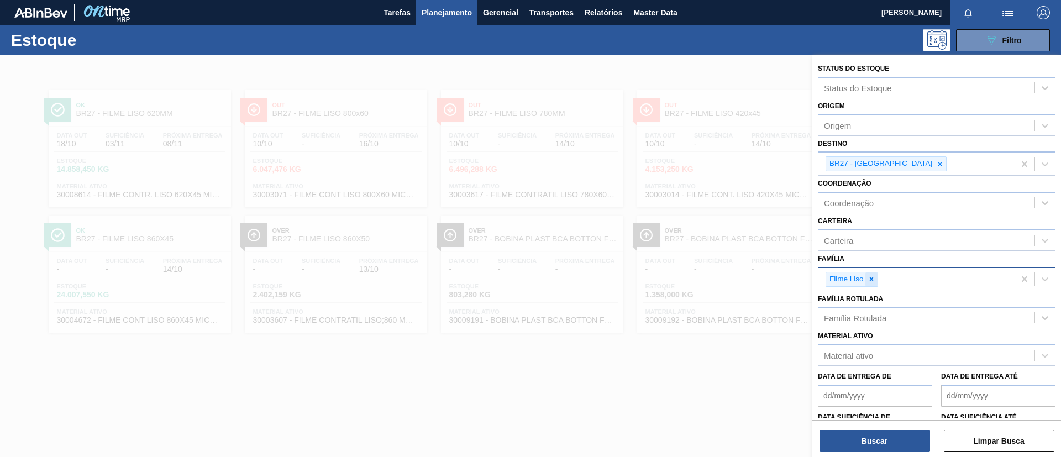
click at [867, 281] on div at bounding box center [872, 280] width 12 height 14
click at [870, 311] on div "Família Rotulada" at bounding box center [927, 318] width 216 height 16
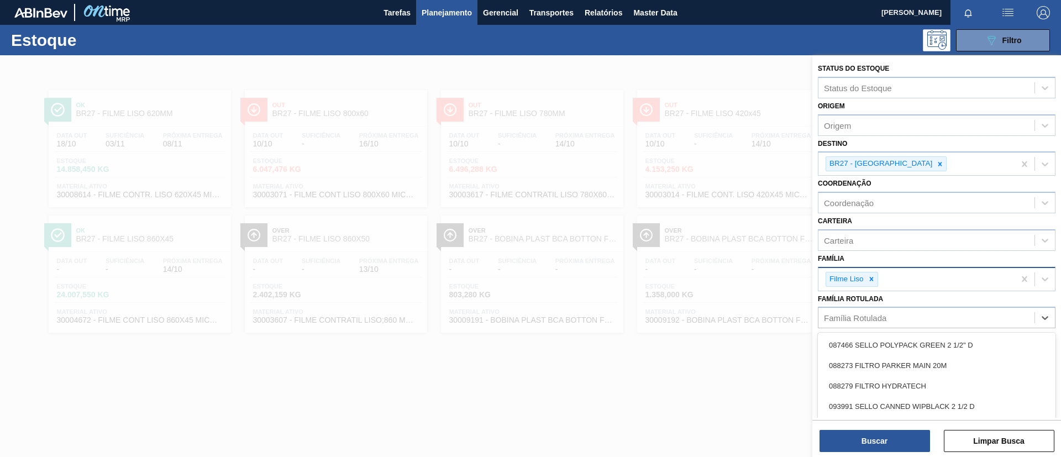
click at [873, 276] on icon at bounding box center [872, 279] width 8 height 8
click at [870, 320] on div "Família Rotulada" at bounding box center [927, 315] width 216 height 16
type Rotulada "ORIGINAL 473ML"
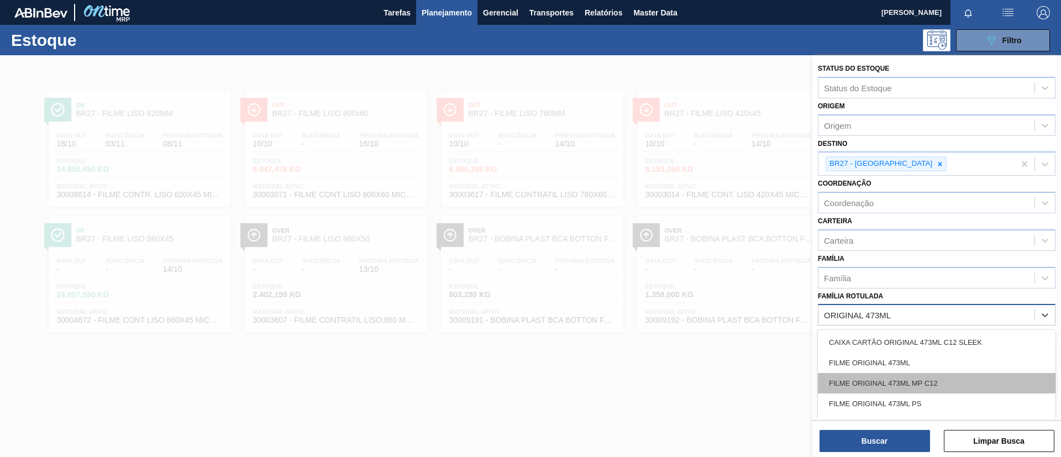
click at [904, 387] on div "FILME ORIGINAL 473ML MP C12" at bounding box center [937, 383] width 238 height 20
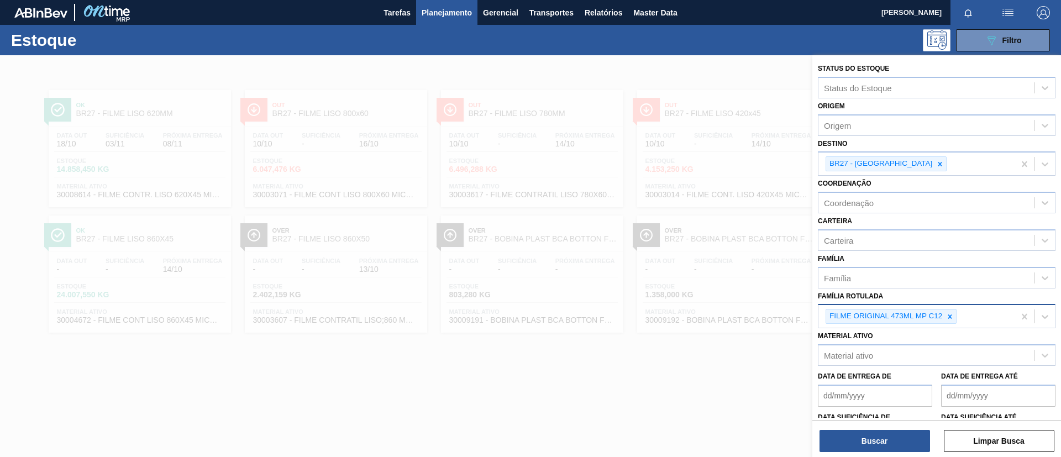
click at [899, 422] on div "Buscar Limpar Busca" at bounding box center [937, 435] width 249 height 31
click at [904, 432] on button "Buscar" at bounding box center [875, 441] width 111 height 22
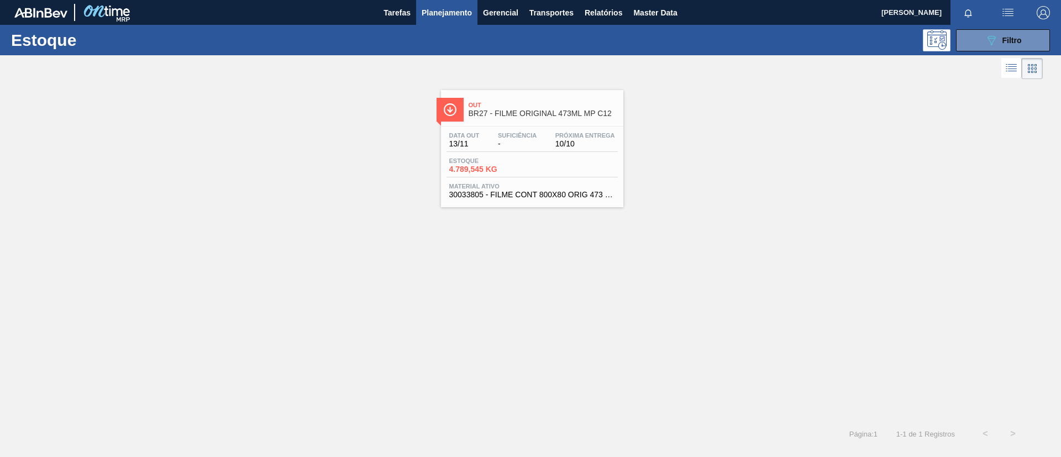
click at [450, 163] on span "Estoque" at bounding box center [487, 161] width 77 height 7
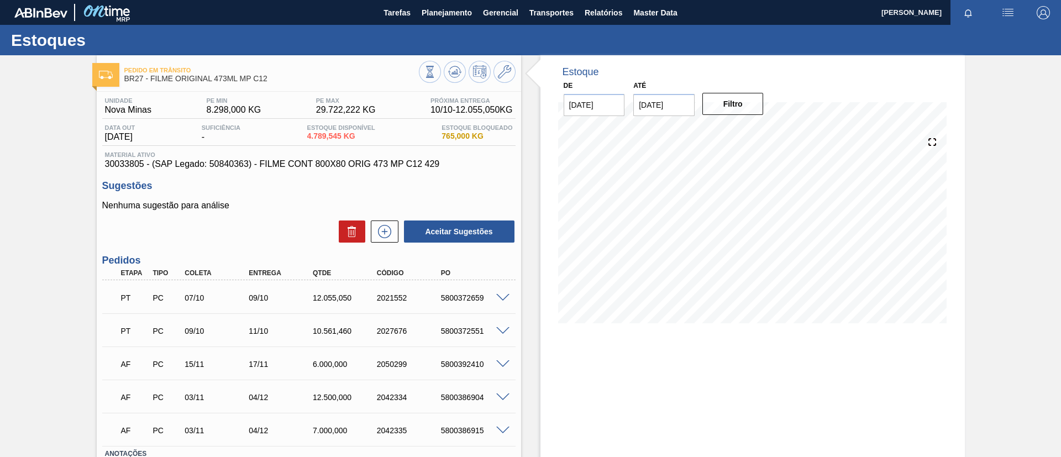
click at [0, 299] on div "Pedido em Trânsito BR27 - FILME ORIGINAL 473ML MP C12 Unidade Nova Minas PE MIN…" at bounding box center [530, 295] width 1061 height 481
drag, startPoint x: 301, startPoint y: 138, endPoint x: 360, endPoint y: 140, distance: 59.2
click at [360, 140] on div "Data out 13/11/2025 Suficiência - Estoque Disponível 4.789,545 KG Estoque Bloqu…" at bounding box center [308, 135] width 413 height 22
copy span "4.789,545 KG"
drag, startPoint x: 107, startPoint y: 163, endPoint x: 145, endPoint y: 163, distance: 38.1
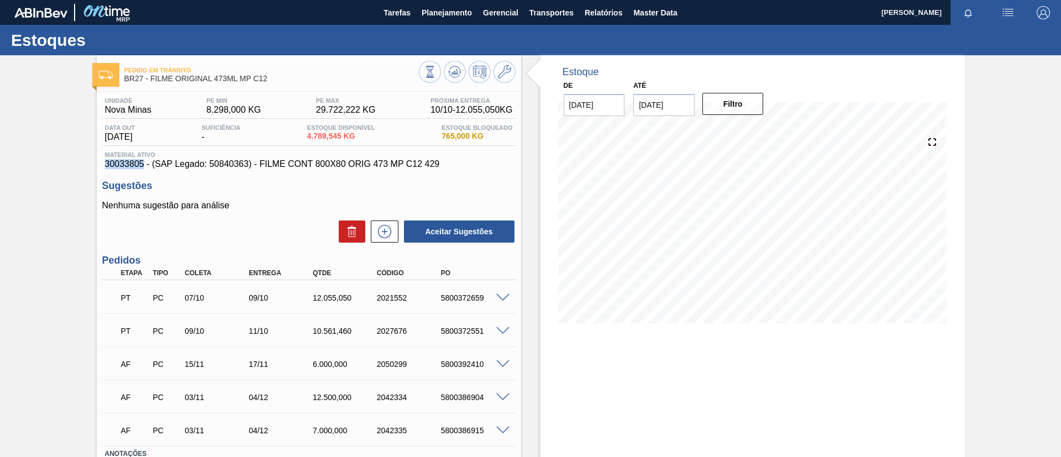
click at [145, 163] on span "30033805 - (SAP Legado: 50840363) - FILME CONT 800X80 ORIG 473 MP C12 429" at bounding box center [309, 164] width 408 height 10
copy span "30033805"
click at [77, 245] on div "Pedido em Trânsito BR27 - FILME ORIGINAL 473ML MP C12 Unidade Nova Minas PE MIN…" at bounding box center [530, 295] width 1061 height 481
click at [505, 293] on div at bounding box center [505, 297] width 22 height 8
click at [506, 300] on span at bounding box center [502, 298] width 13 height 8
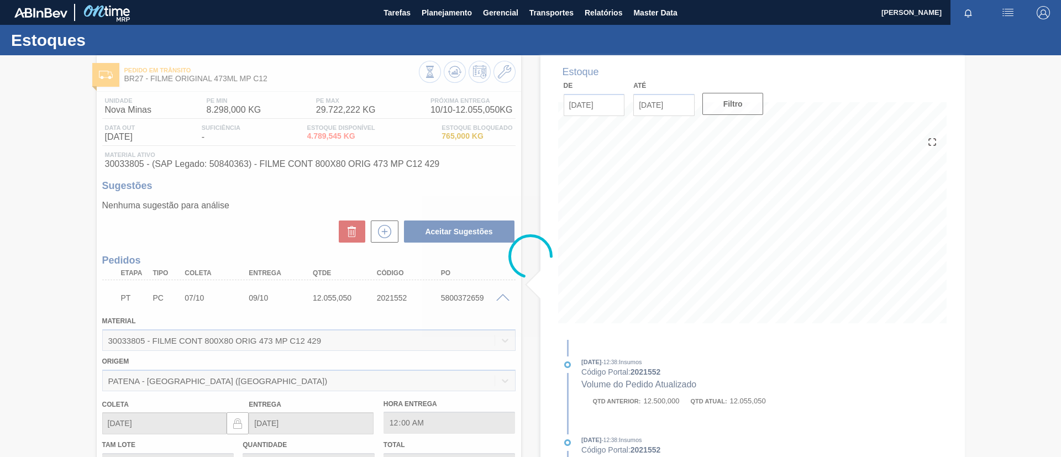
click at [504, 297] on div at bounding box center [530, 256] width 1061 height 402
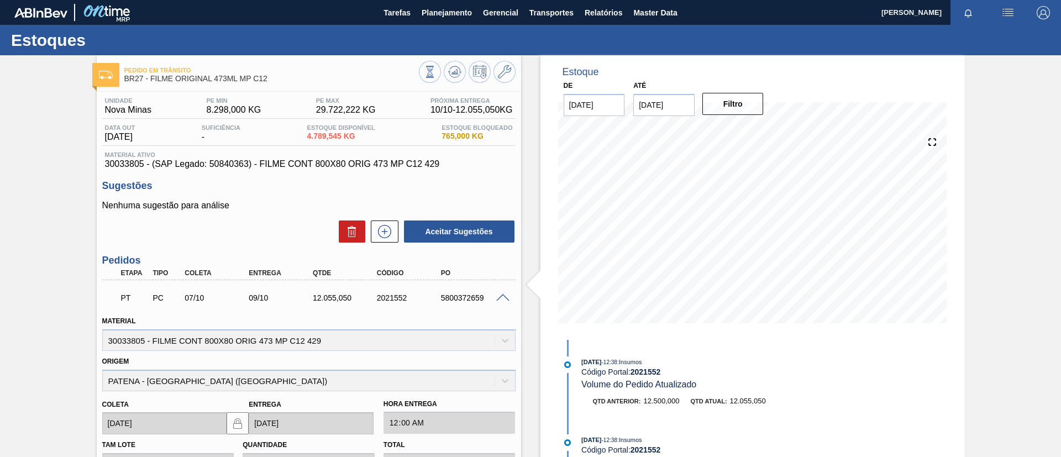
click at [498, 305] on div "PT PC 07/10 09/10 12.055,050 2021552 5800372659" at bounding box center [308, 297] width 413 height 28
click at [495, 294] on div at bounding box center [505, 297] width 22 height 8
click at [498, 303] on div "PT PC 07/10 09/10 12.055,050 2021552 5800372659" at bounding box center [308, 297] width 413 height 28
click at [499, 296] on span at bounding box center [502, 298] width 13 height 8
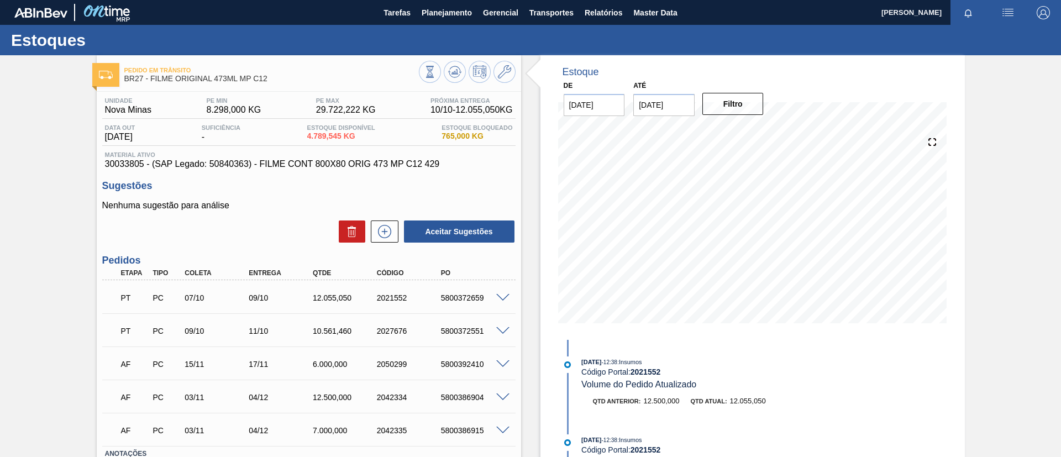
click at [499, 327] on span at bounding box center [502, 331] width 13 height 8
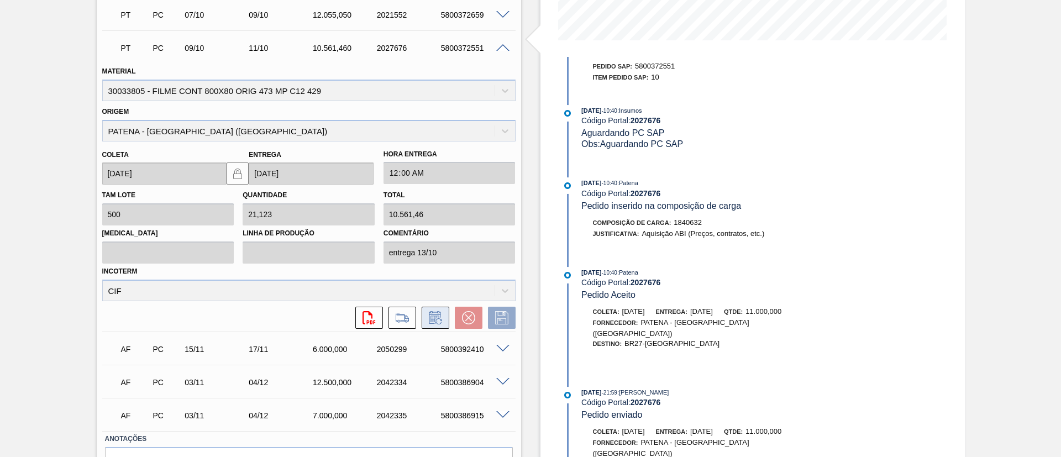
scroll to position [182, 0]
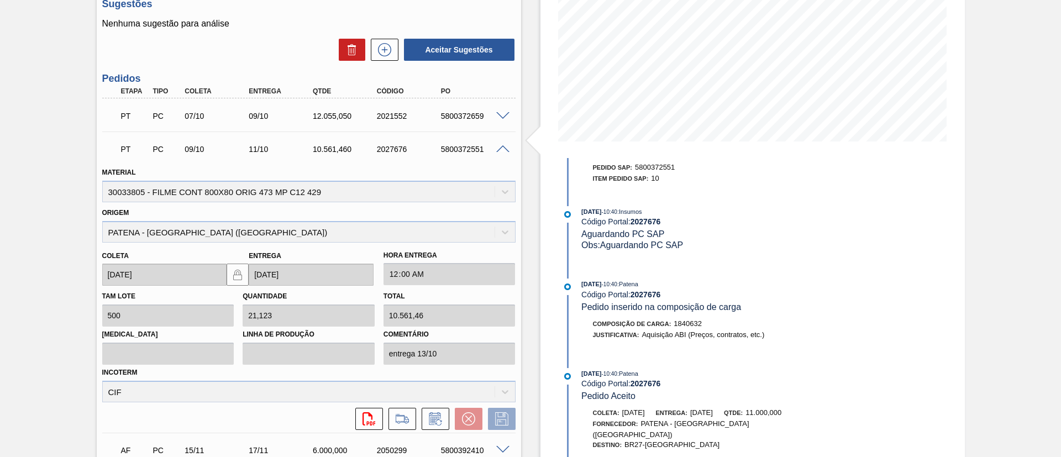
click at [502, 140] on div "PT PC 09/10 11/10 10.561,460 2027676 5800372551" at bounding box center [308, 148] width 413 height 28
click at [502, 149] on span at bounding box center [502, 149] width 13 height 8
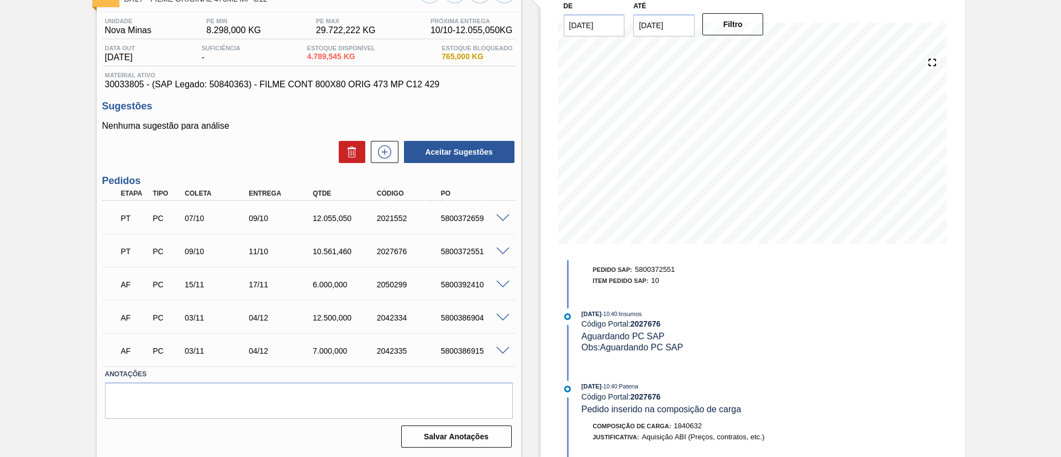
scroll to position [80, 0]
click at [503, 218] on span at bounding box center [502, 218] width 13 height 8
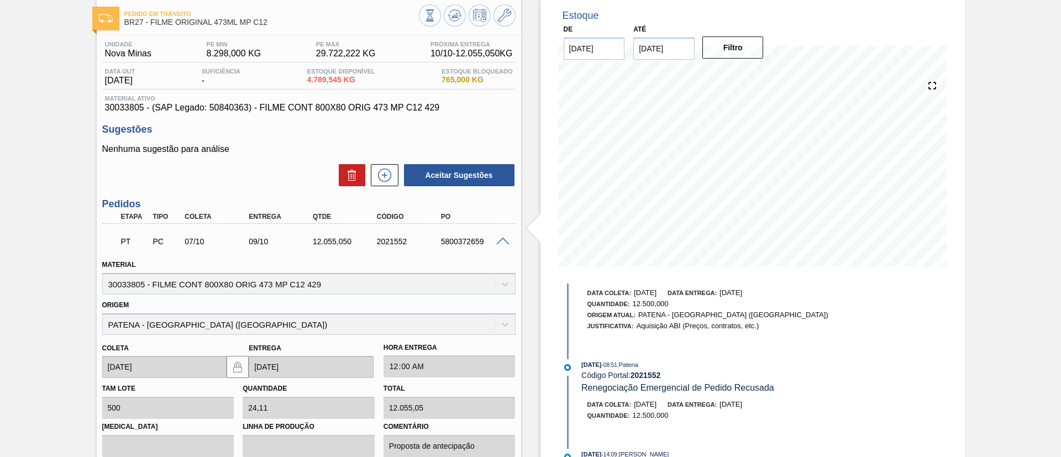
scroll to position [0, 0]
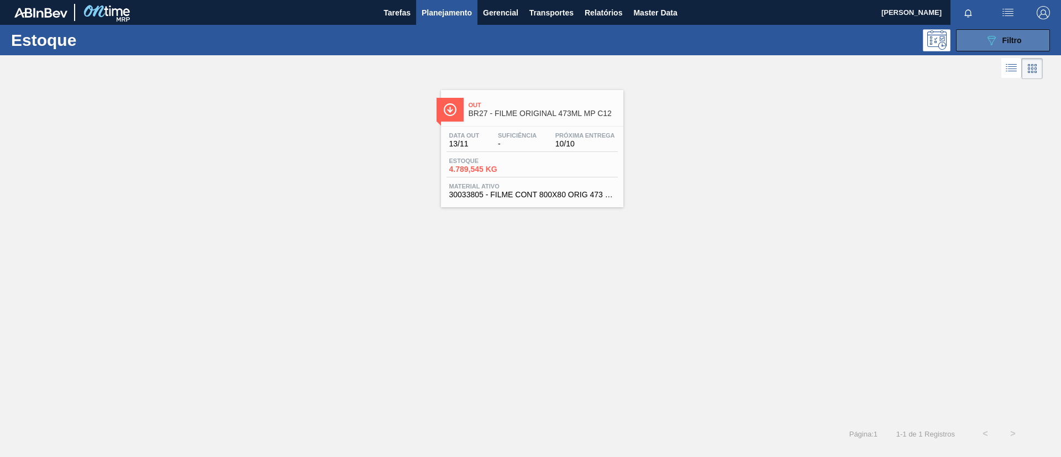
click at [989, 50] on button "089F7B8B-B2A5-4AFE-B5C0-19BA573D28AC Filtro" at bounding box center [1003, 40] width 94 height 22
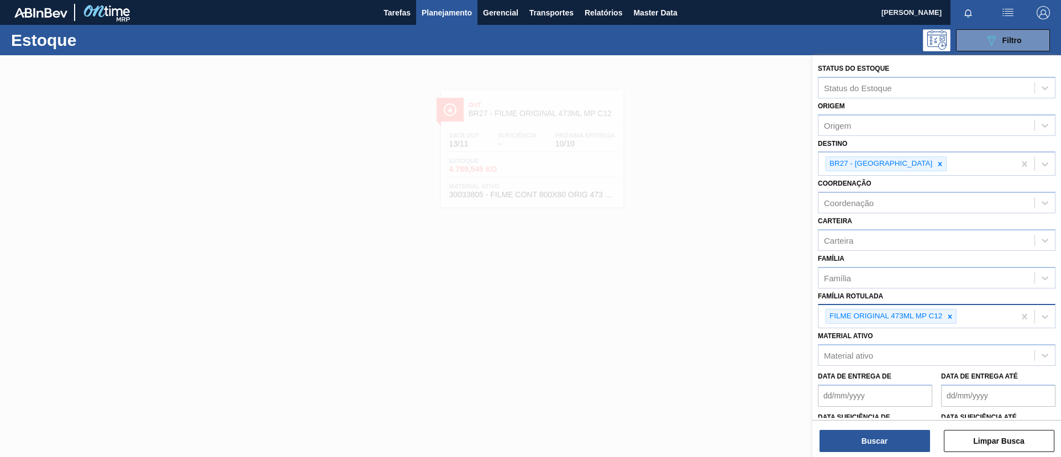
click at [958, 313] on div "FILME ORIGINAL 473ML MP C12" at bounding box center [917, 316] width 196 height 23
click at [962, 325] on div "FILME ORIGINAL 473ML MP C12" at bounding box center [917, 316] width 196 height 23
click at [952, 317] on icon at bounding box center [950, 317] width 8 height 8
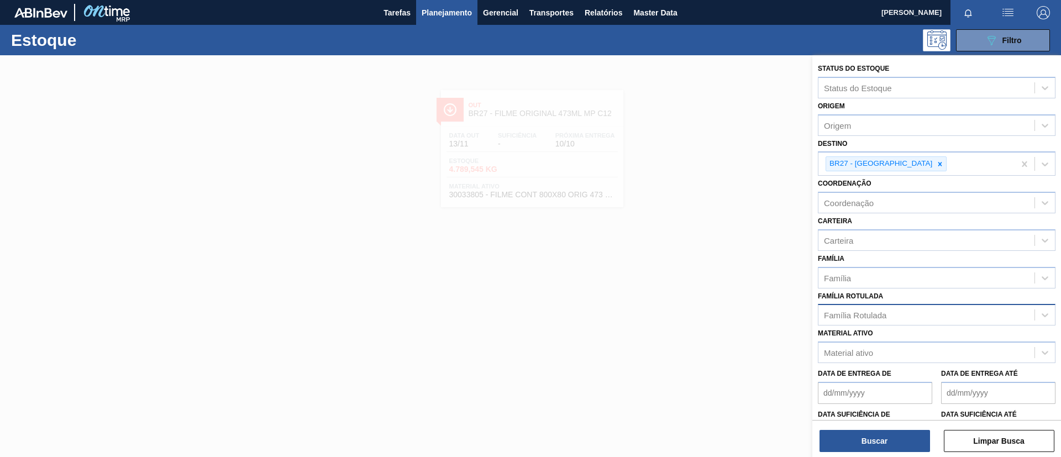
click at [941, 290] on div "Família Rotulada Família Rotulada" at bounding box center [937, 308] width 238 height 38
click at [942, 284] on div "Família" at bounding box center [927, 278] width 216 height 16
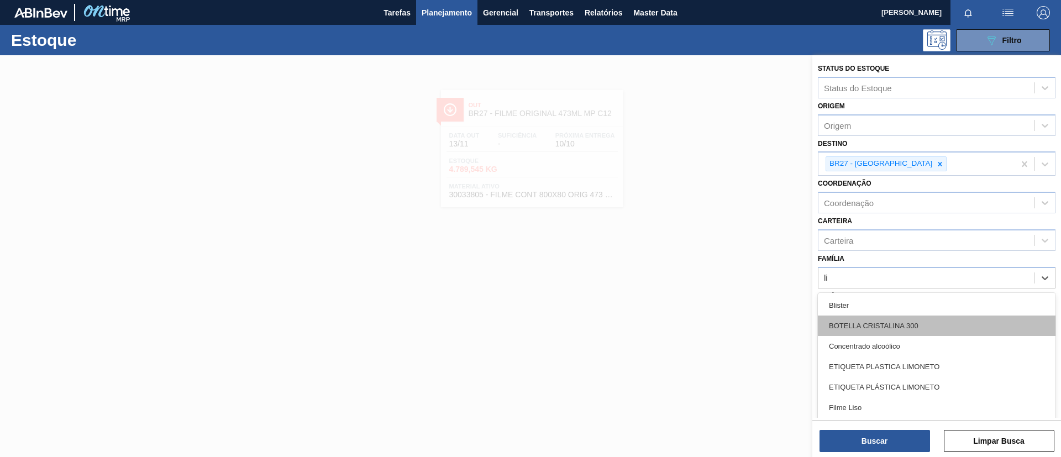
type input "lis"
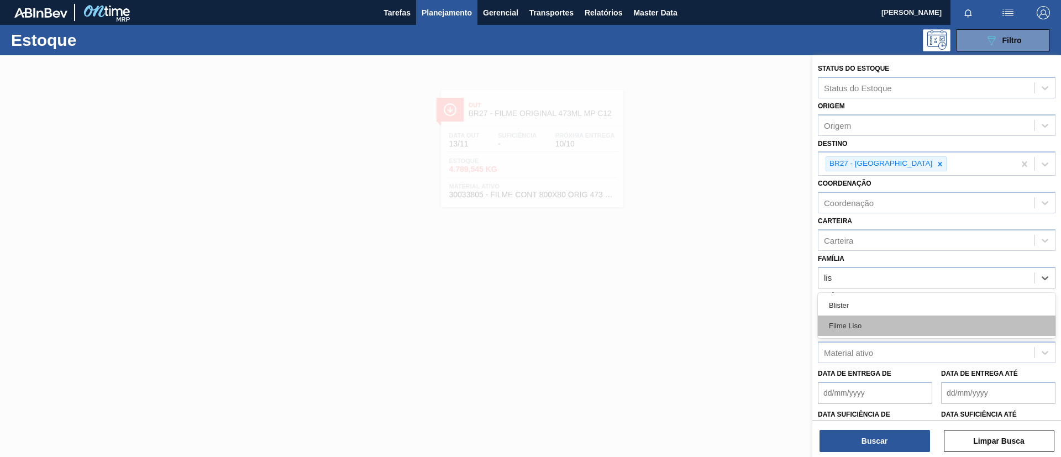
click at [896, 329] on div "Filme Liso" at bounding box center [937, 326] width 238 height 20
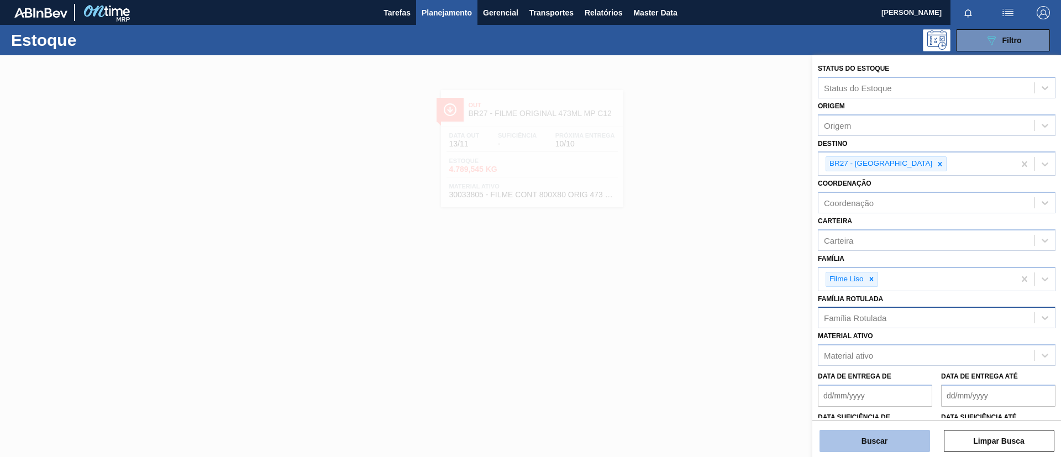
click at [862, 444] on button "Buscar" at bounding box center [875, 441] width 111 height 22
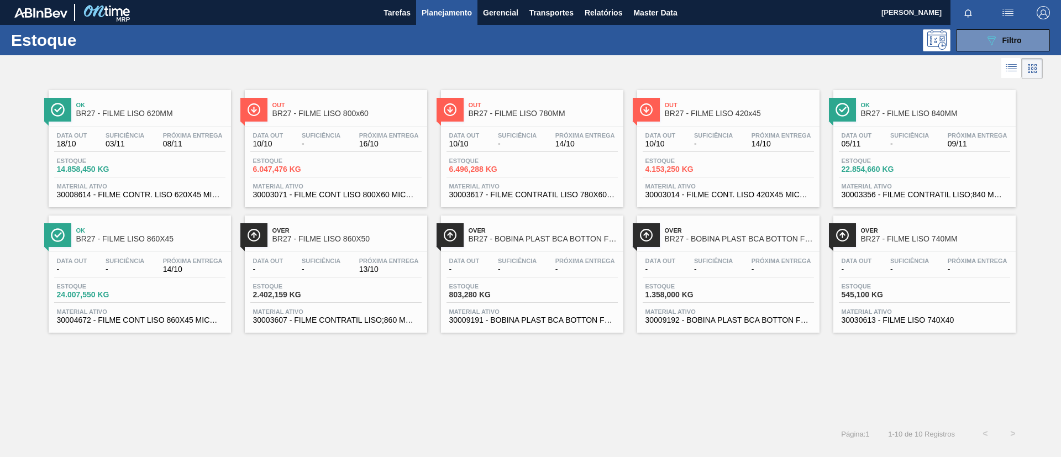
click at [480, 110] on span "BR27 - FILME LISO 780MM" at bounding box center [543, 113] width 149 height 8
click at [992, 47] on button "089F7B8B-B2A5-4AFE-B5C0-19BA573D28AC Filtro" at bounding box center [1003, 40] width 94 height 22
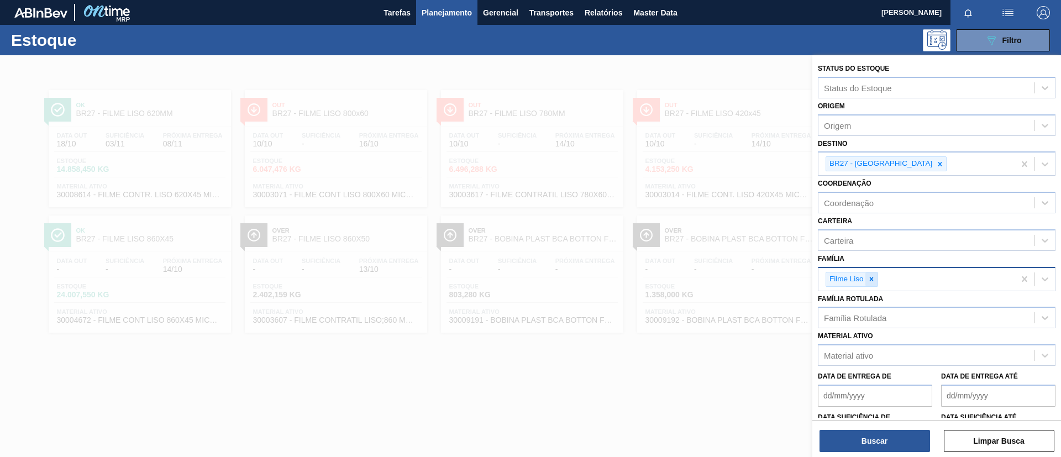
click at [872, 280] on icon at bounding box center [872, 279] width 4 height 4
click at [878, 302] on div "Família Rotulada Família Rotulada" at bounding box center [937, 308] width 238 height 38
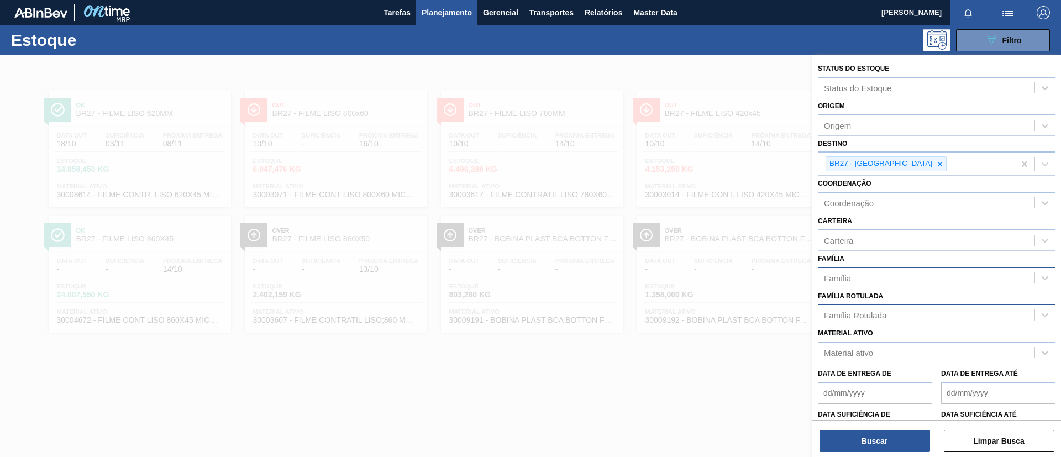
click at [883, 317] on div "Família Rotulada" at bounding box center [855, 315] width 62 height 9
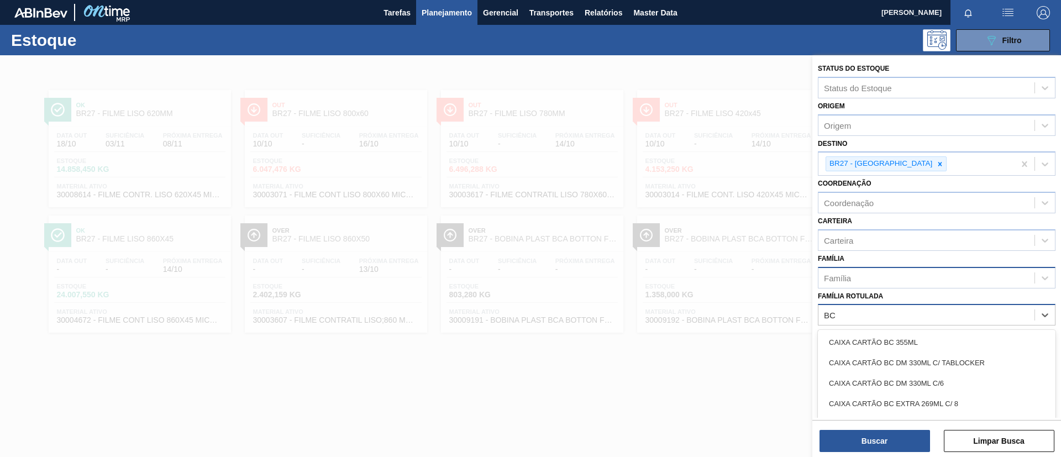
type Rotulada "B"
click at [934, 157] on div at bounding box center [940, 164] width 12 height 14
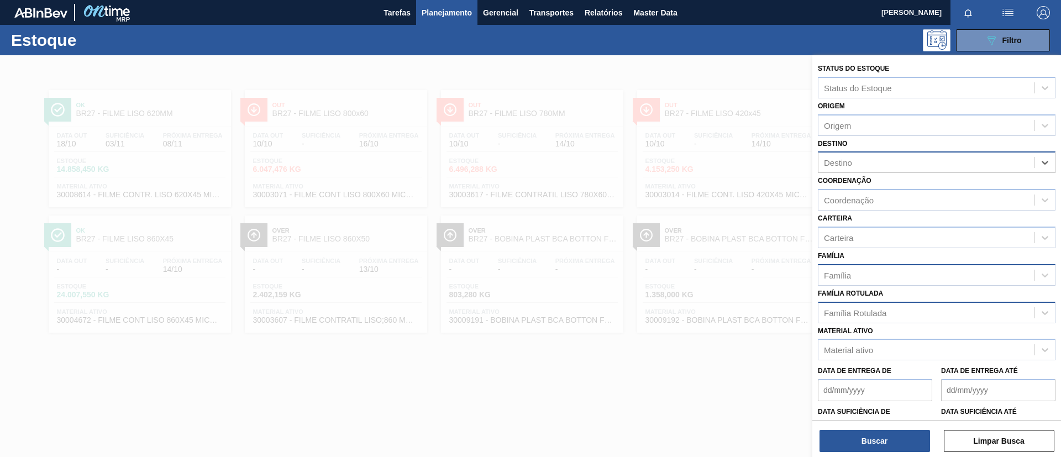
click at [884, 308] on div "Família Rotulada" at bounding box center [855, 312] width 62 height 9
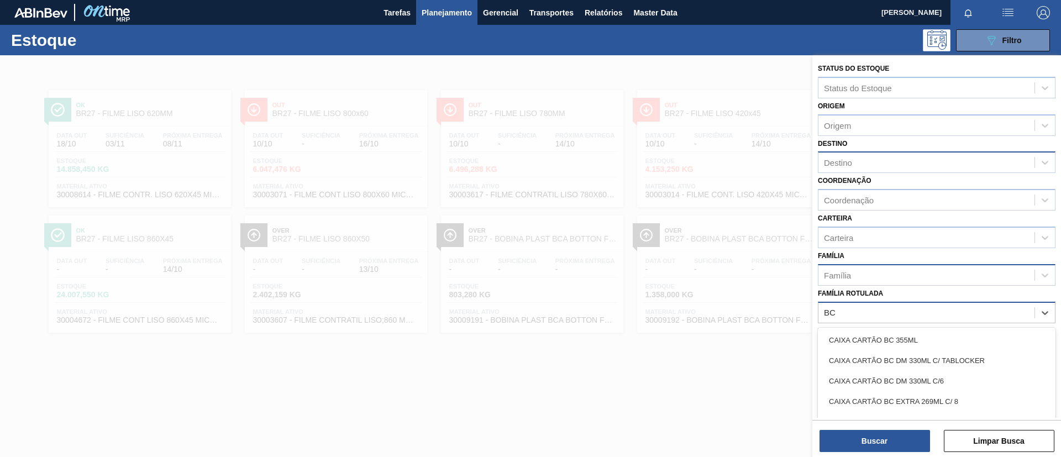
type Rotulada "B"
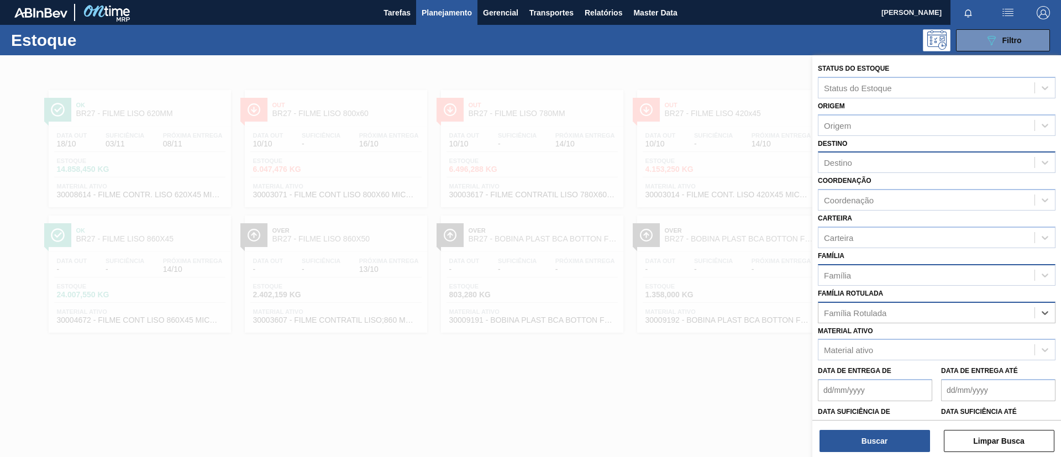
paste Rotulada "FILME AP 350ML"
type Rotulada "FILME AP 350ML"
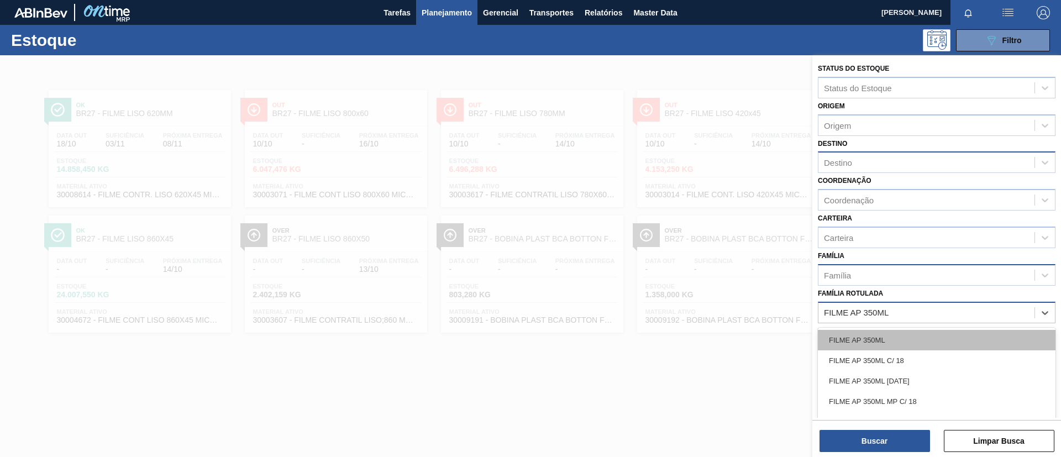
click at [888, 342] on div "FILME AP 350ML" at bounding box center [937, 340] width 238 height 20
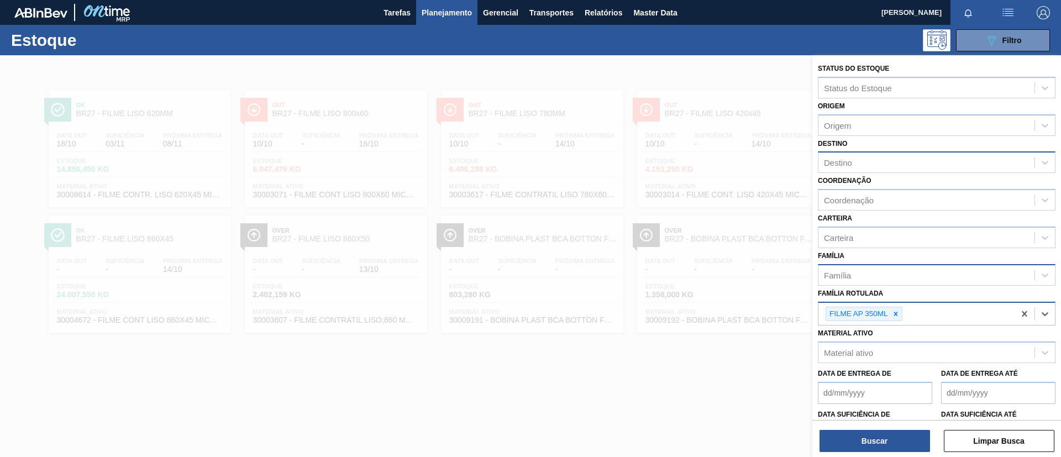
click at [881, 428] on div "Buscar Limpar Busca" at bounding box center [937, 435] width 249 height 31
click at [885, 443] on button "Buscar" at bounding box center [875, 441] width 111 height 22
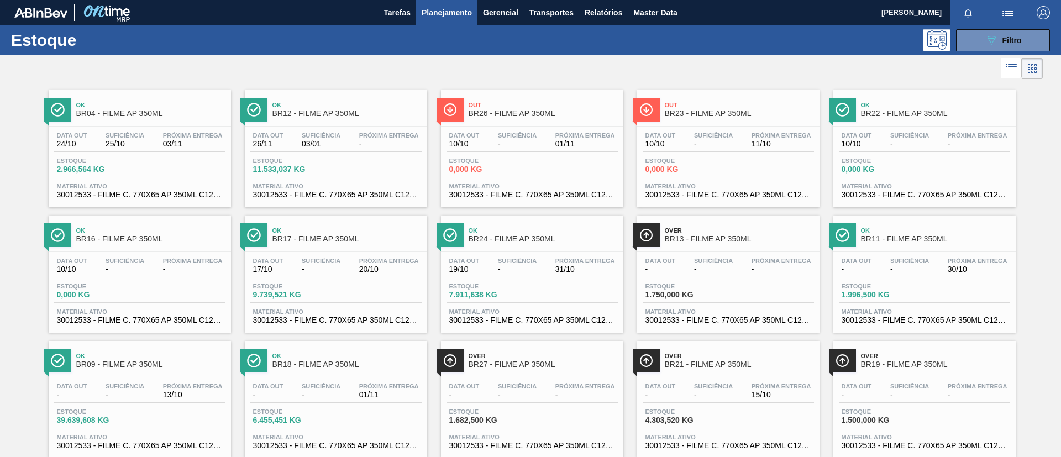
click at [701, 129] on div "Data out 10/10 Suficiência - Próxima Entrega 11/10 Estoque 0,000 KG Material at…" at bounding box center [728, 164] width 182 height 75
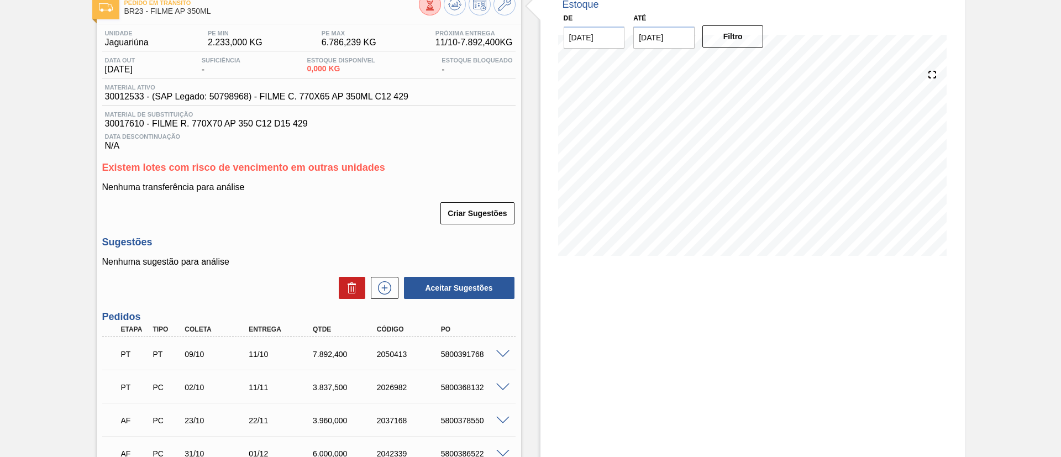
scroll to position [83, 0]
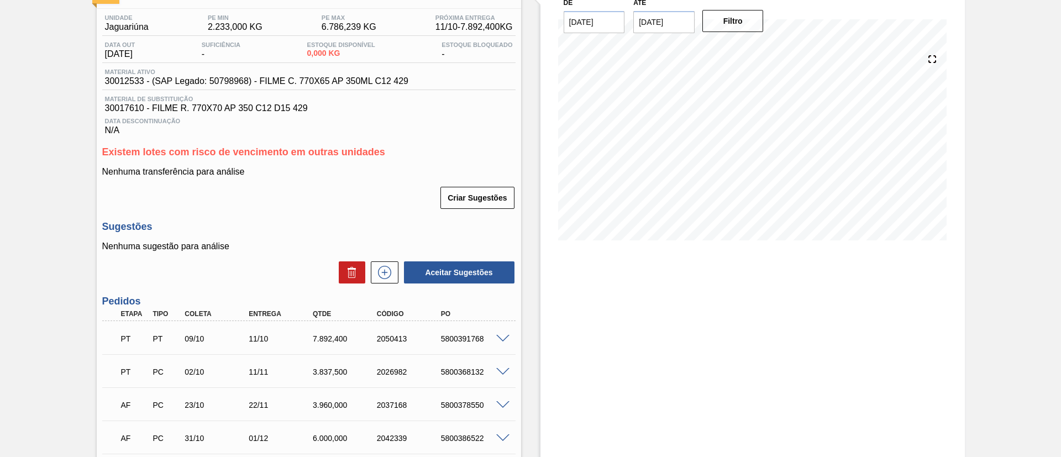
click at [323, 162] on div "Existem lotes com risco de vencimento em outras unidades Nenhuma transferência …" at bounding box center [308, 178] width 413 height 64
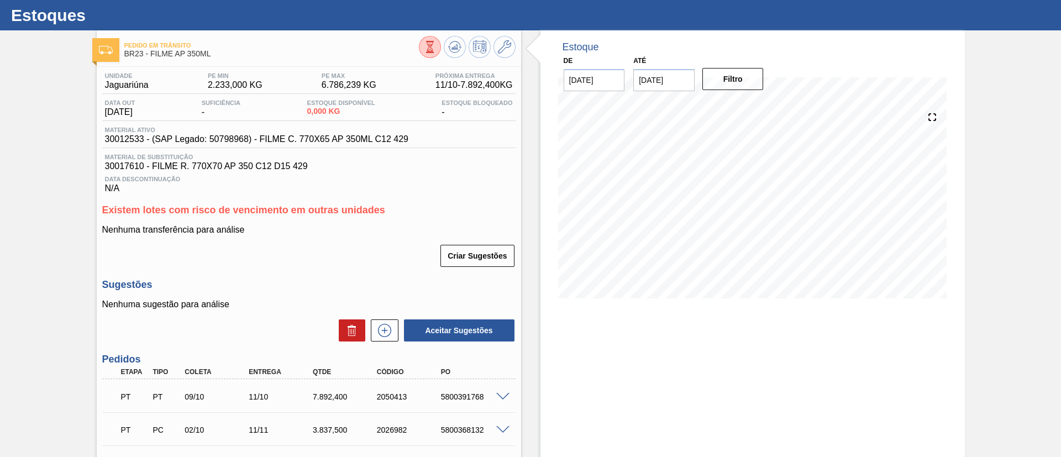
scroll to position [0, 0]
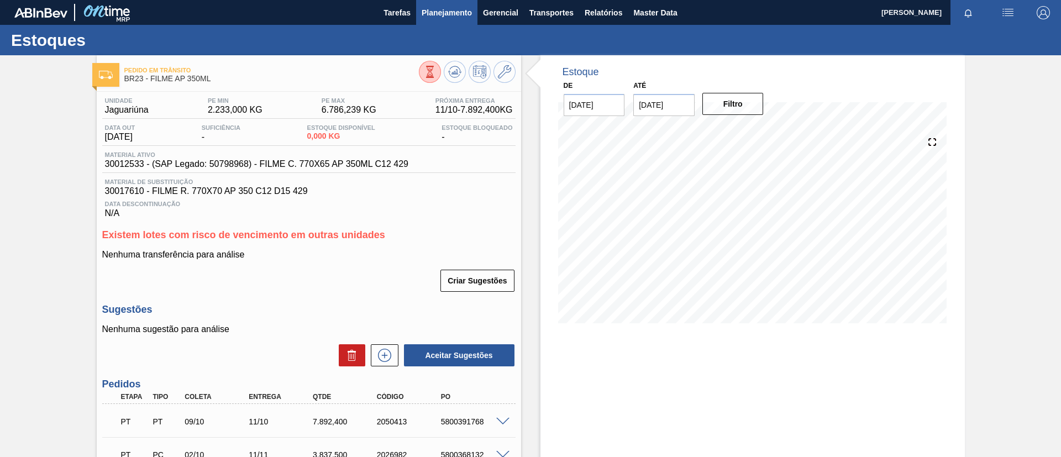
click at [454, 19] on button "Planejamento" at bounding box center [446, 12] width 61 height 25
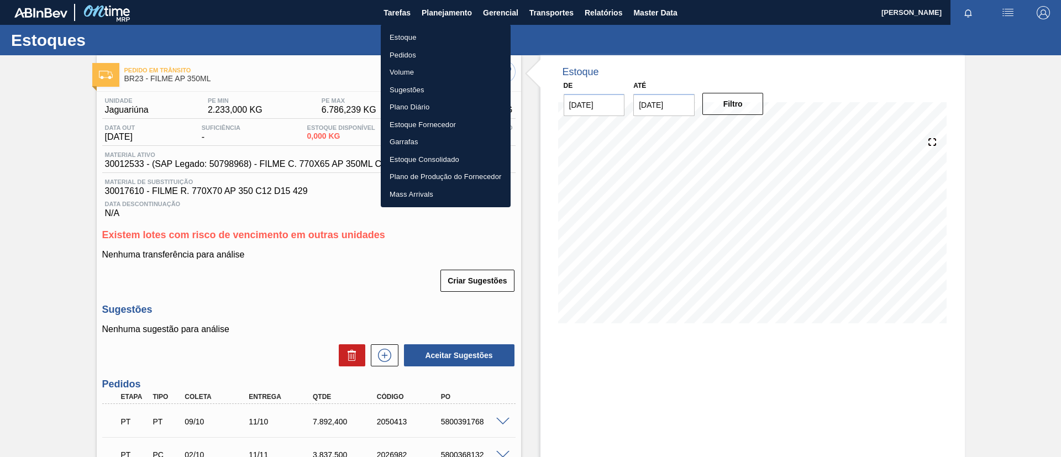
click at [452, 31] on li "Estoque" at bounding box center [446, 38] width 130 height 18
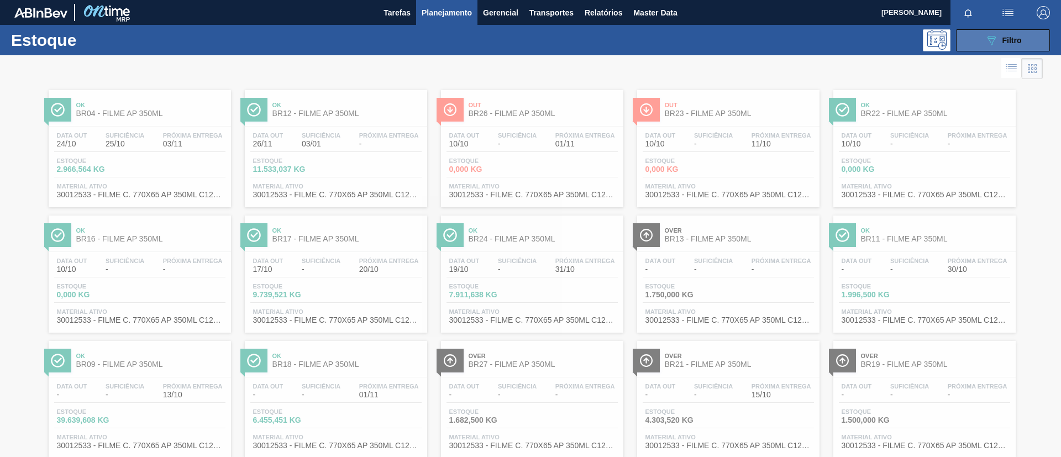
click at [1018, 48] on button "089F7B8B-B2A5-4AFE-B5C0-19BA573D28AC Filtro" at bounding box center [1003, 40] width 94 height 22
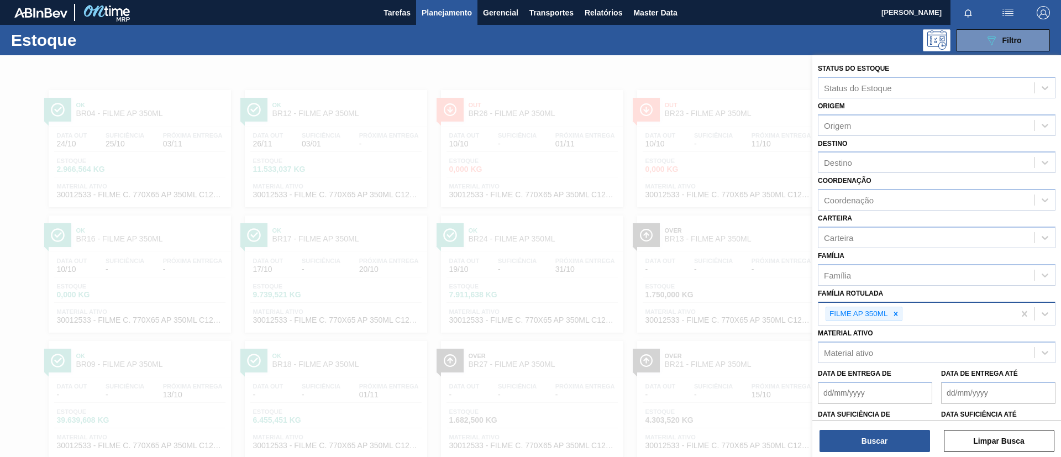
click at [890, 305] on div "FILME AP 350ML" at bounding box center [917, 314] width 196 height 23
click at [895, 316] on icon at bounding box center [896, 314] width 8 height 8
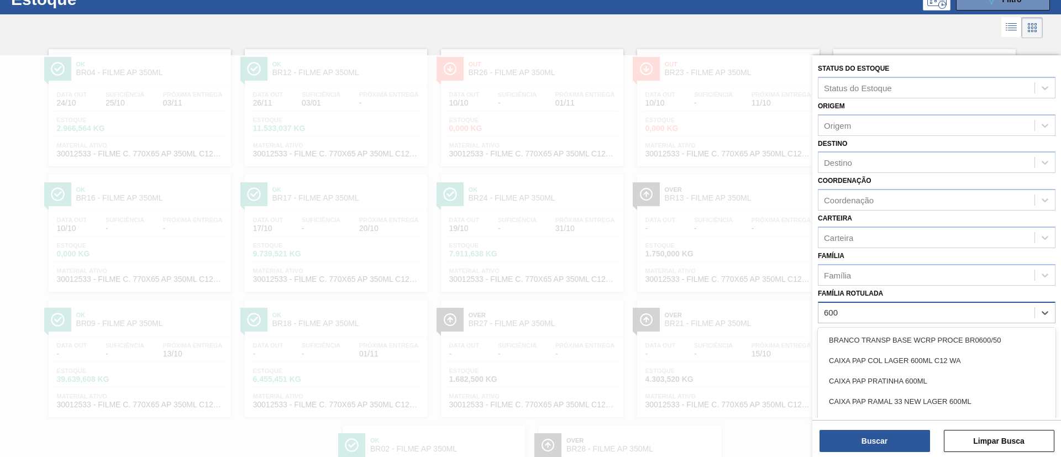
scroll to position [41, 0]
type Rotulada "600mm"
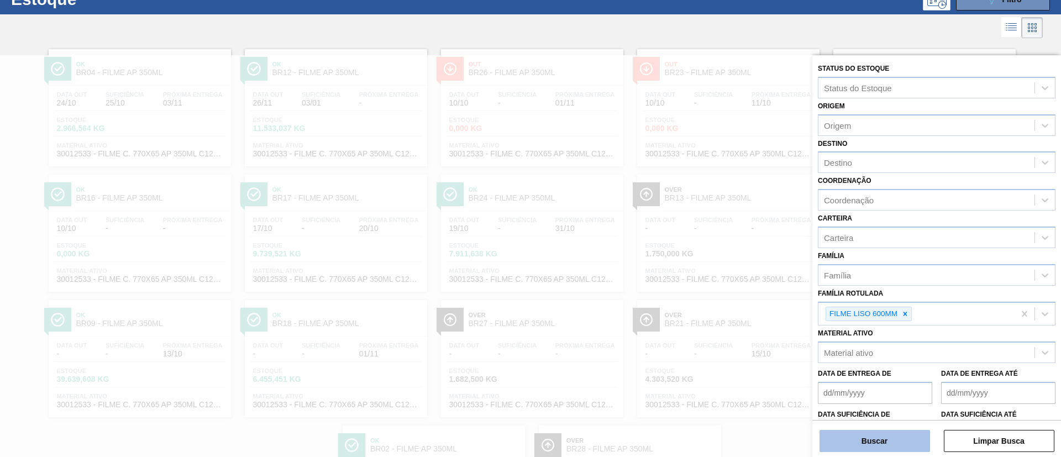
click at [852, 430] on button "Buscar" at bounding box center [875, 441] width 111 height 22
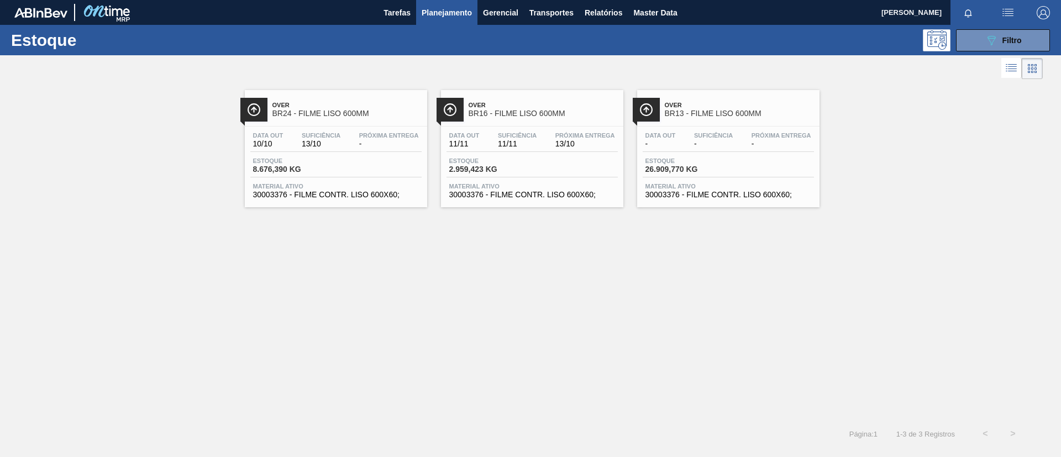
click at [566, 111] on span "BR16 - FILME LISO 600MM" at bounding box center [543, 113] width 149 height 8
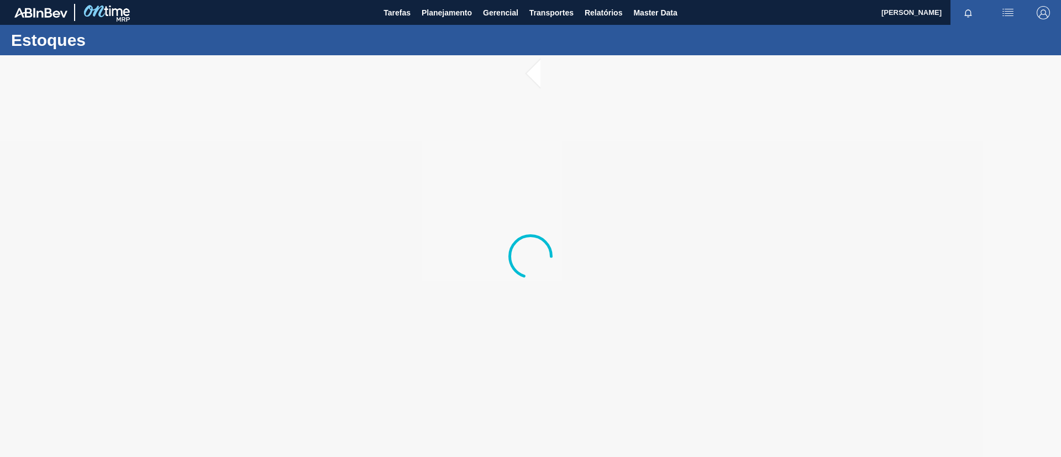
click at [579, 453] on div at bounding box center [530, 256] width 1061 height 402
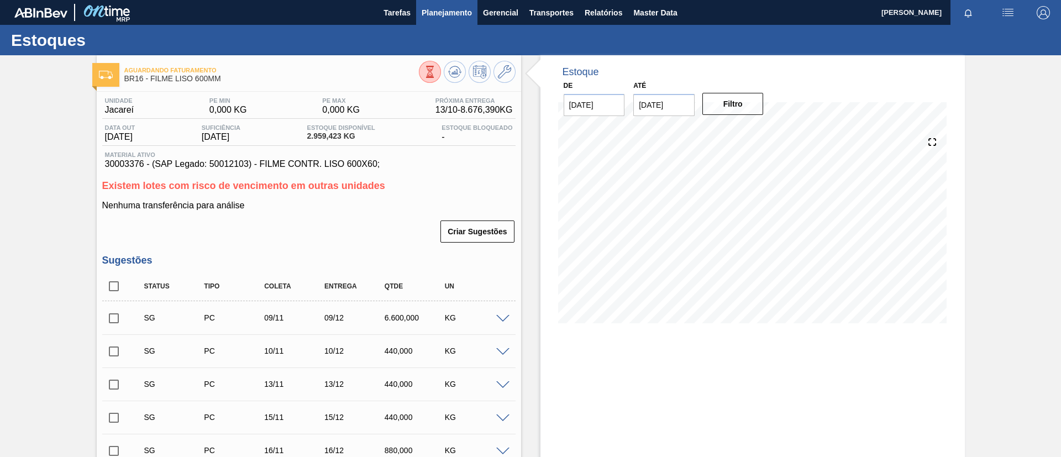
click at [433, 23] on button "Planejamento" at bounding box center [446, 12] width 61 height 25
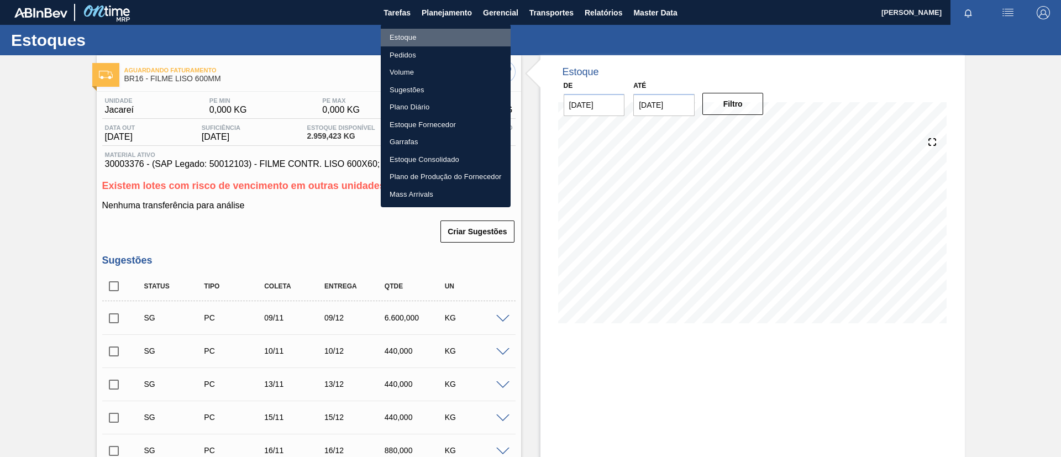
click at [431, 45] on li "Estoque" at bounding box center [446, 38] width 130 height 18
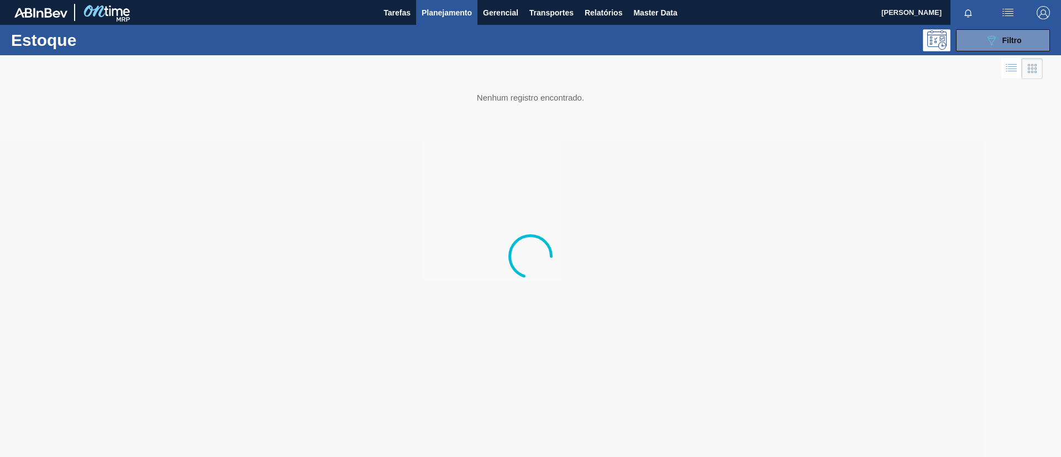
drag, startPoint x: 442, startPoint y: 14, endPoint x: 438, endPoint y: 27, distance: 13.5
click at [442, 17] on span "Planejamento" at bounding box center [447, 12] width 50 height 13
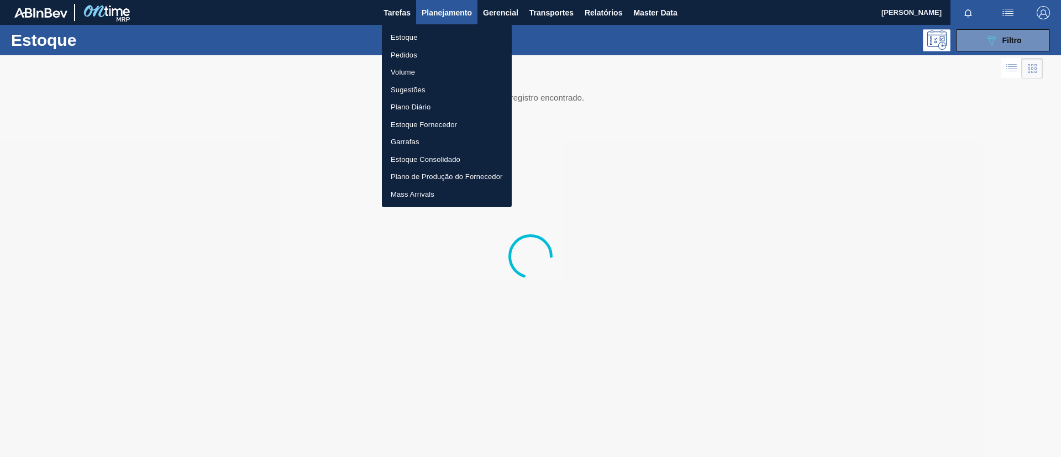
click at [420, 55] on li "Pedidos" at bounding box center [447, 55] width 130 height 18
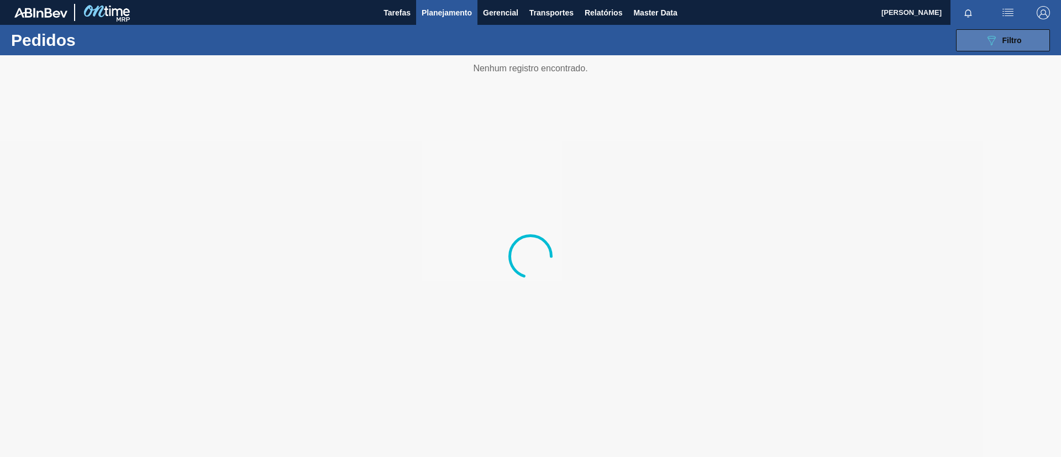
click at [1015, 32] on button "089F7B8B-B2A5-4AFE-B5C0-19BA573D28AC Filtro" at bounding box center [1003, 40] width 94 height 22
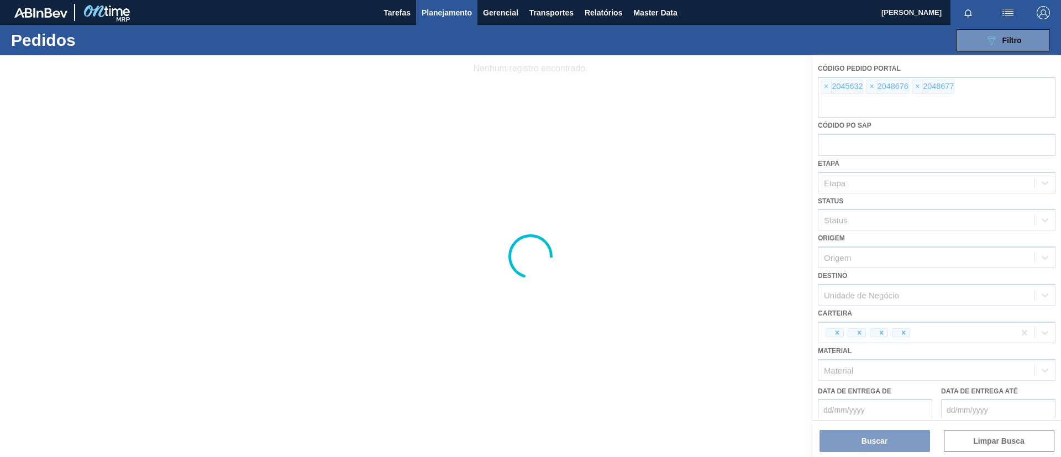
click at [825, 85] on div at bounding box center [530, 256] width 1061 height 402
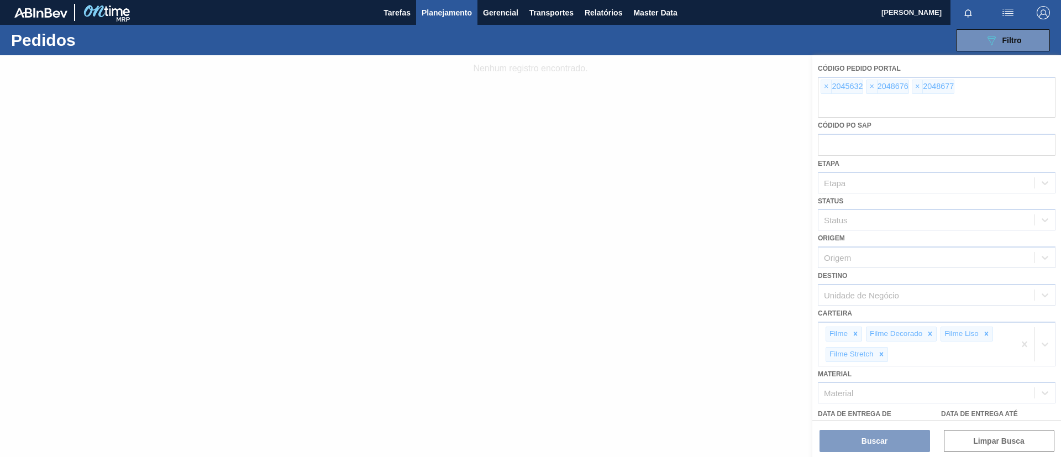
click at [825, 85] on div at bounding box center [530, 256] width 1061 height 402
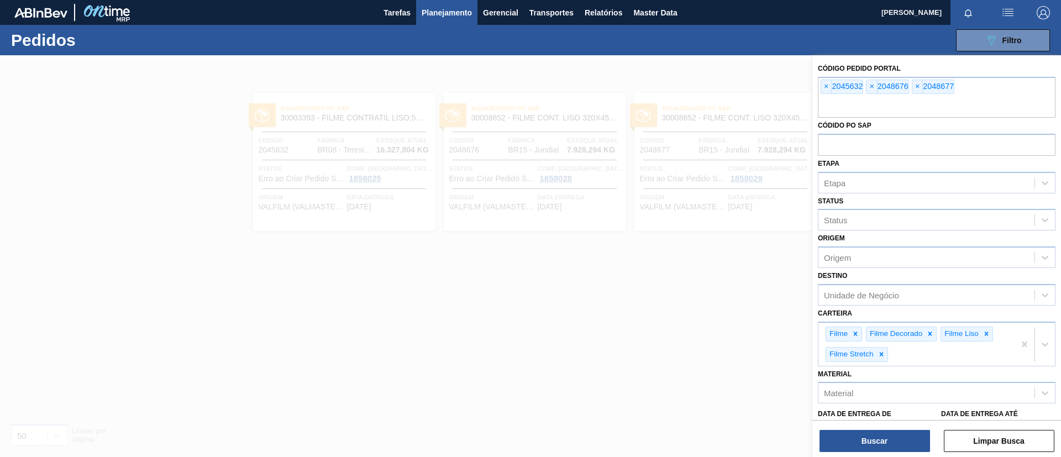
click at [825, 85] on span "×" at bounding box center [826, 86] width 11 height 13
click at [825, 97] on input "text" at bounding box center [937, 107] width 238 height 21
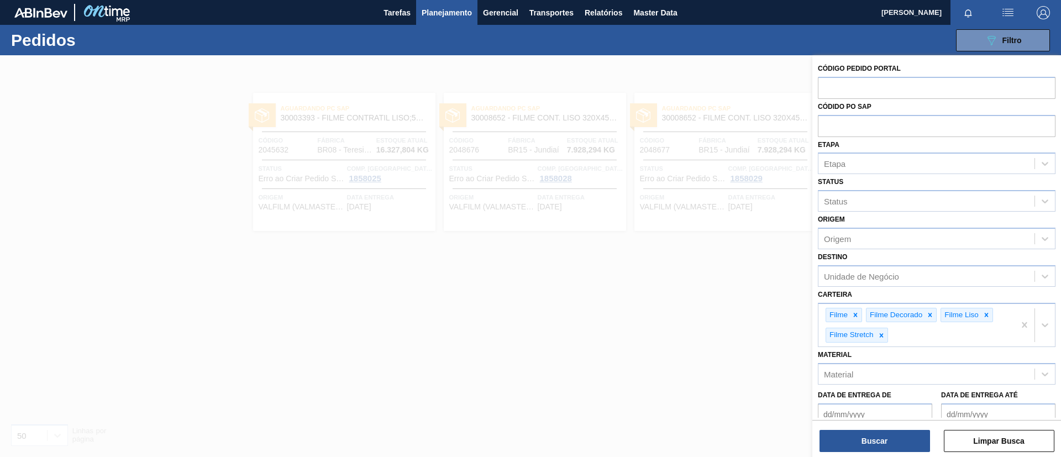
paste input "2026876"
type input "2026876"
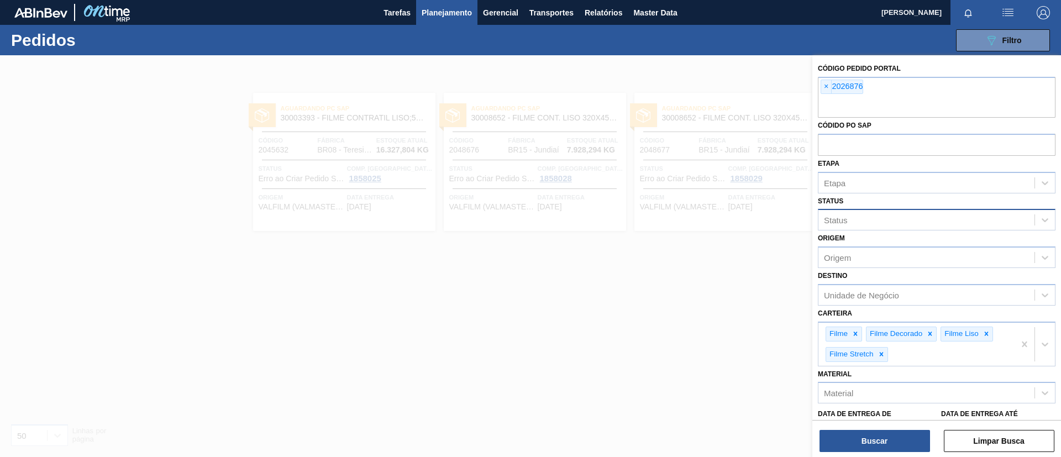
paste input "2037213"
type input "2037213"
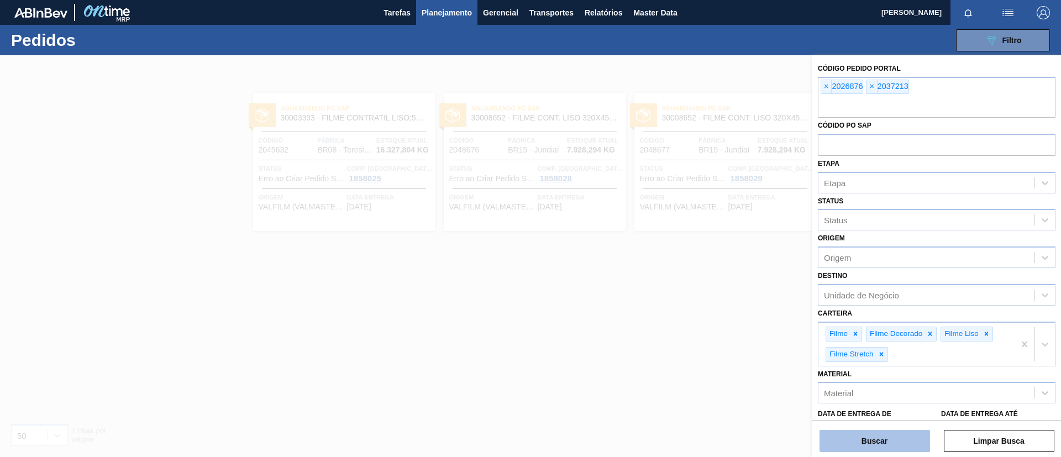
click at [861, 442] on button "Buscar" at bounding box center [875, 441] width 111 height 22
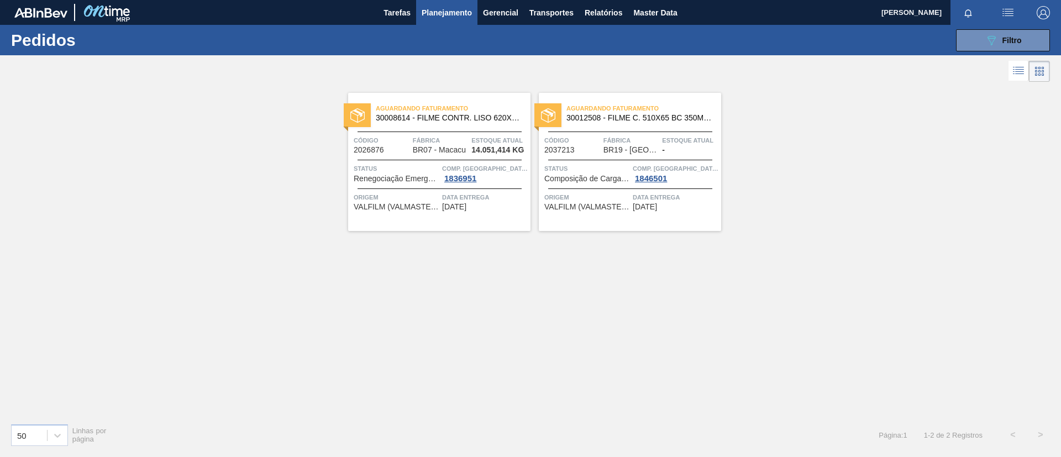
click at [457, 120] on span "30008614 - FILME CONTR. LISO 620X45 MICRAS" at bounding box center [449, 118] width 146 height 8
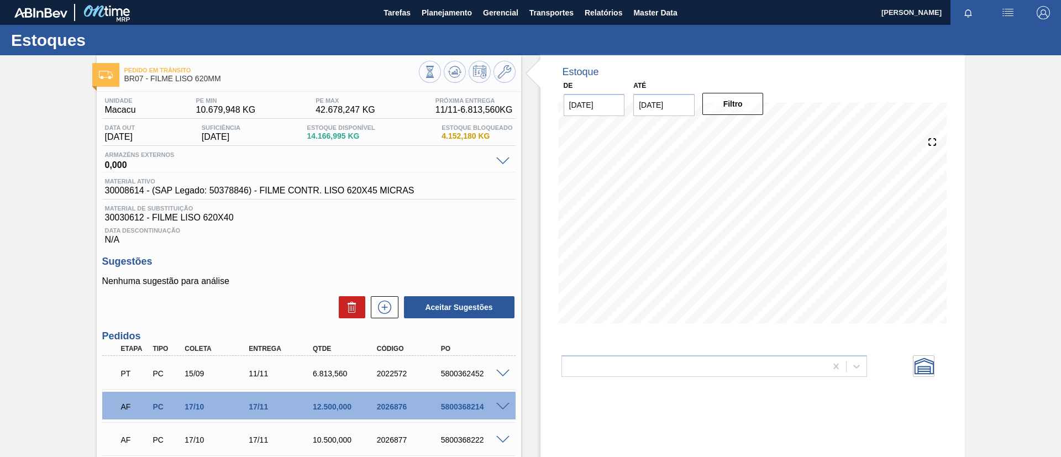
scroll to position [83, 0]
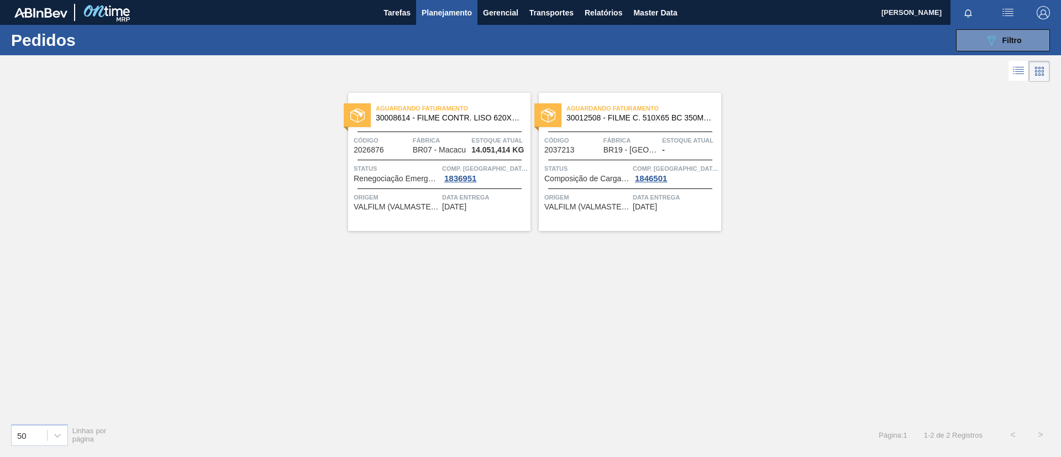
click at [636, 136] on span "Fábrica" at bounding box center [632, 140] width 56 height 11
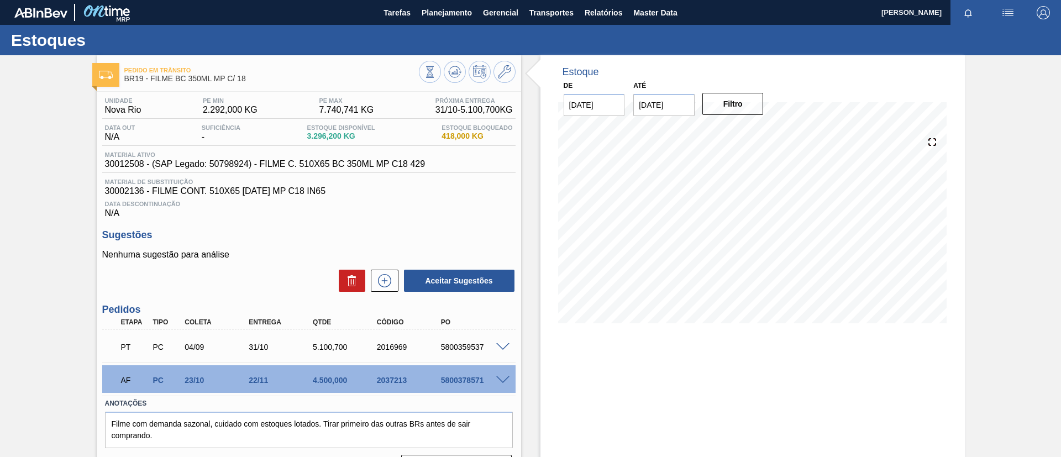
click at [444, 27] on div "Estoques" at bounding box center [530, 40] width 1061 height 30
click at [441, 20] on button "Planejamento" at bounding box center [446, 12] width 61 height 25
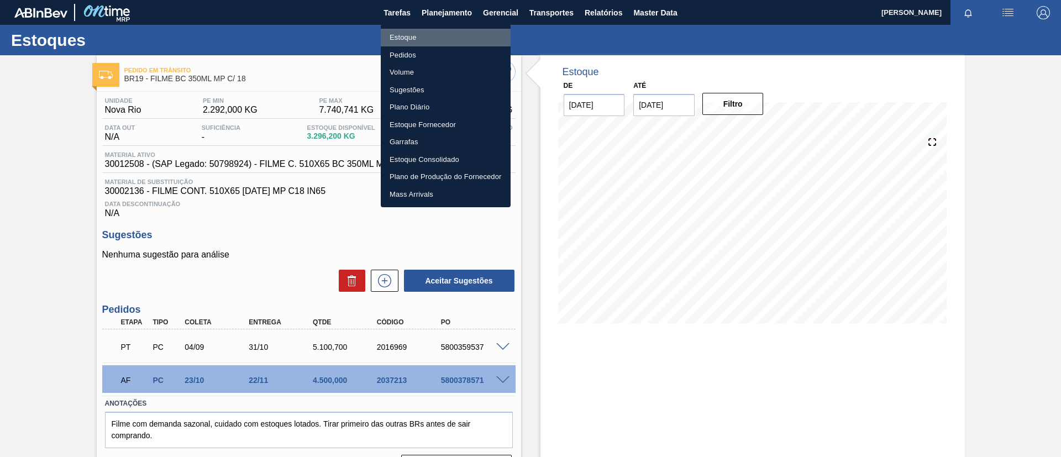
click at [439, 29] on li "Estoque" at bounding box center [446, 38] width 130 height 18
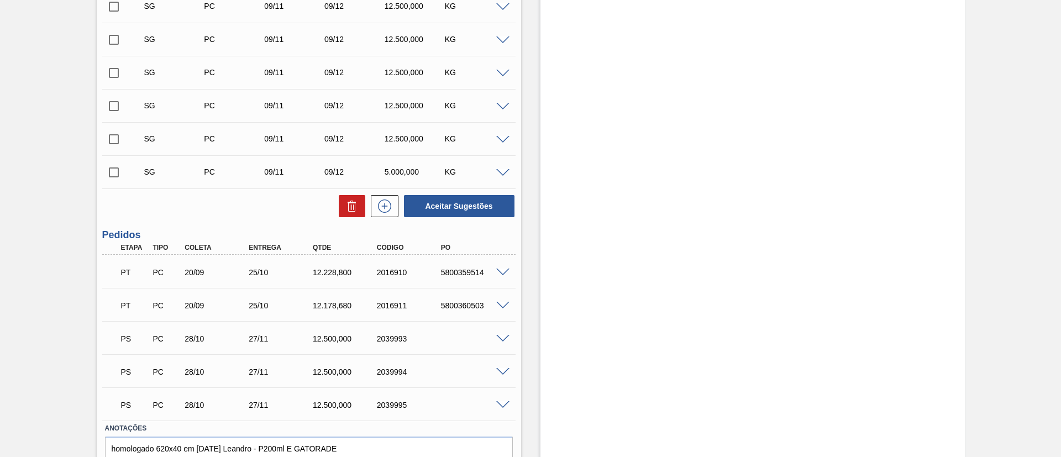
scroll to position [415, 0]
click at [501, 337] on span at bounding box center [502, 337] width 13 height 8
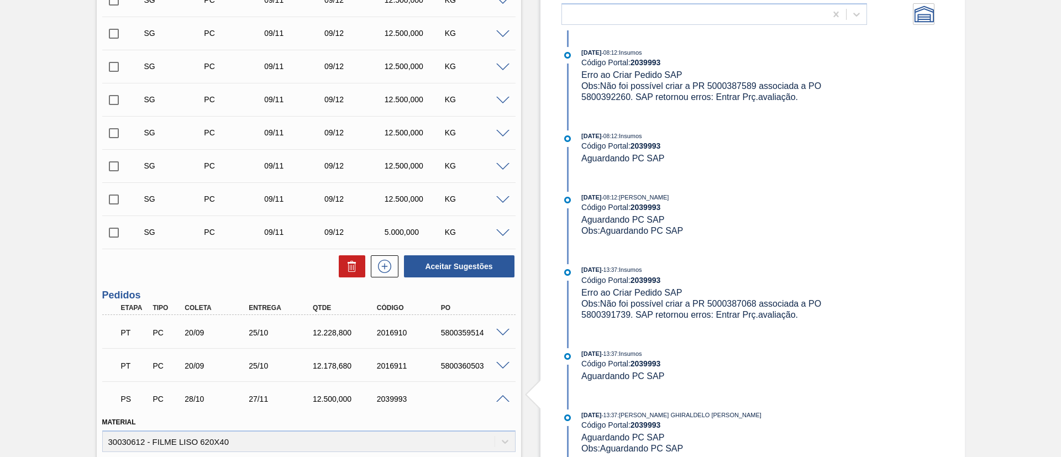
scroll to position [249, 0]
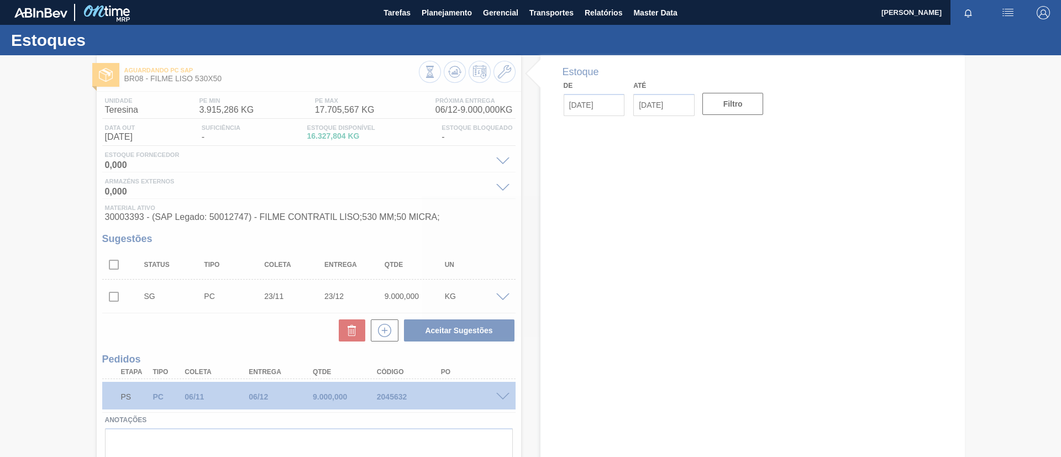
type input "[DATE]"
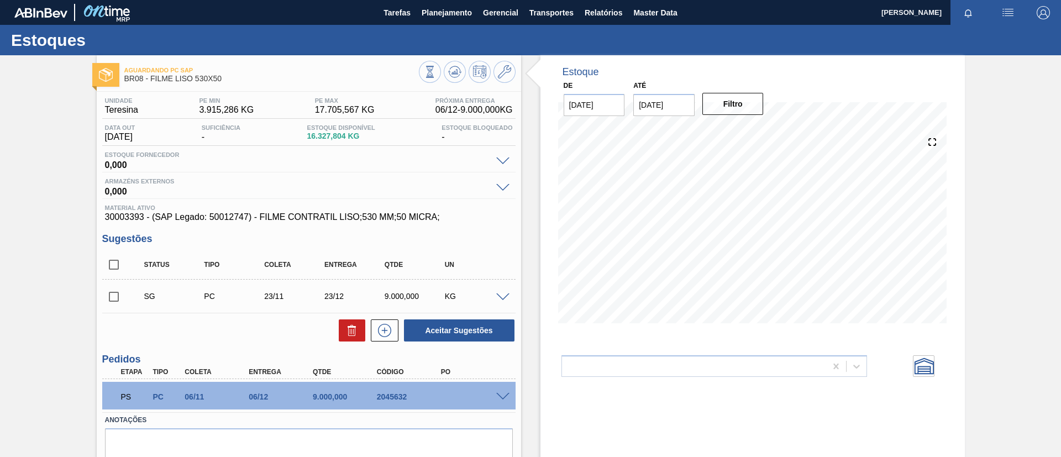
scroll to position [46, 0]
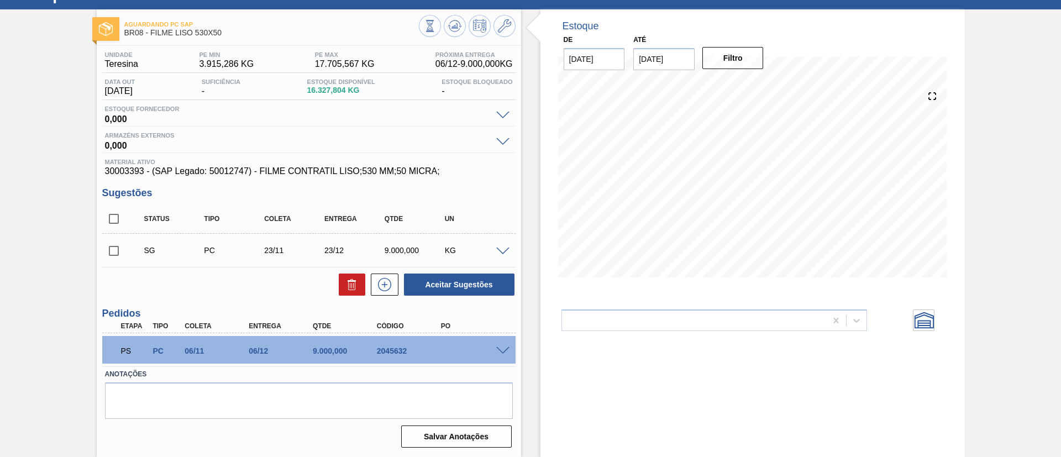
click at [506, 349] on span at bounding box center [502, 351] width 13 height 8
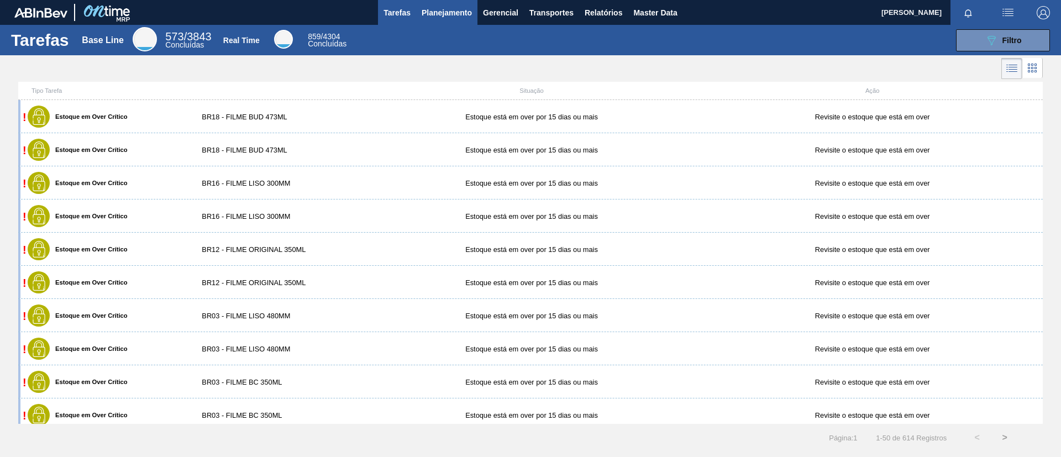
click at [463, 14] on span "Planejamento" at bounding box center [447, 12] width 50 height 13
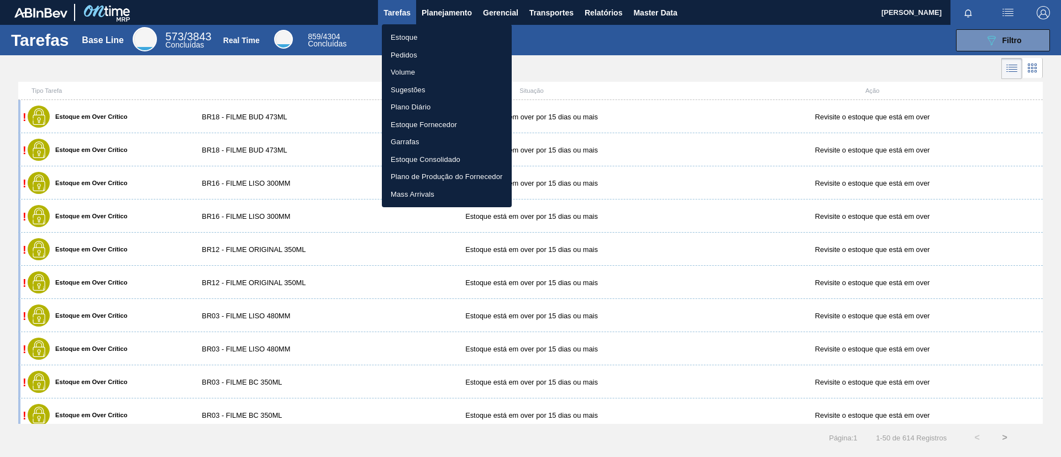
click at [451, 33] on li "Estoque" at bounding box center [447, 38] width 130 height 18
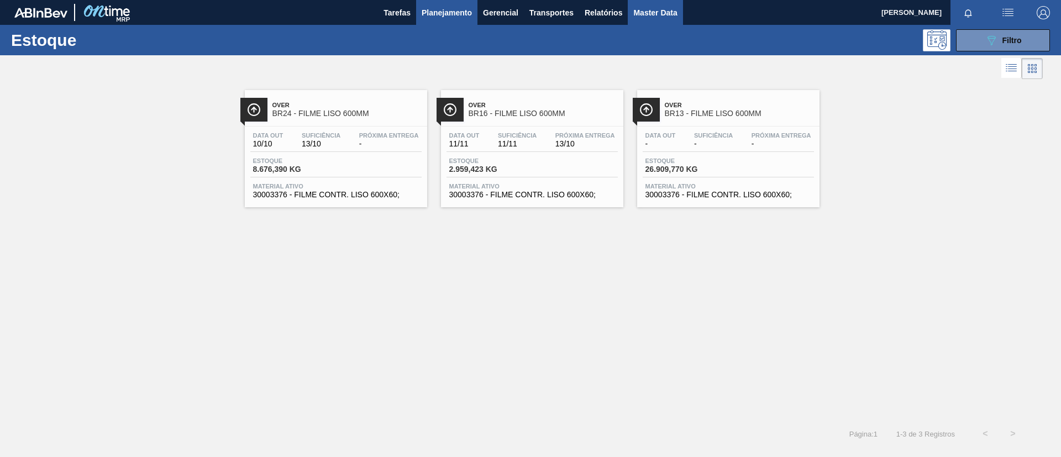
click at [655, 13] on span "Master Data" at bounding box center [655, 12] width 44 height 13
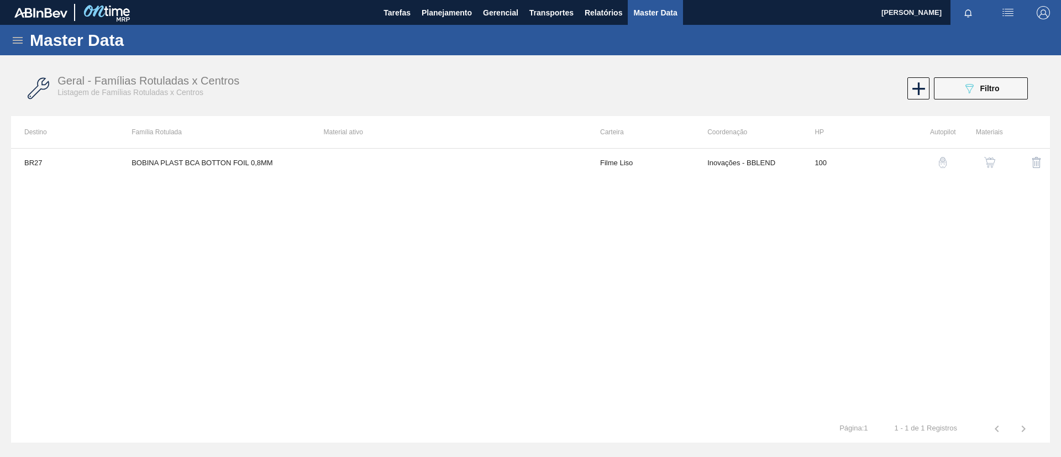
click at [30, 38] on h1 "Master Data" at bounding box center [128, 40] width 196 height 13
click at [22, 38] on icon at bounding box center [17, 40] width 13 height 13
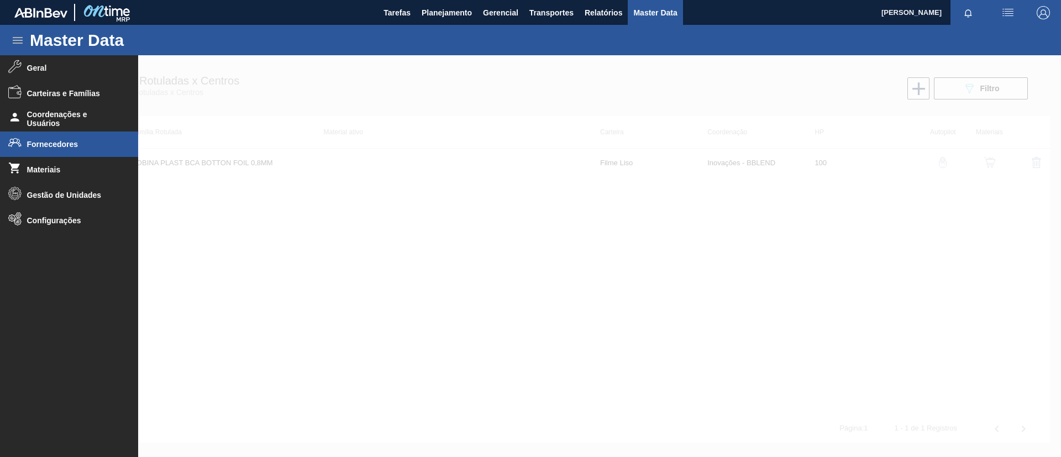
click at [65, 153] on li "Fornecedores" at bounding box center [69, 144] width 138 height 25
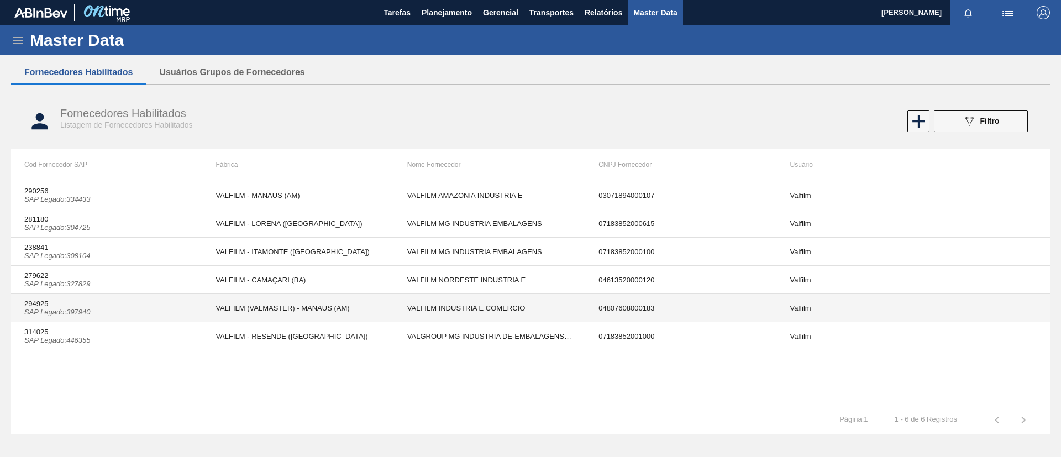
click at [127, 319] on td "294925 SAP Legado : 397940" at bounding box center [106, 308] width 191 height 28
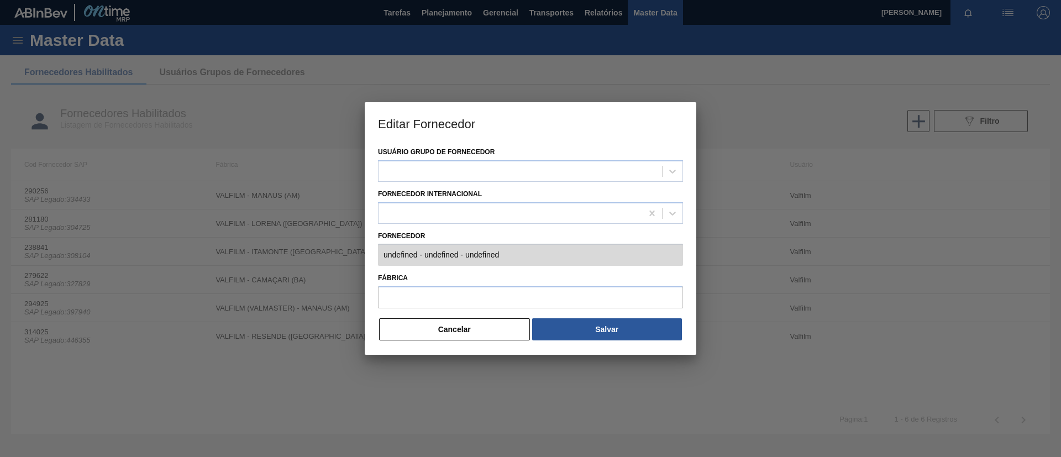
type input "294925 (SAP Legado: 397940) - VALFILM INDUSTRIA E COMERCIO - 04807608000183"
type input "VALFILM (VALMASTER) - MANAUS (AM)"
click at [405, 258] on div "Usuário Grupo de Fornecedor Valfilm Fornecedor Internacional Fornecedor 294925 …" at bounding box center [531, 249] width 332 height 211
click at [376, 259] on div "Usuário Grupo de Fornecedor Valfilm Fornecedor Internacional Fornecedor 294925 …" at bounding box center [531, 249] width 332 height 211
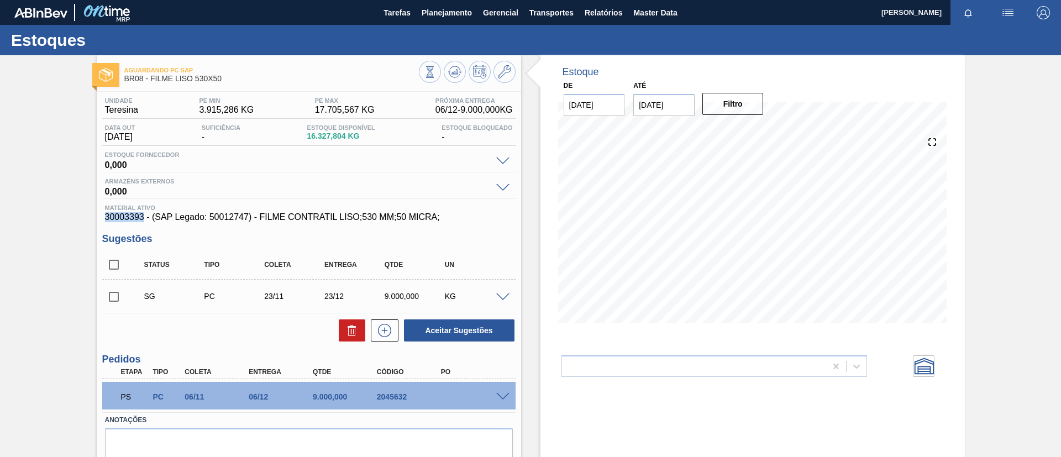
drag, startPoint x: 112, startPoint y: 211, endPoint x: 143, endPoint y: 219, distance: 31.5
click at [143, 219] on span "30003393 - (SAP Legado: 50012747) - FILME CONTRATIL LISO;530 MM;50 MICRA;" at bounding box center [309, 217] width 408 height 10
copy span "30003393"
drag, startPoint x: 132, startPoint y: 212, endPoint x: 105, endPoint y: 215, distance: 26.7
click at [90, 223] on div "Aguardando PC SAP BR08 - FILME LISO 530X50 Unidade Teresina PE MIN 3.915,286 KG…" at bounding box center [530, 279] width 1061 height 448
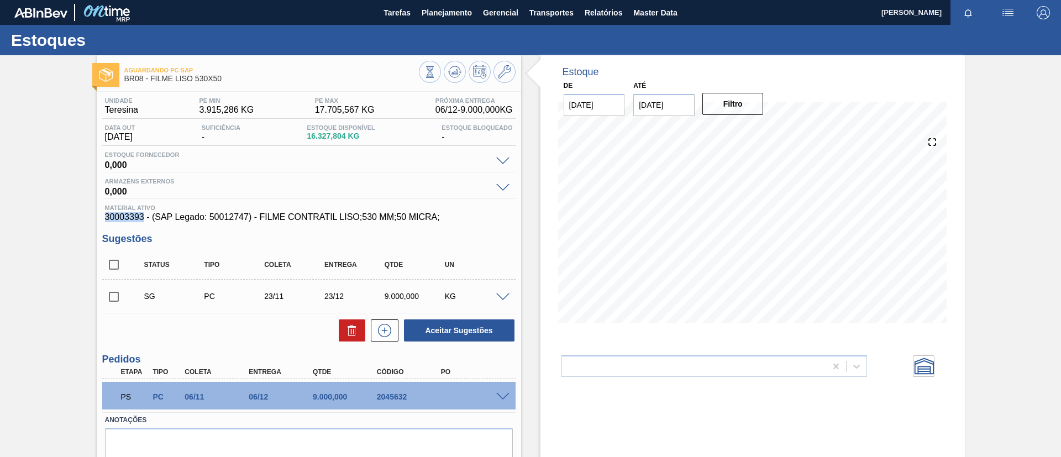
drag, startPoint x: 102, startPoint y: 214, endPoint x: 142, endPoint y: 217, distance: 40.4
click at [142, 217] on div "Material ativo 30003393 - (SAP Legado: 50012747) - FILME CONTRATIL LISO;530 MM;…" at bounding box center [308, 214] width 413 height 18
copy span "30003393"
drag, startPoint x: 212, startPoint y: 218, endPoint x: 245, endPoint y: 222, distance: 33.9
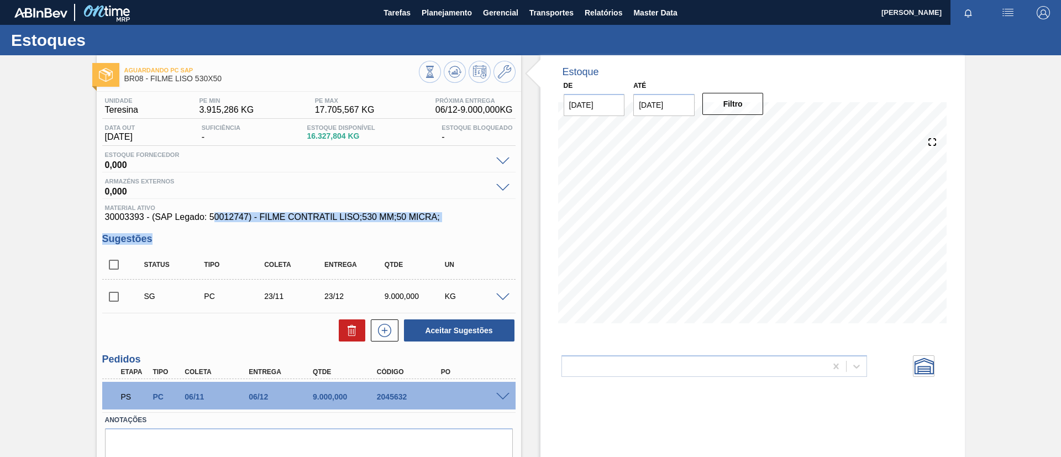
click at [245, 222] on div "Unidade Teresina PE MIN 3.915,286 KG PE MAX 17.705,567 KG Próxima Entrega 06/12…" at bounding box center [309, 295] width 425 height 406
click at [227, 223] on div "Unidade Teresina PE MIN 3.915,286 KG PE MAX 17.705,567 KG Próxima Entrega 06/12…" at bounding box center [309, 295] width 425 height 406
drag, startPoint x: 245, startPoint y: 218, endPoint x: 216, endPoint y: 218, distance: 29.3
click at [228, 220] on span "30003393 - (SAP Legado: 50012747) - FILME CONTRATIL LISO;530 MM;50 MICRA;" at bounding box center [309, 217] width 408 height 10
drag, startPoint x: 213, startPoint y: 218, endPoint x: 243, endPoint y: 219, distance: 29.9
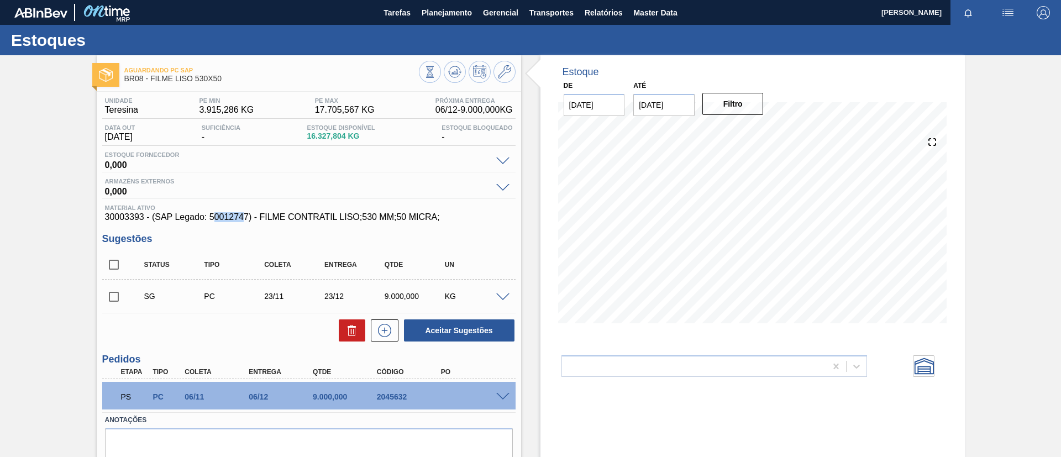
click at [243, 219] on span "30003393 - (SAP Legado: 50012747) - FILME CONTRATIL LISO;530 MM;50 MICRA;" at bounding box center [309, 217] width 408 height 10
click at [223, 221] on span "30003393 - (SAP Legado: 50012747) - FILME CONTRATIL LISO;530 MM;50 MICRA;" at bounding box center [309, 217] width 408 height 10
drag, startPoint x: 211, startPoint y: 217, endPoint x: 248, endPoint y: 217, distance: 37.0
click at [248, 217] on span "30003393 - (SAP Legado: 50012747) - FILME CONTRATIL LISO;530 MM;50 MICRA;" at bounding box center [309, 217] width 408 height 10
copy span "50012747"
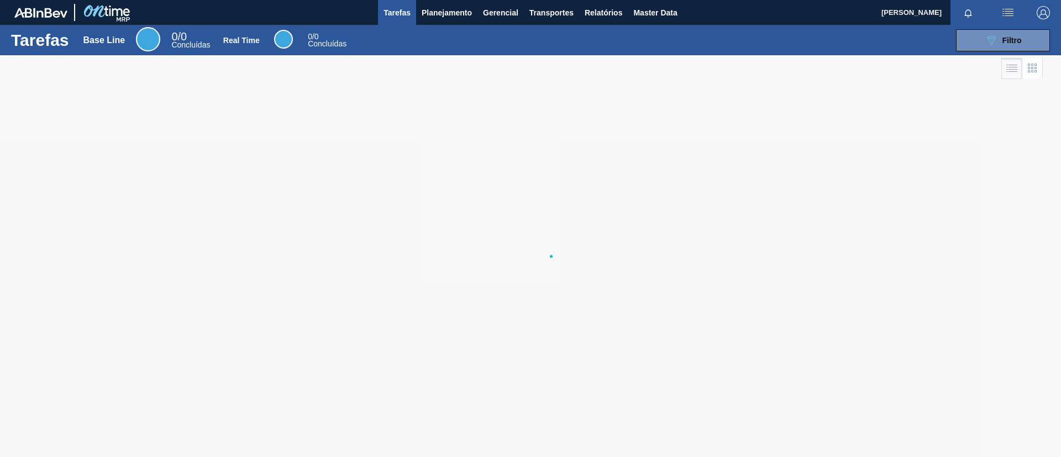
drag, startPoint x: 452, startPoint y: 14, endPoint x: 443, endPoint y: 30, distance: 17.8
click at [452, 14] on span "Planejamento" at bounding box center [447, 12] width 50 height 13
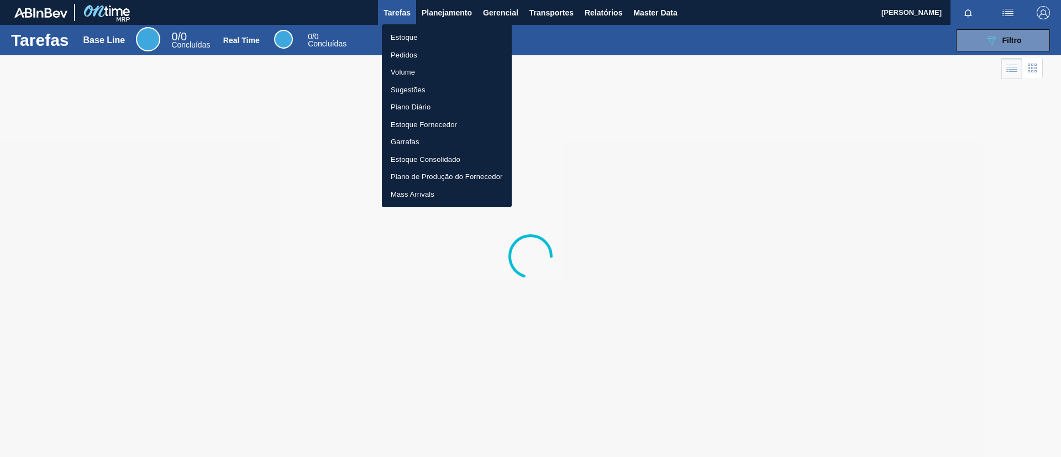
click at [441, 38] on li "Estoque" at bounding box center [447, 38] width 130 height 18
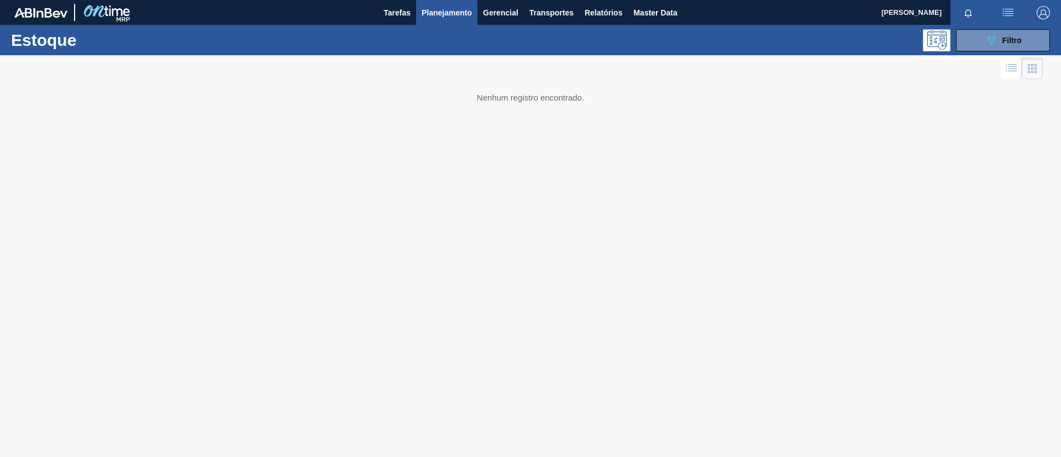
click at [995, 53] on div "Estoque 089F7B8B-B2A5-4AFE-B5C0-19BA573D28AC Filtro" at bounding box center [530, 40] width 1061 height 30
click at [1001, 44] on div "089F7B8B-B2A5-4AFE-B5C0-19BA573D28AC Filtro" at bounding box center [1003, 40] width 37 height 13
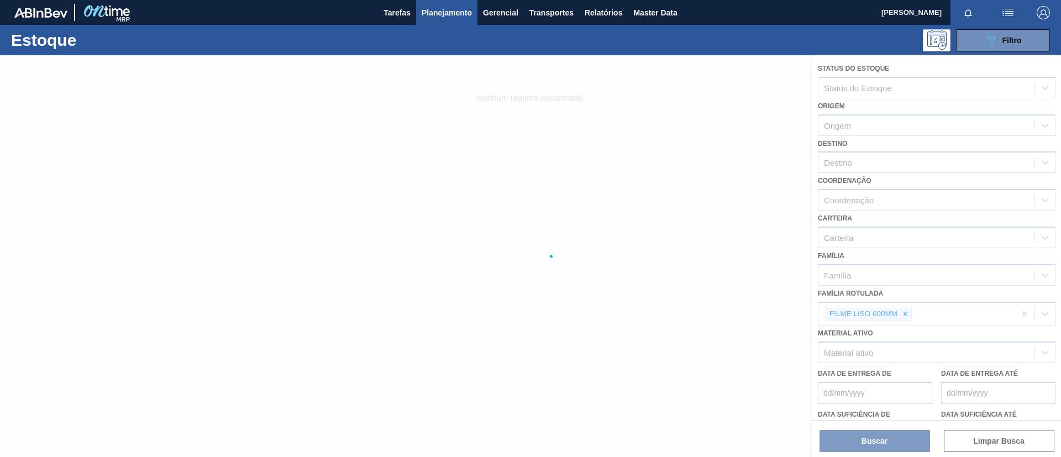
click at [907, 317] on div at bounding box center [530, 256] width 1061 height 402
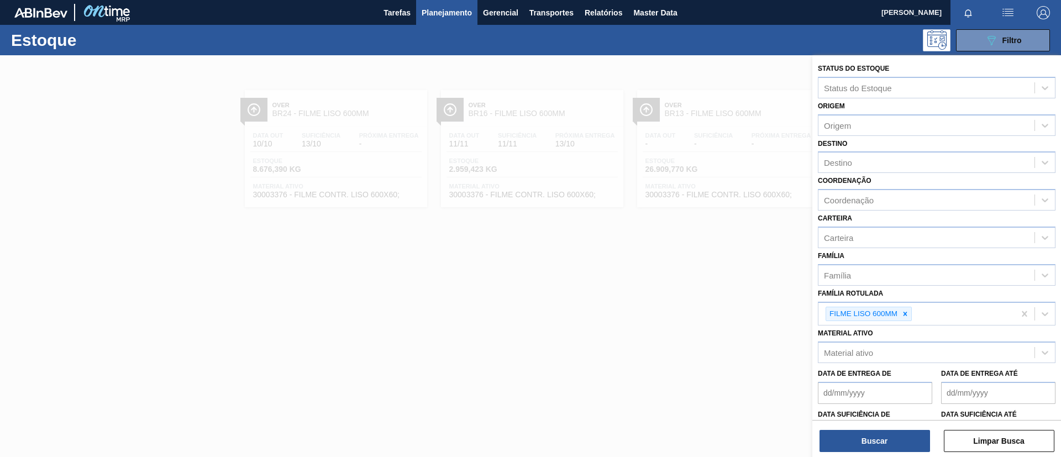
click at [905, 313] on icon at bounding box center [906, 314] width 8 height 8
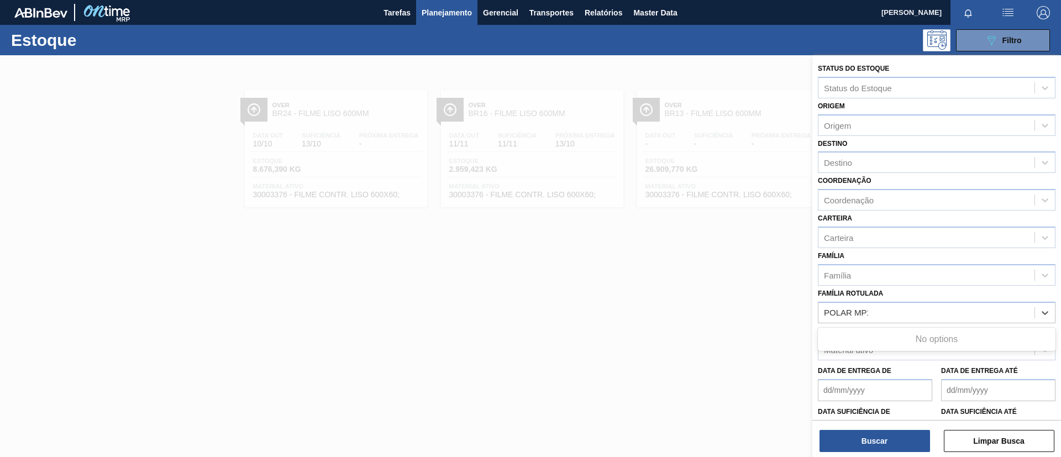
type Rotulada "POLAR MP12"
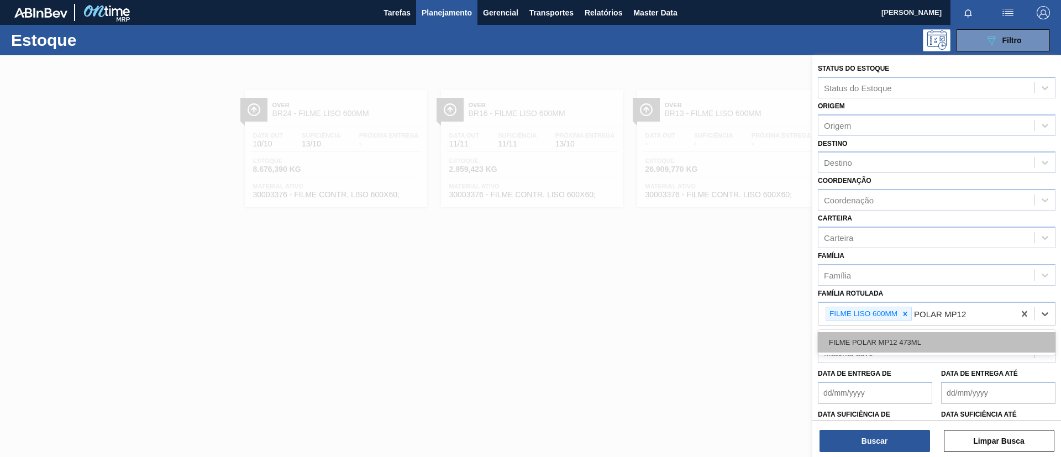
click at [917, 338] on div "FILME POLAR MP12 473ML" at bounding box center [937, 342] width 238 height 20
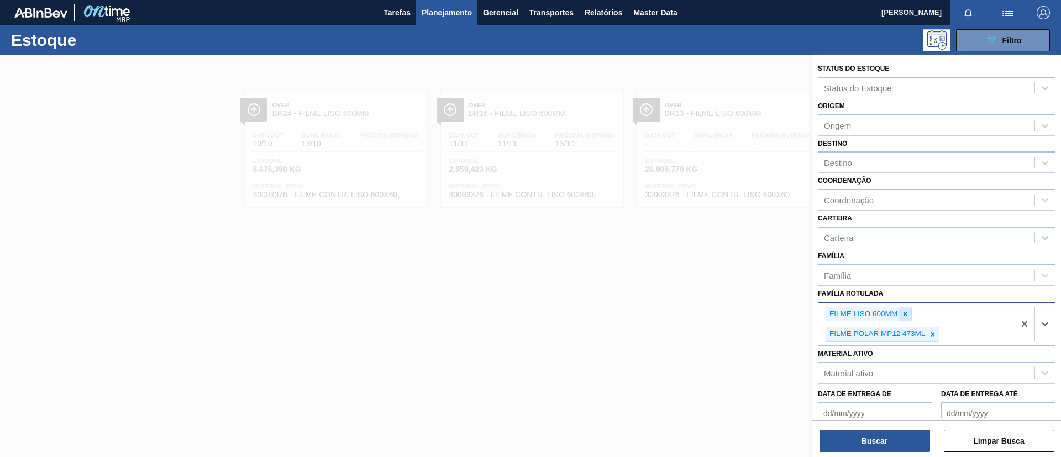
click at [908, 318] on div at bounding box center [905, 314] width 12 height 14
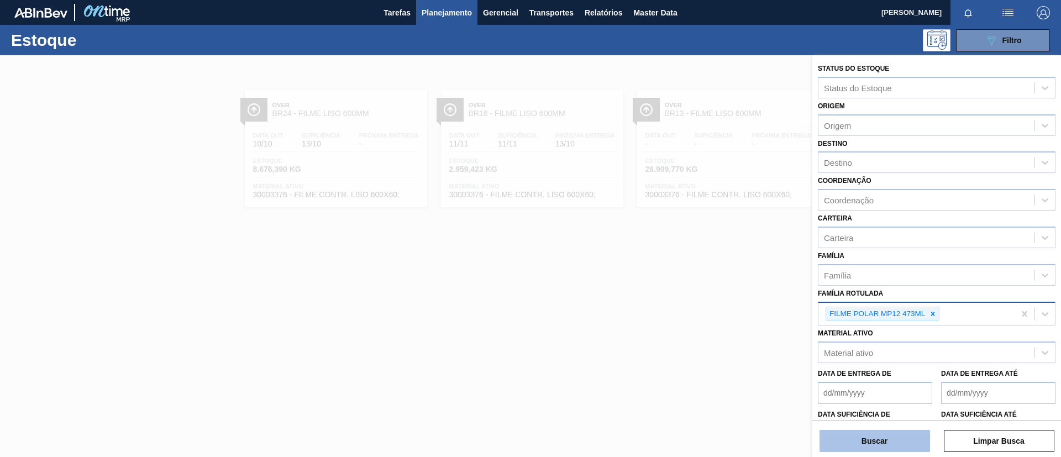
click at [898, 442] on button "Buscar" at bounding box center [875, 441] width 111 height 22
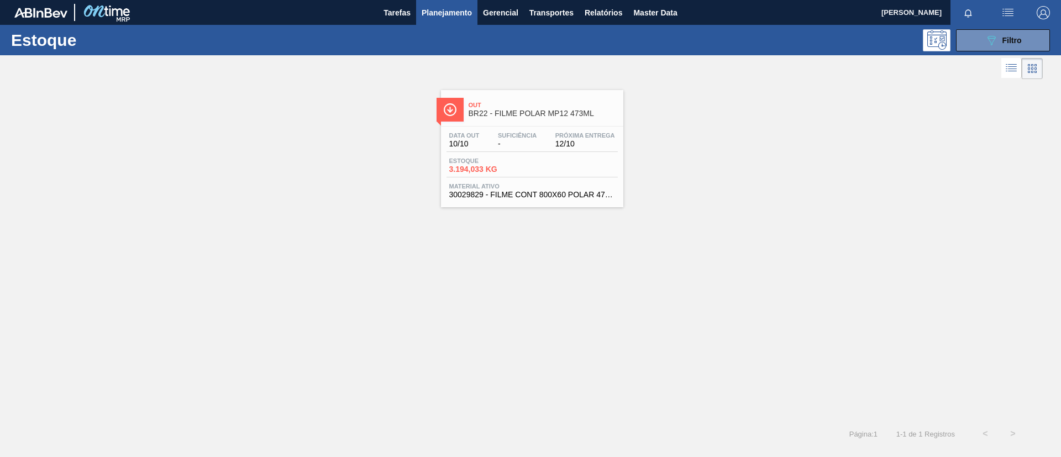
click at [522, 101] on div "Out BR22 - FILME POLAR MP12 473ML" at bounding box center [543, 109] width 149 height 25
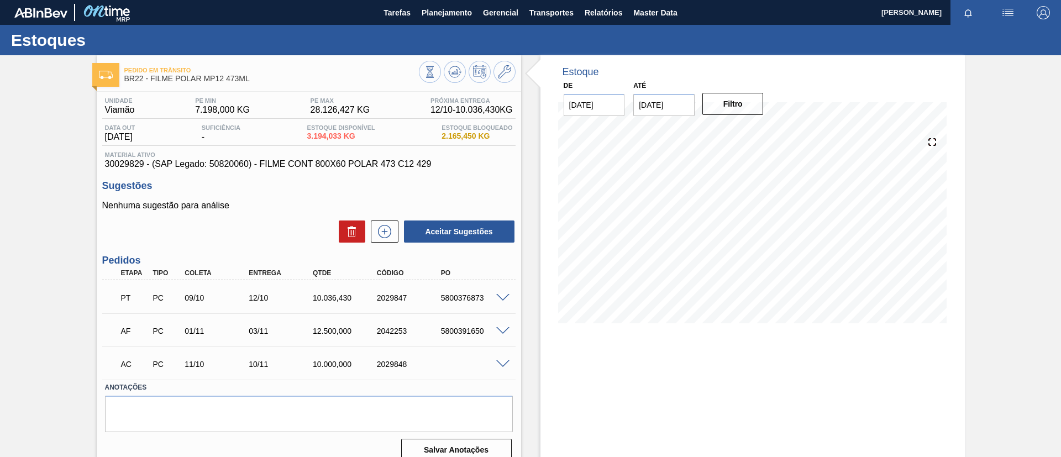
click at [502, 298] on span at bounding box center [502, 298] width 13 height 8
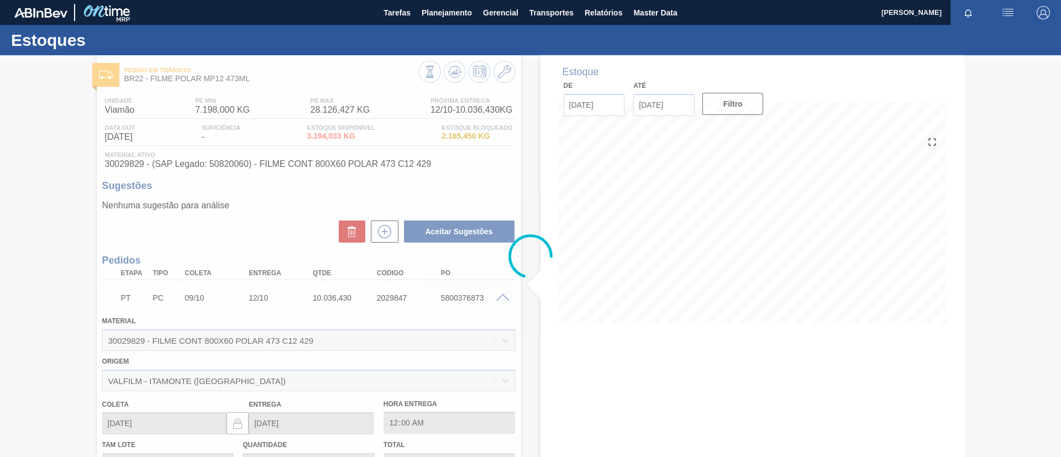
drag, startPoint x: 503, startPoint y: 297, endPoint x: 432, endPoint y: 303, distance: 71.6
click at [432, 303] on div at bounding box center [530, 256] width 1061 height 402
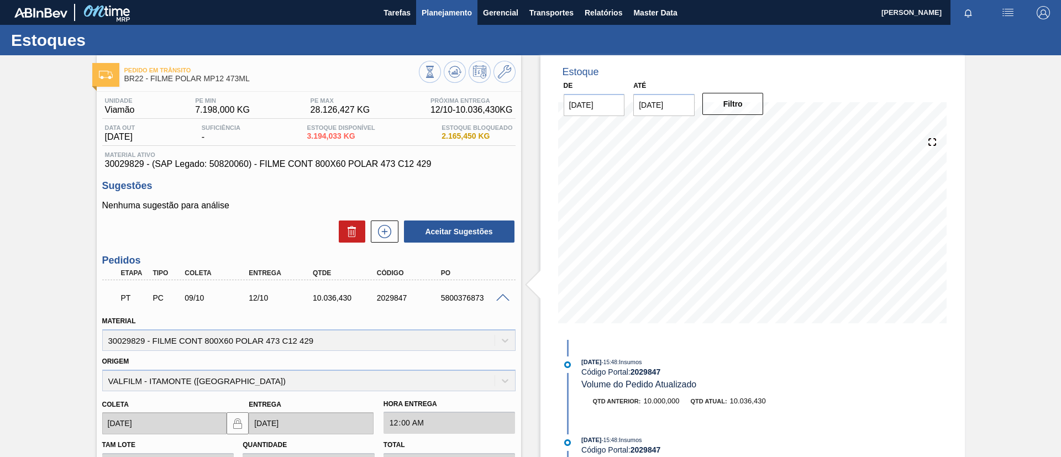
click at [450, 6] on span "Planejamento" at bounding box center [447, 12] width 50 height 13
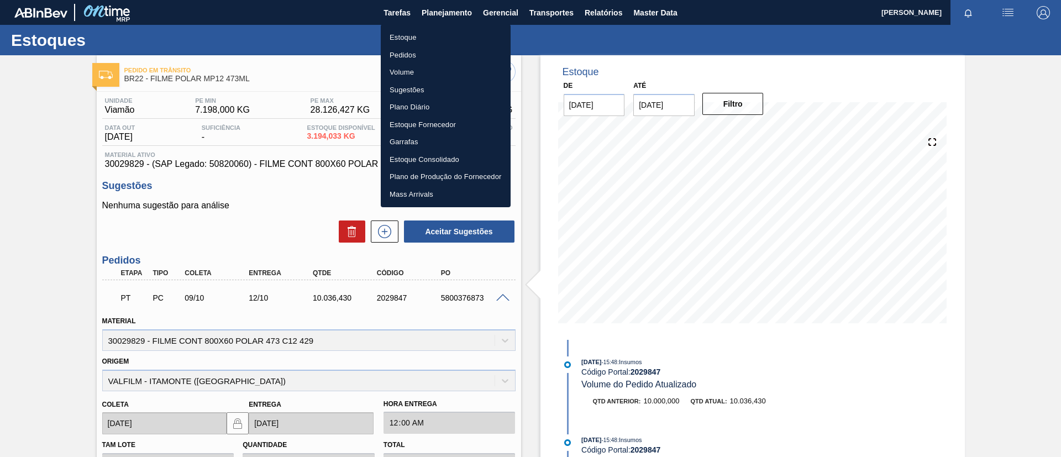
click at [132, 130] on div at bounding box center [530, 228] width 1061 height 457
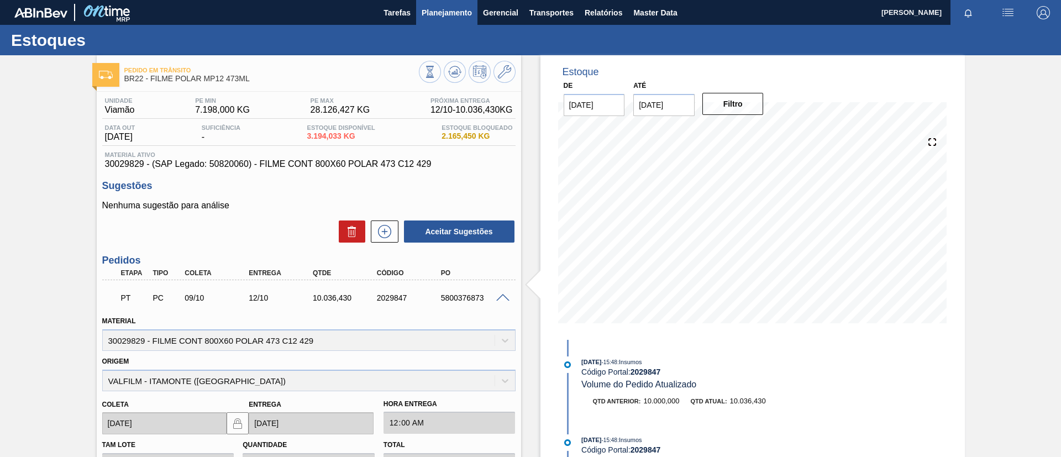
click at [445, 9] on span "Planejamento" at bounding box center [447, 12] width 50 height 13
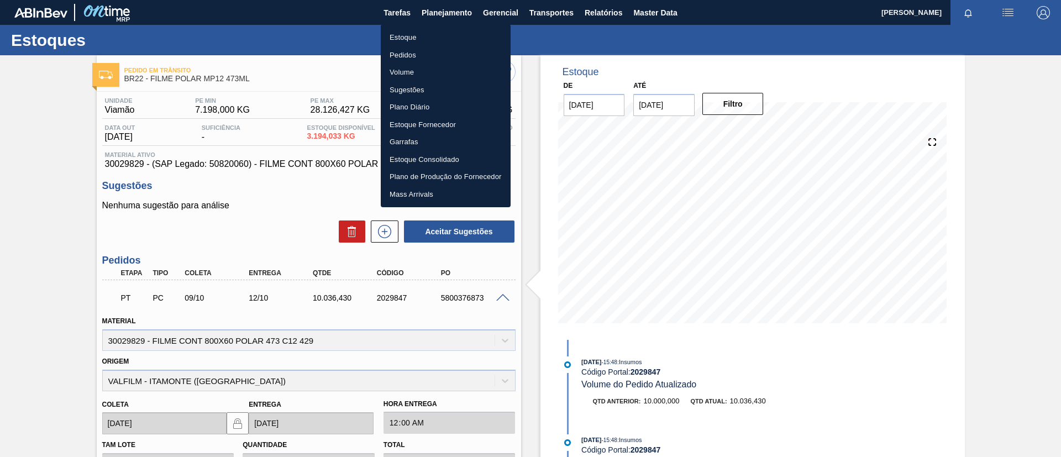
click at [437, 39] on li "Estoque" at bounding box center [446, 38] width 130 height 18
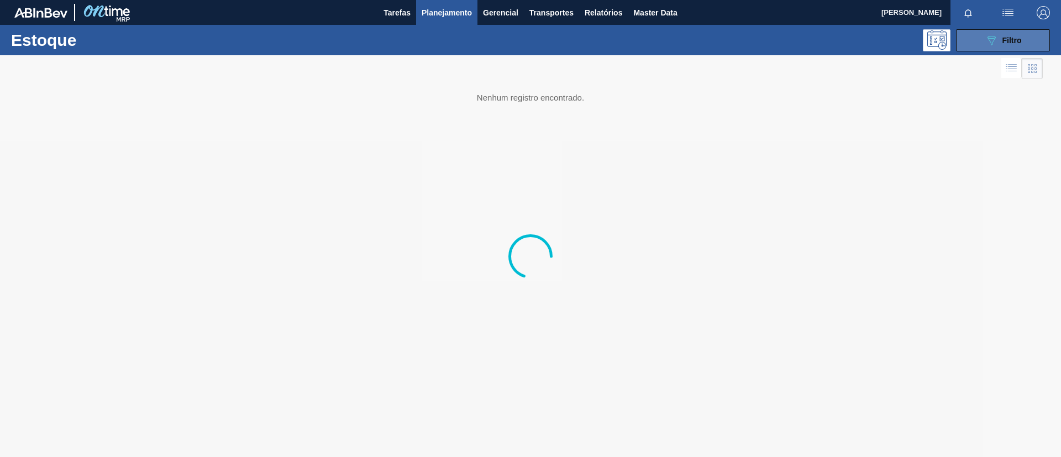
click at [1025, 46] on button "089F7B8B-B2A5-4AFE-B5C0-19BA573D28AC Filtro" at bounding box center [1003, 40] width 94 height 22
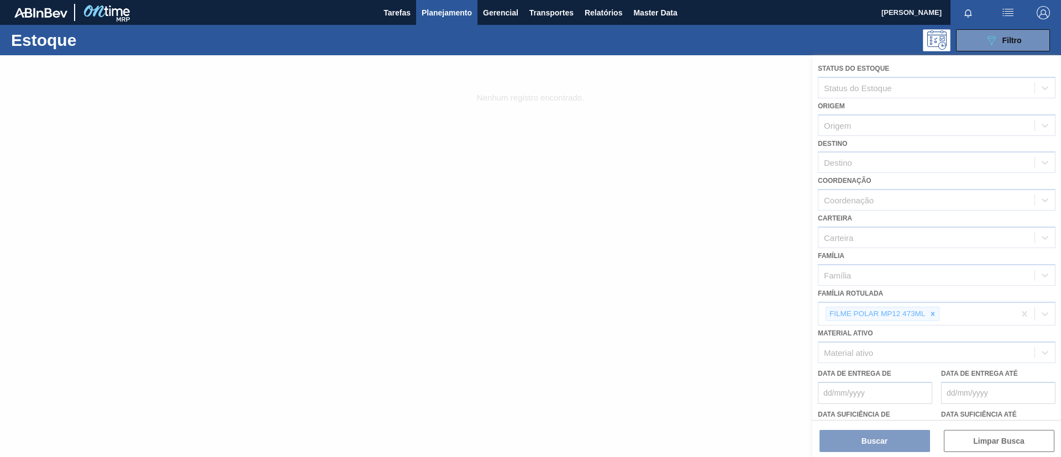
click at [924, 322] on div at bounding box center [530, 256] width 1061 height 402
click at [935, 317] on div at bounding box center [530, 256] width 1061 height 402
click at [934, 316] on div at bounding box center [530, 256] width 1061 height 402
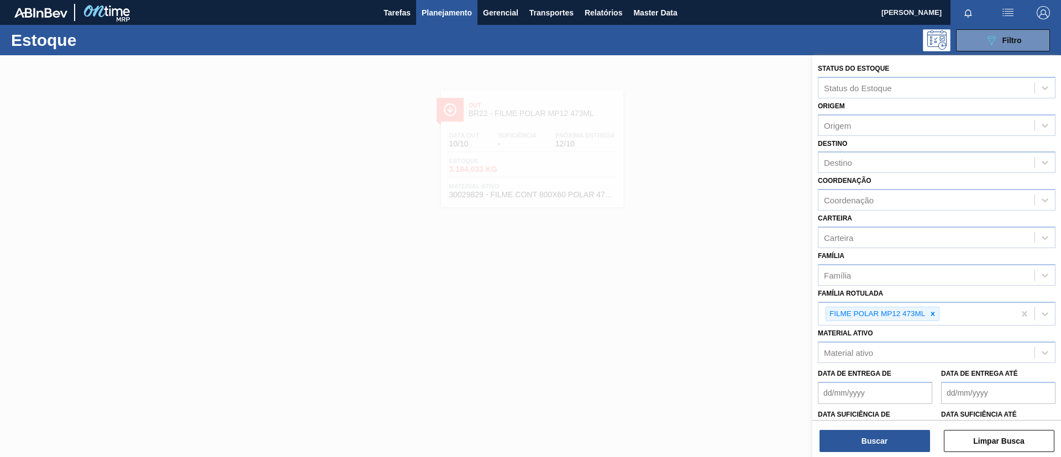
click at [934, 316] on icon at bounding box center [933, 314] width 8 height 8
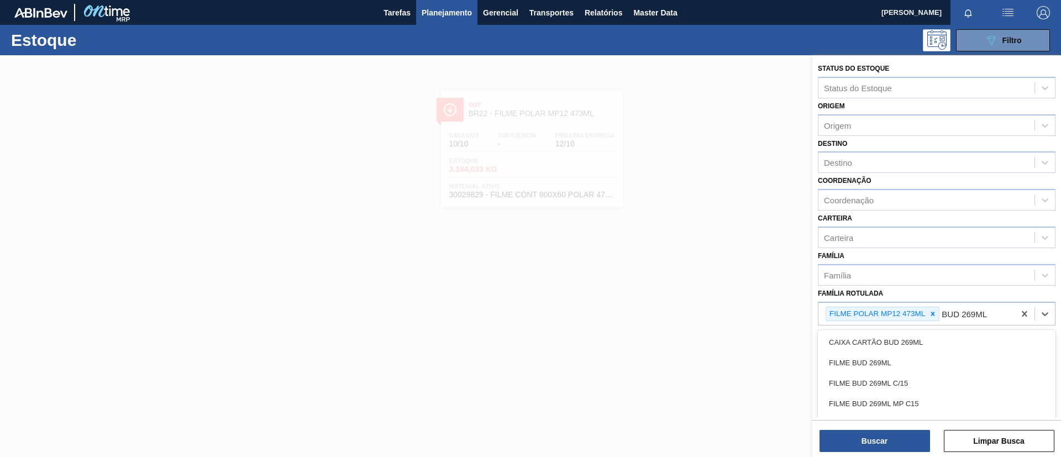
type Rotulada "BUD 269ML C"
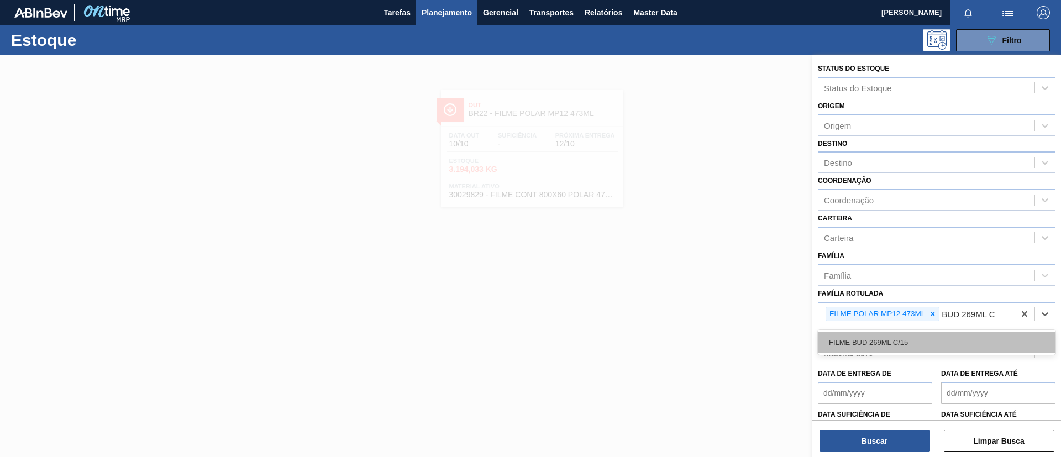
click at [943, 339] on div "FILME BUD 269ML C/15" at bounding box center [937, 342] width 238 height 20
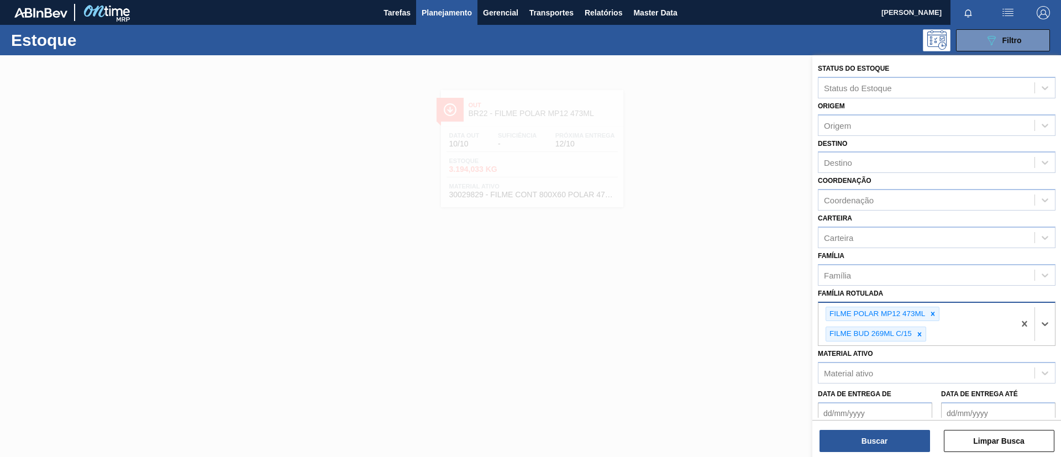
click at [931, 315] on icon at bounding box center [933, 314] width 8 height 8
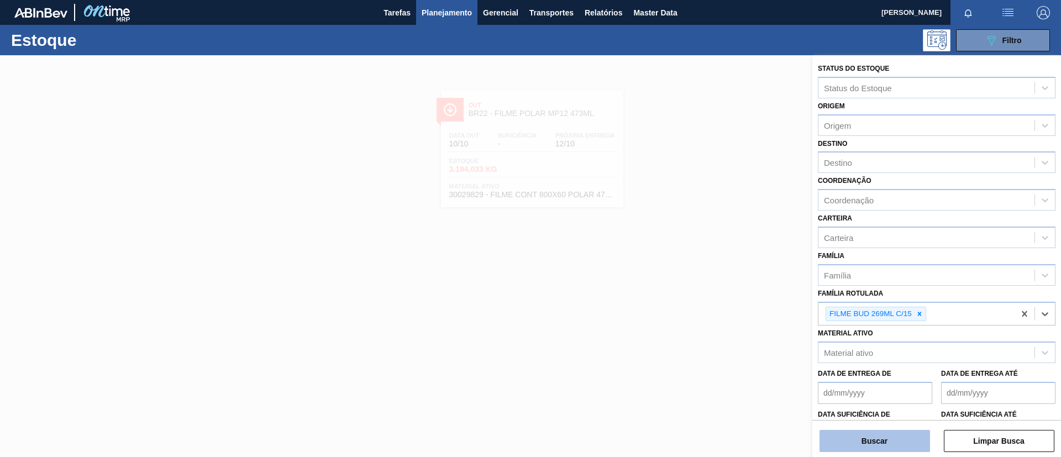
click at [890, 448] on button "Buscar" at bounding box center [875, 441] width 111 height 22
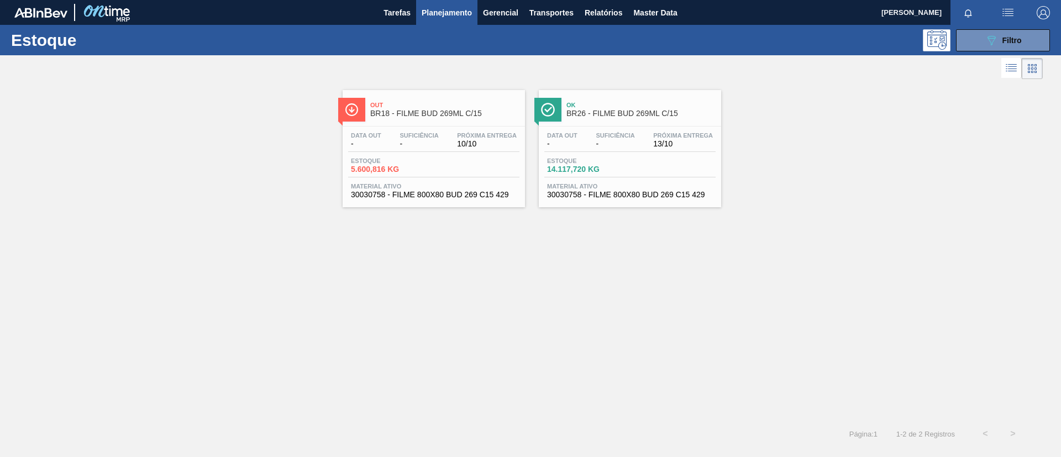
click at [433, 101] on div "Out BR18 - FILME BUD 269ML C/15" at bounding box center [444, 109] width 149 height 25
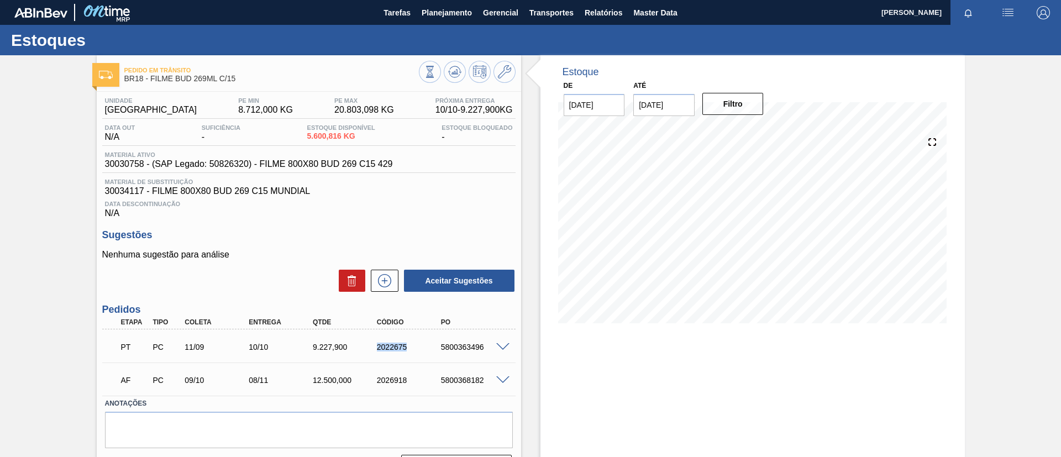
drag, startPoint x: 375, startPoint y: 349, endPoint x: 425, endPoint y: 350, distance: 49.8
click at [425, 350] on div "2022675" at bounding box center [410, 347] width 72 height 9
copy div "2022675"
click at [498, 349] on span at bounding box center [502, 347] width 13 height 8
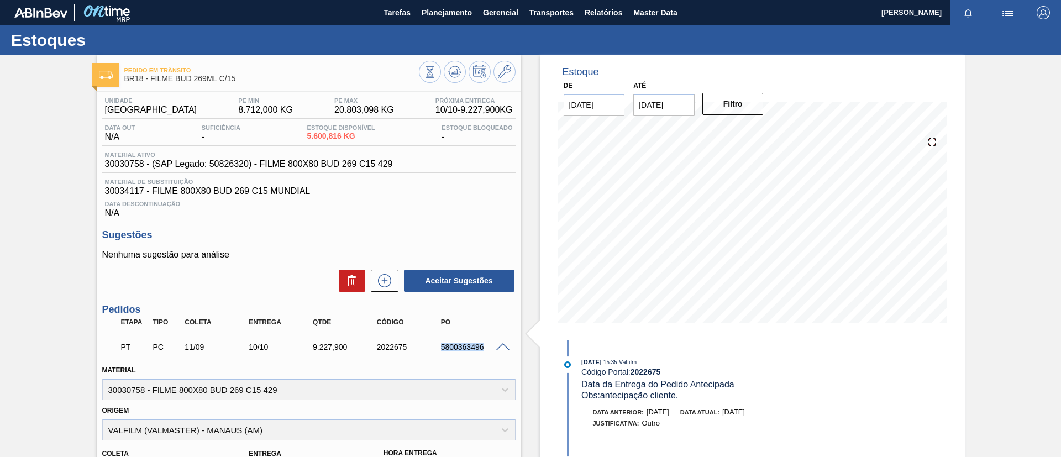
drag, startPoint x: 441, startPoint y: 349, endPoint x: 487, endPoint y: 349, distance: 45.9
click at [490, 350] on div "5800363496" at bounding box center [474, 347] width 72 height 9
copy div "5800363496"
click at [300, 139] on div "Data out N/A Suficiência - Estoque Disponível 5.600,816 KG Estoque Bloqueado -" at bounding box center [308, 135] width 413 height 22
drag, startPoint x: 301, startPoint y: 139, endPoint x: 349, endPoint y: 112, distance: 54.7
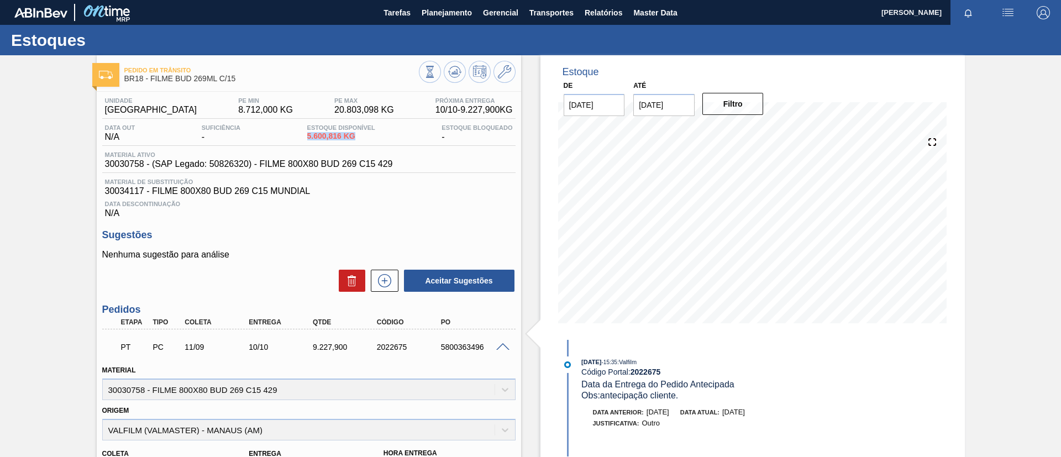
click at [370, 133] on div "Data out N/A Suficiência - Estoque Disponível 5.600,816 KG Estoque Bloqueado -" at bounding box center [308, 135] width 413 height 22
copy span "5.600,816 KG"
drag, startPoint x: 99, startPoint y: 171, endPoint x: 143, endPoint y: 164, distance: 44.2
click at [143, 164] on div "Unidade Pernambuco PE MIN 8.712,000 KG PE MAX 20.803,098 KG Próxima Entrega 10/…" at bounding box center [309, 420] width 425 height 657
copy span "30030758"
